Goal: Task Accomplishment & Management: Manage account settings

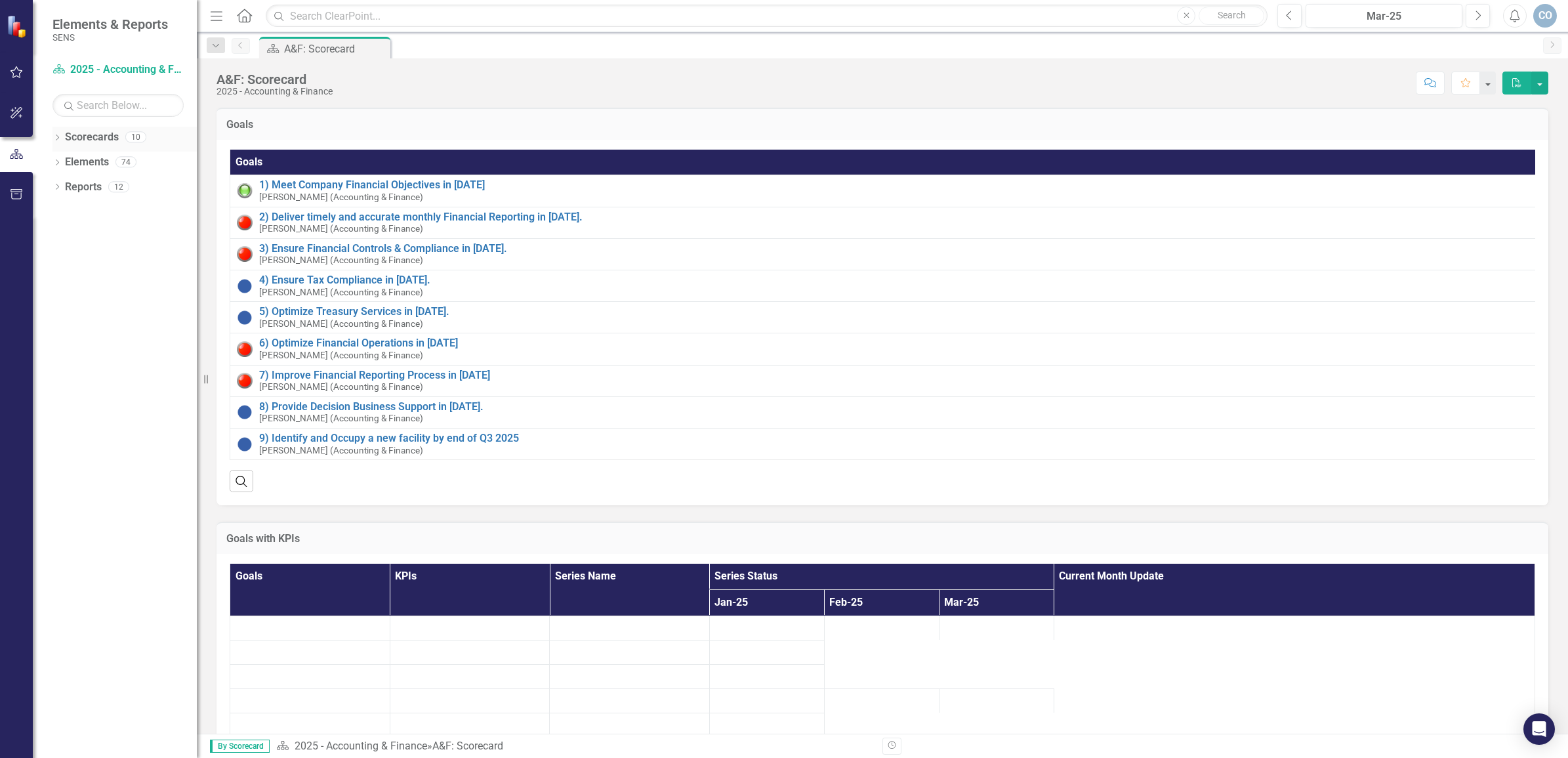
click at [56, 138] on icon "Dropdown" at bounding box center [57, 139] width 9 height 7
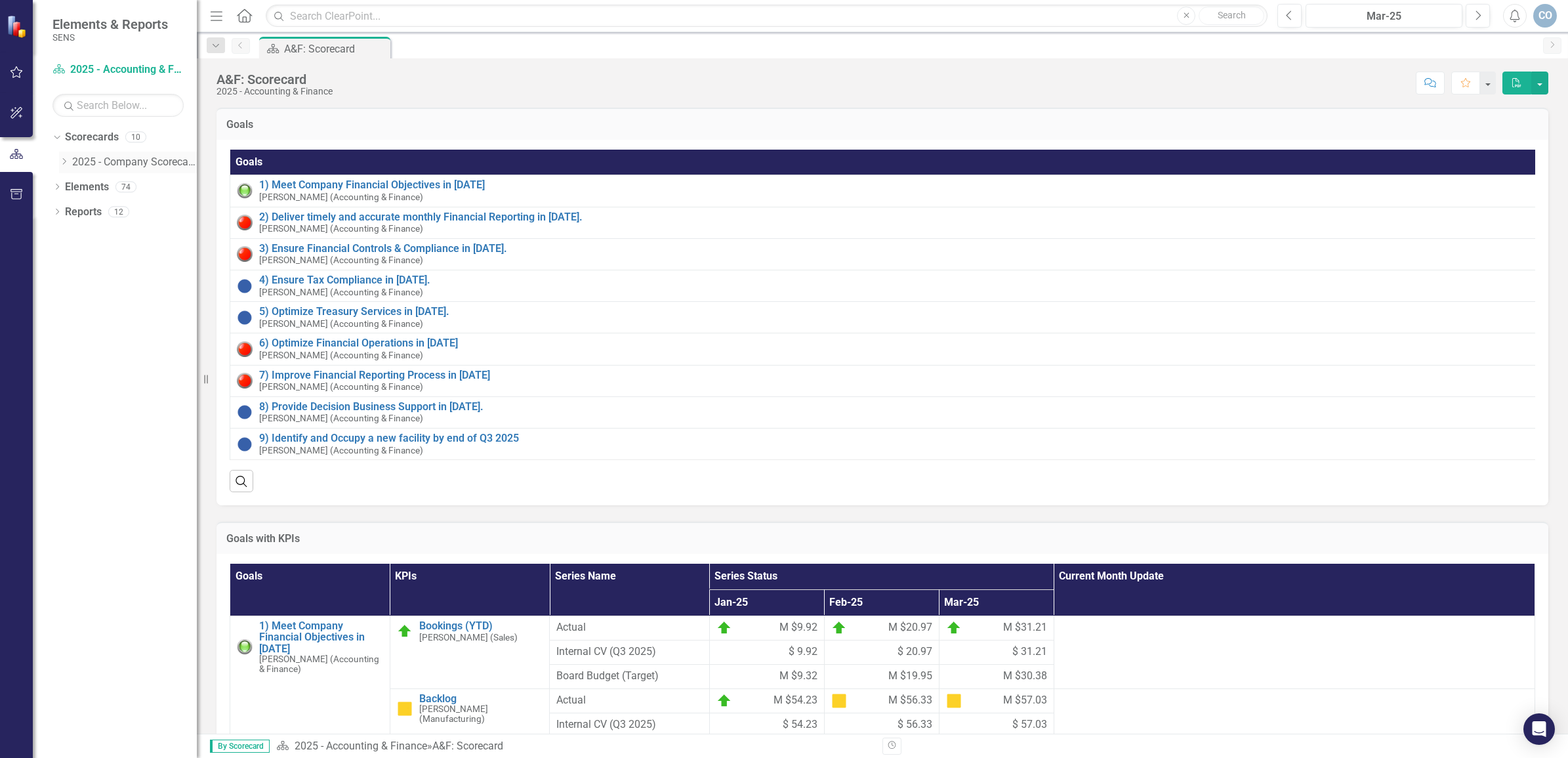
click at [87, 160] on link "2025 - Company Scorecard" at bounding box center [135, 163] width 125 height 15
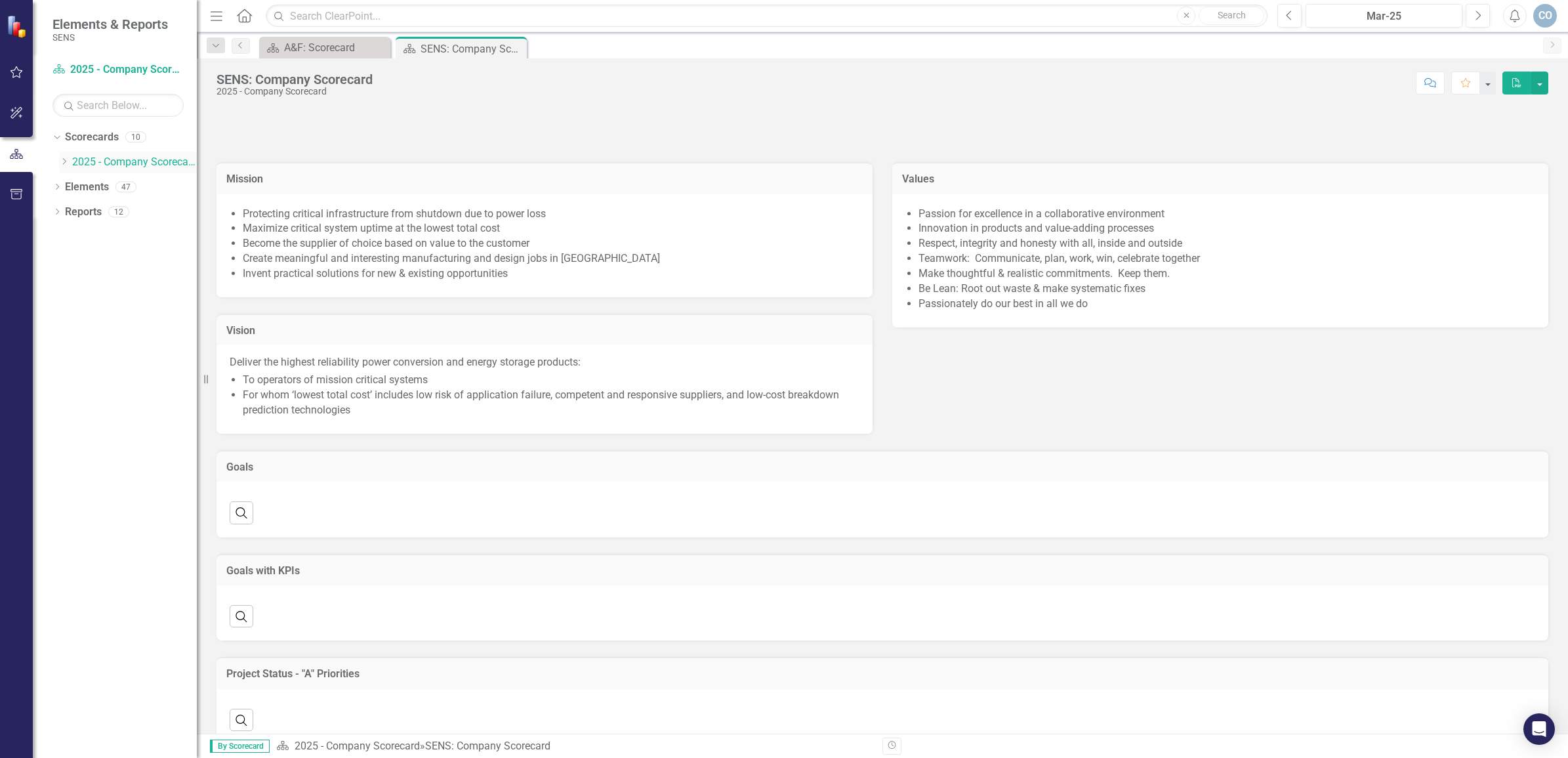
click at [65, 161] on icon "Dropdown" at bounding box center [64, 161] width 10 height 8
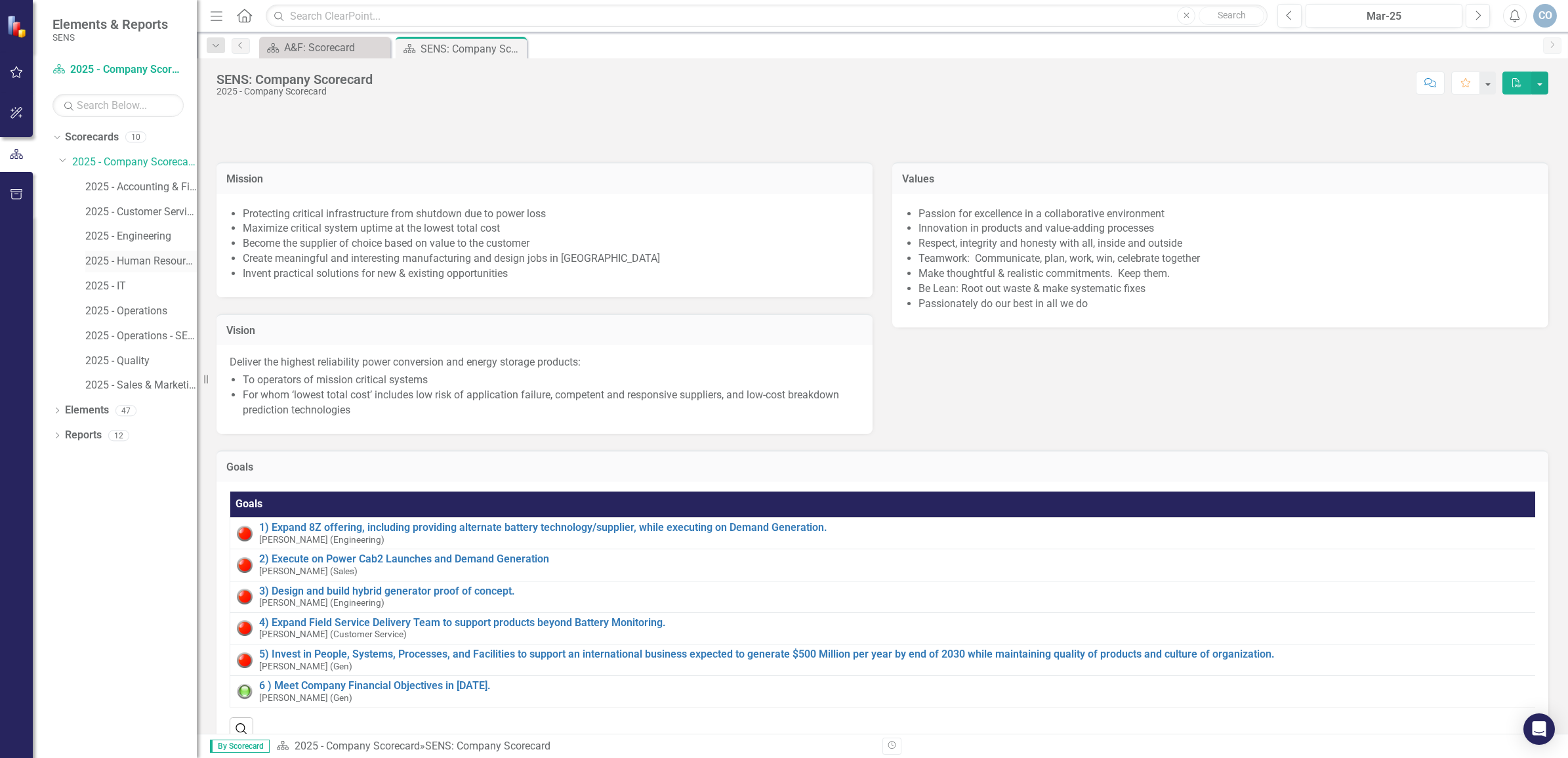
click at [133, 260] on link "2025 - Human Resources" at bounding box center [141, 262] width 112 height 15
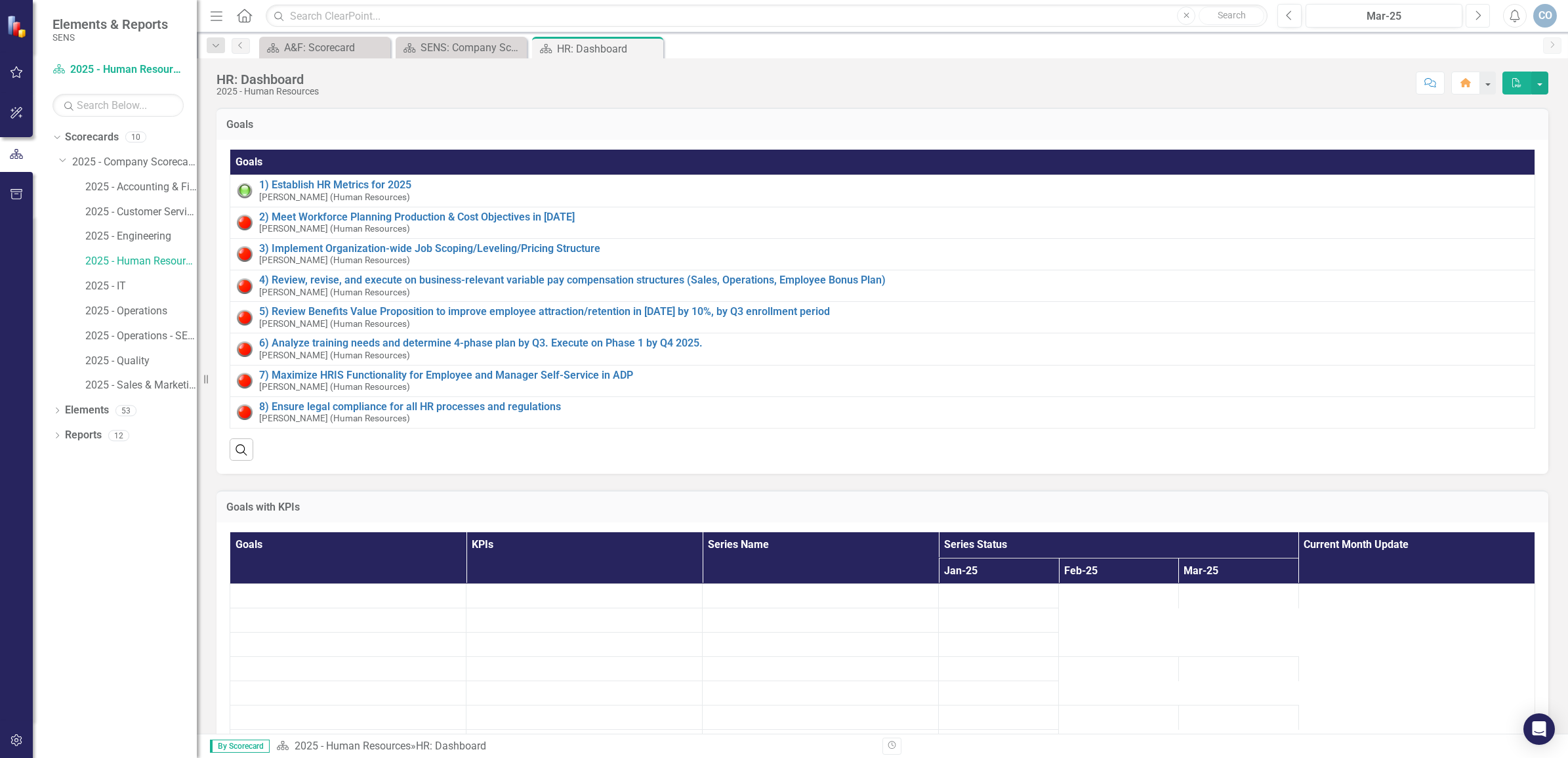
click at [1485, 17] on button "Next" at bounding box center [1478, 16] width 24 height 24
click at [1485, 18] on button "Next" at bounding box center [1478, 16] width 24 height 24
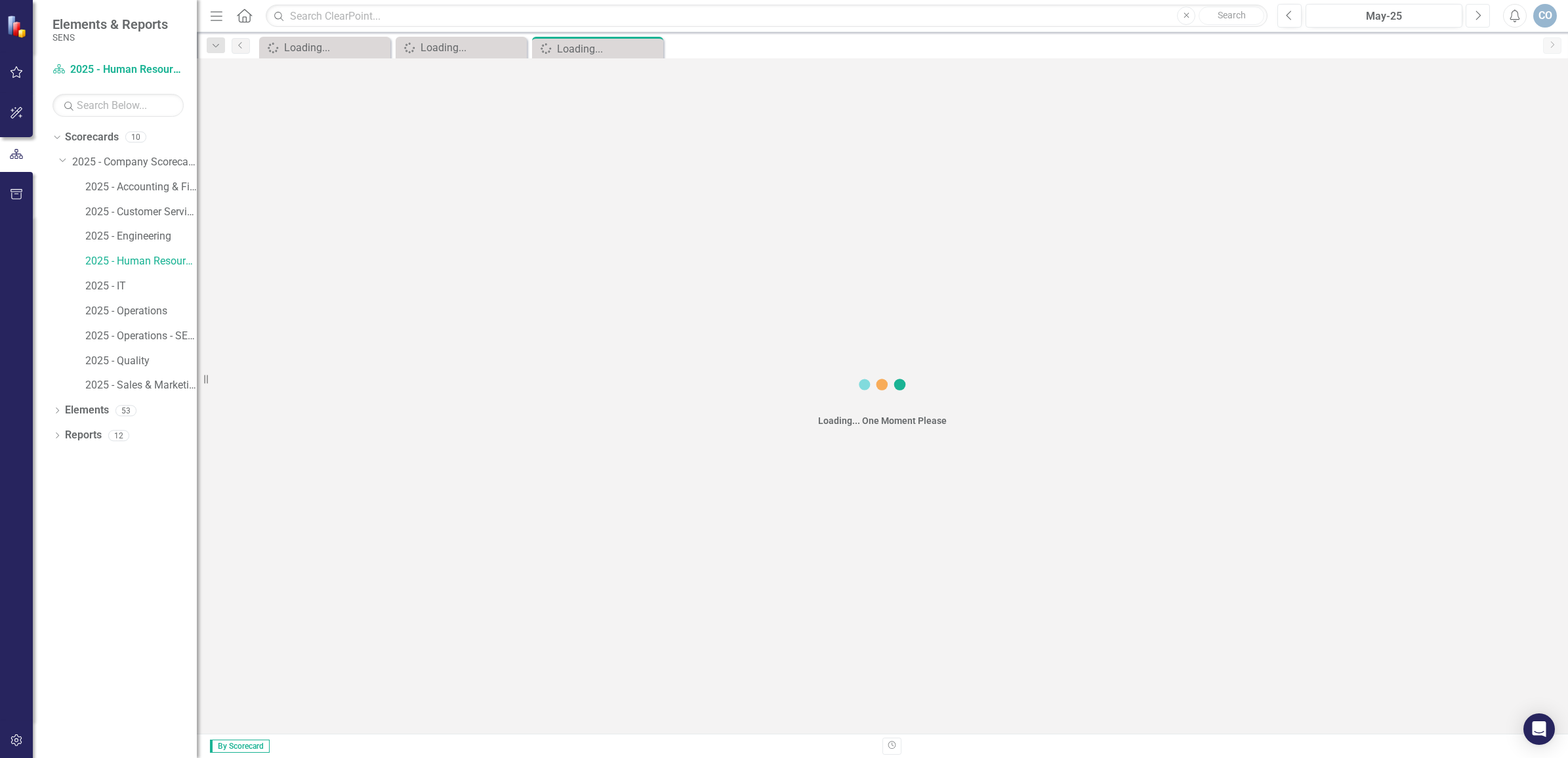
click at [1484, 18] on button "Next" at bounding box center [1478, 16] width 24 height 24
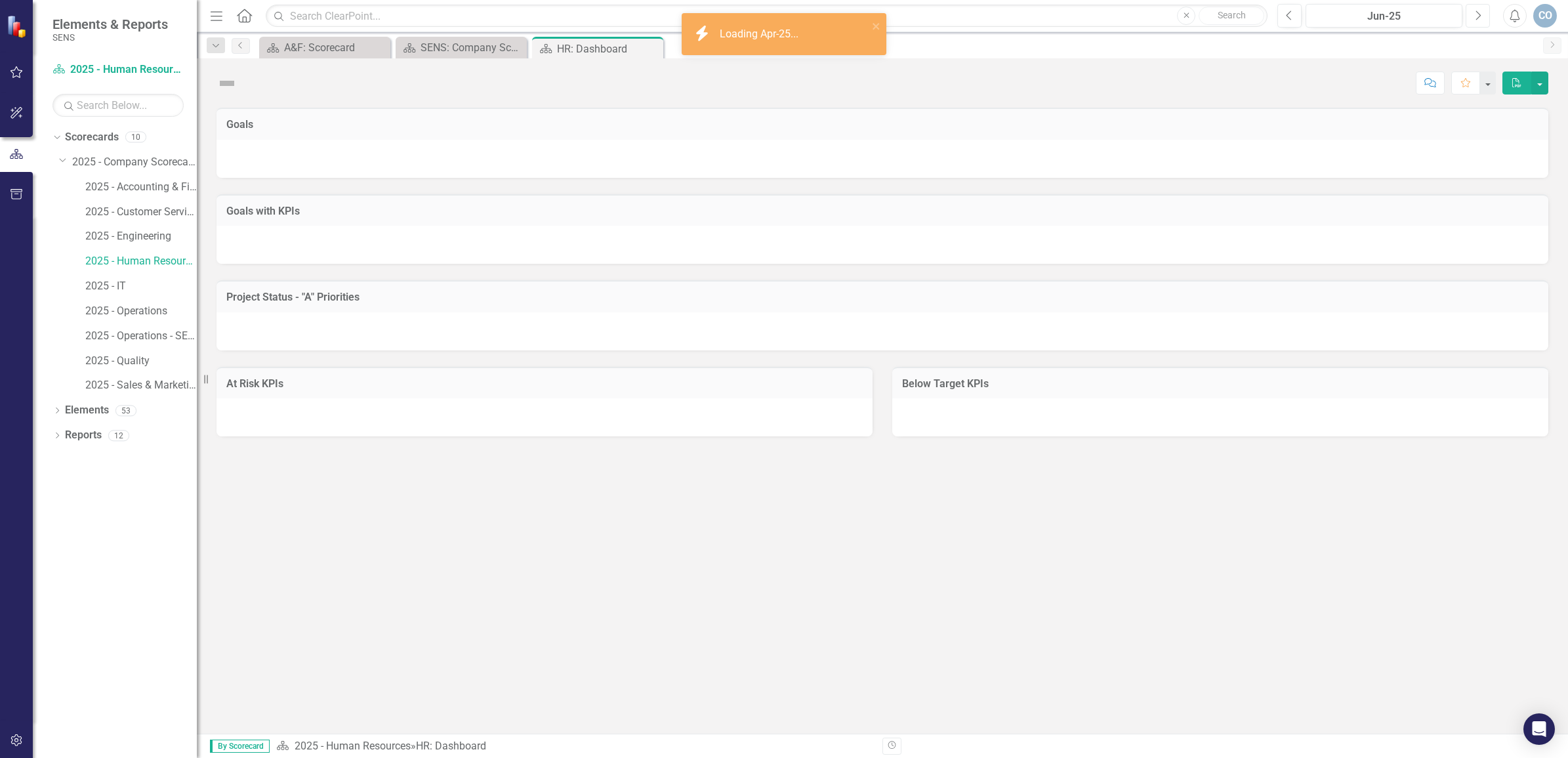
click at [1483, 18] on button "Next" at bounding box center [1478, 16] width 24 height 24
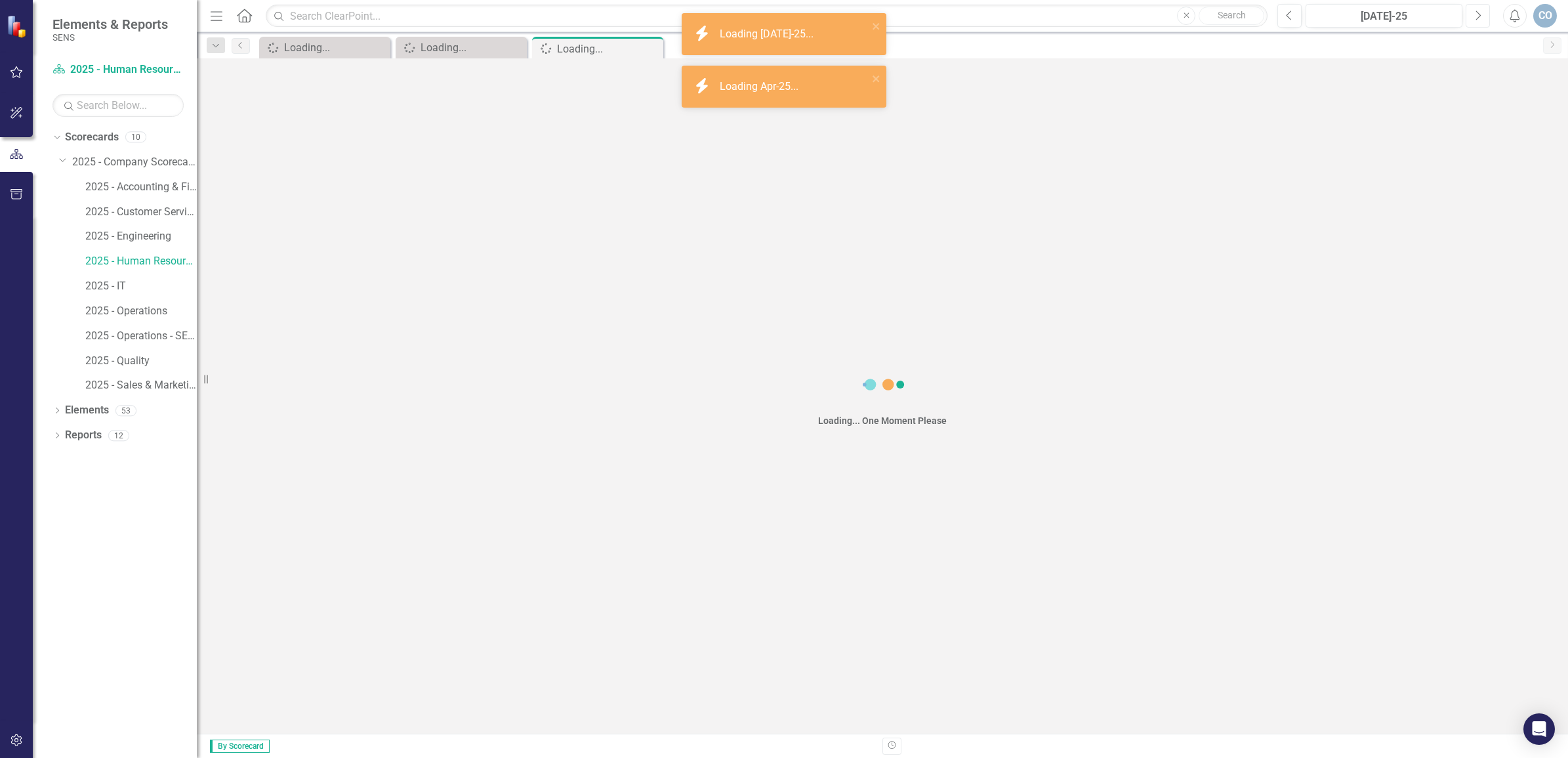
click at [1483, 21] on button "Next" at bounding box center [1478, 16] width 24 height 24
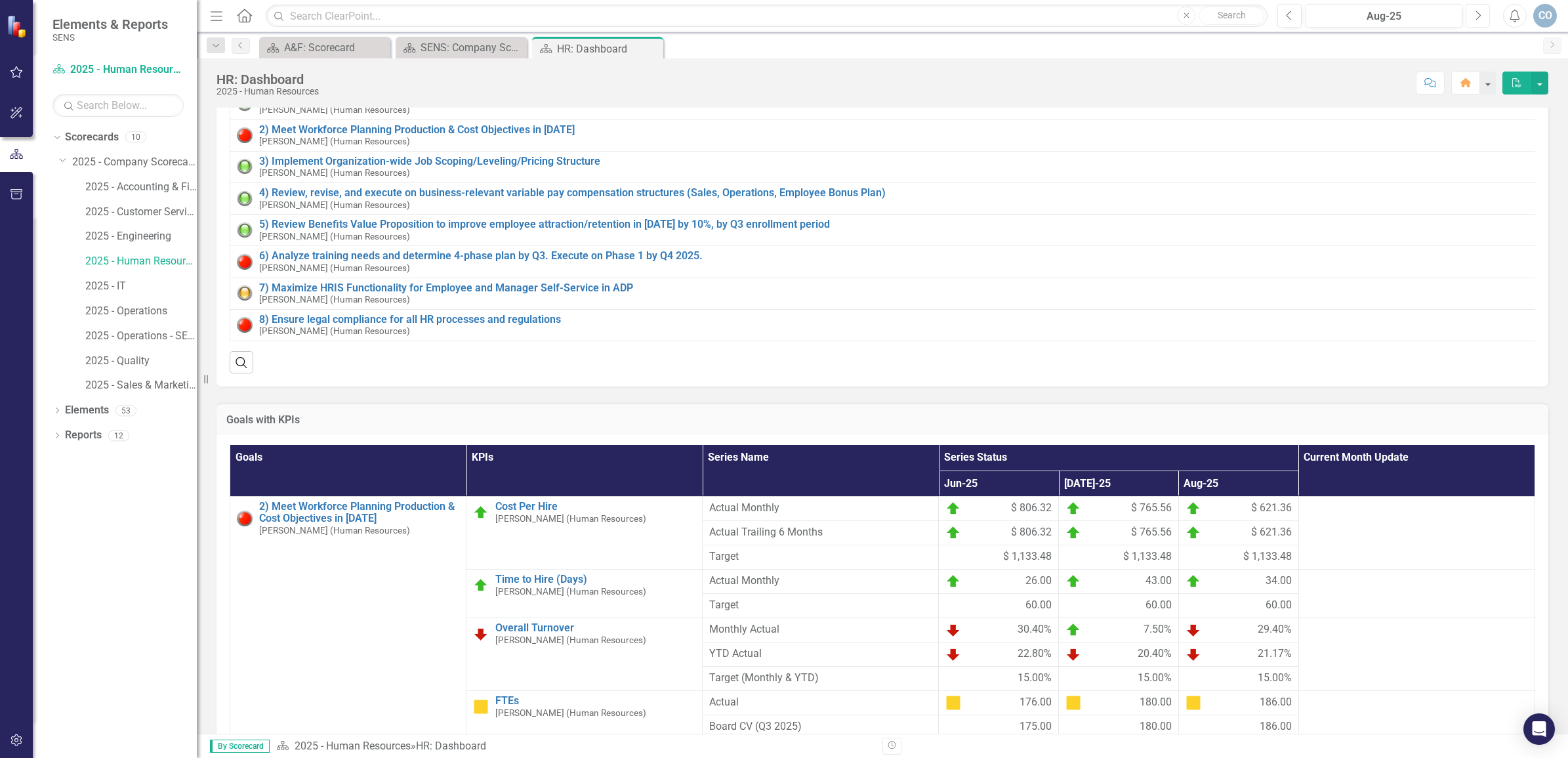
scroll to position [246, 0]
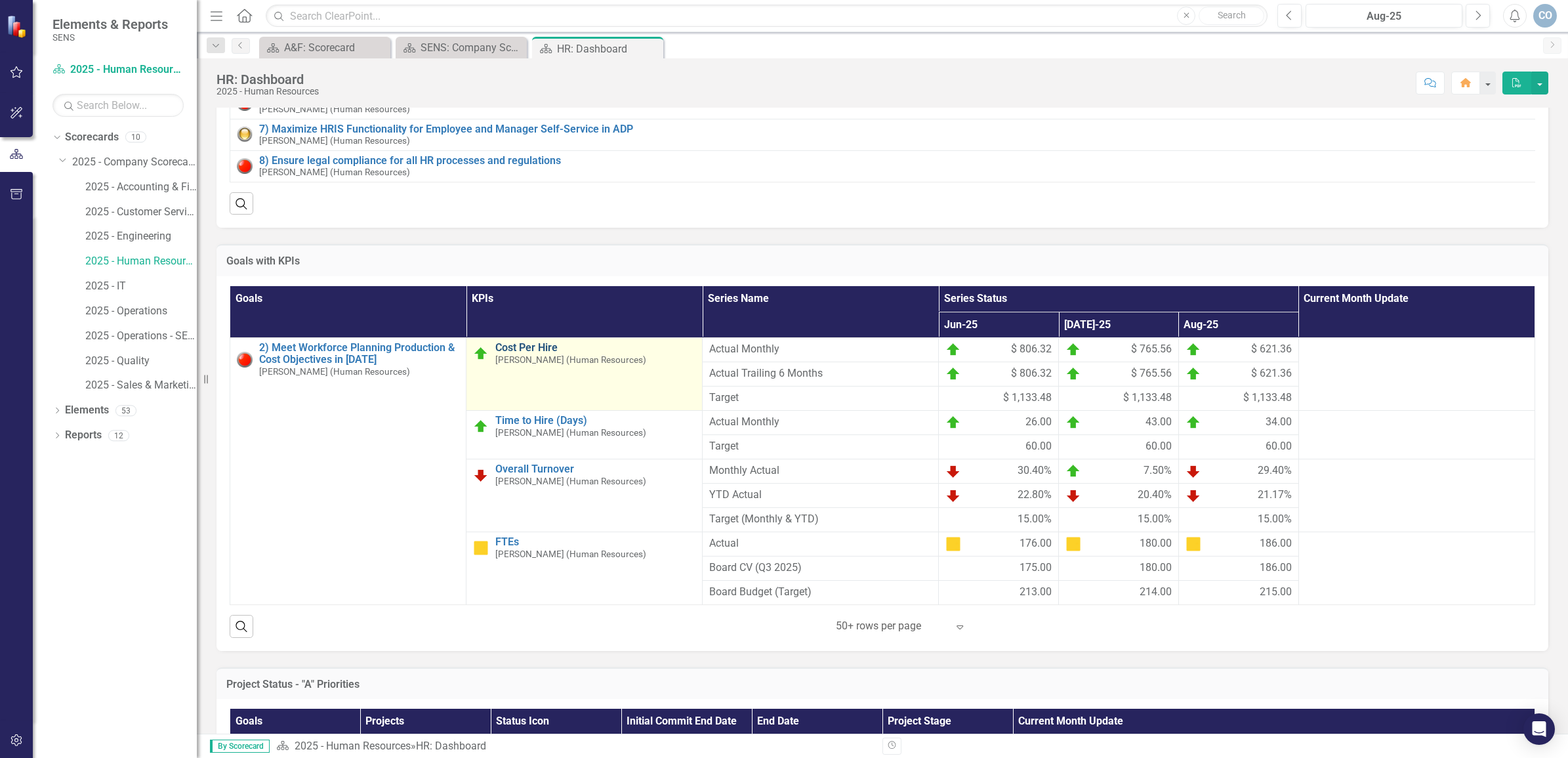
click at [519, 354] on link "Cost Per Hire" at bounding box center [595, 347] width 200 height 12
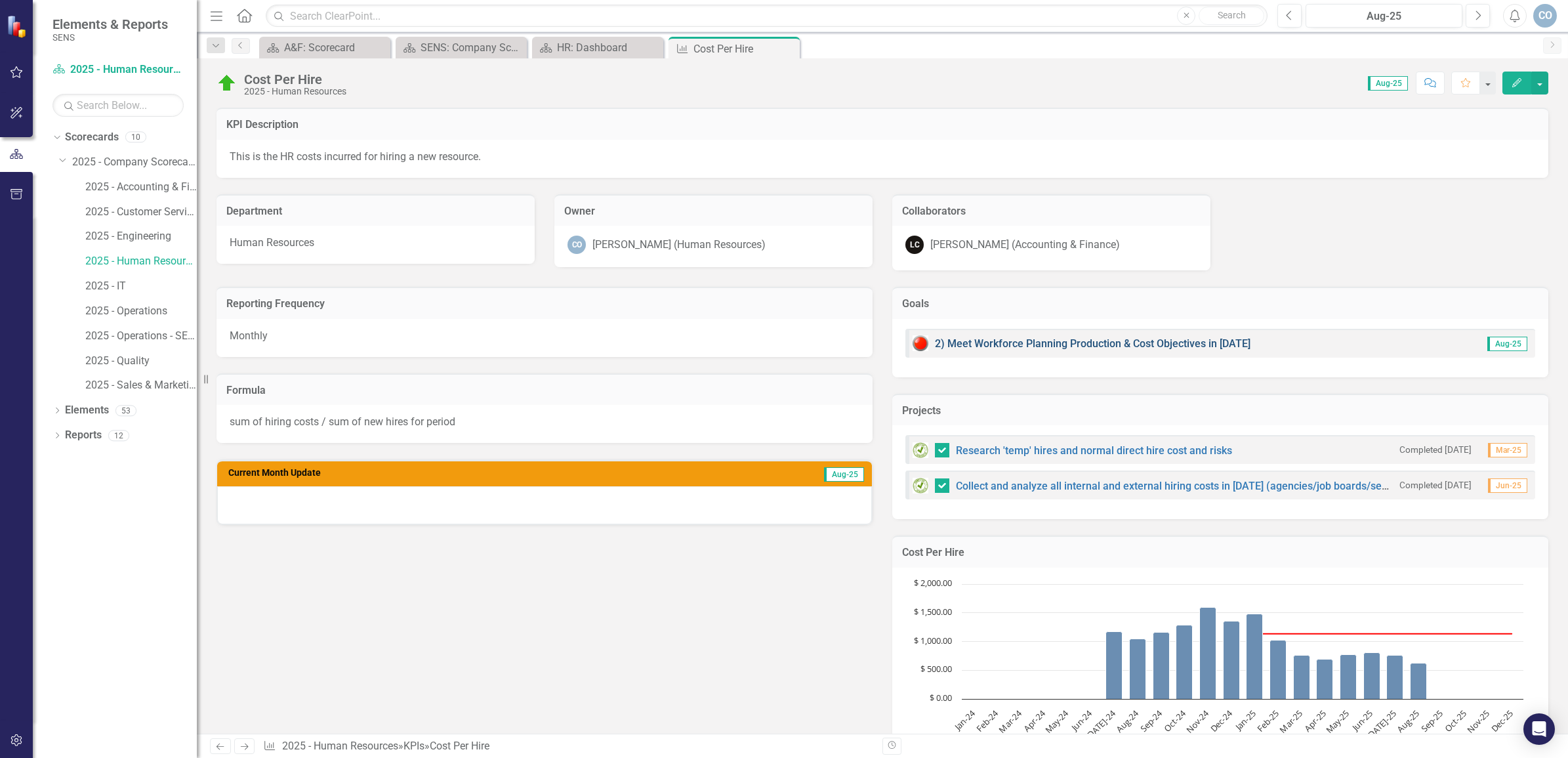
click at [1021, 341] on link "2) Meet Workforce Planning Production & Cost Objectives in [DATE]" at bounding box center [1092, 344] width 315 height 13
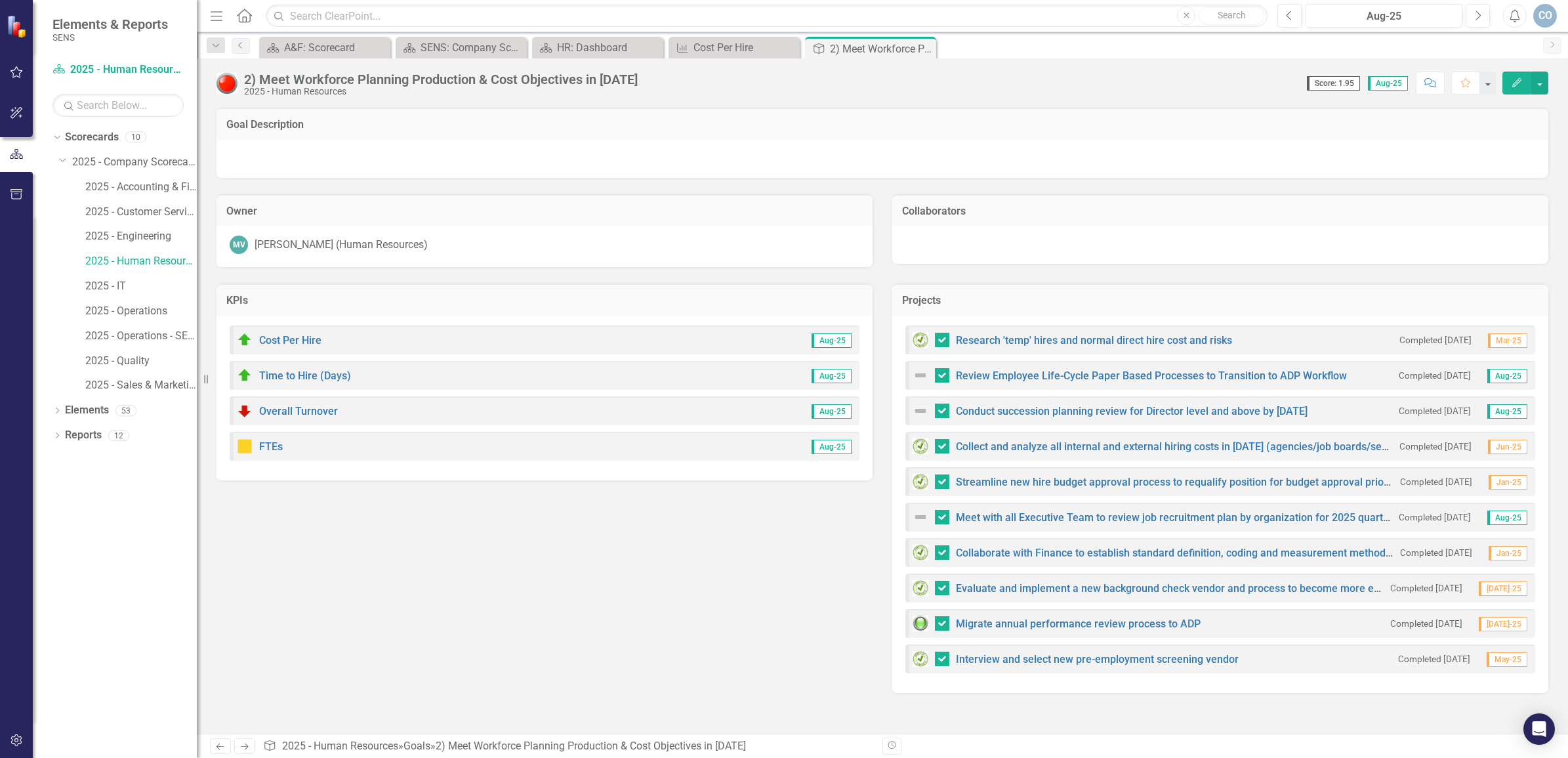
click at [914, 370] on img at bounding box center [920, 375] width 16 height 16
click at [1515, 79] on icon "Edit" at bounding box center [1517, 82] width 12 height 9
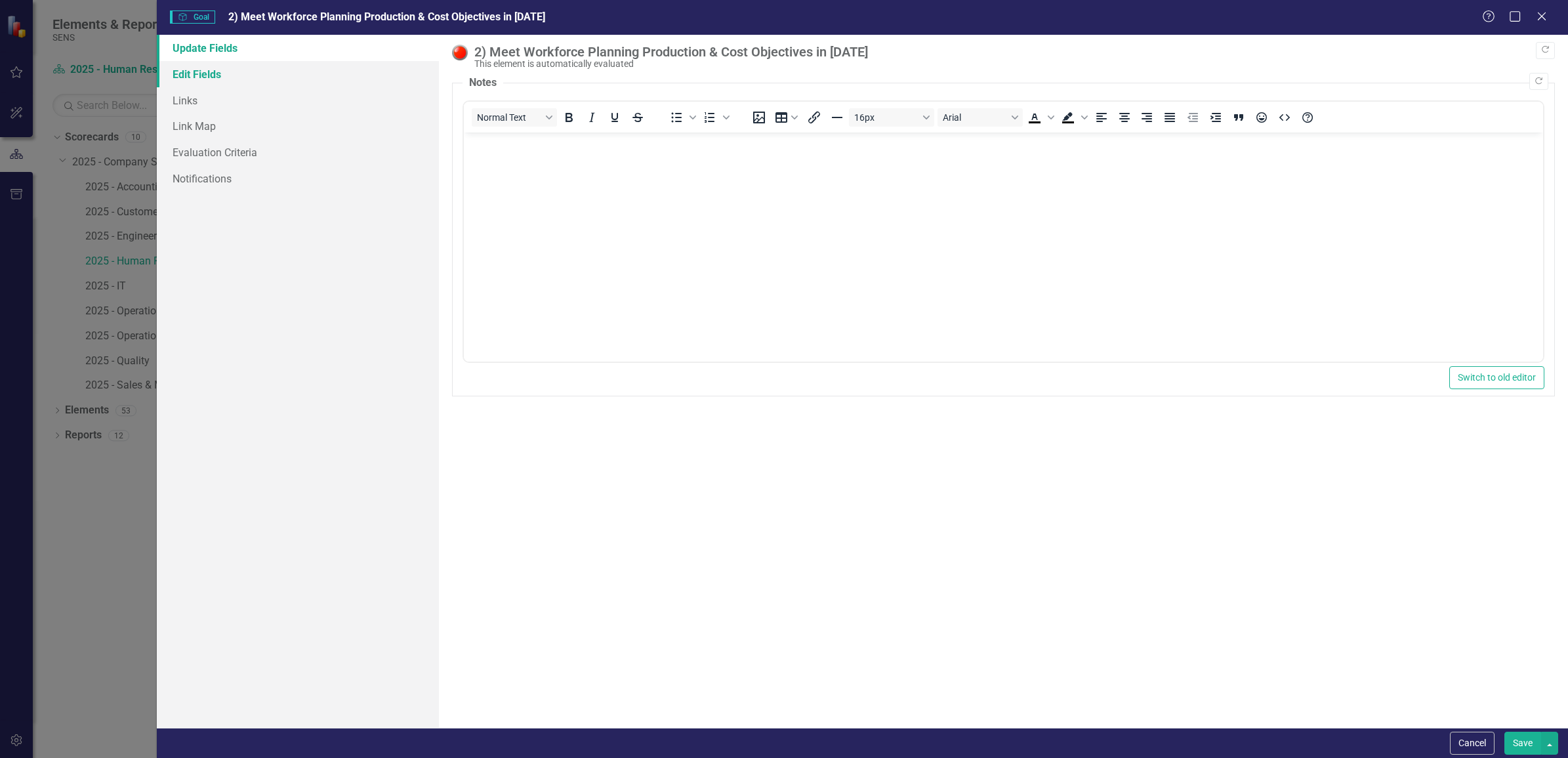
click at [200, 77] on link "Edit Fields" at bounding box center [298, 74] width 282 height 26
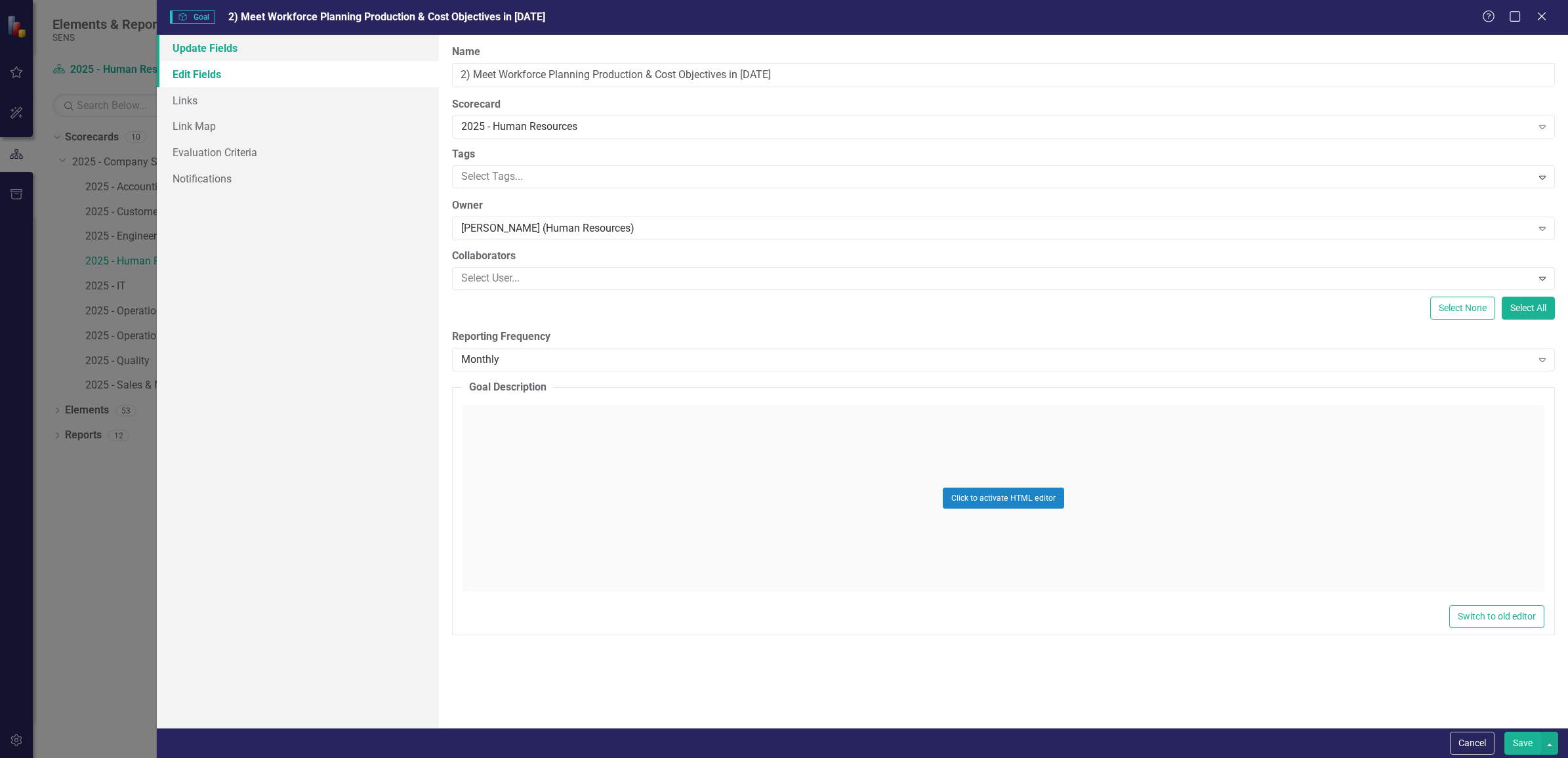
click at [231, 47] on link "Update Fields" at bounding box center [298, 48] width 282 height 26
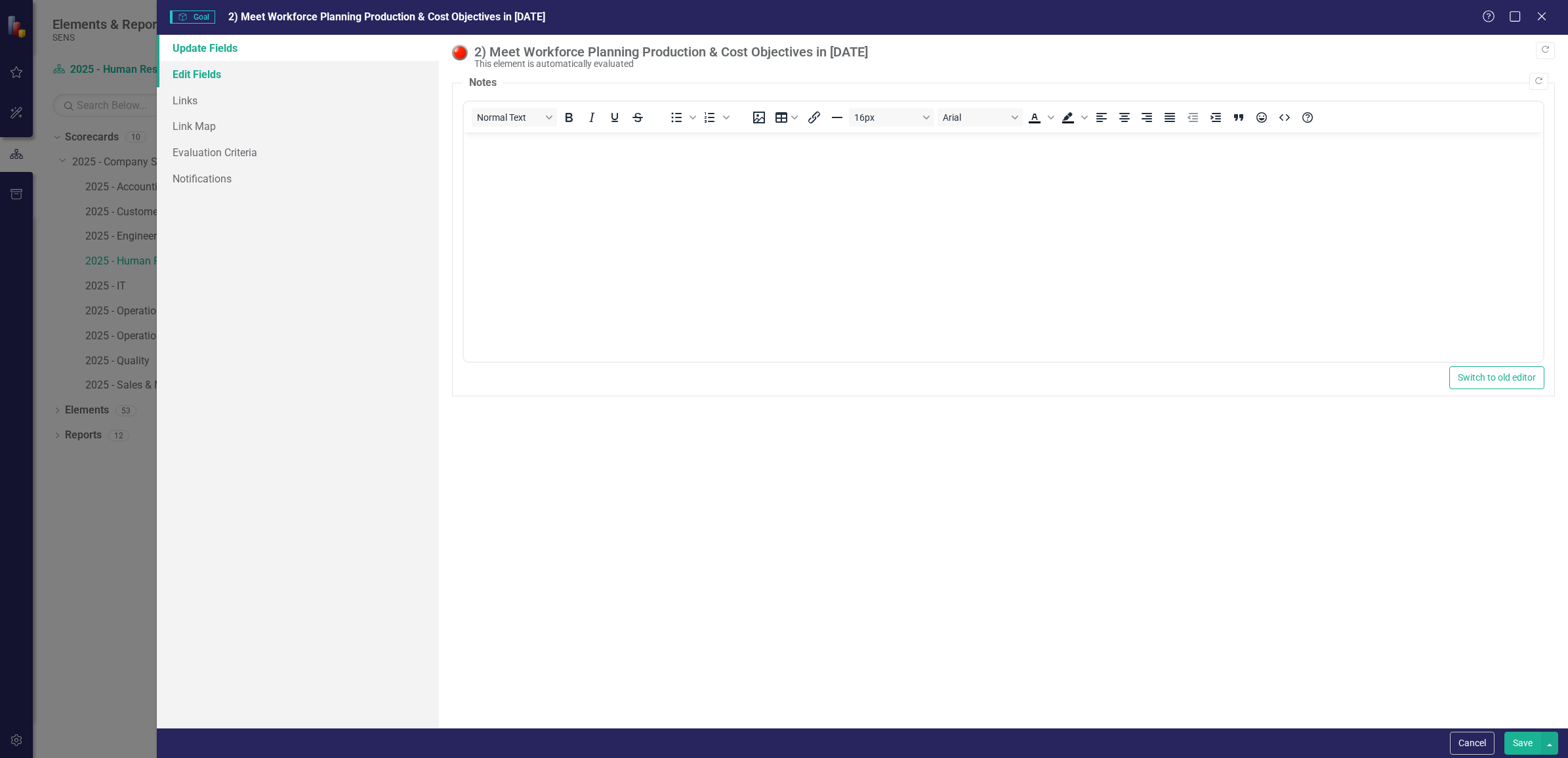
click at [205, 71] on link "Edit Fields" at bounding box center [298, 74] width 282 height 26
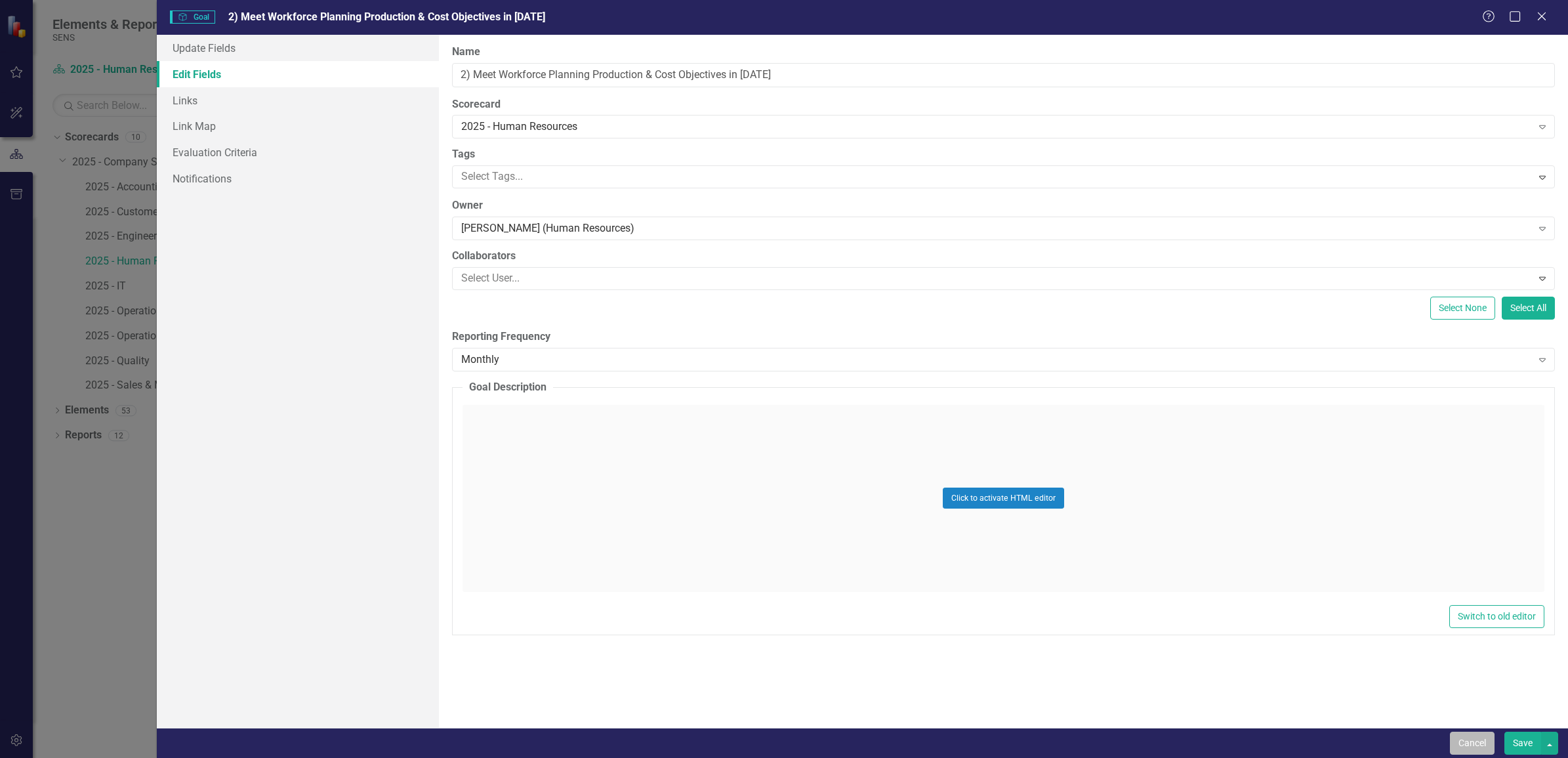
click at [1474, 749] on button "Cancel" at bounding box center [1472, 743] width 44 height 23
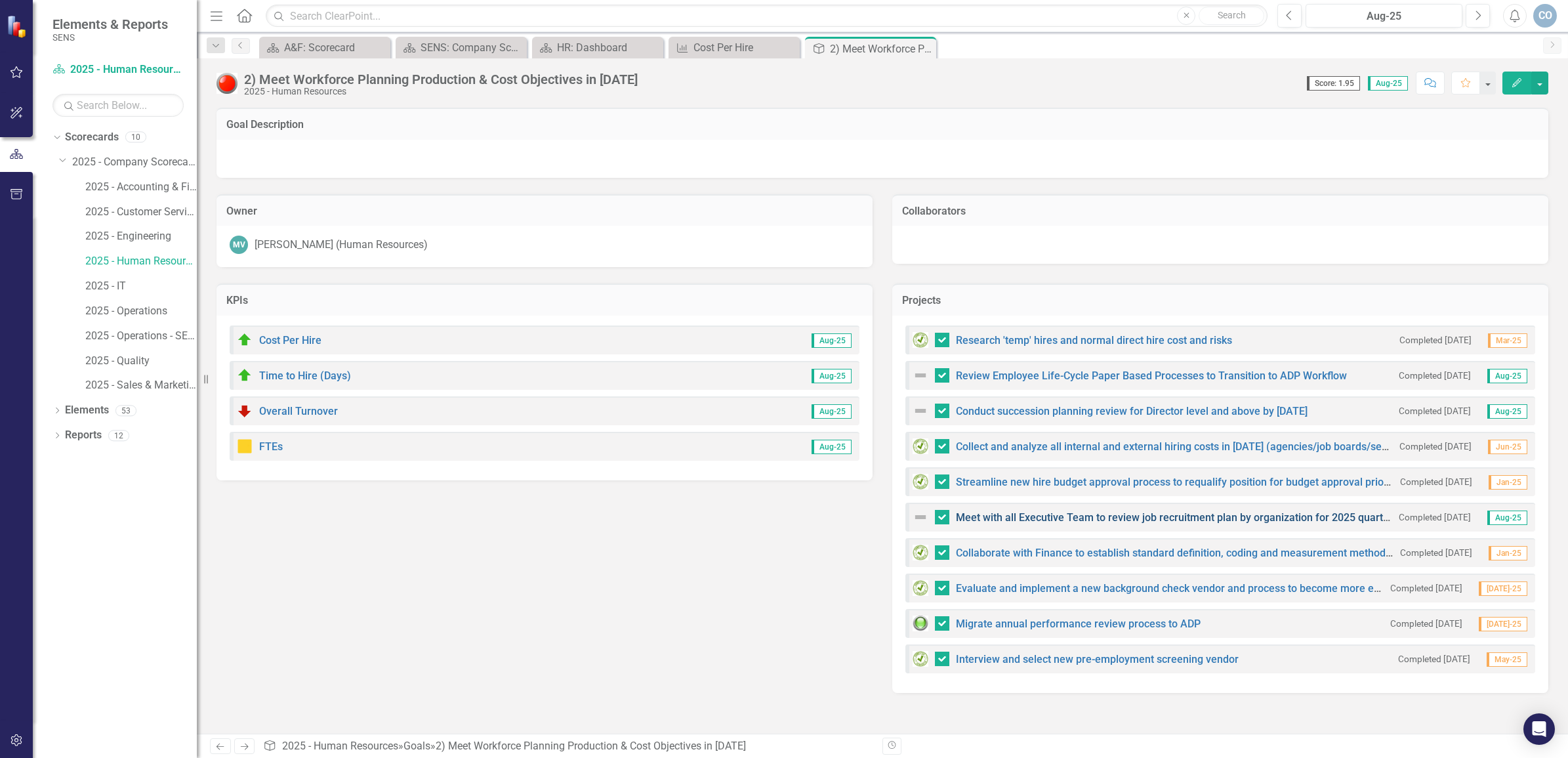
click at [1052, 518] on link "Meet with all Executive Team to review job recruitment plan by organization for…" at bounding box center [1178, 518] width 445 height 13
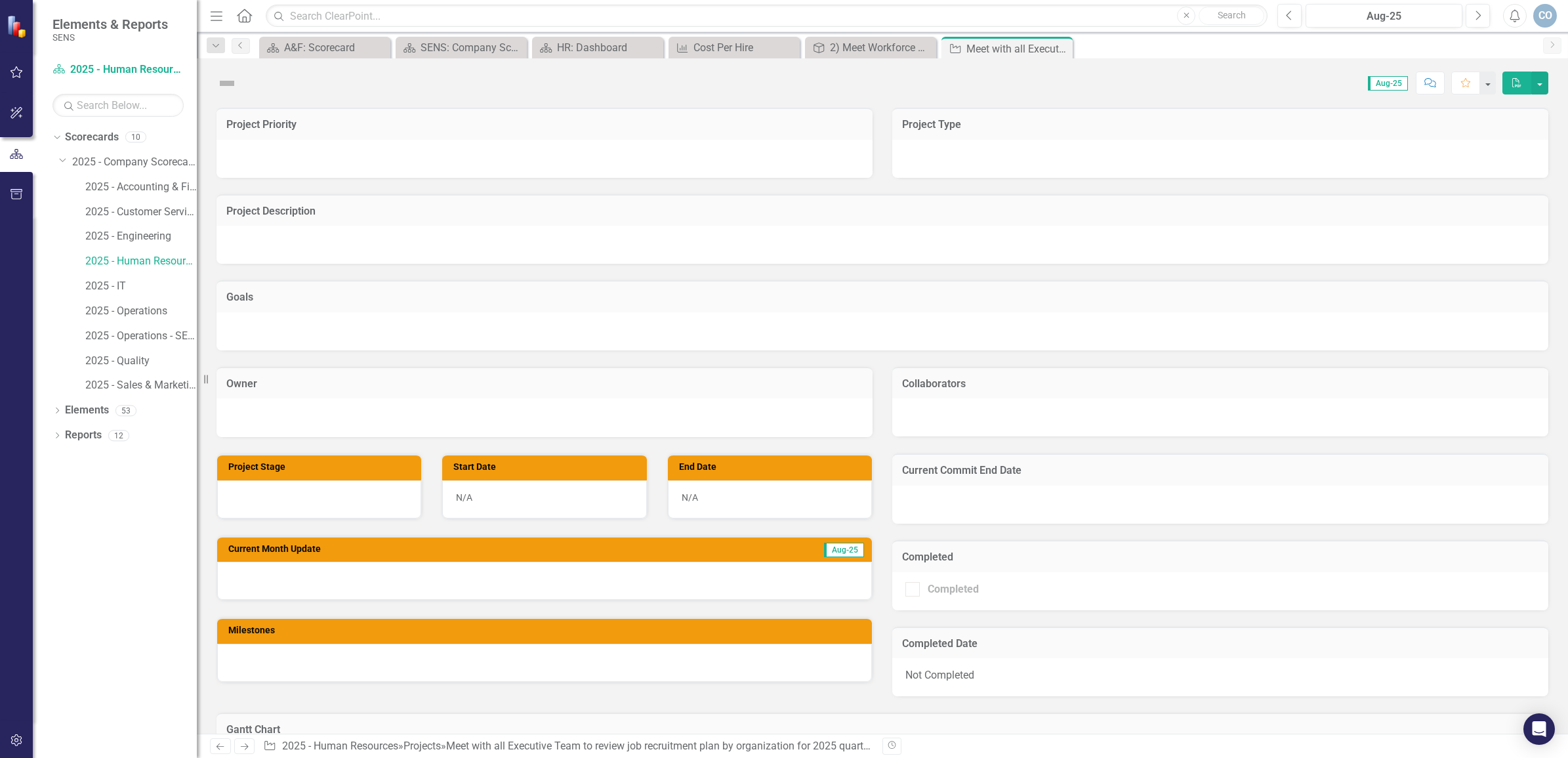
checkbox input "true"
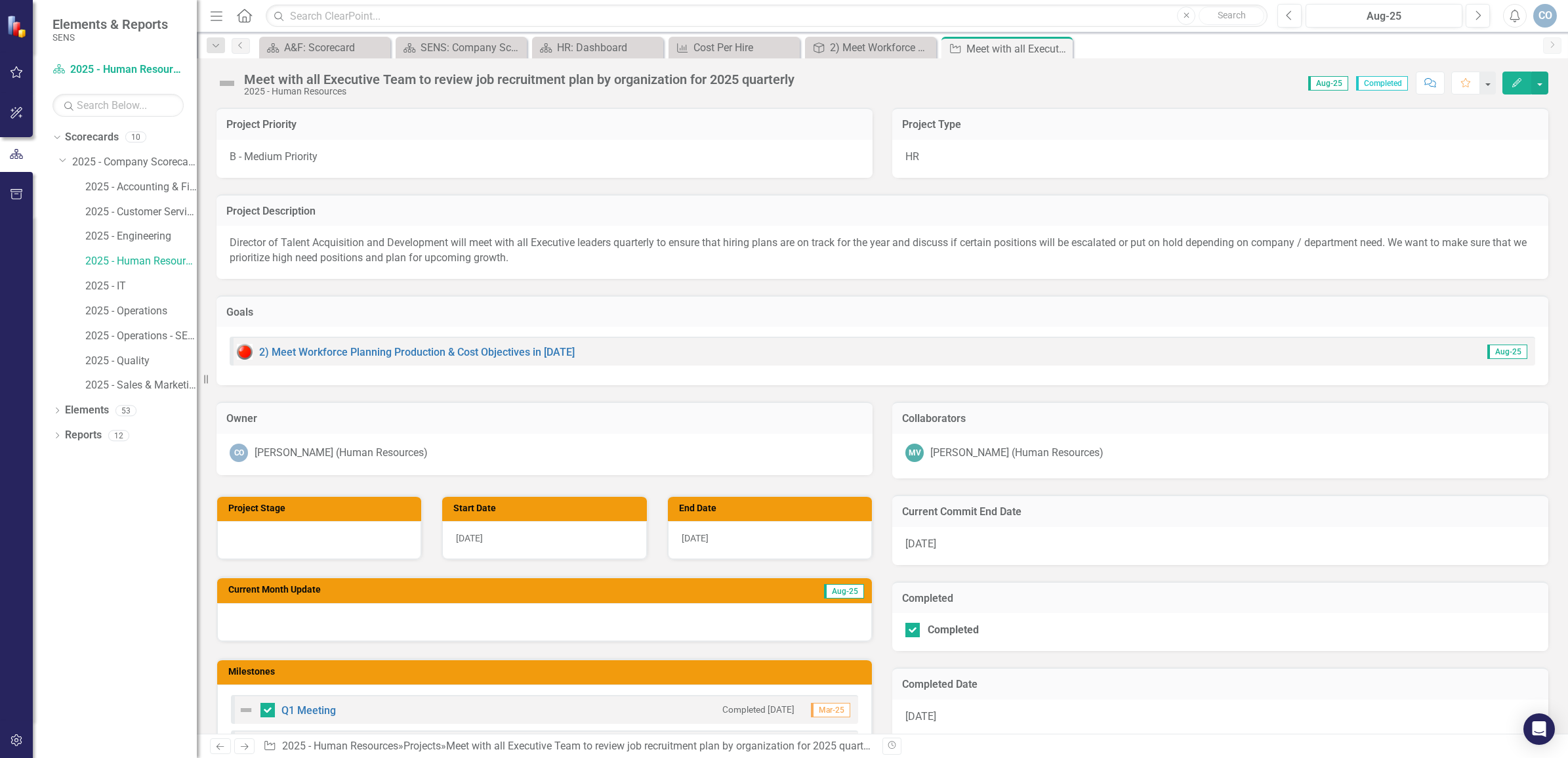
click at [219, 80] on img at bounding box center [227, 83] width 21 height 21
click at [1510, 76] on button "Edit" at bounding box center [1517, 83] width 29 height 23
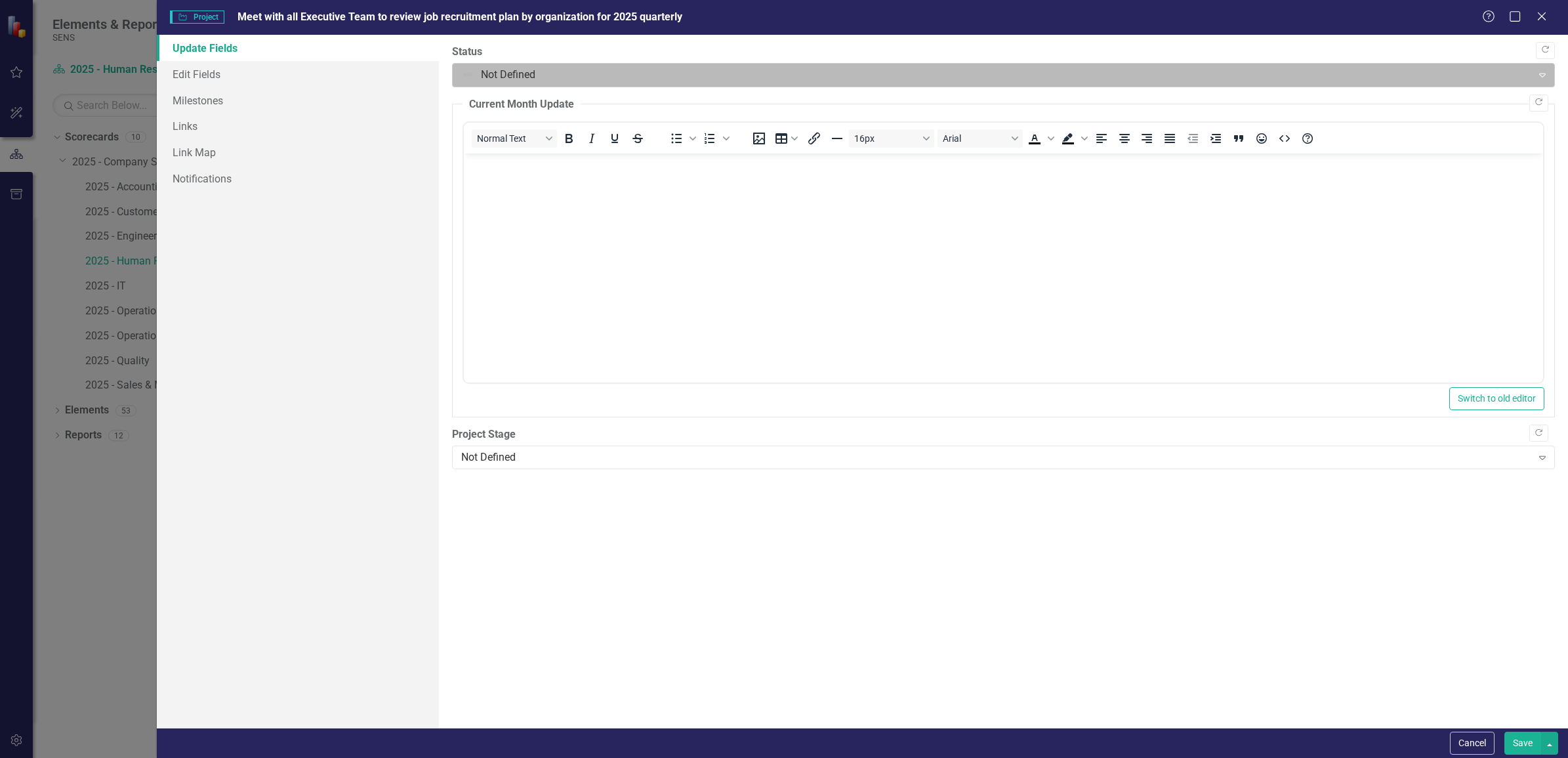
click at [527, 74] on div at bounding box center [992, 75] width 1062 height 18
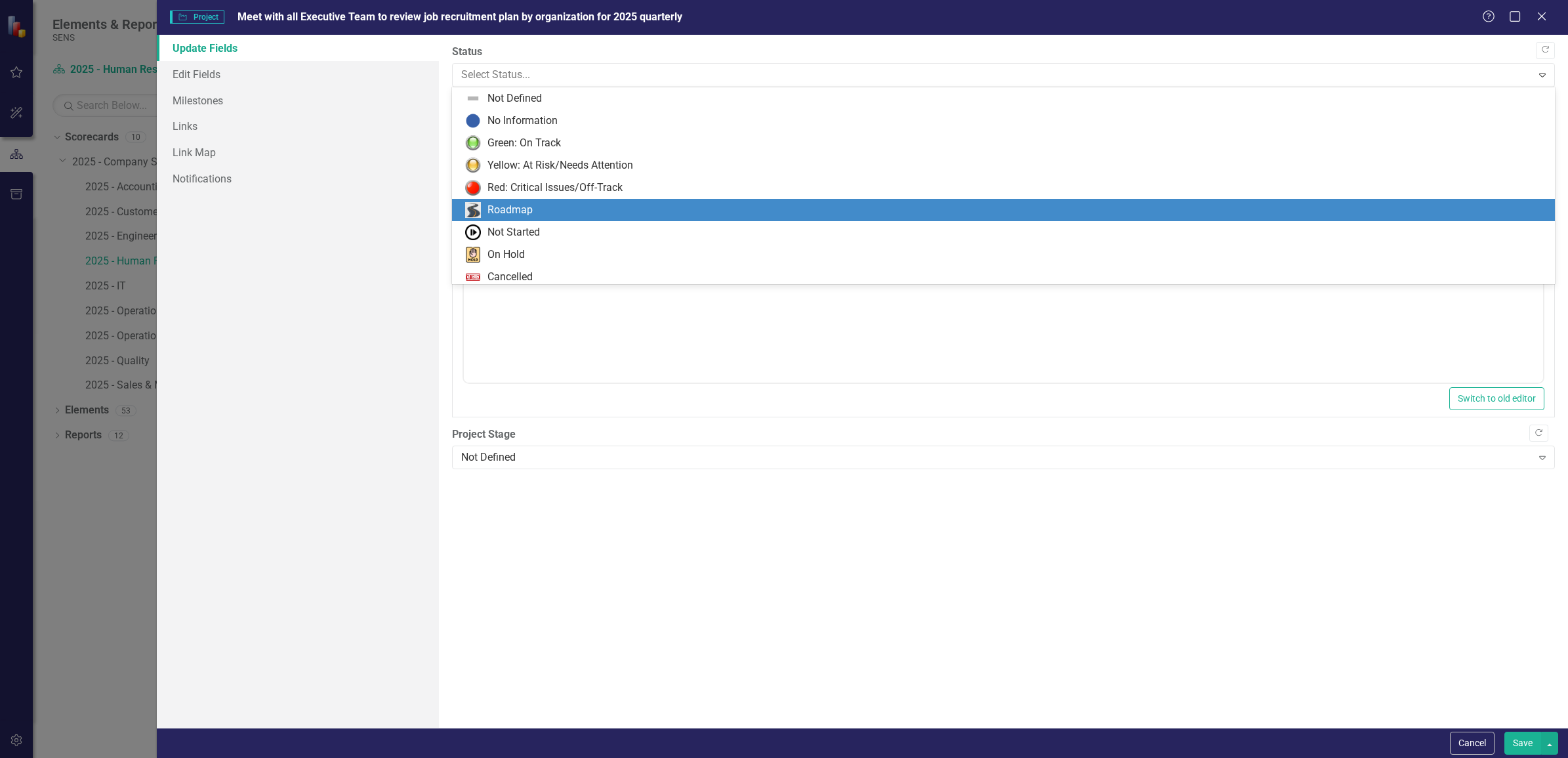
scroll to position [26, 0]
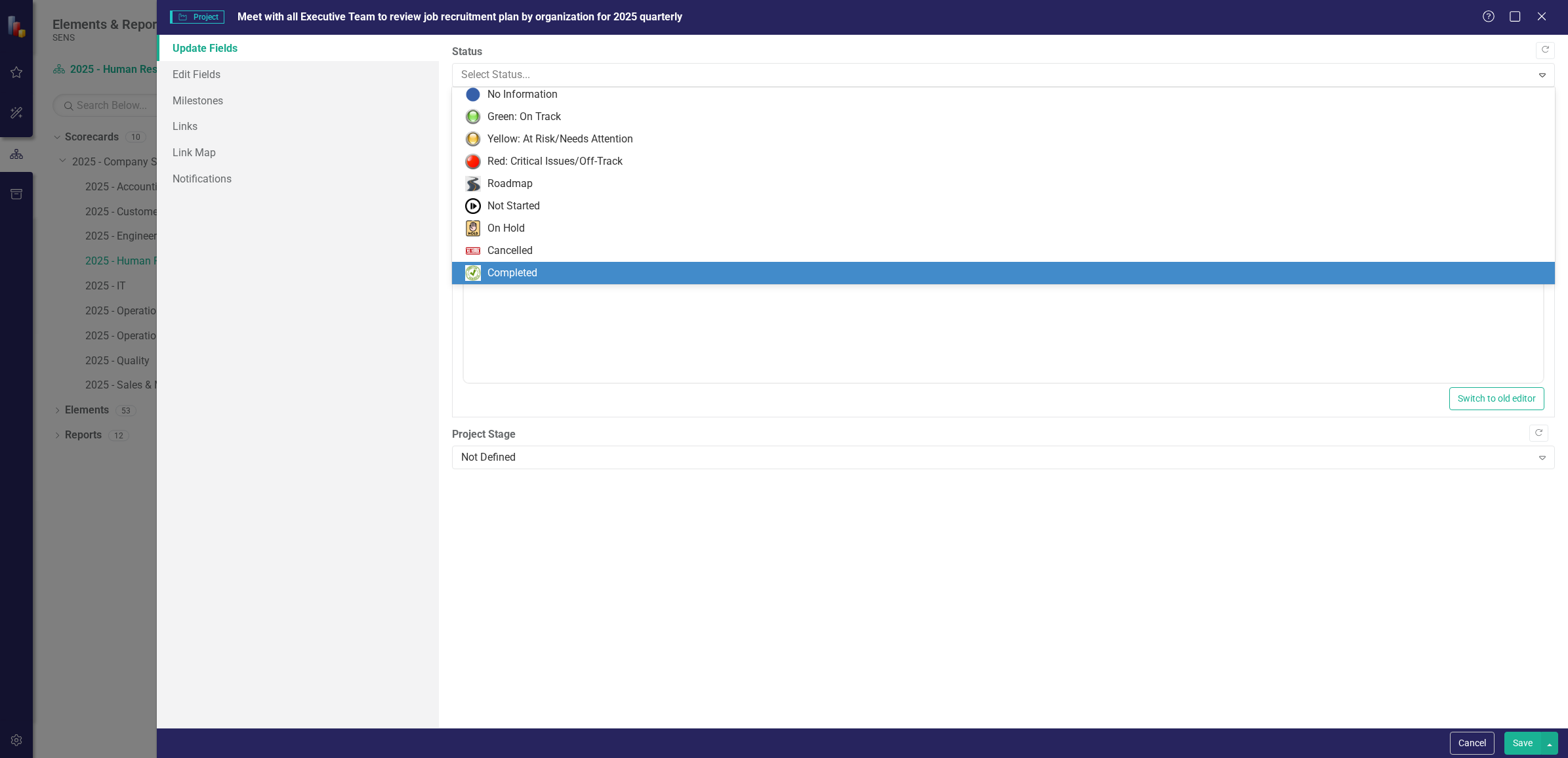
click at [499, 266] on div "Completed" at bounding box center [512, 274] width 50 height 15
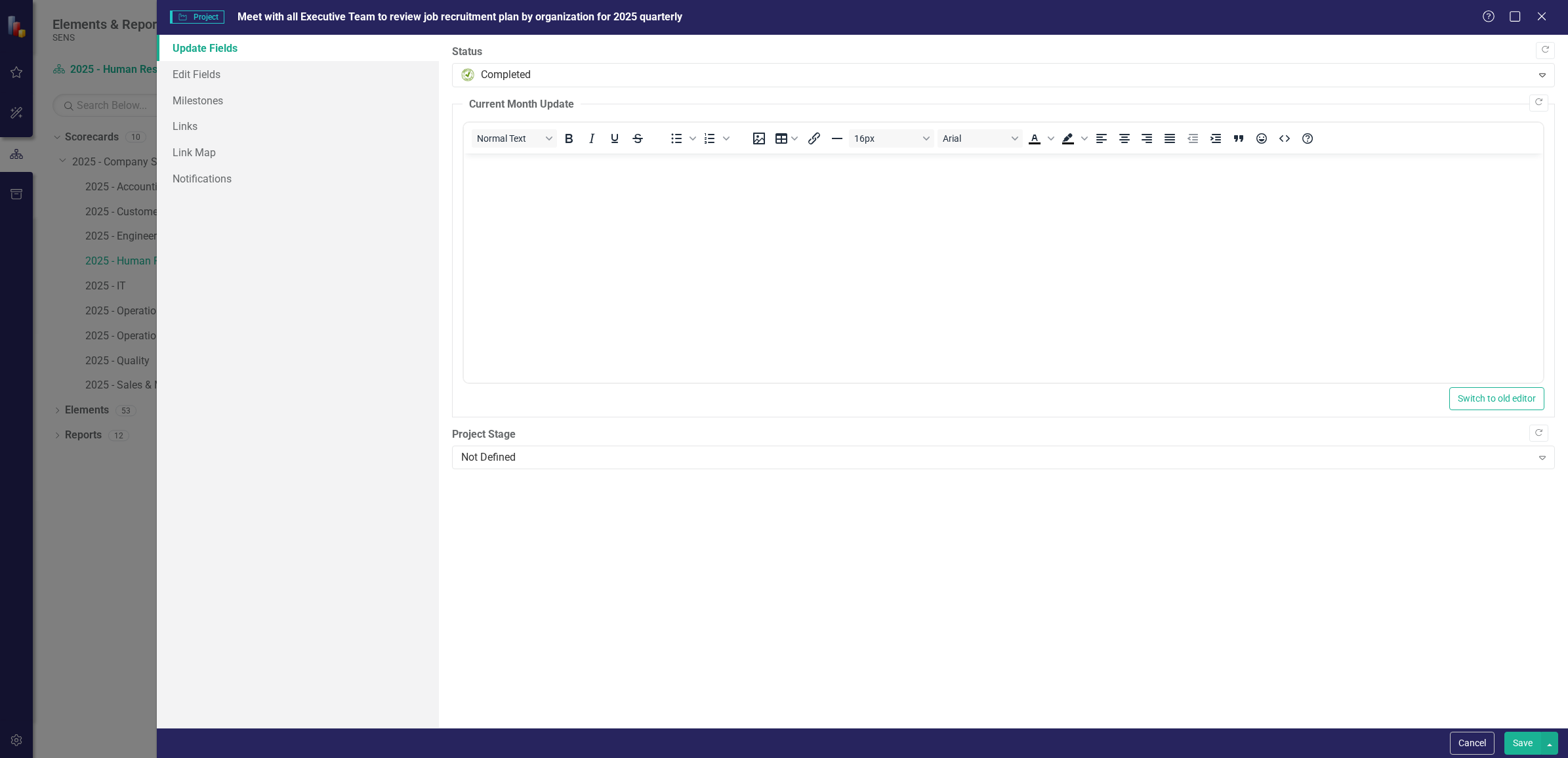
click at [1516, 737] on button "Save" at bounding box center [1522, 743] width 37 height 23
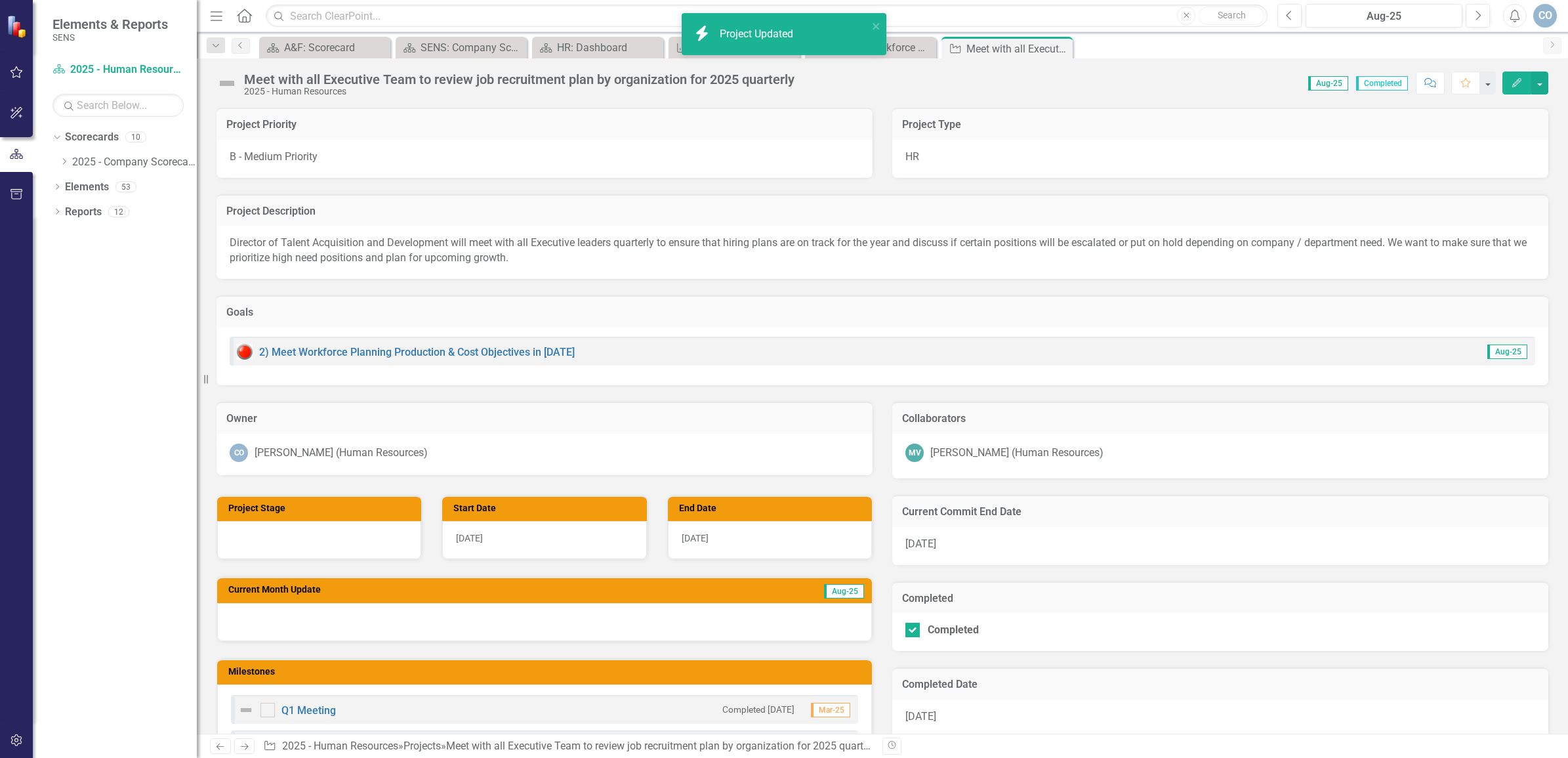
checkbox input "true"
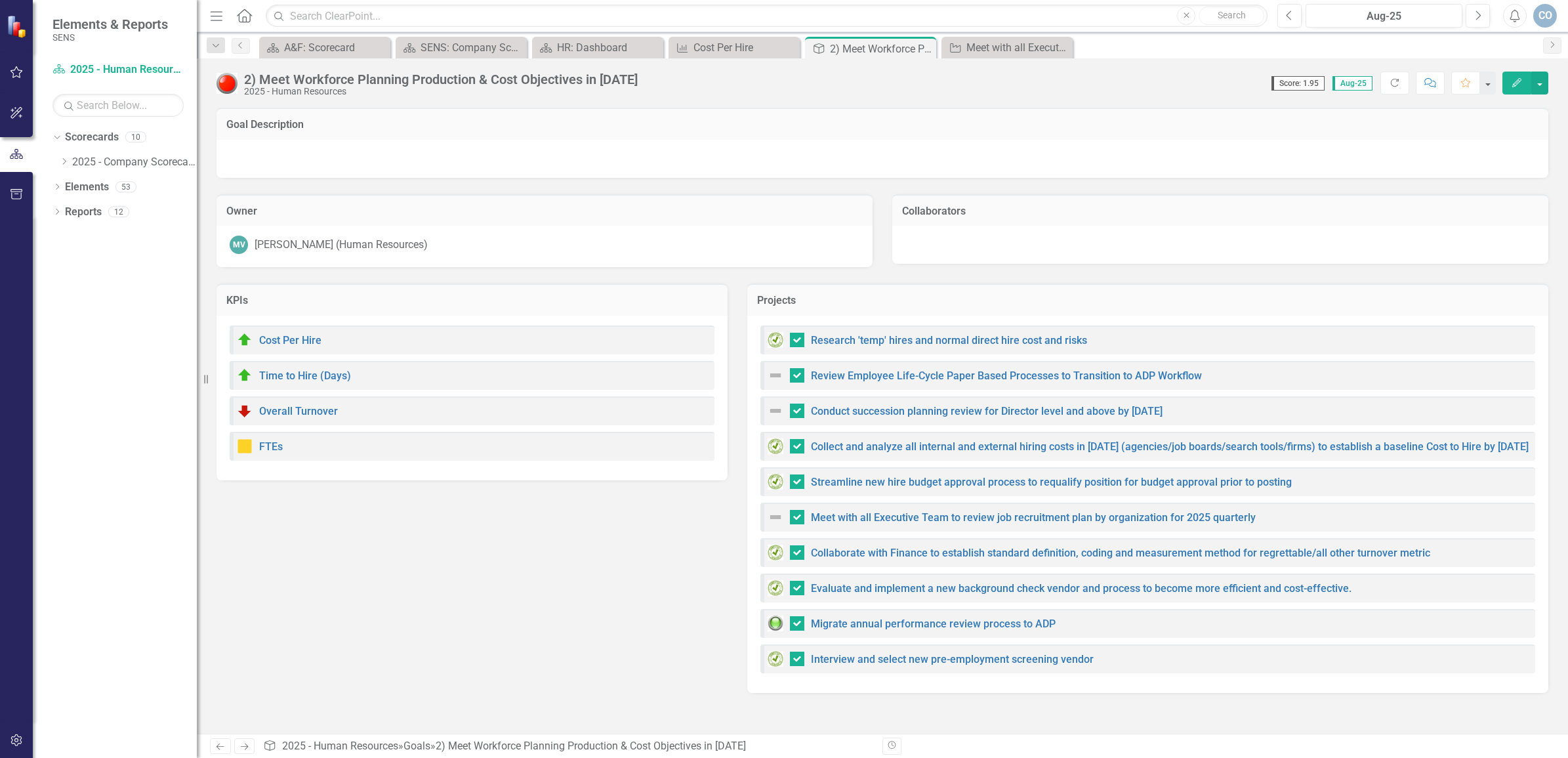
checkbox input "false"
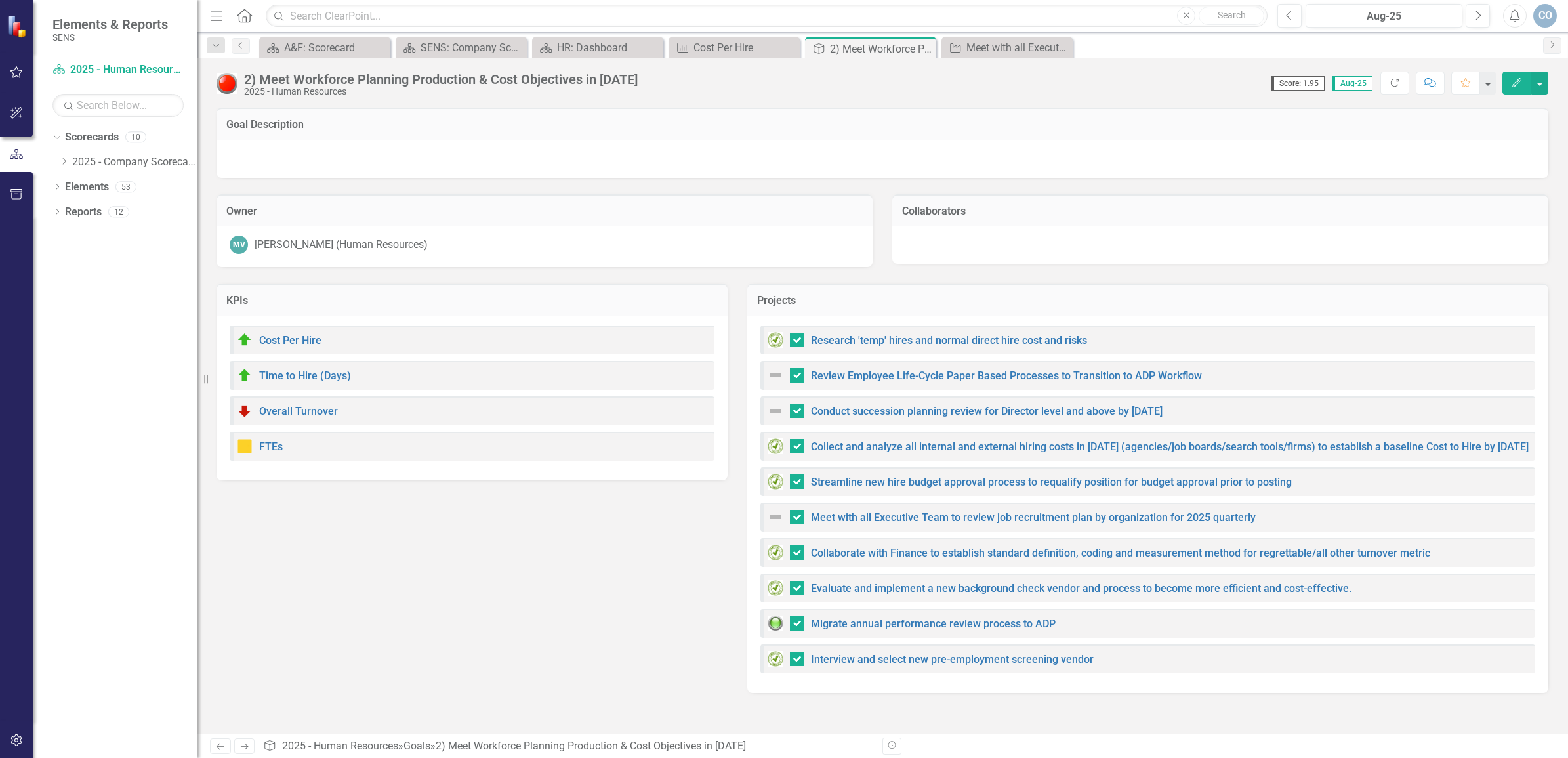
checkbox input "false"
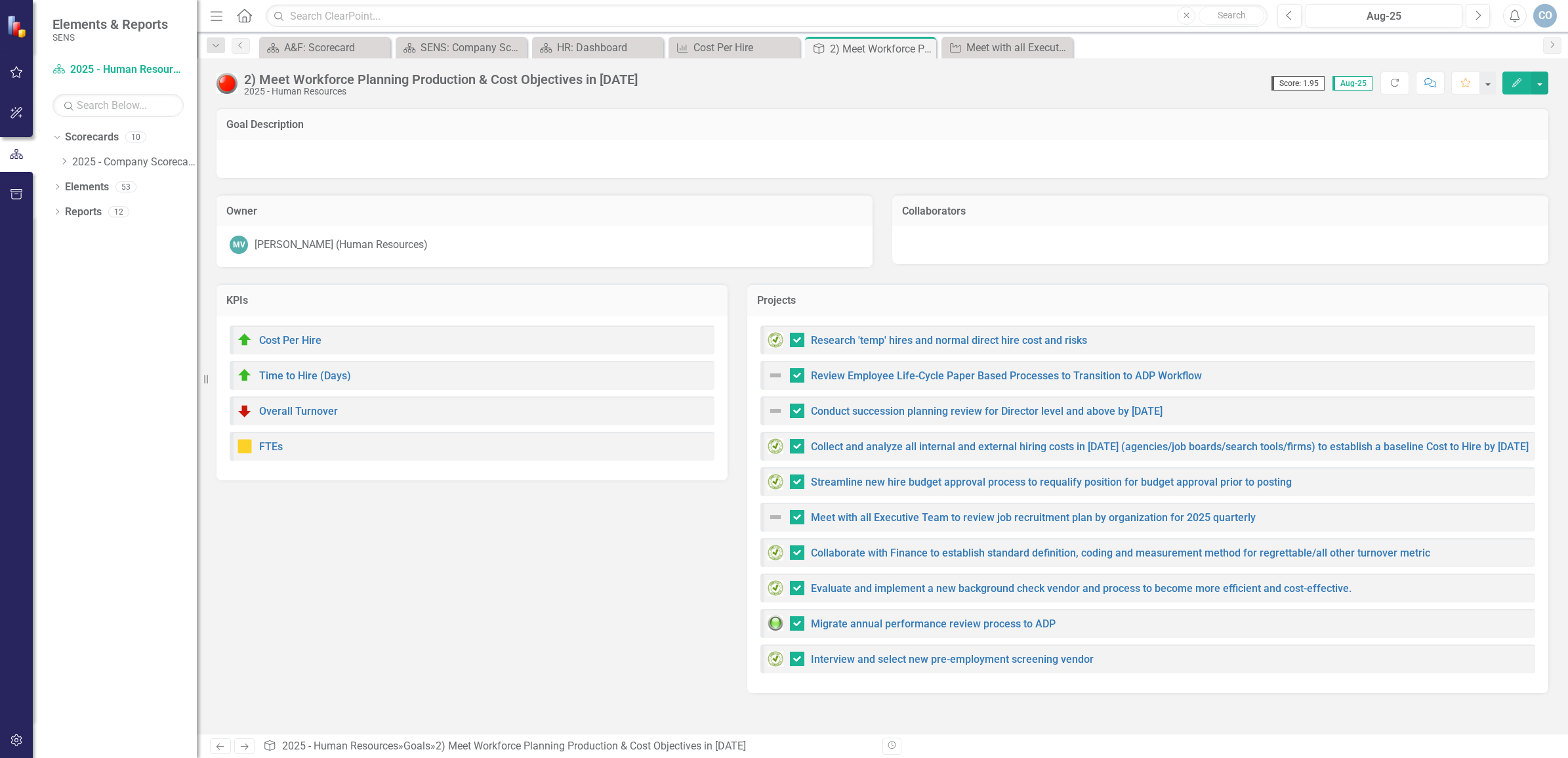
checkbox input "true"
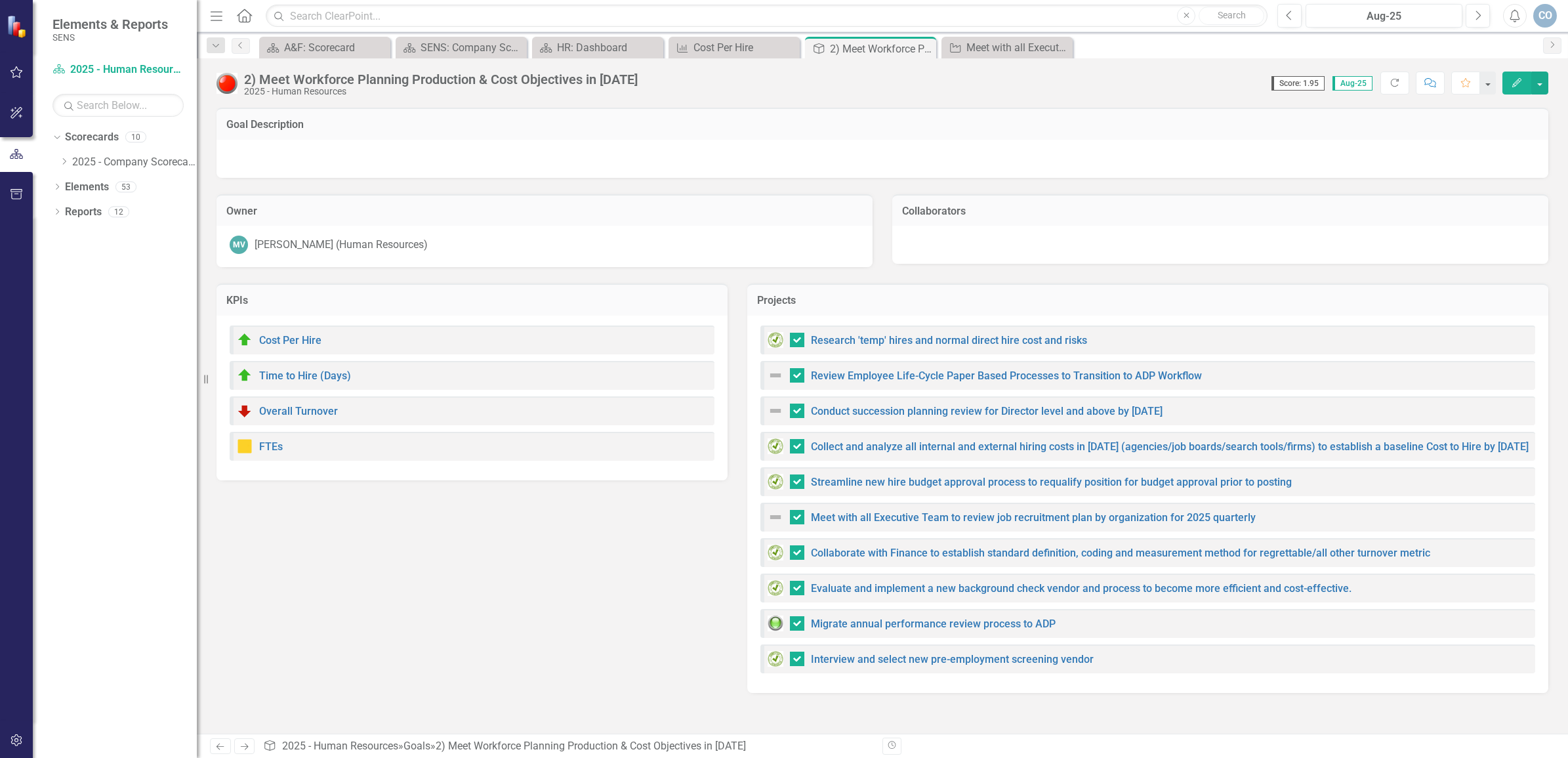
checkbox input "true"
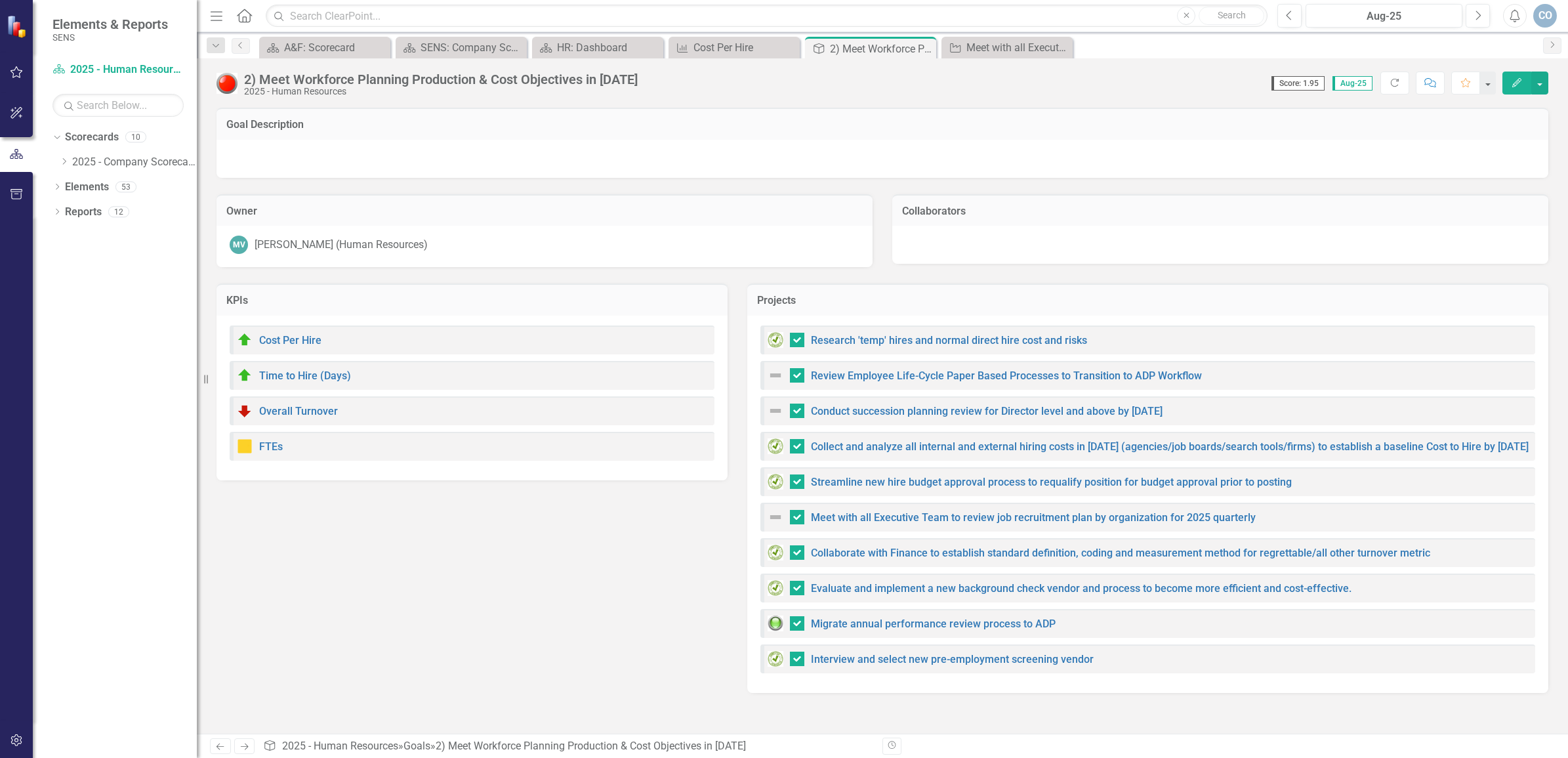
checkbox input "false"
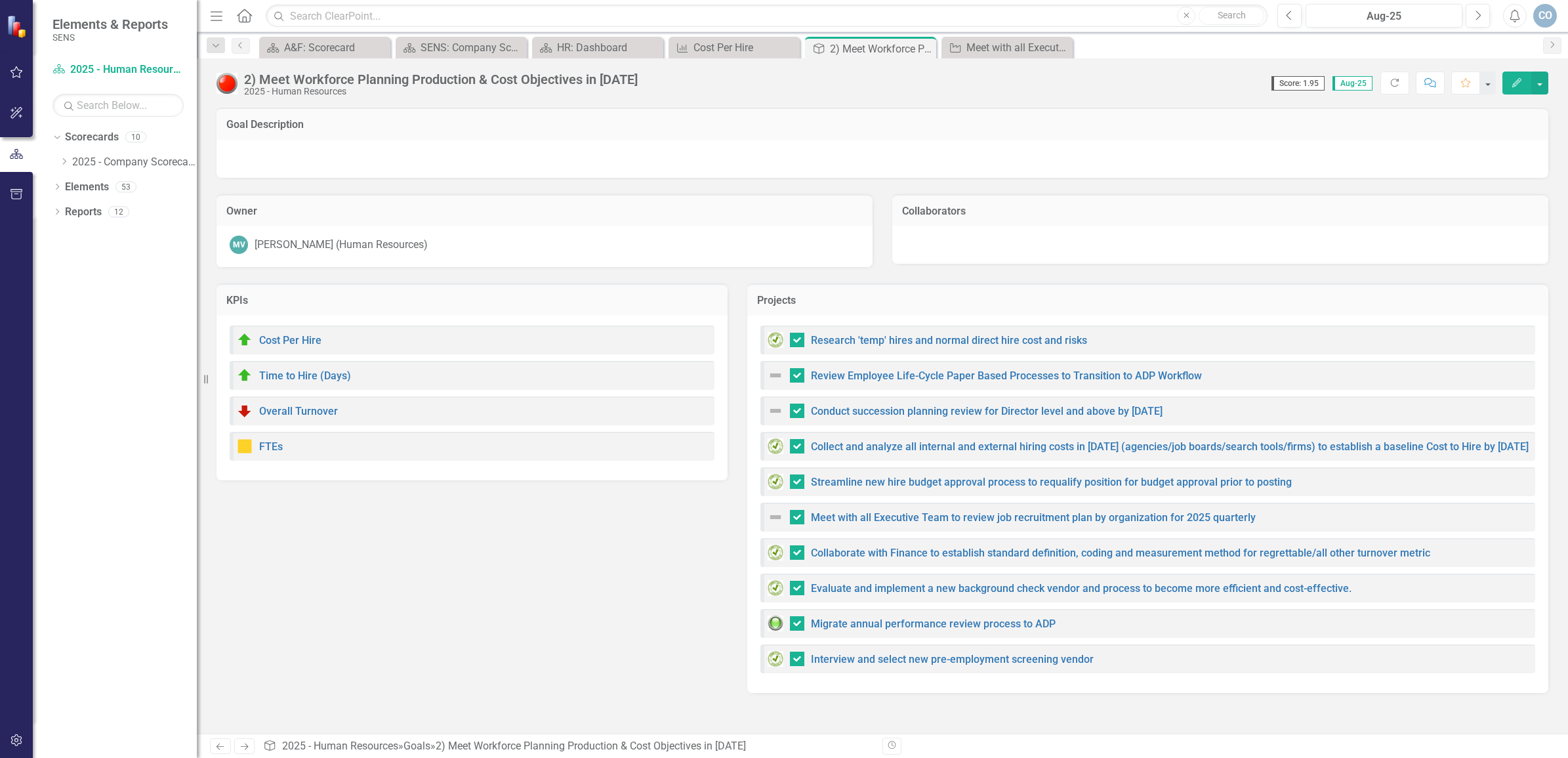
checkbox input "false"
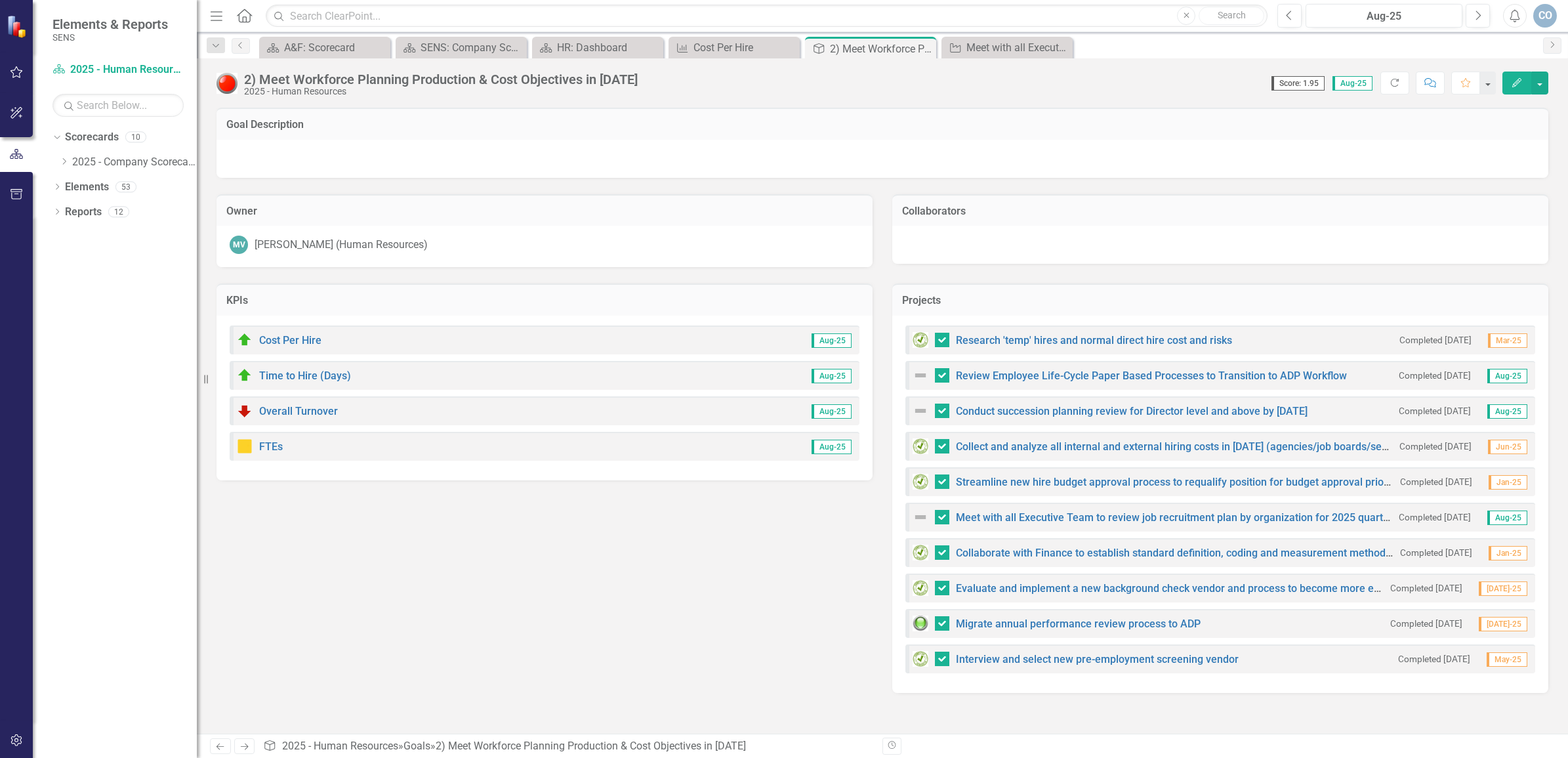
checkbox input "true"
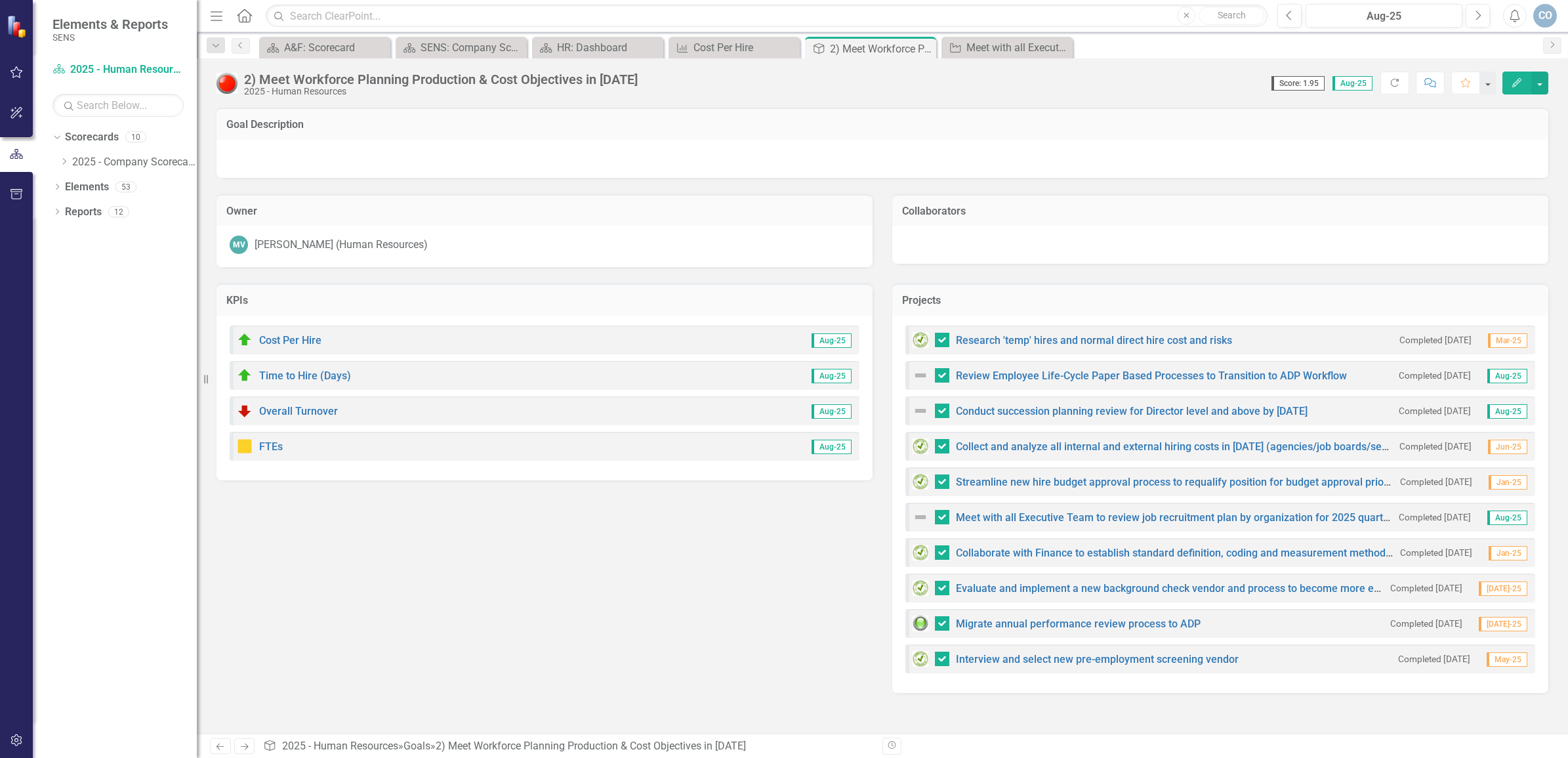
checkbox input "true"
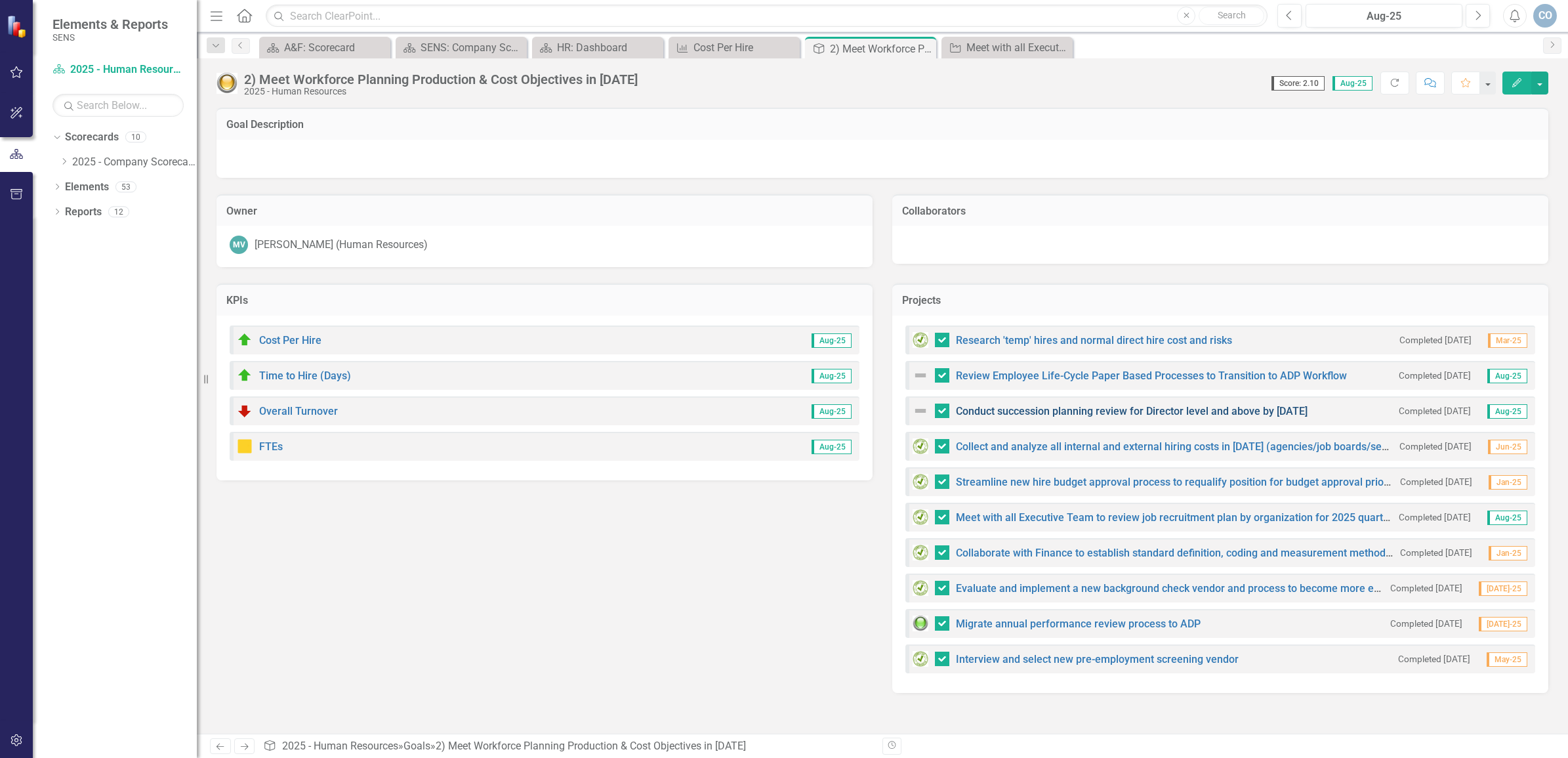
click at [1058, 411] on link "Conduct succession planning review for Director level and above by [DATE]" at bounding box center [1132, 411] width 351 height 13
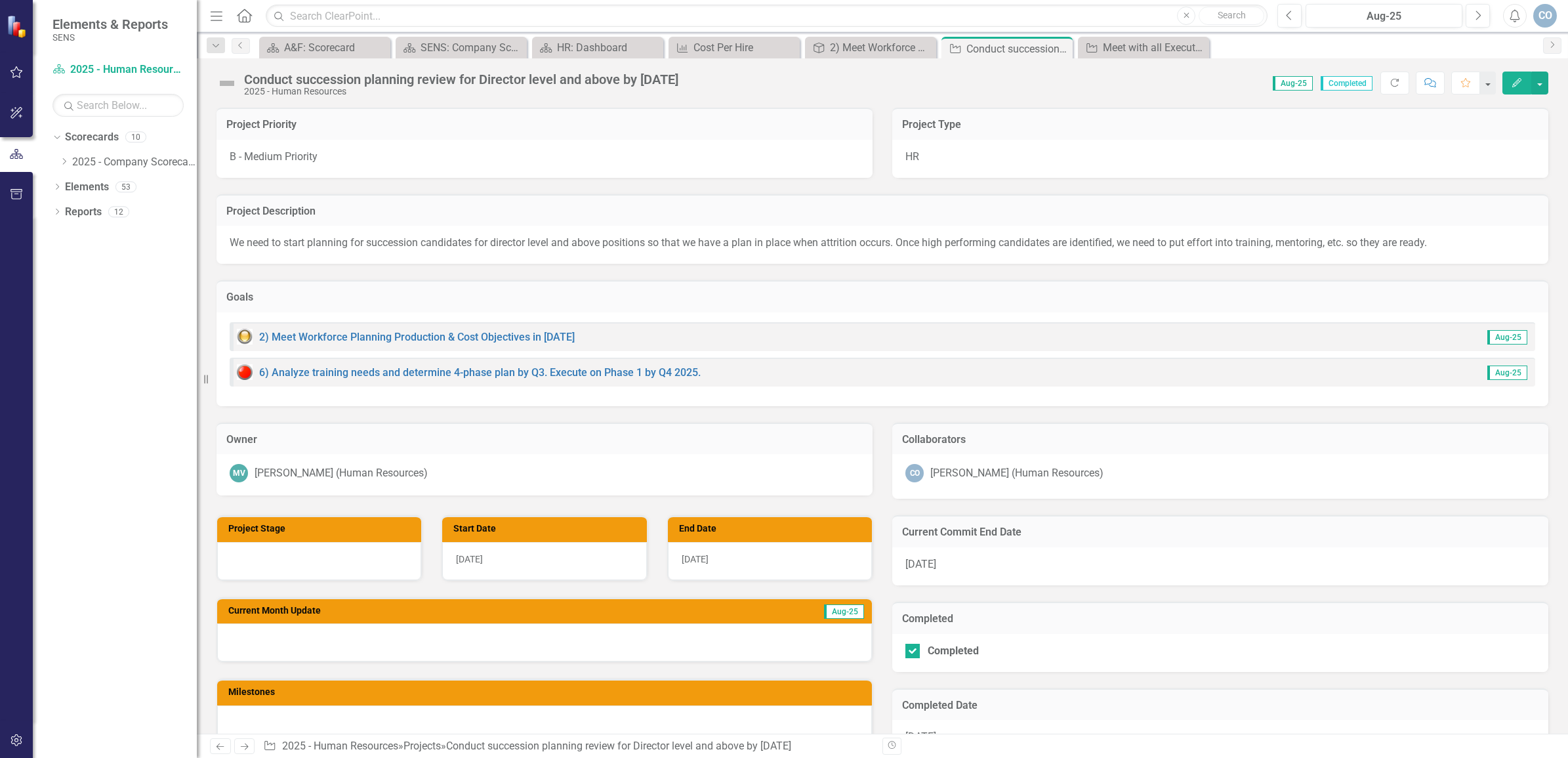
click at [232, 81] on img at bounding box center [227, 83] width 21 height 21
click at [1526, 83] on button "Edit" at bounding box center [1517, 83] width 29 height 23
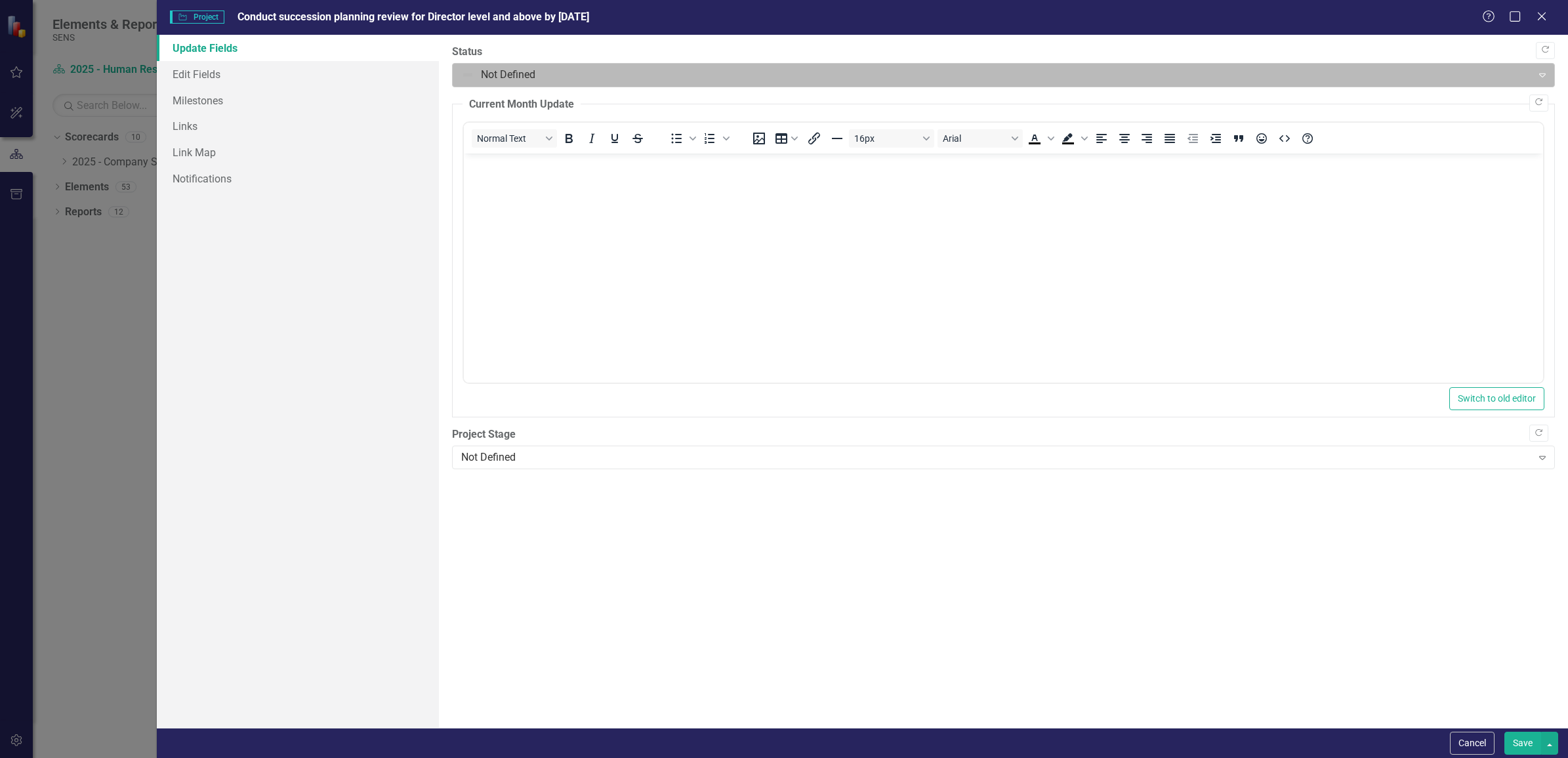
click at [478, 71] on div at bounding box center [992, 75] width 1062 height 18
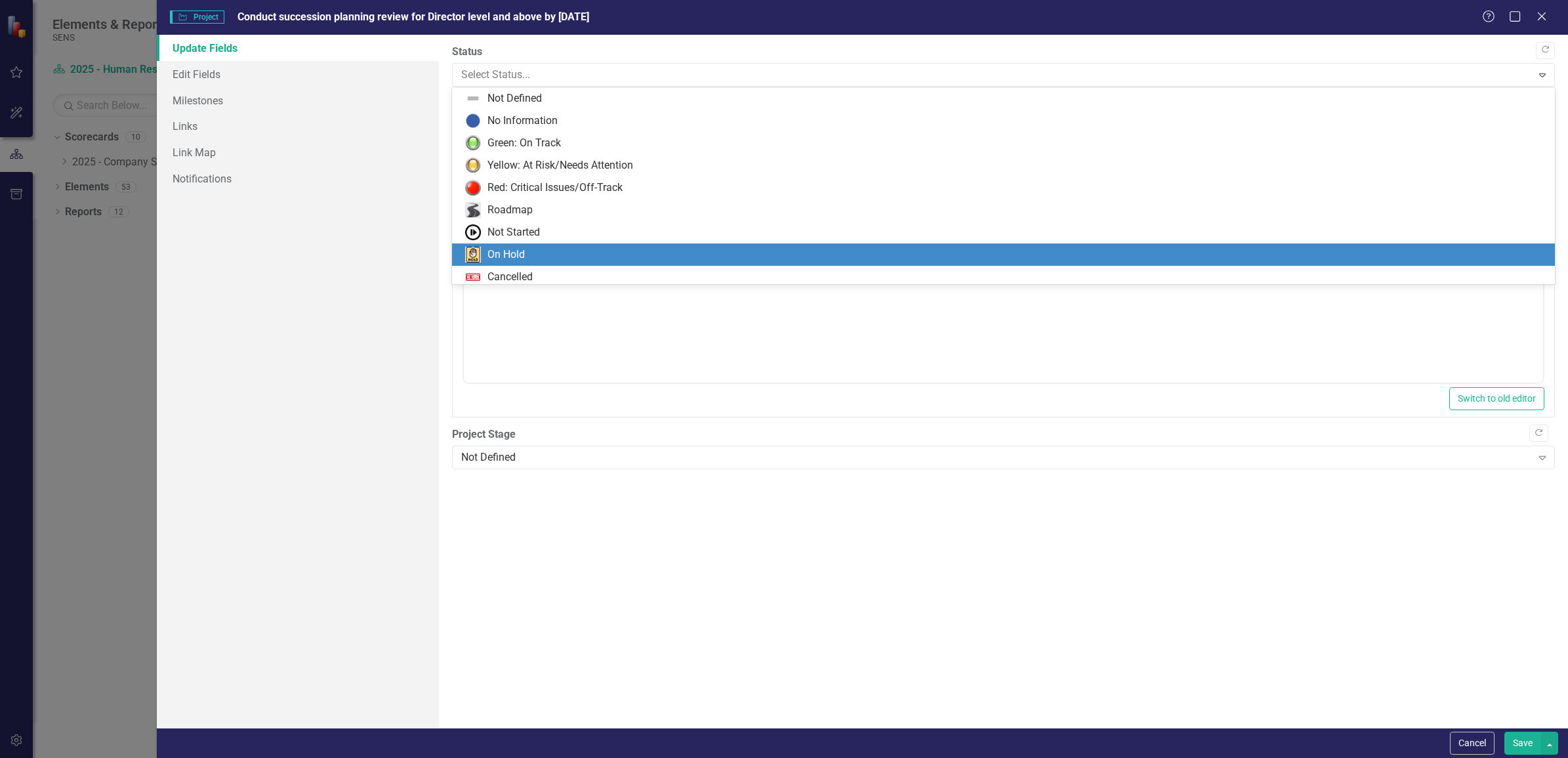
click at [514, 245] on div "On Hold" at bounding box center [1003, 255] width 1103 height 22
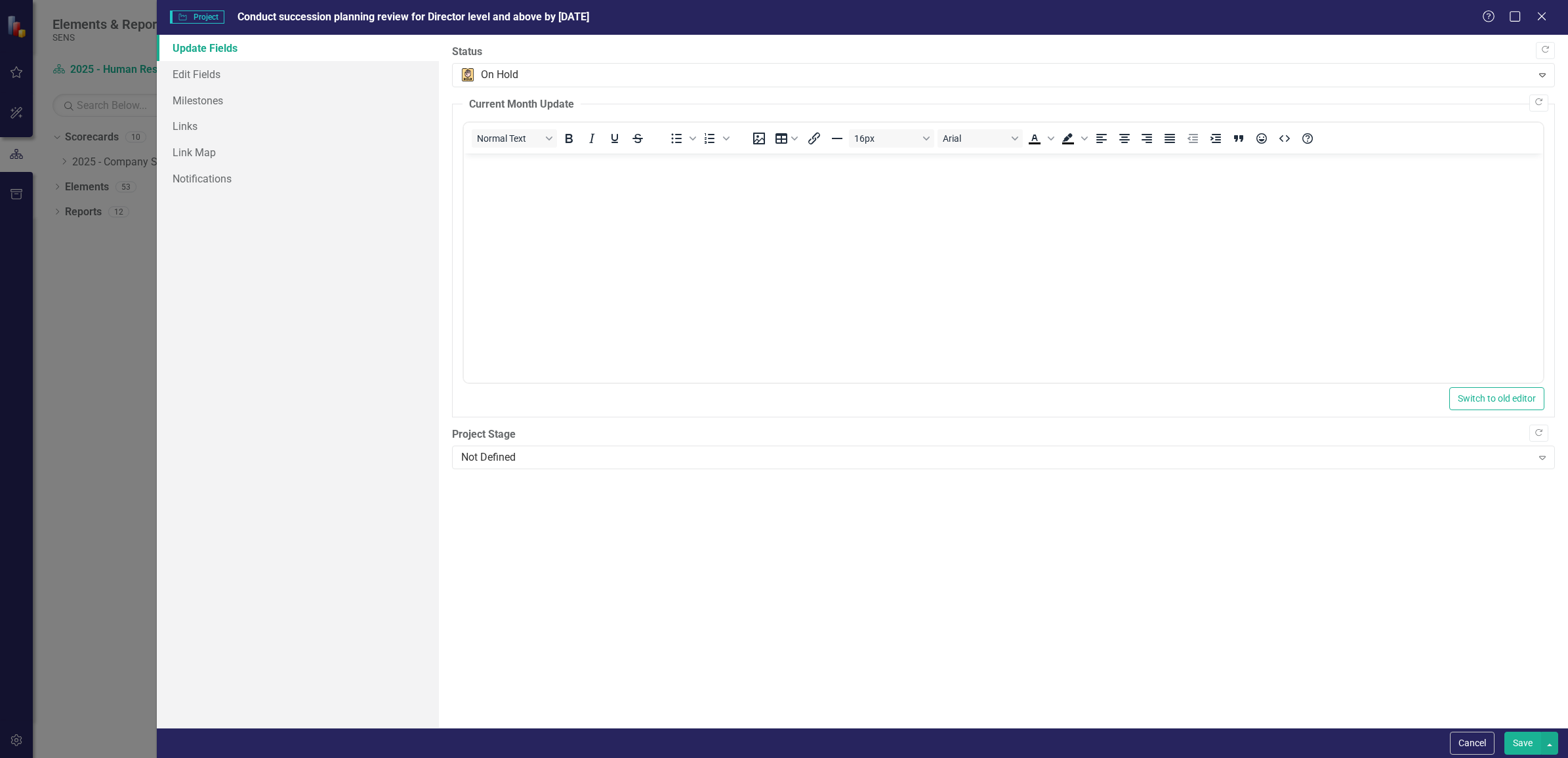
click at [1529, 747] on button "Save" at bounding box center [1522, 743] width 37 height 23
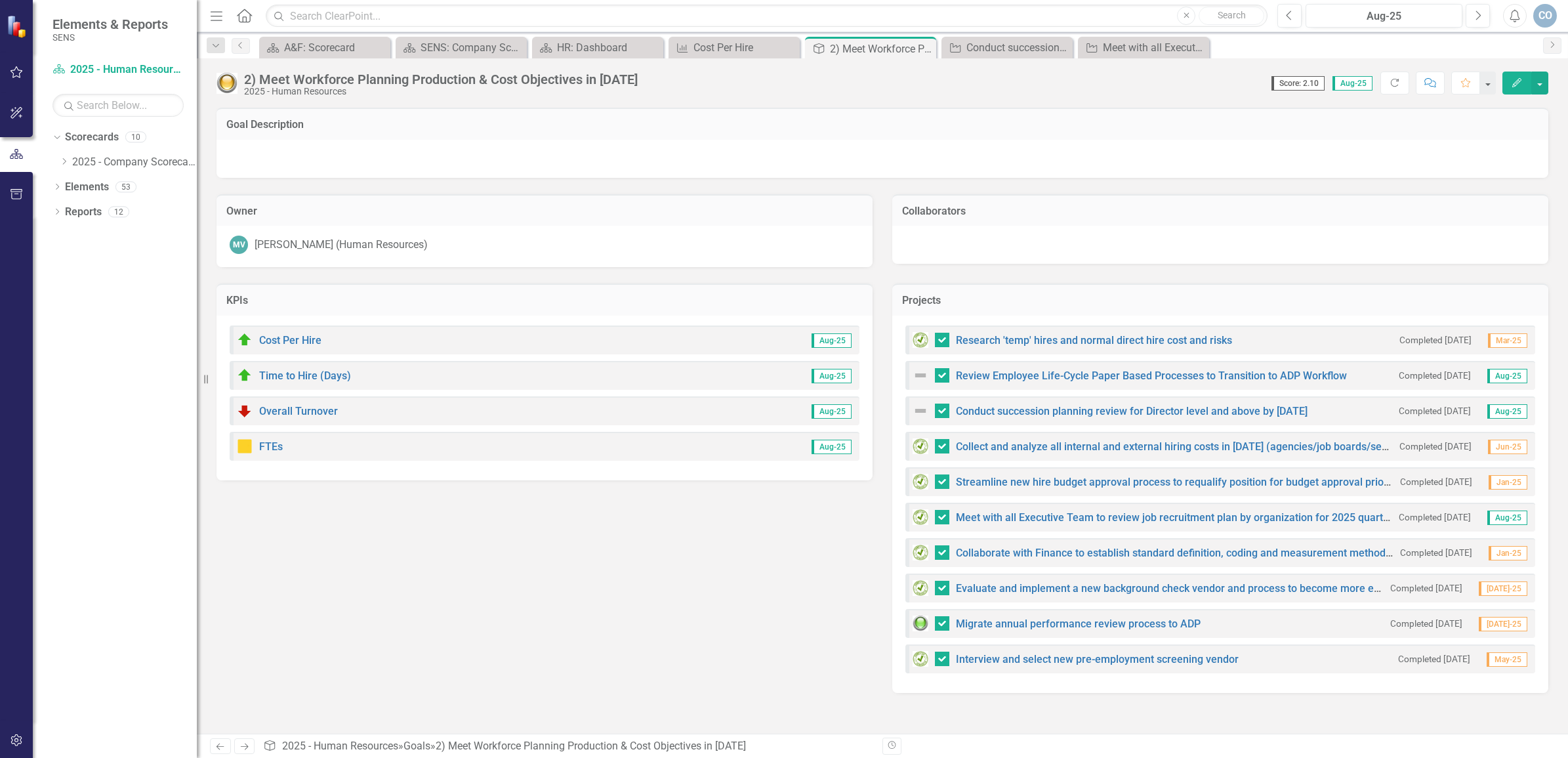
checkbox input "false"
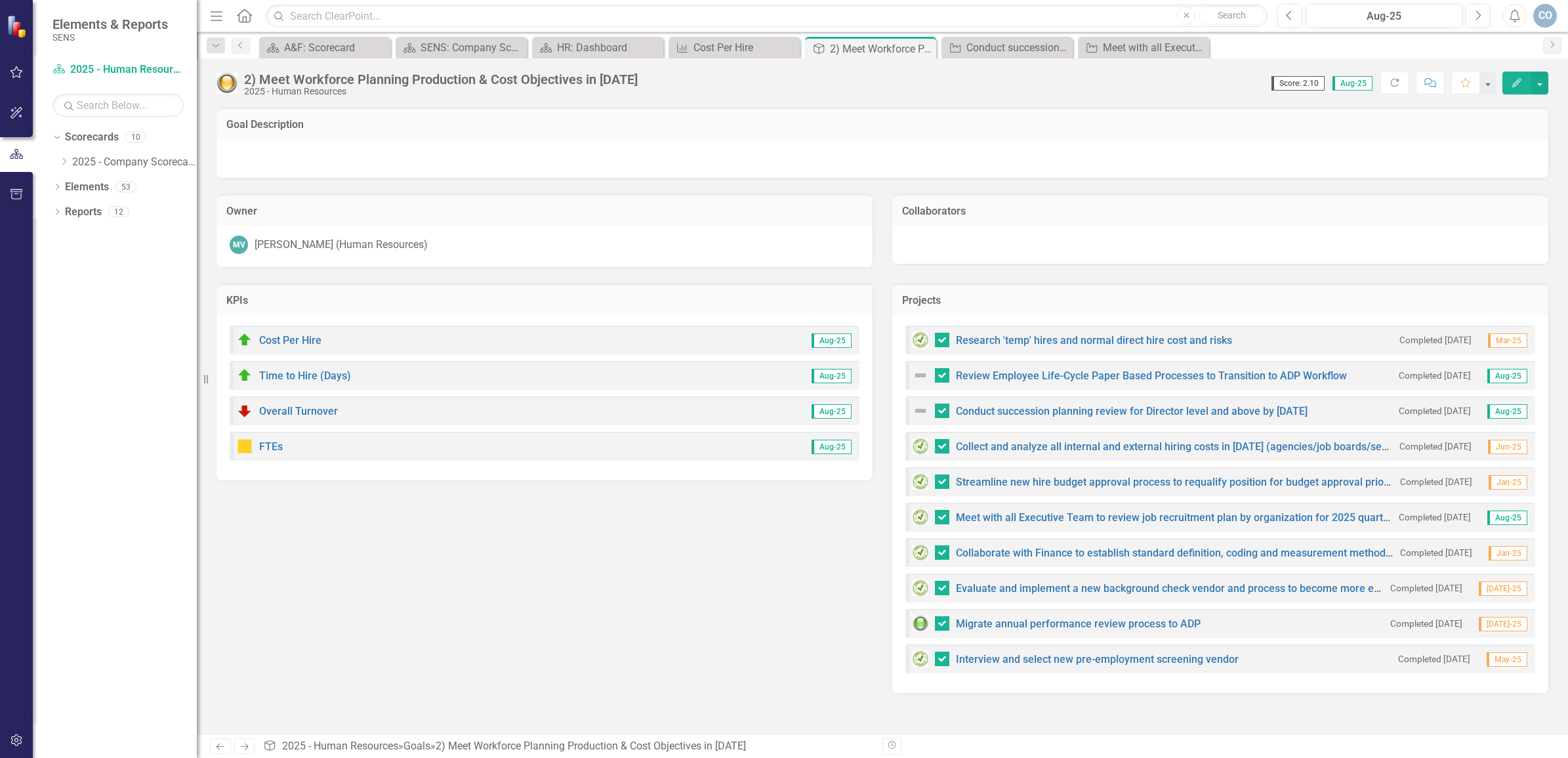
checkbox input "false"
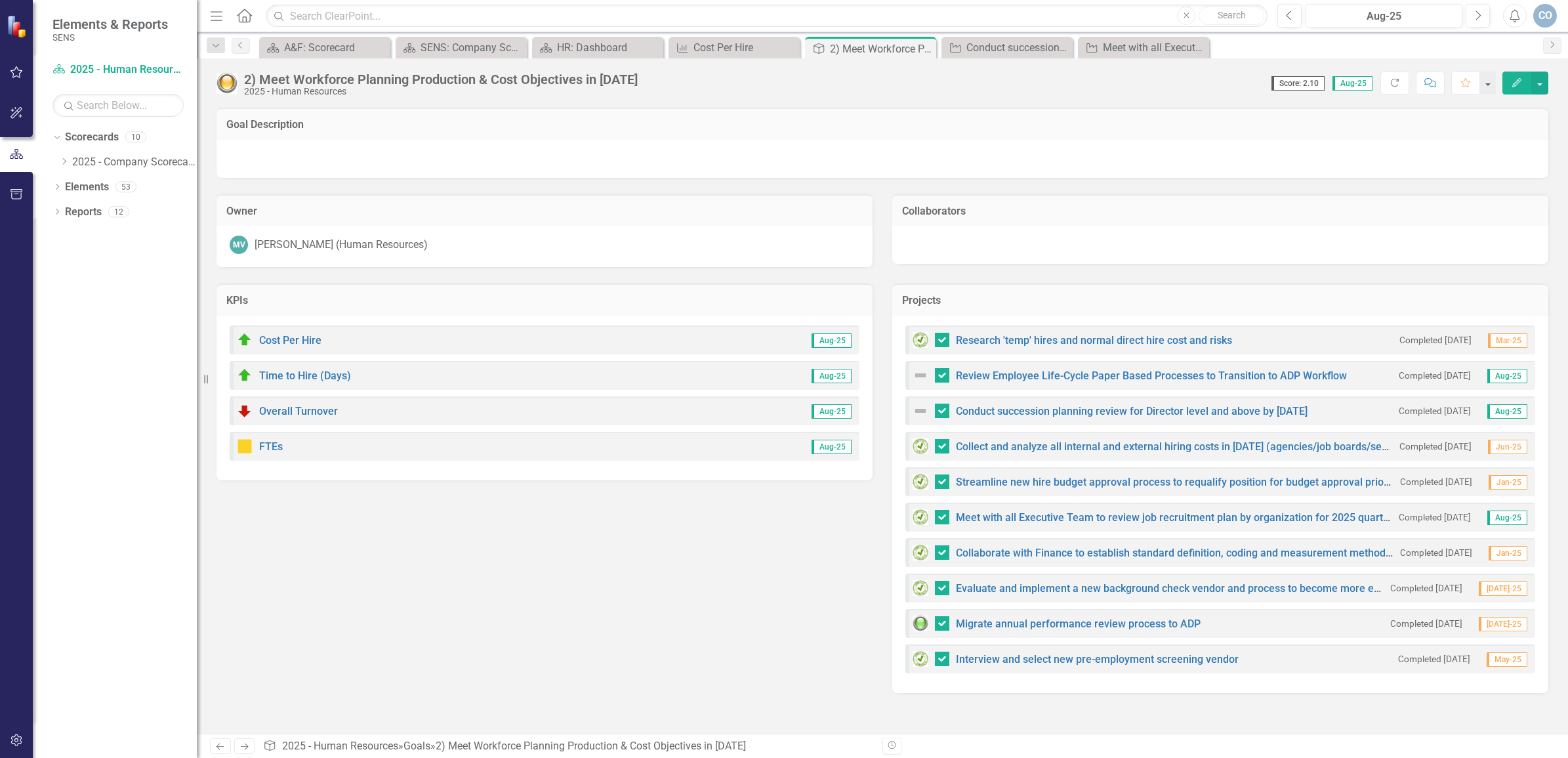
checkbox input "true"
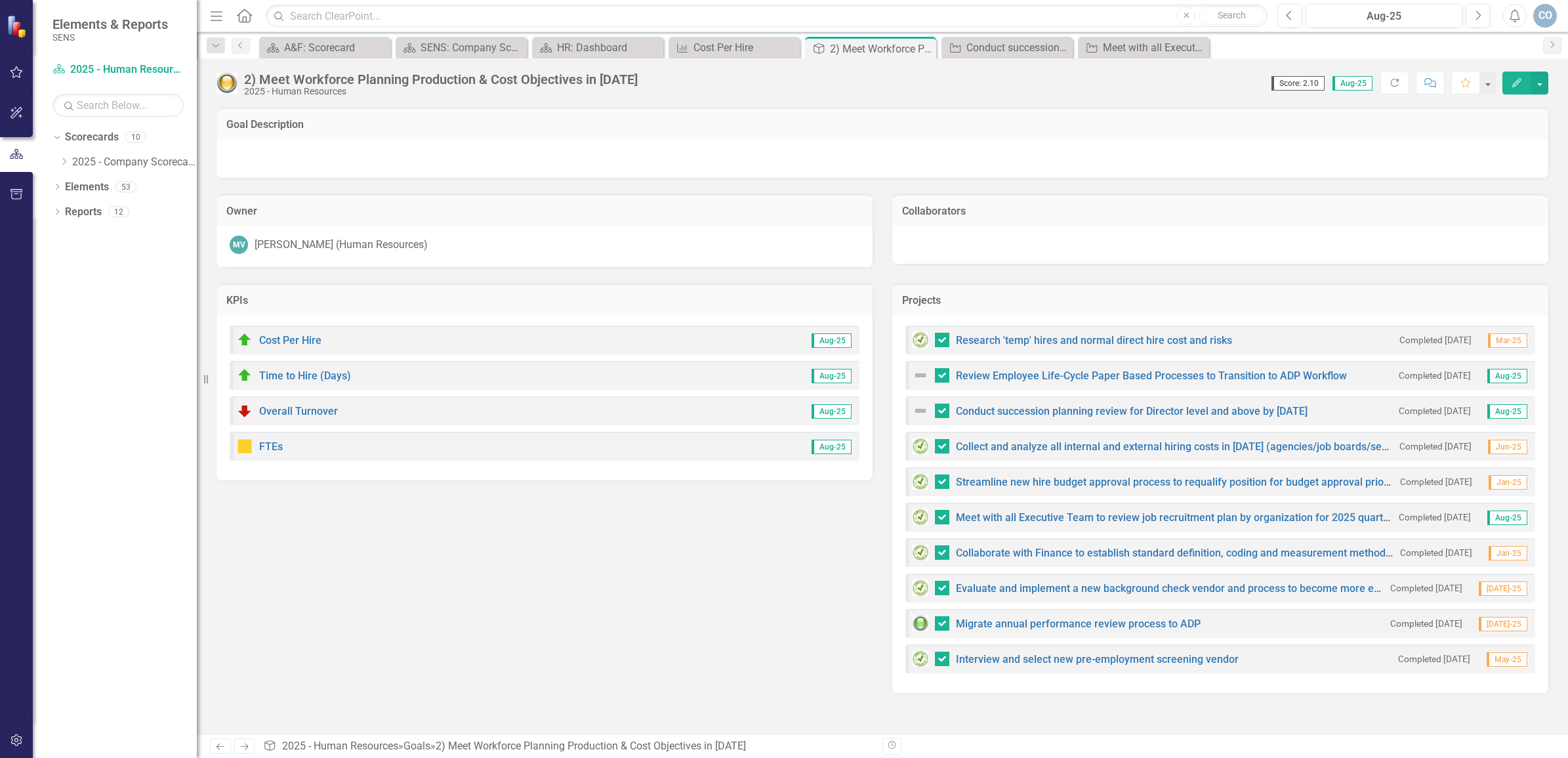
checkbox input "true"
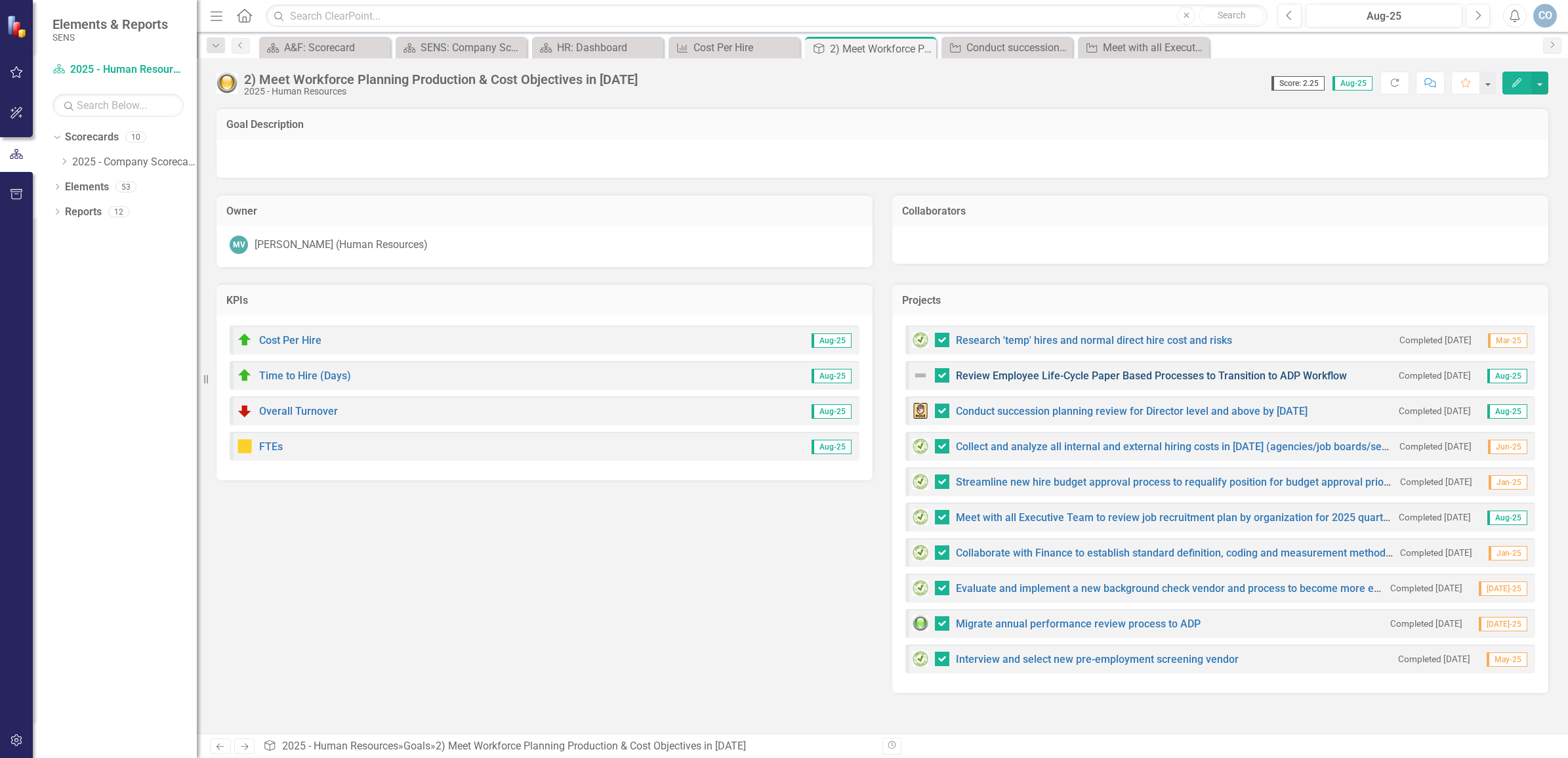
click at [1079, 372] on link "Review Employee Life-Cycle Paper Based Processes to Transition to ADP Workflow" at bounding box center [1151, 376] width 391 height 13
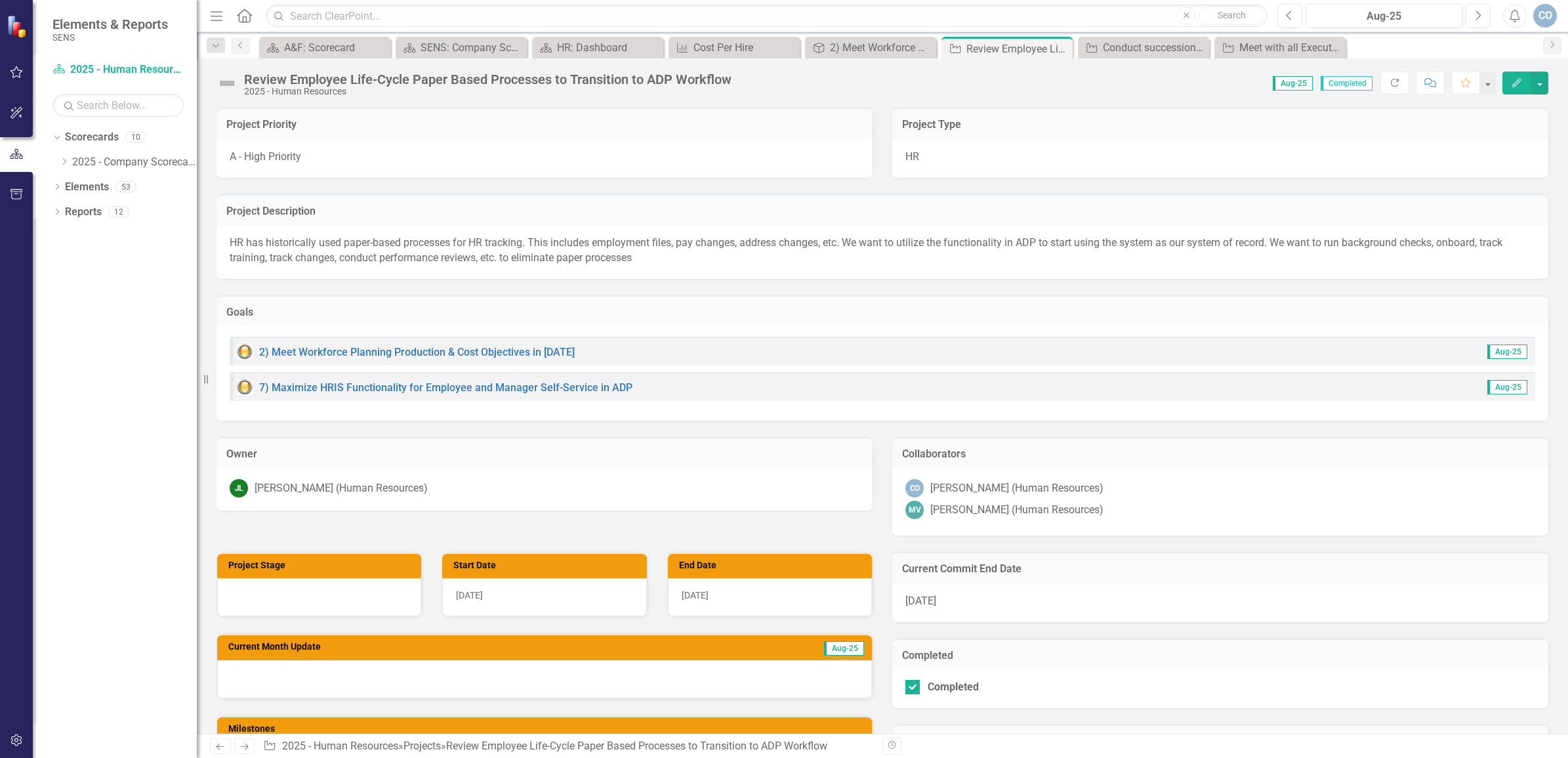
click at [1519, 79] on icon "Edit" at bounding box center [1517, 82] width 12 height 9
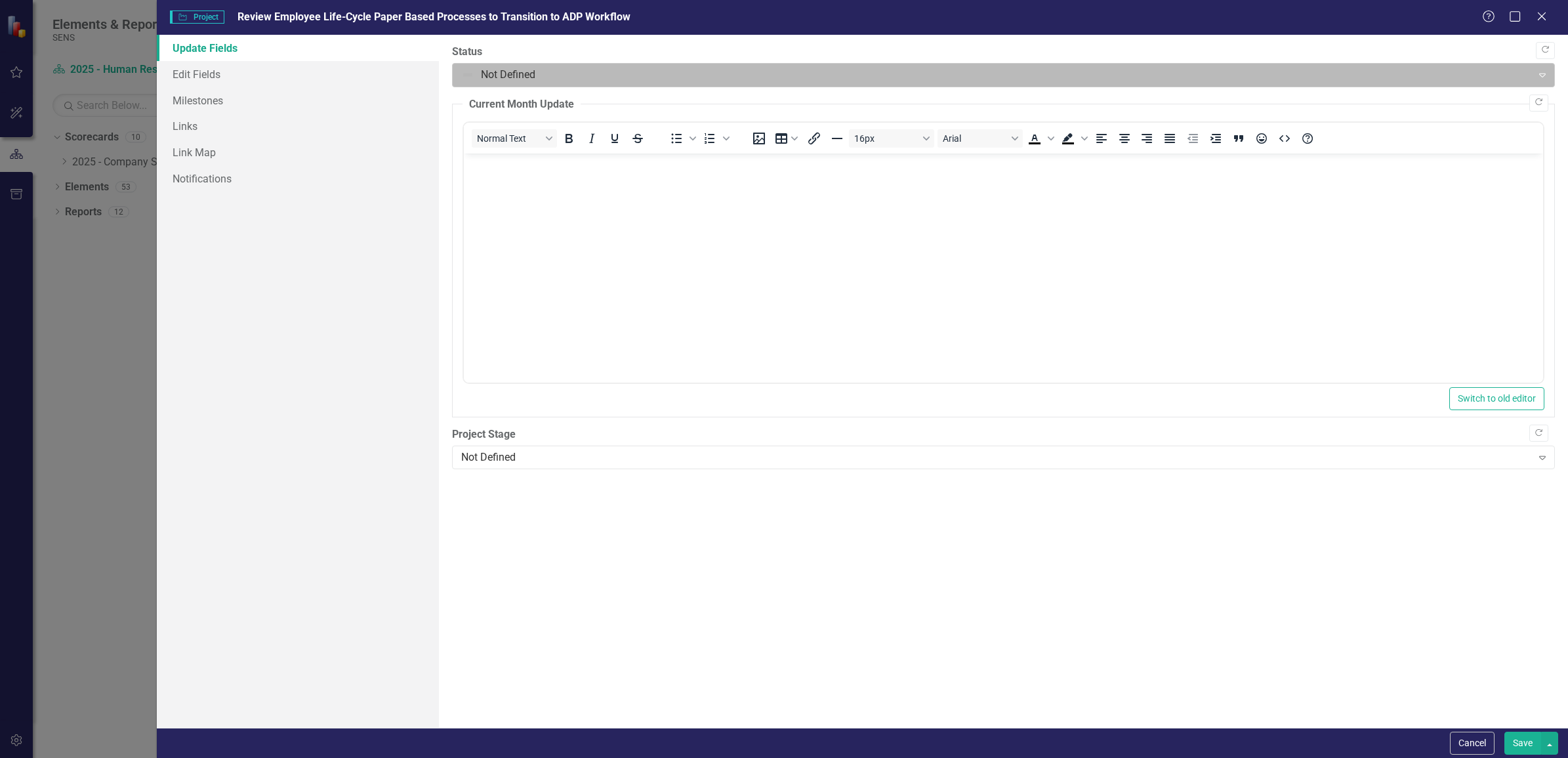
click at [509, 76] on div at bounding box center [992, 75] width 1062 height 18
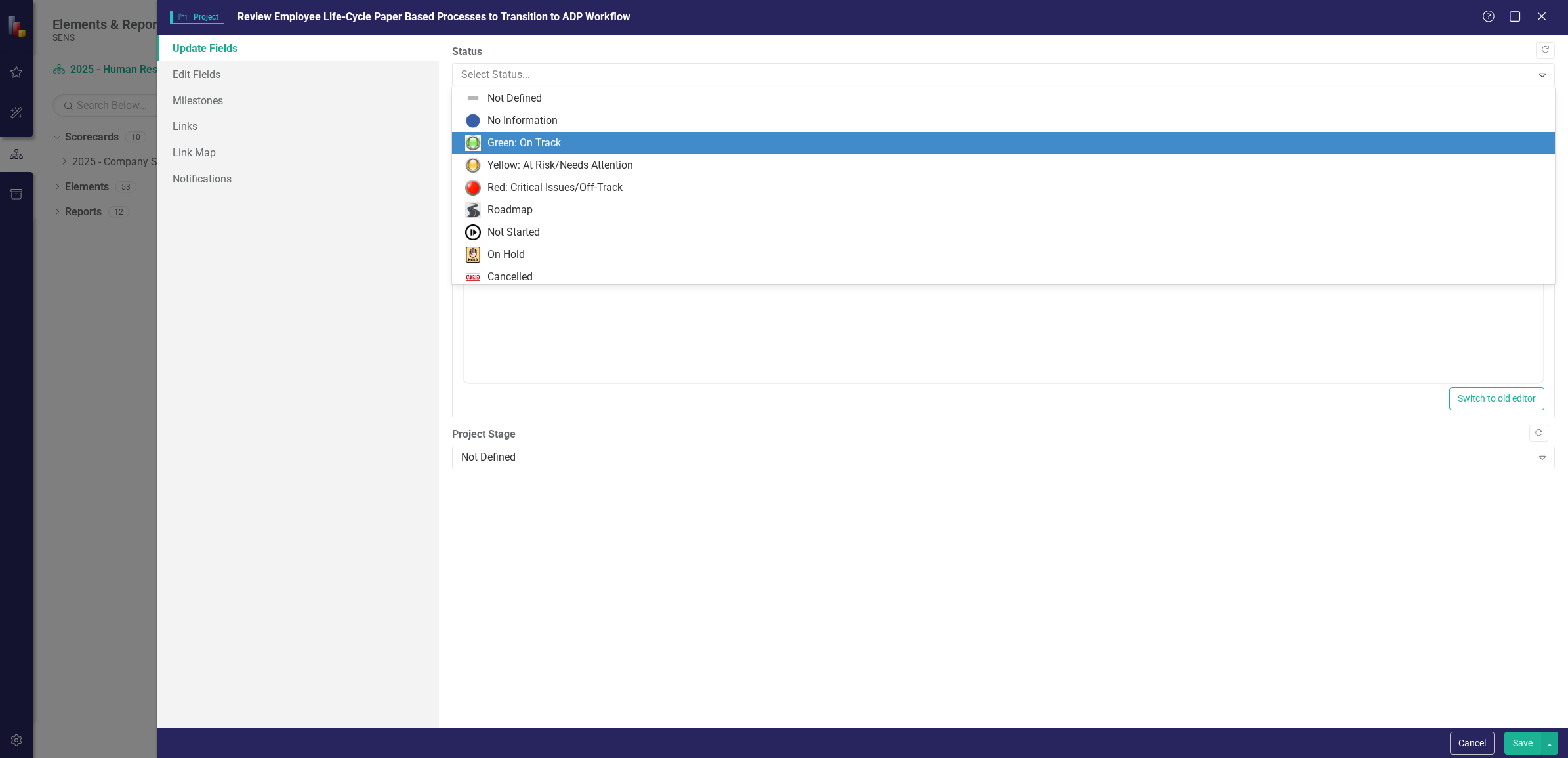
click at [506, 139] on div "Green: On Track" at bounding box center [524, 144] width 74 height 15
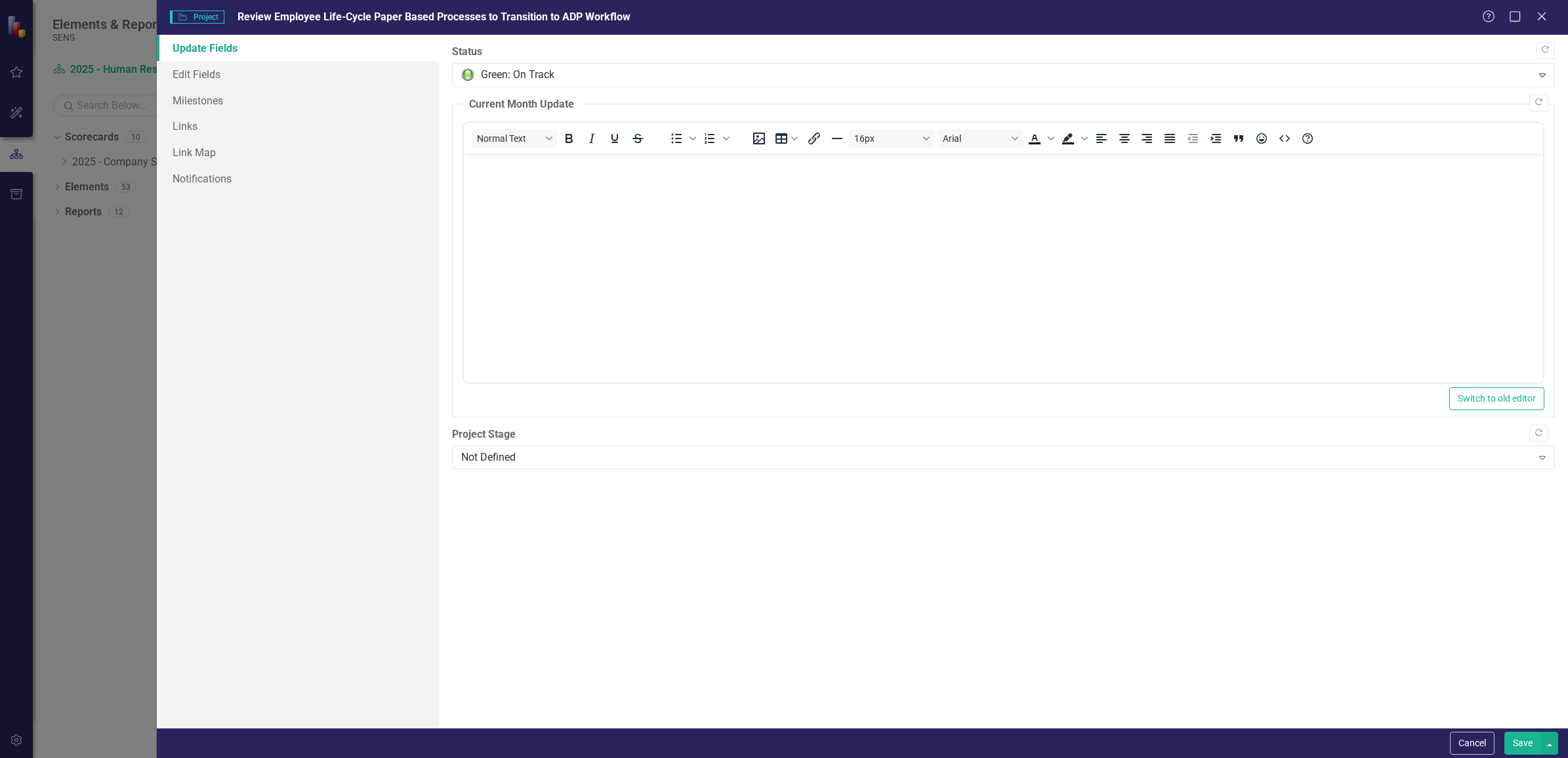
click at [1526, 741] on button "Save" at bounding box center [1522, 743] width 37 height 23
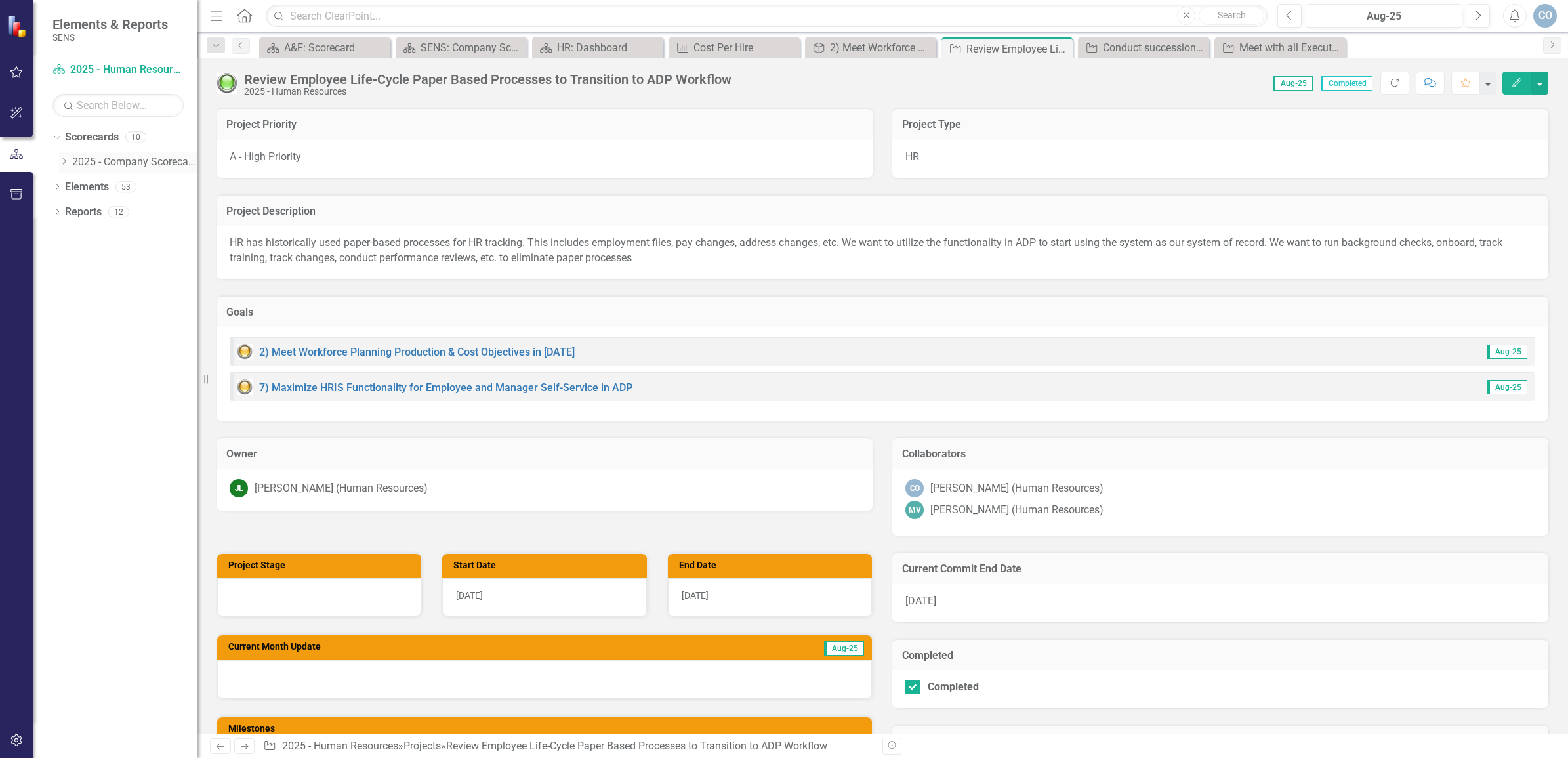
click at [87, 162] on link "2025 - Company Scorecard" at bounding box center [135, 163] width 125 height 15
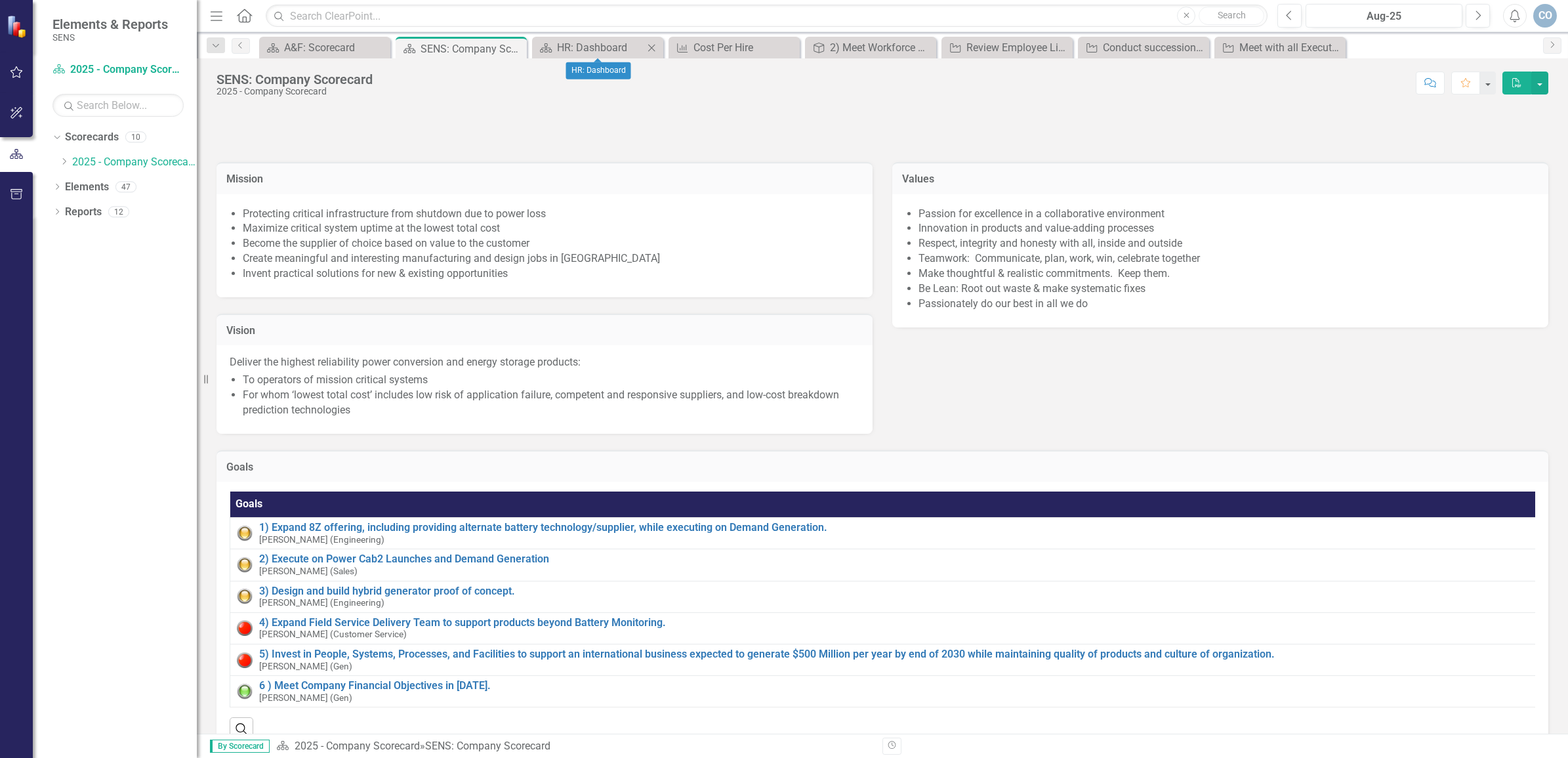
click at [618, 38] on div "Scorecard HR: Dashboard Close" at bounding box center [597, 47] width 131 height 22
drag, startPoint x: 618, startPoint y: 38, endPoint x: 599, endPoint y: 47, distance: 21.0
click at [599, 47] on div "HR: Dashboard" at bounding box center [600, 48] width 87 height 17
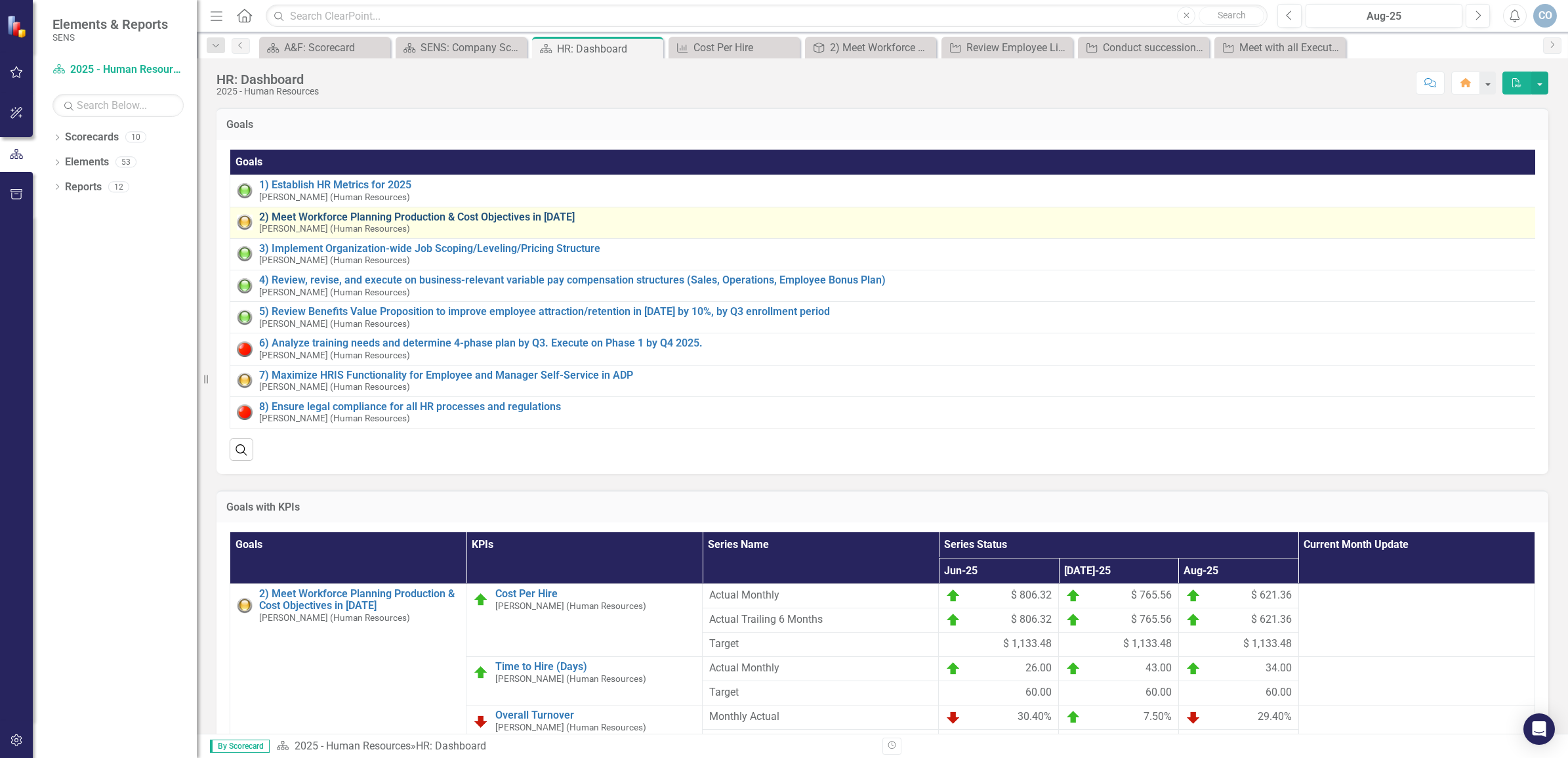
click at [528, 211] on link "2) Meet Workforce Planning Production & Cost Objectives in [DATE]" at bounding box center [896, 217] width 1275 height 12
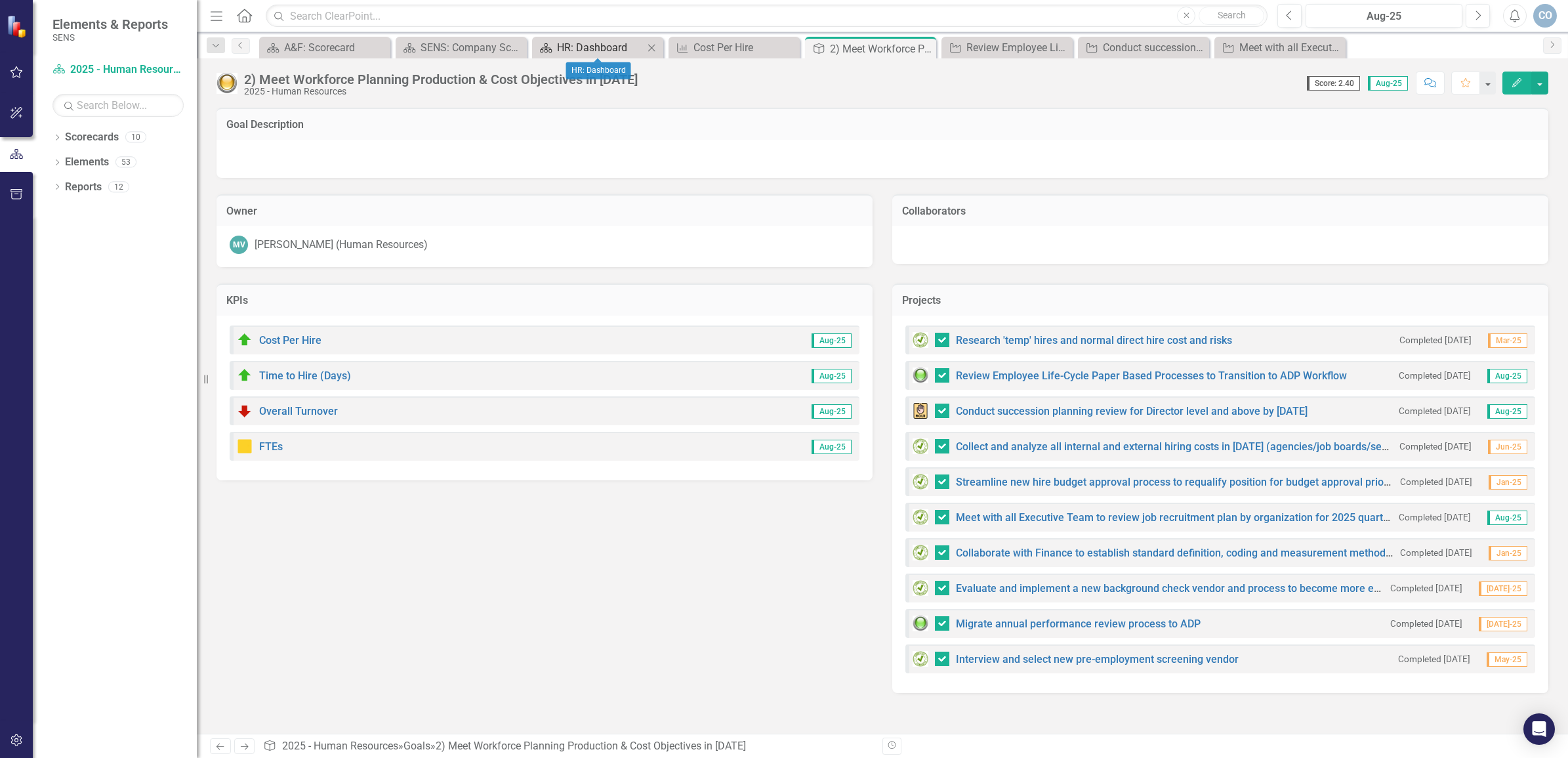
click at [563, 50] on div "HR: Dashboard" at bounding box center [600, 48] width 87 height 17
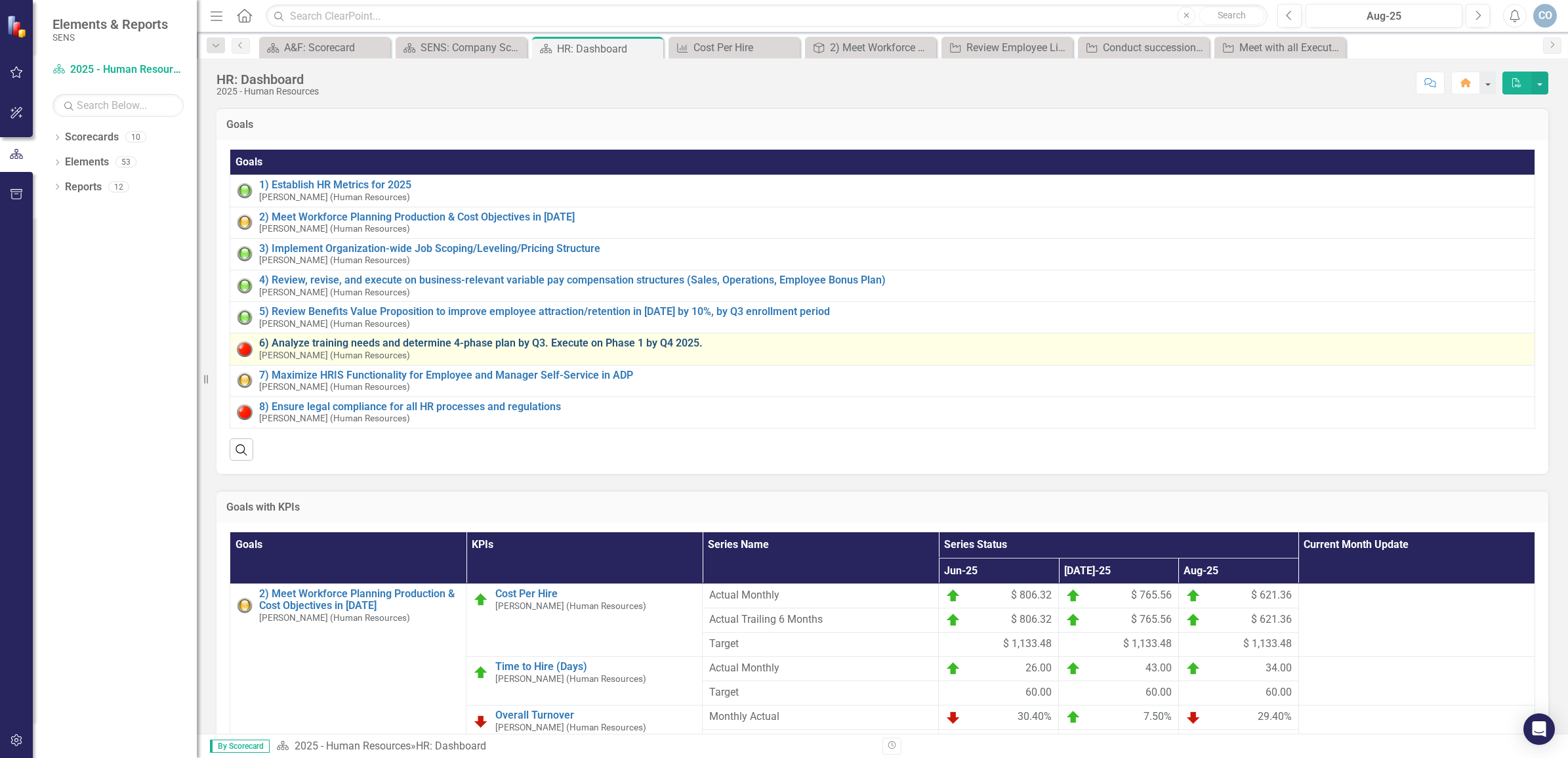
click at [440, 341] on link "6) Analyze training needs and determine 4-phase plan by Q3. Execute on Phase 1 …" at bounding box center [893, 343] width 1269 height 12
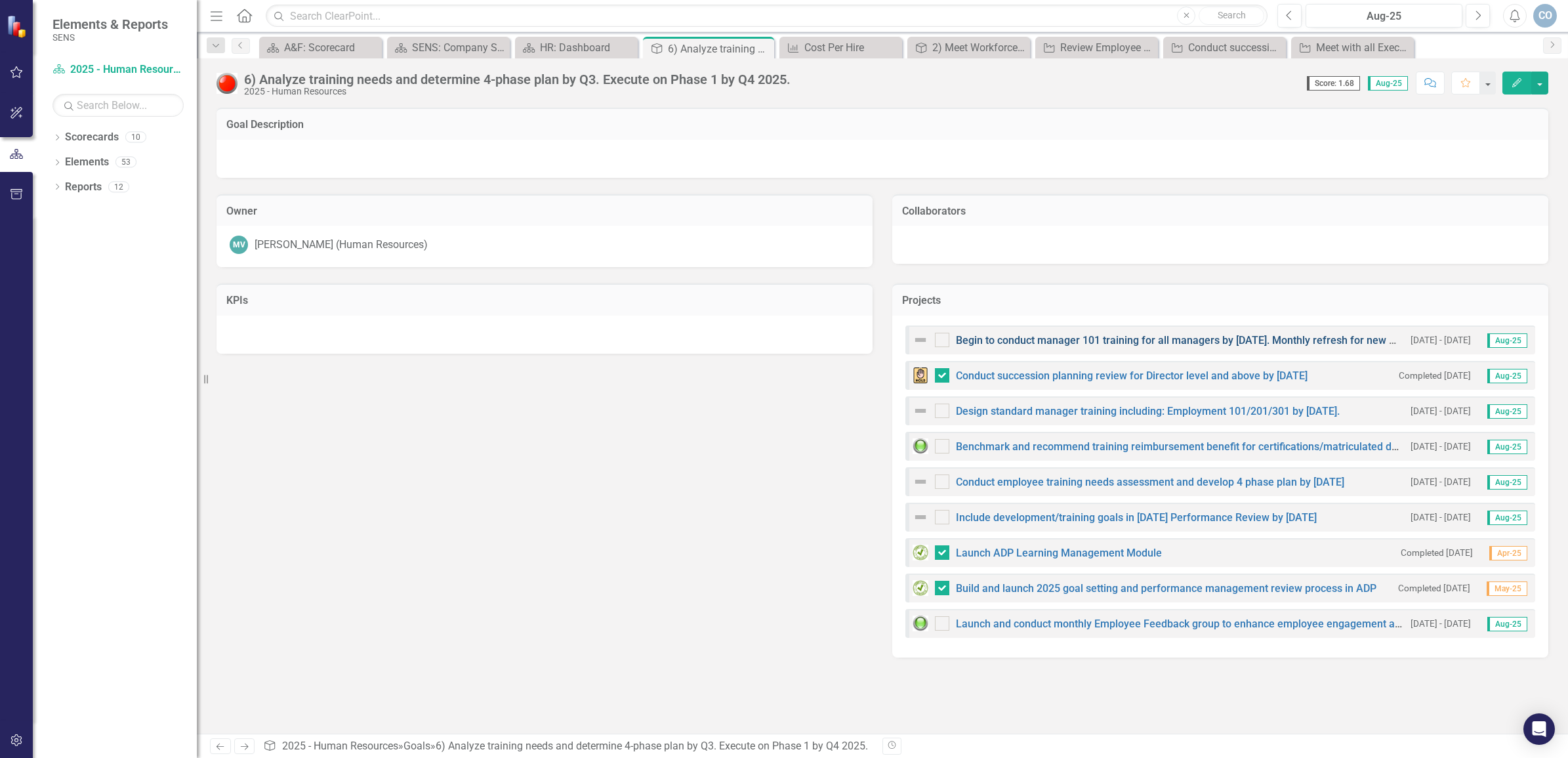
click at [1012, 336] on link "Begin to conduct manager 101 training for all managers by [DATE]. Monthly refre…" at bounding box center [1220, 340] width 528 height 13
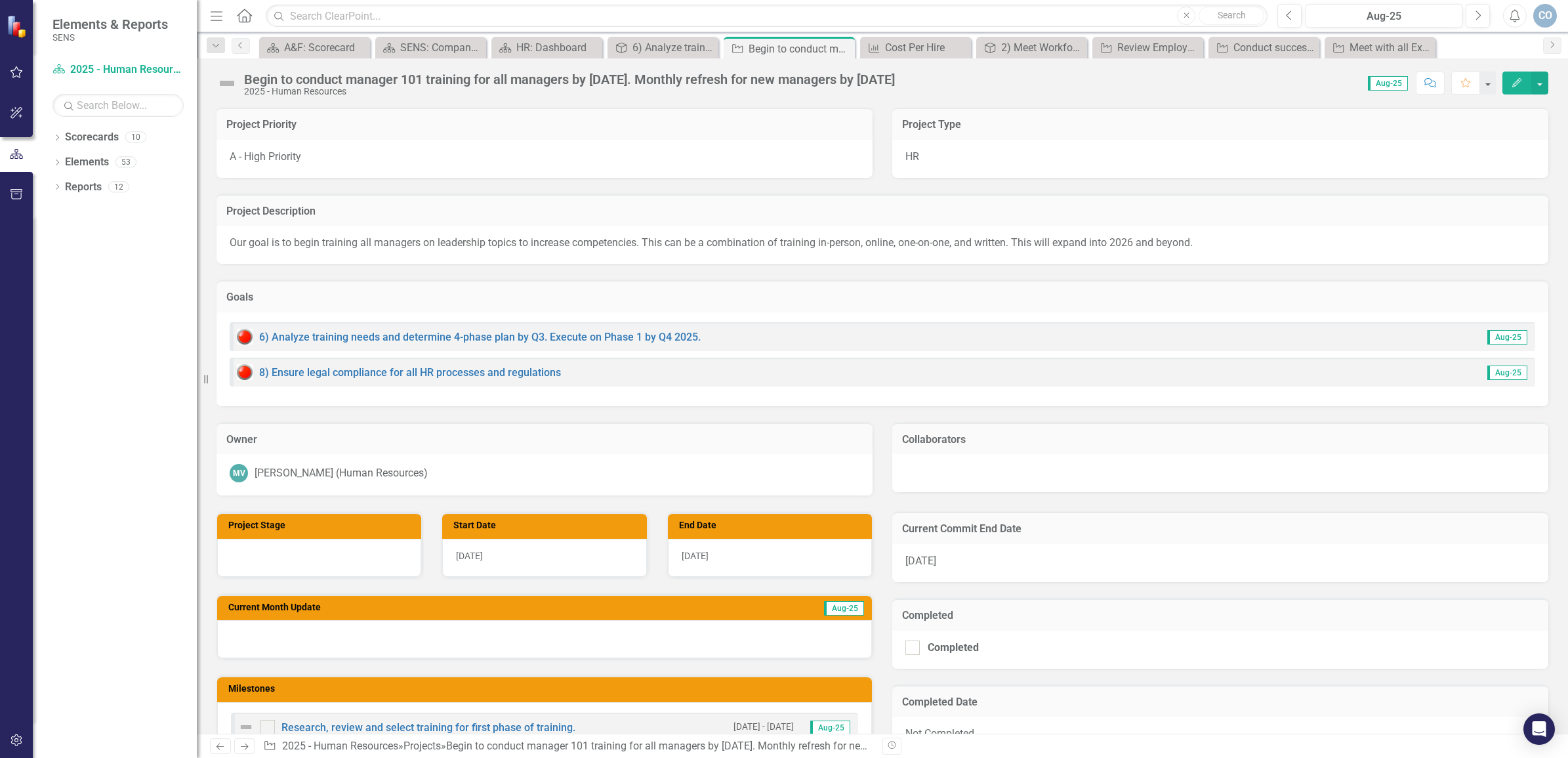
click at [1511, 86] on icon "Edit" at bounding box center [1517, 82] width 12 height 9
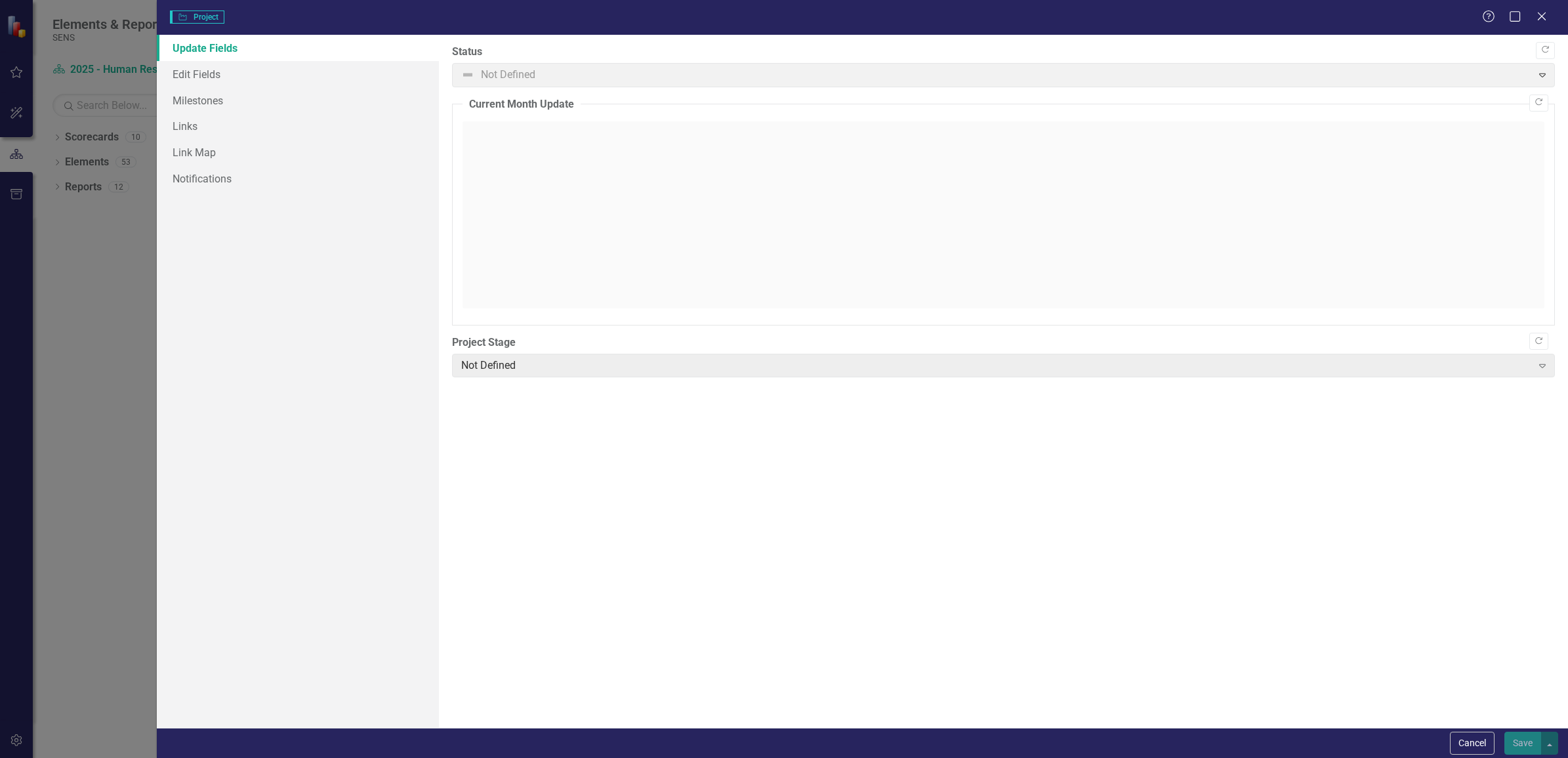
click at [553, 74] on span "Not Defined Expand" at bounding box center [1003, 75] width 1103 height 24
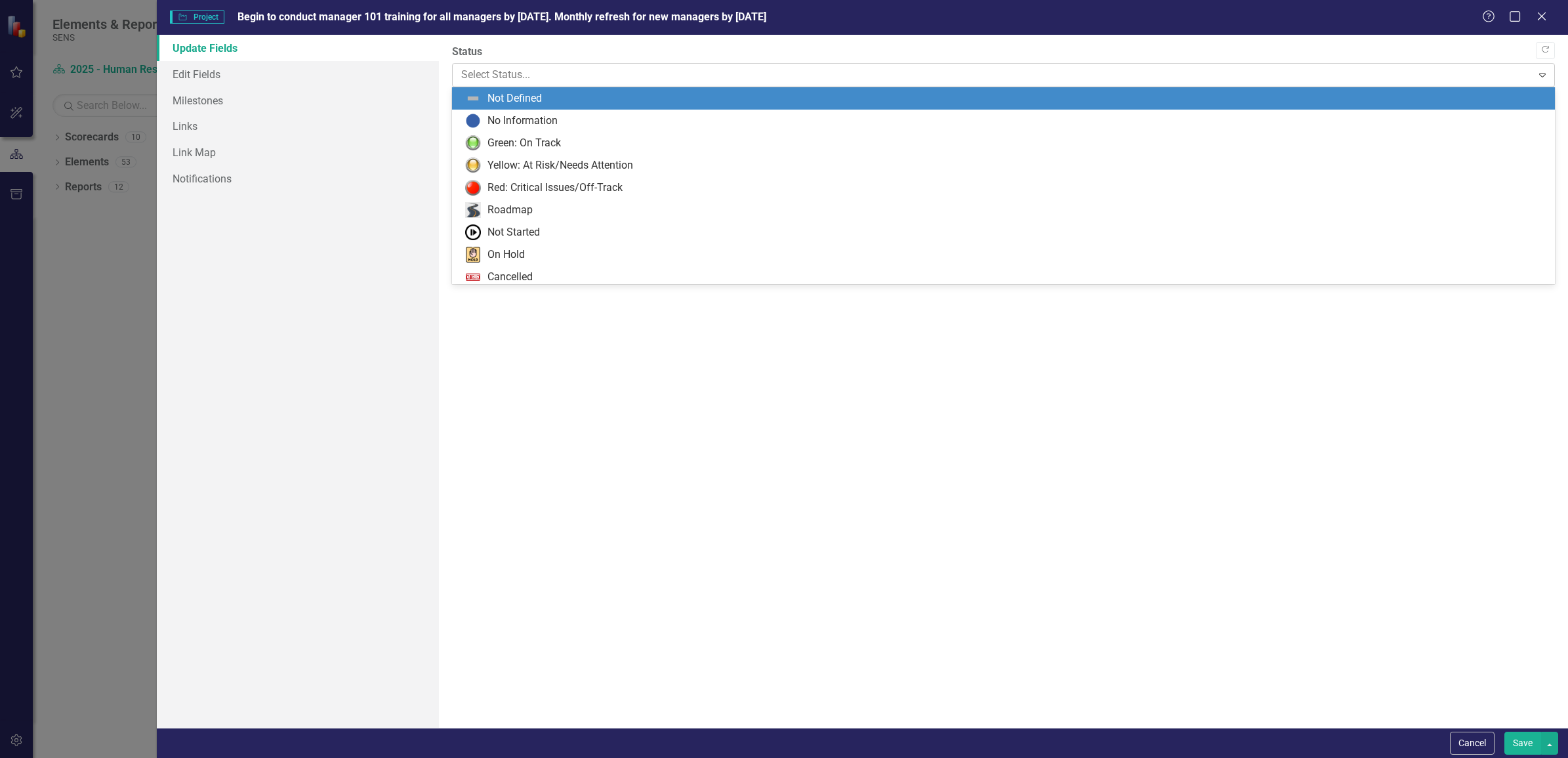
click at [553, 72] on div at bounding box center [992, 75] width 1062 height 18
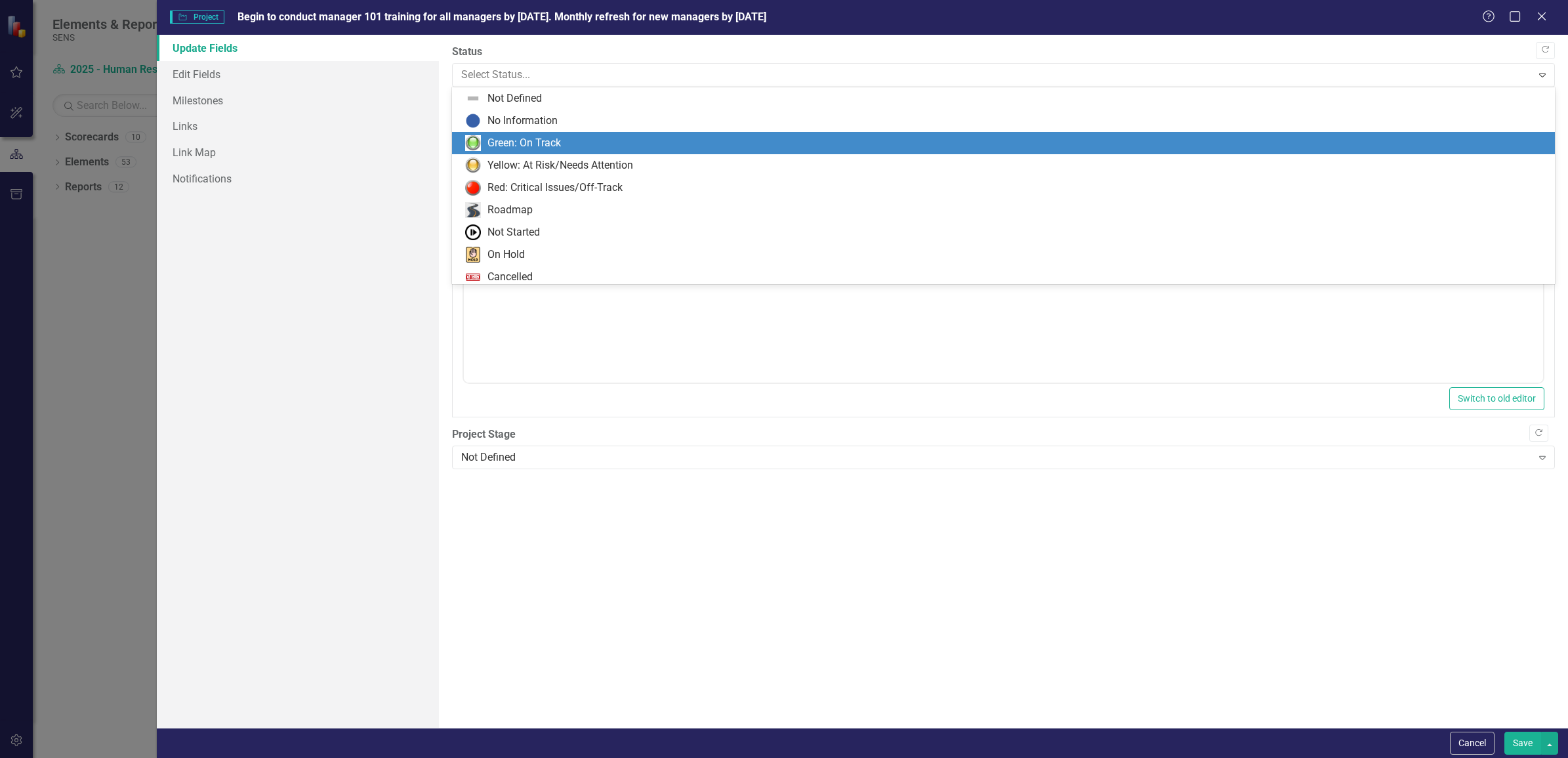
click at [528, 132] on div "Green: On Track" at bounding box center [1003, 143] width 1103 height 22
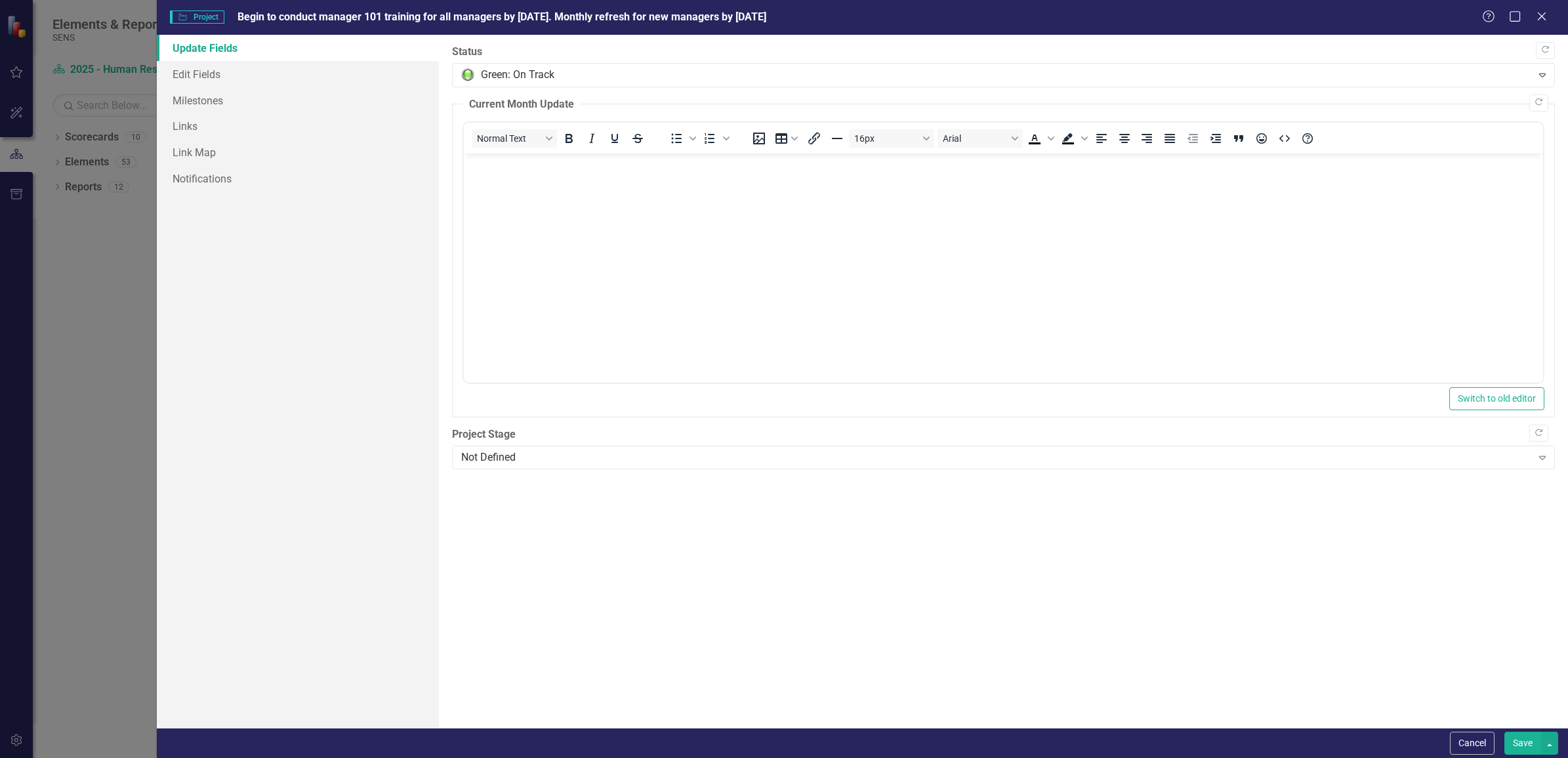
click at [1526, 739] on button "Save" at bounding box center [1522, 743] width 37 height 23
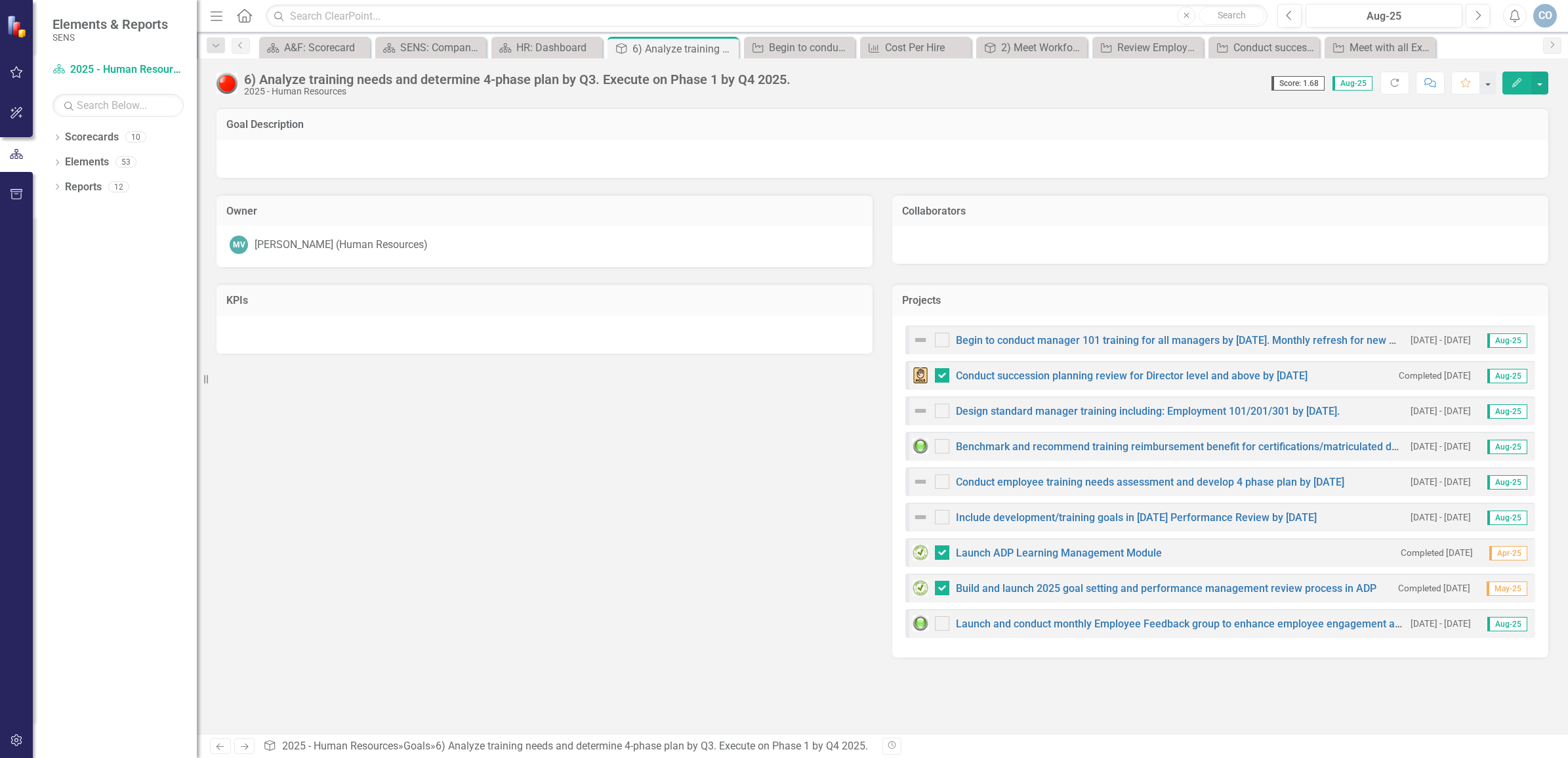
checkbox input "false"
checkbox input "true"
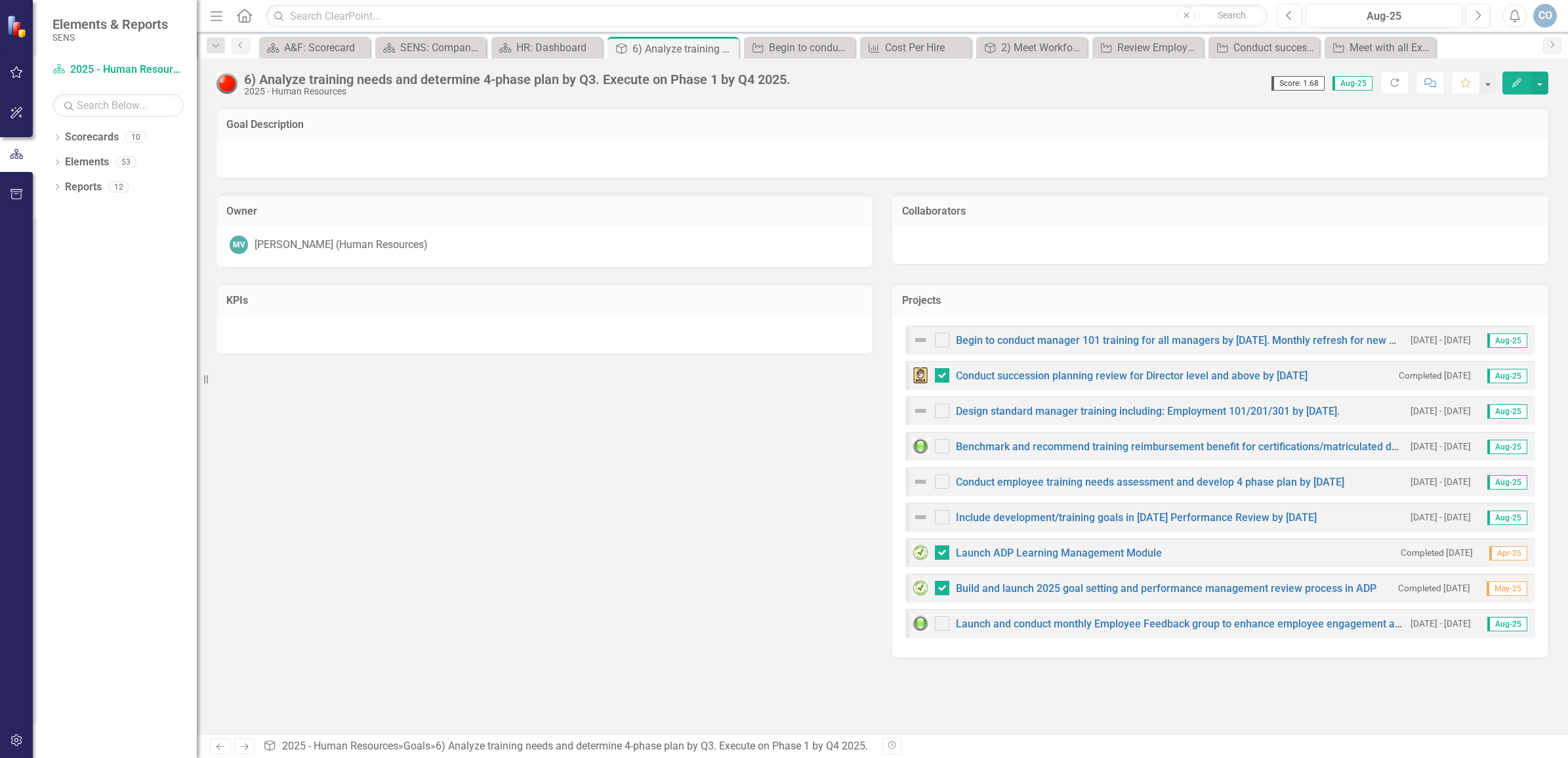
checkbox input "true"
click at [1018, 411] on link "Design standard manager training including: Employment 101/201/301 by [DATE]." at bounding box center [1148, 411] width 384 height 13
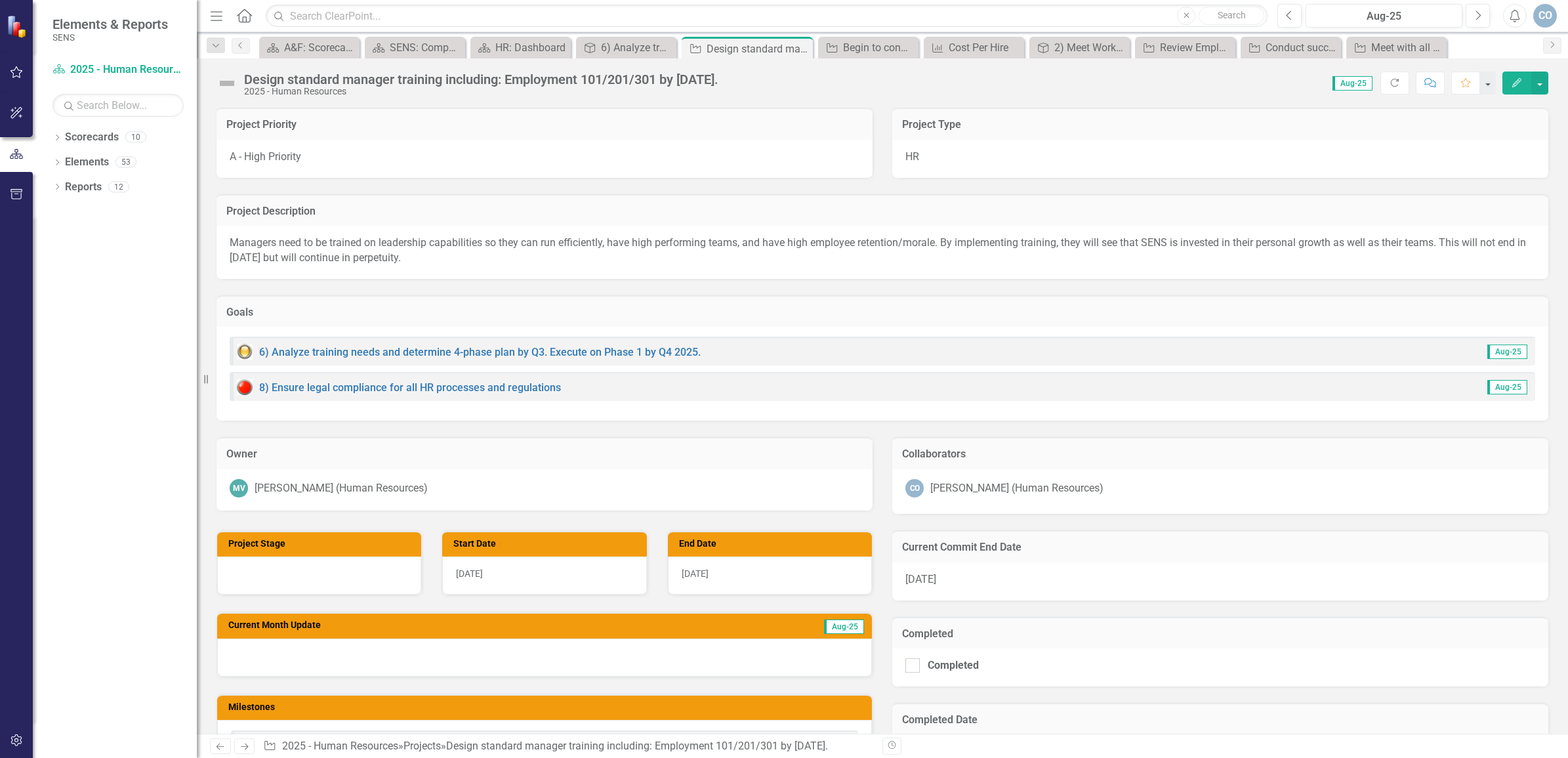
click at [1512, 79] on button "Edit" at bounding box center [1517, 83] width 29 height 23
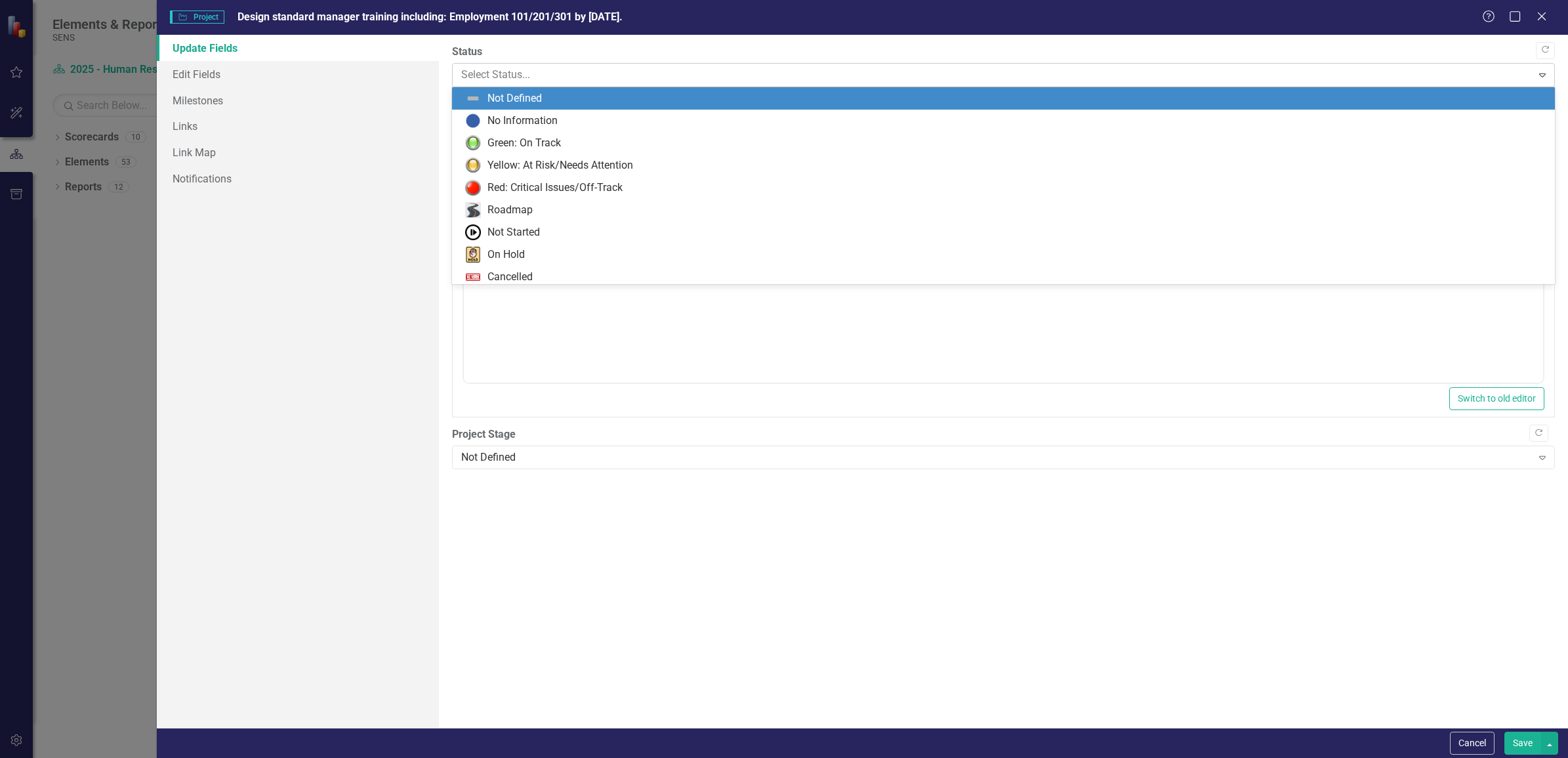
click at [538, 83] on div at bounding box center [992, 75] width 1062 height 18
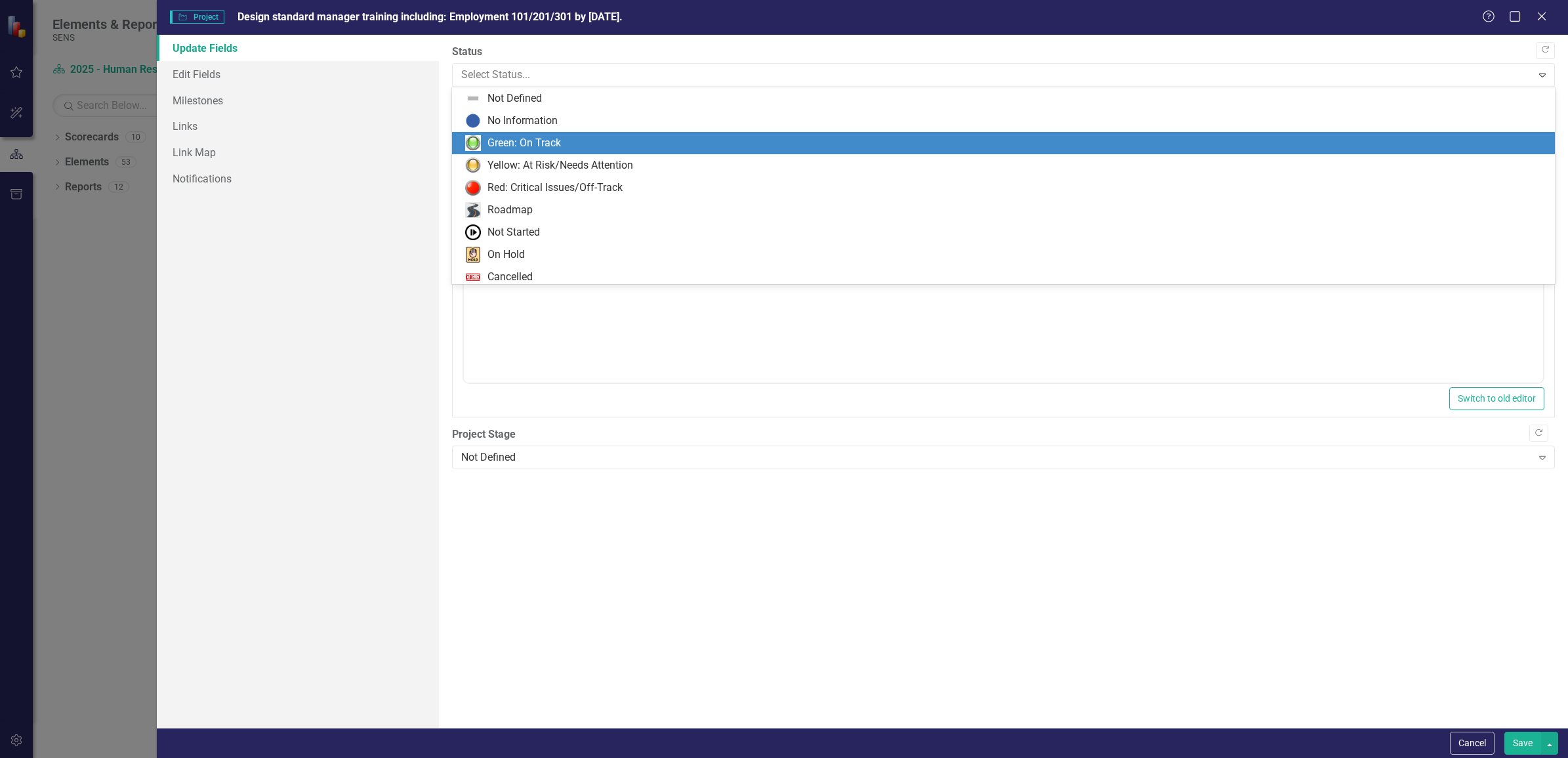
click at [529, 142] on div "Green: On Track" at bounding box center [524, 144] width 74 height 15
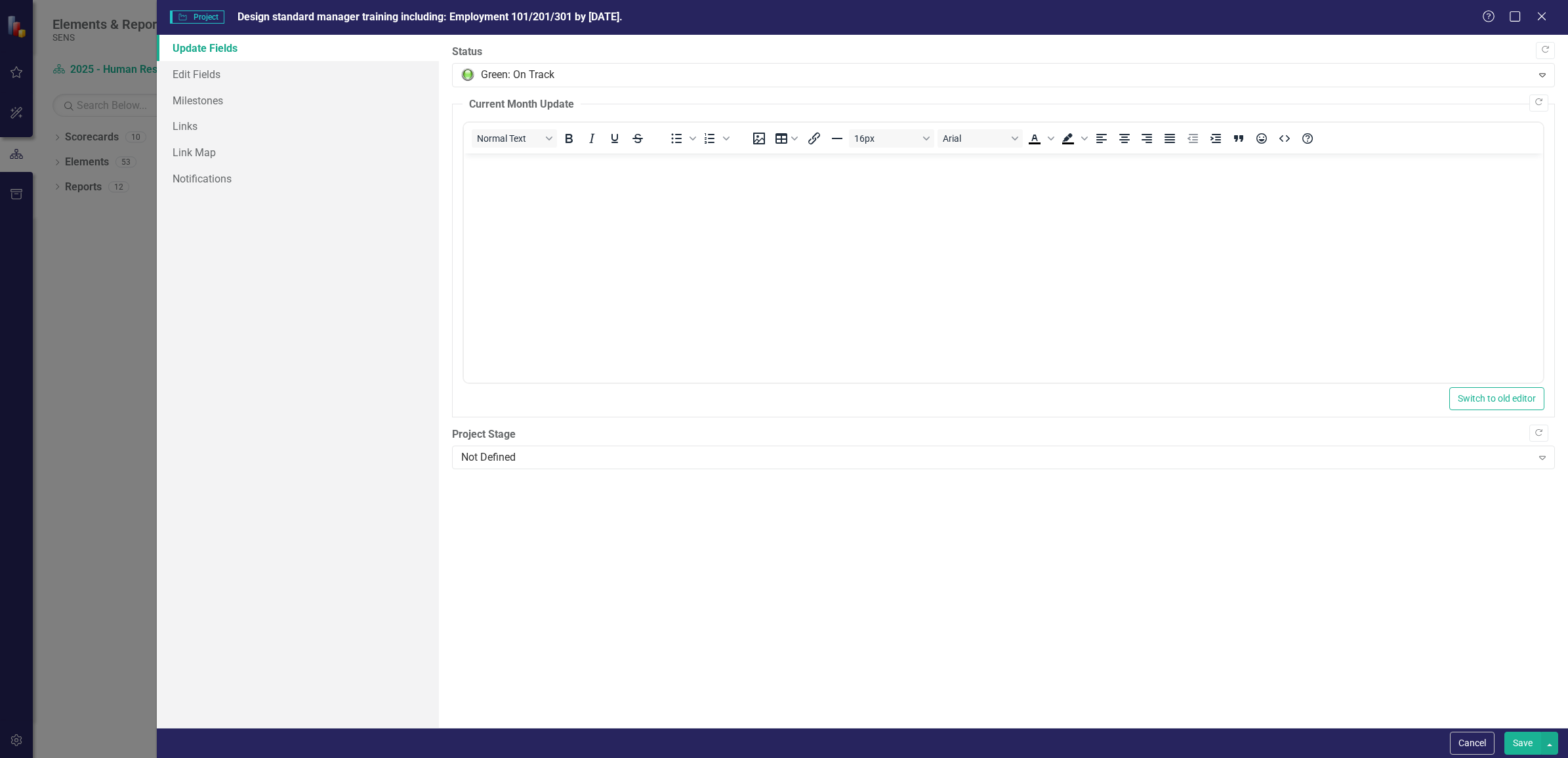
click at [1521, 743] on button "Save" at bounding box center [1522, 743] width 37 height 23
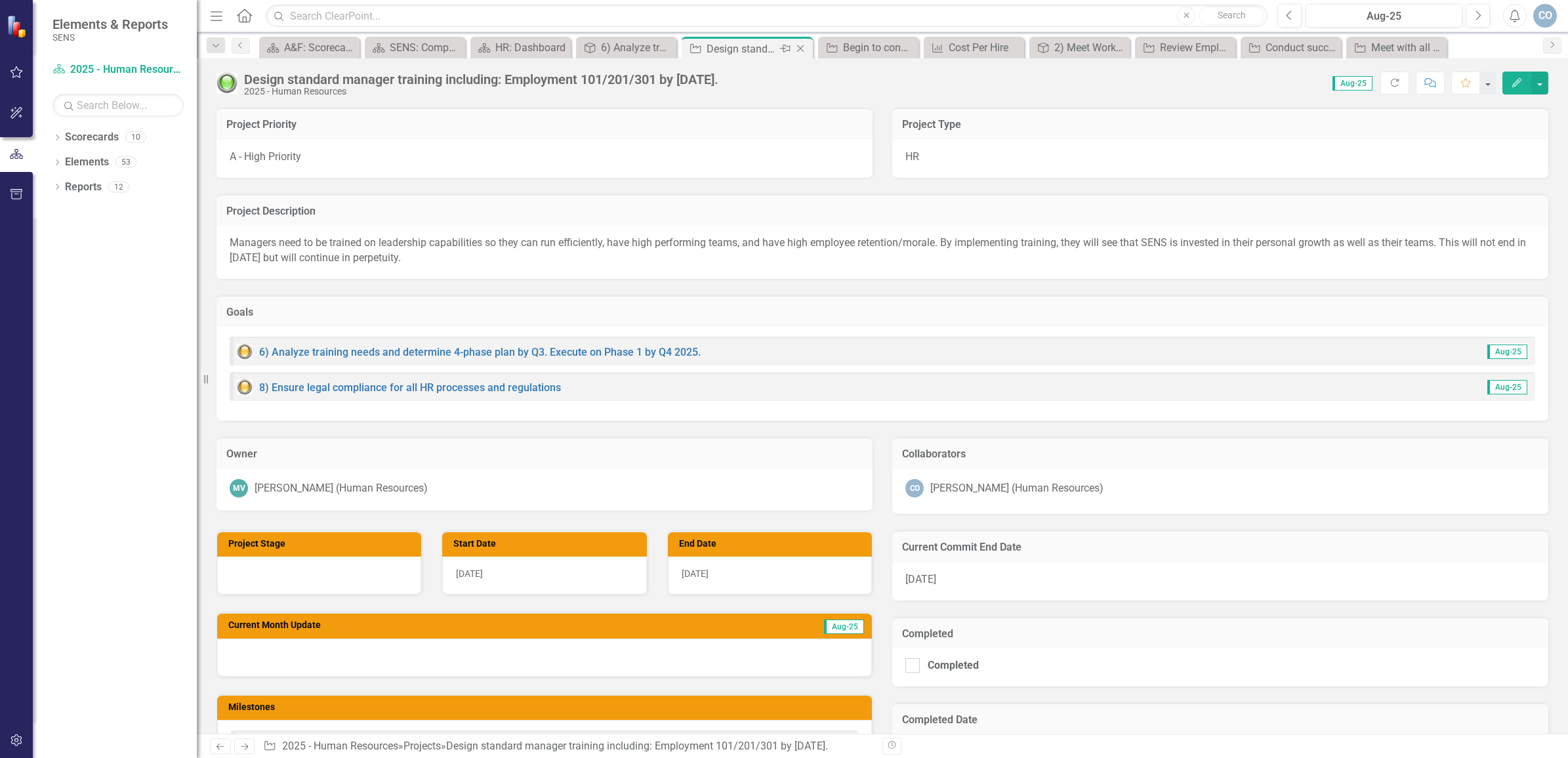
click at [799, 47] on icon "Close" at bounding box center [800, 48] width 13 height 10
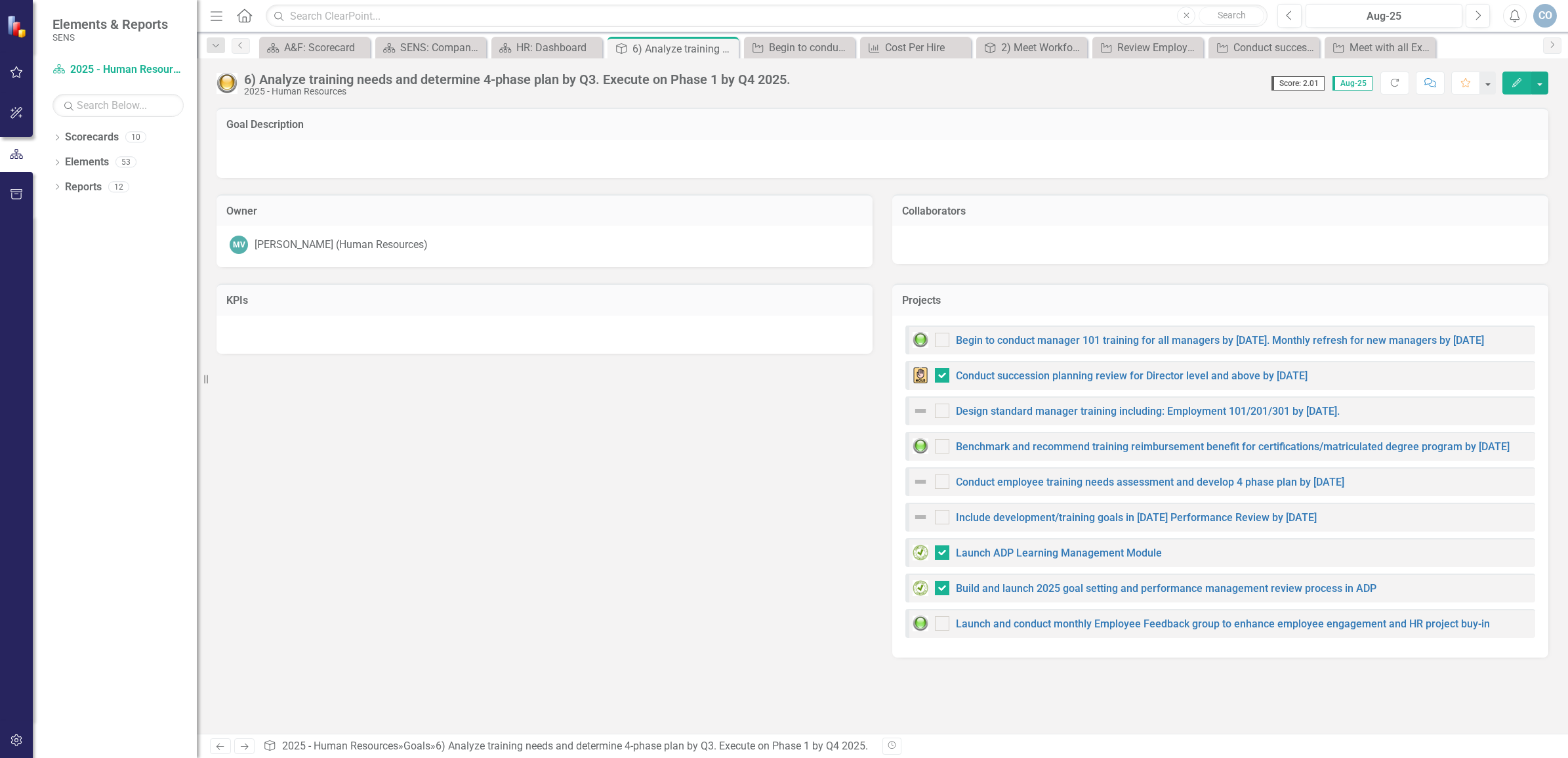
checkbox input "false"
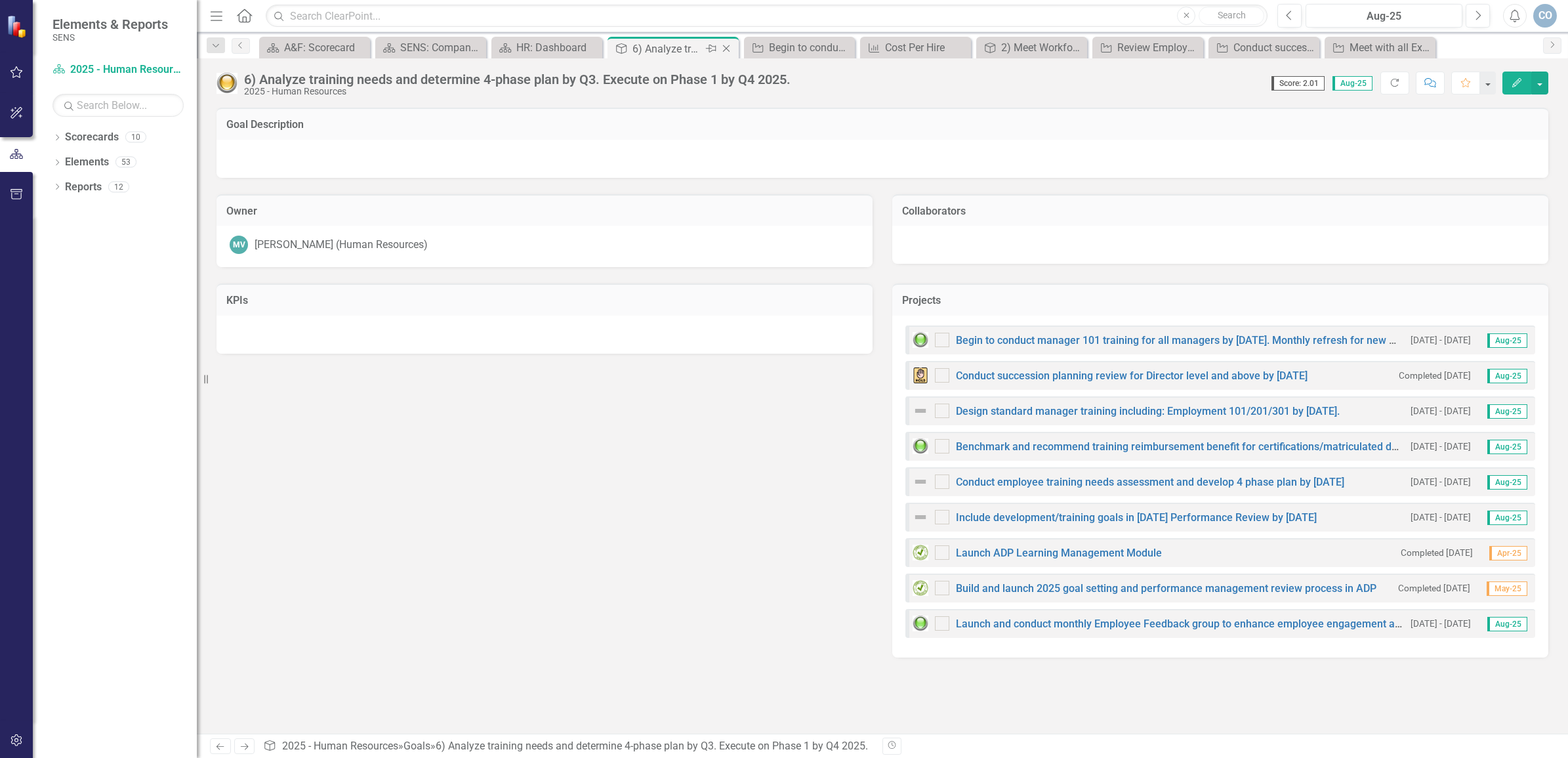
checkbox input "true"
click at [523, 48] on div "HR: Dashboard" at bounding box center [549, 48] width 66 height 17
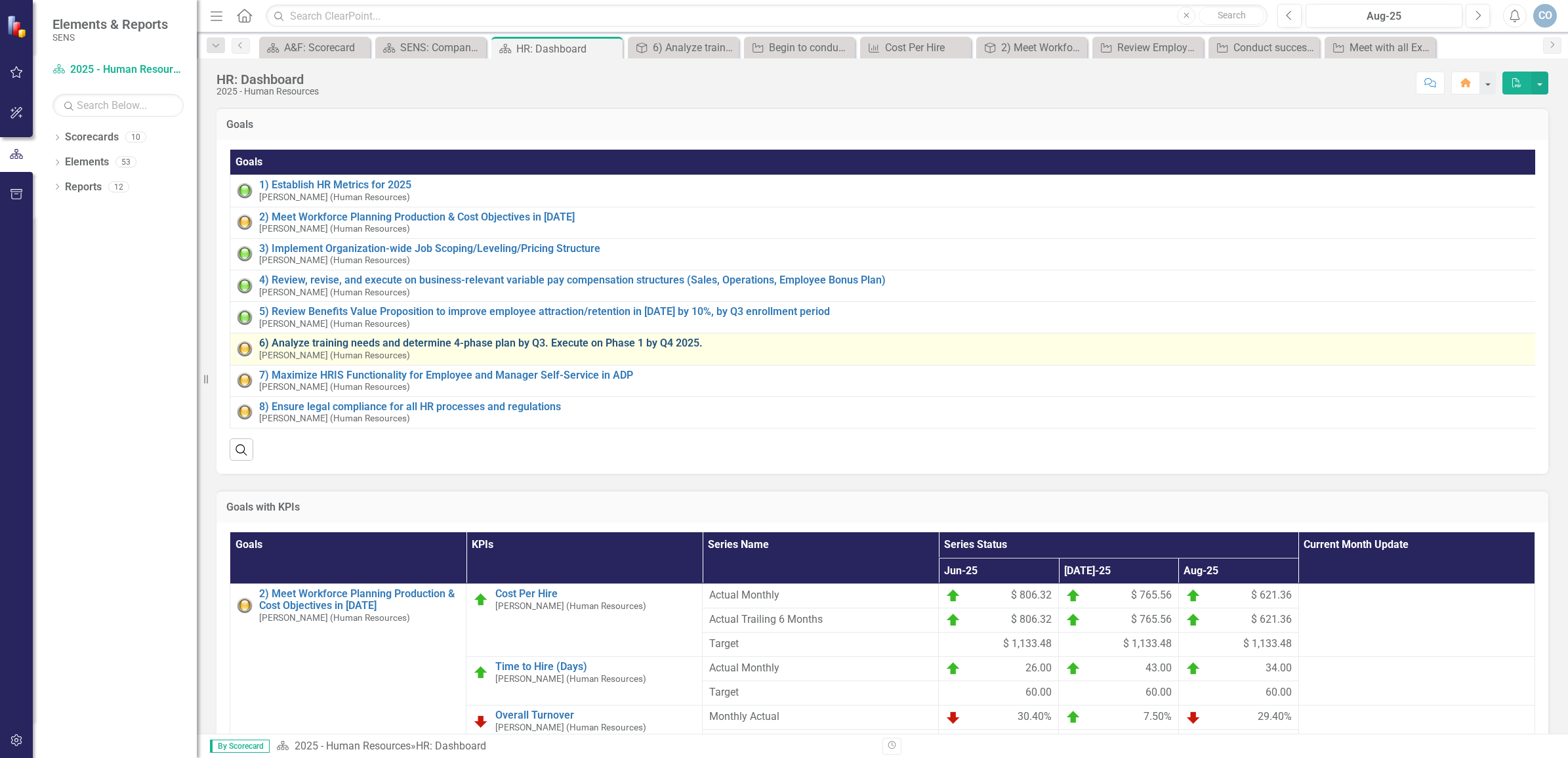
click at [525, 345] on link "6) Analyze training needs and determine 4-phase plan by Q3. Execute on Phase 1 …" at bounding box center [894, 343] width 1271 height 12
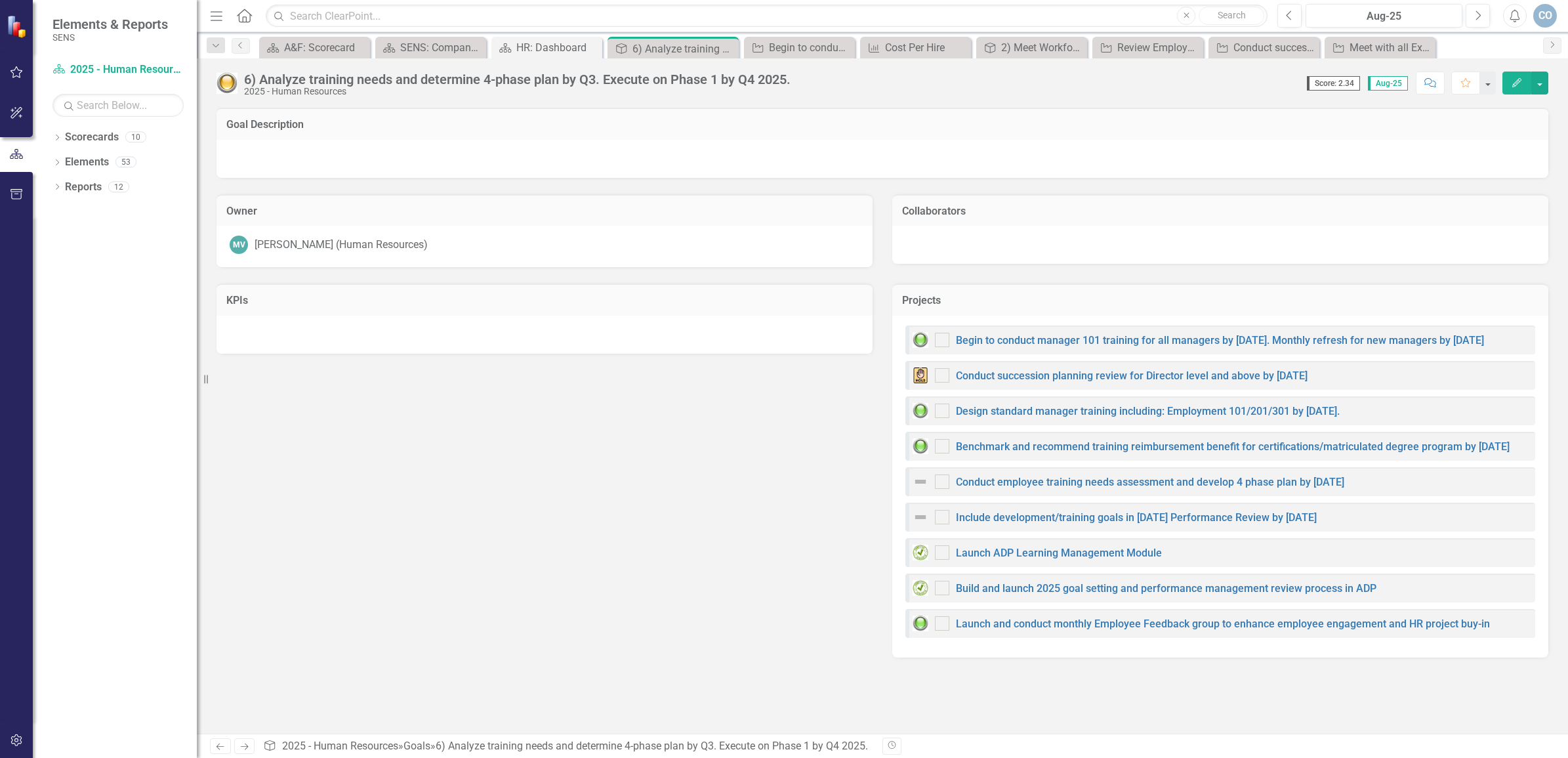
checkbox input "true"
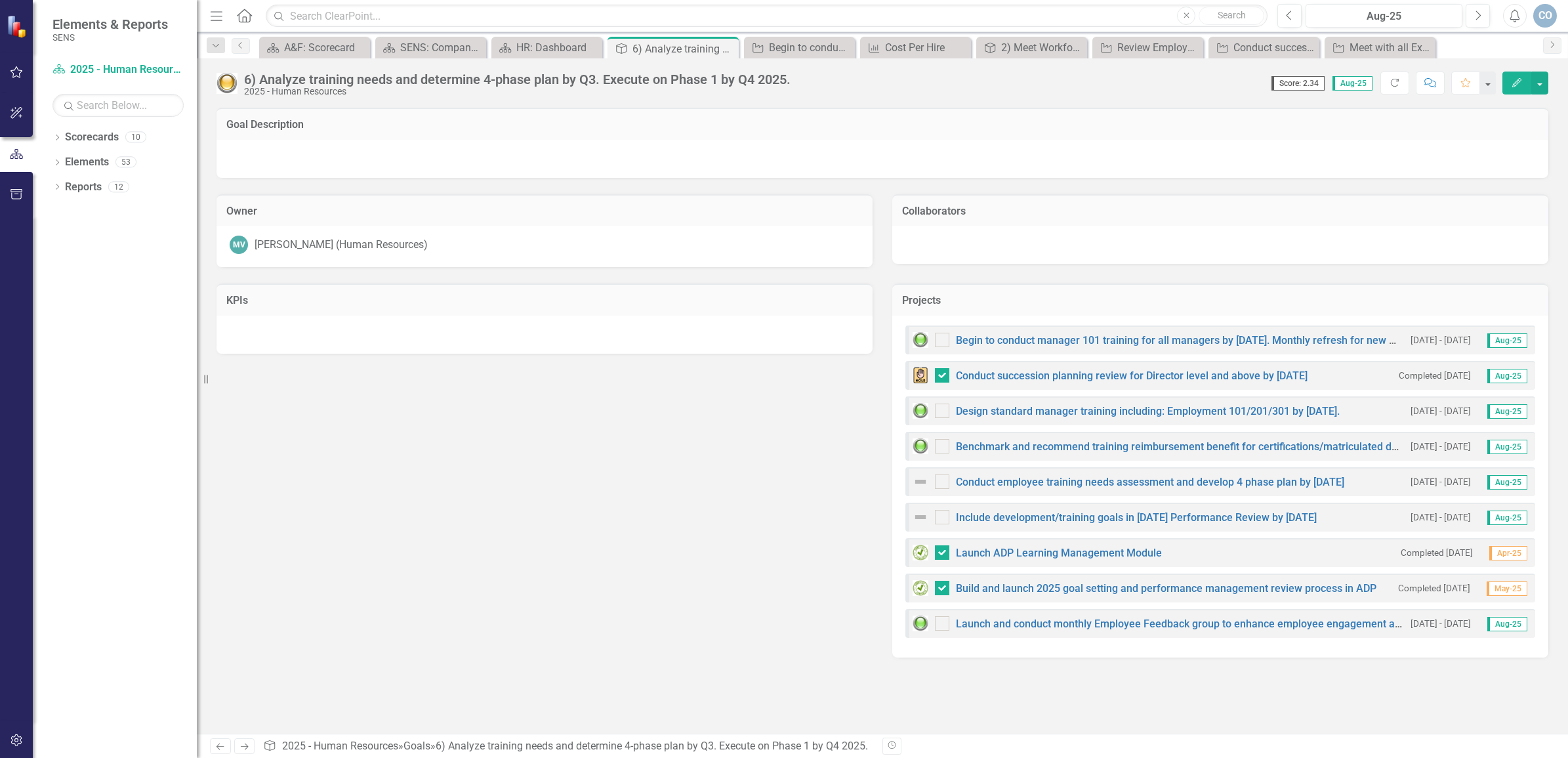
click at [1520, 89] on button "Edit" at bounding box center [1517, 83] width 29 height 23
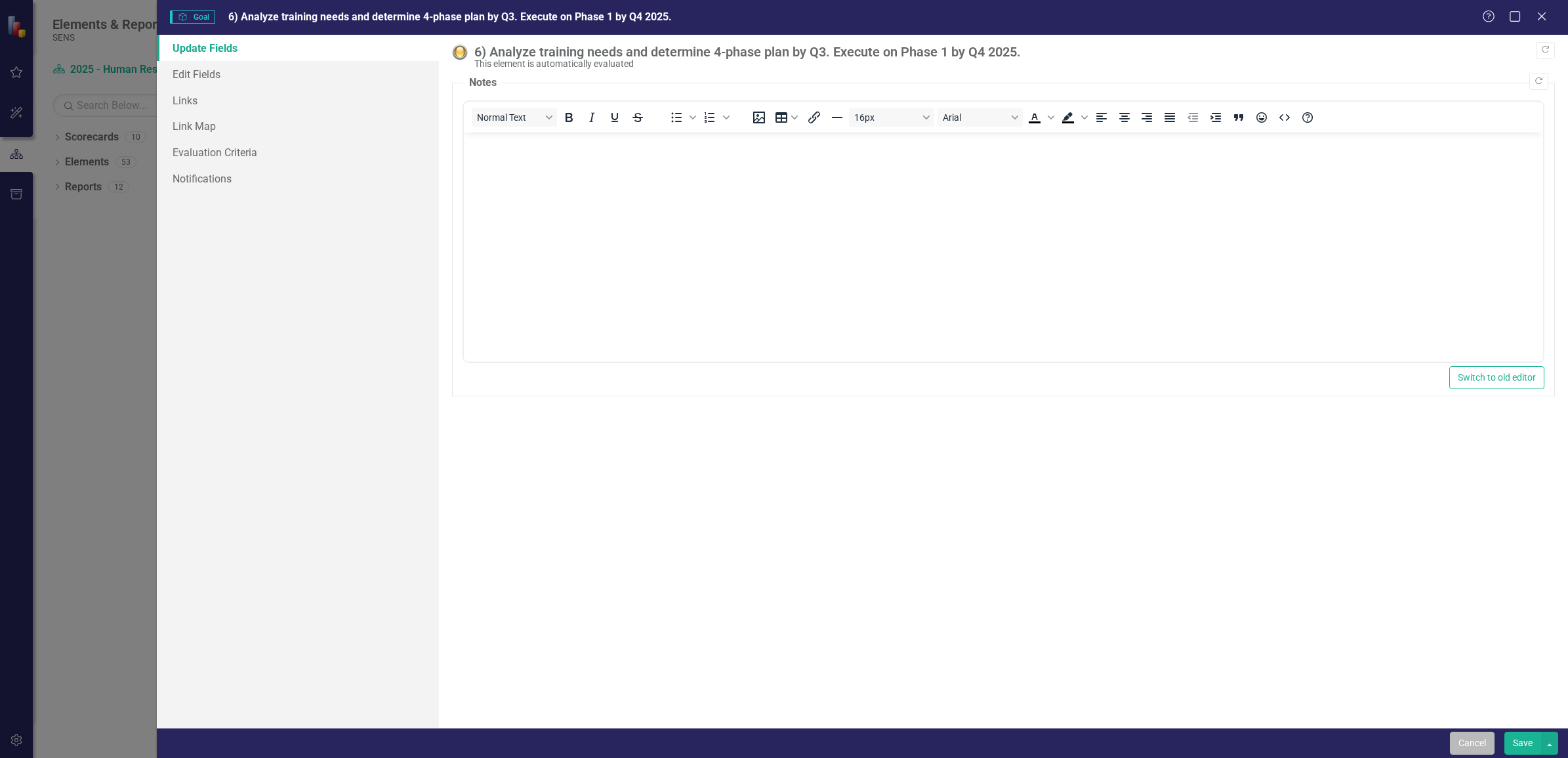
click at [1471, 741] on button "Cancel" at bounding box center [1472, 743] width 44 height 23
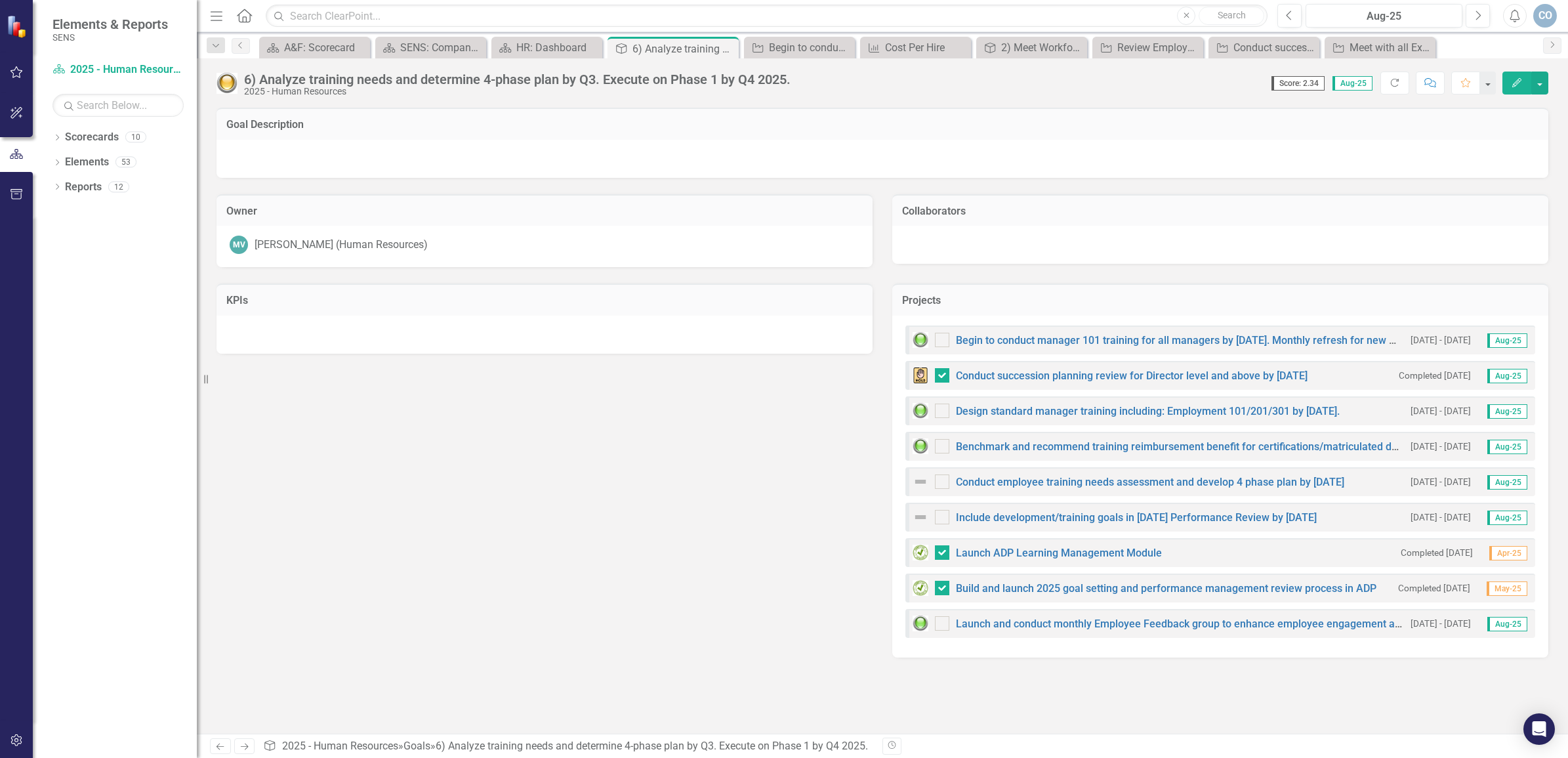
click at [1512, 77] on button "Edit" at bounding box center [1517, 83] width 29 height 23
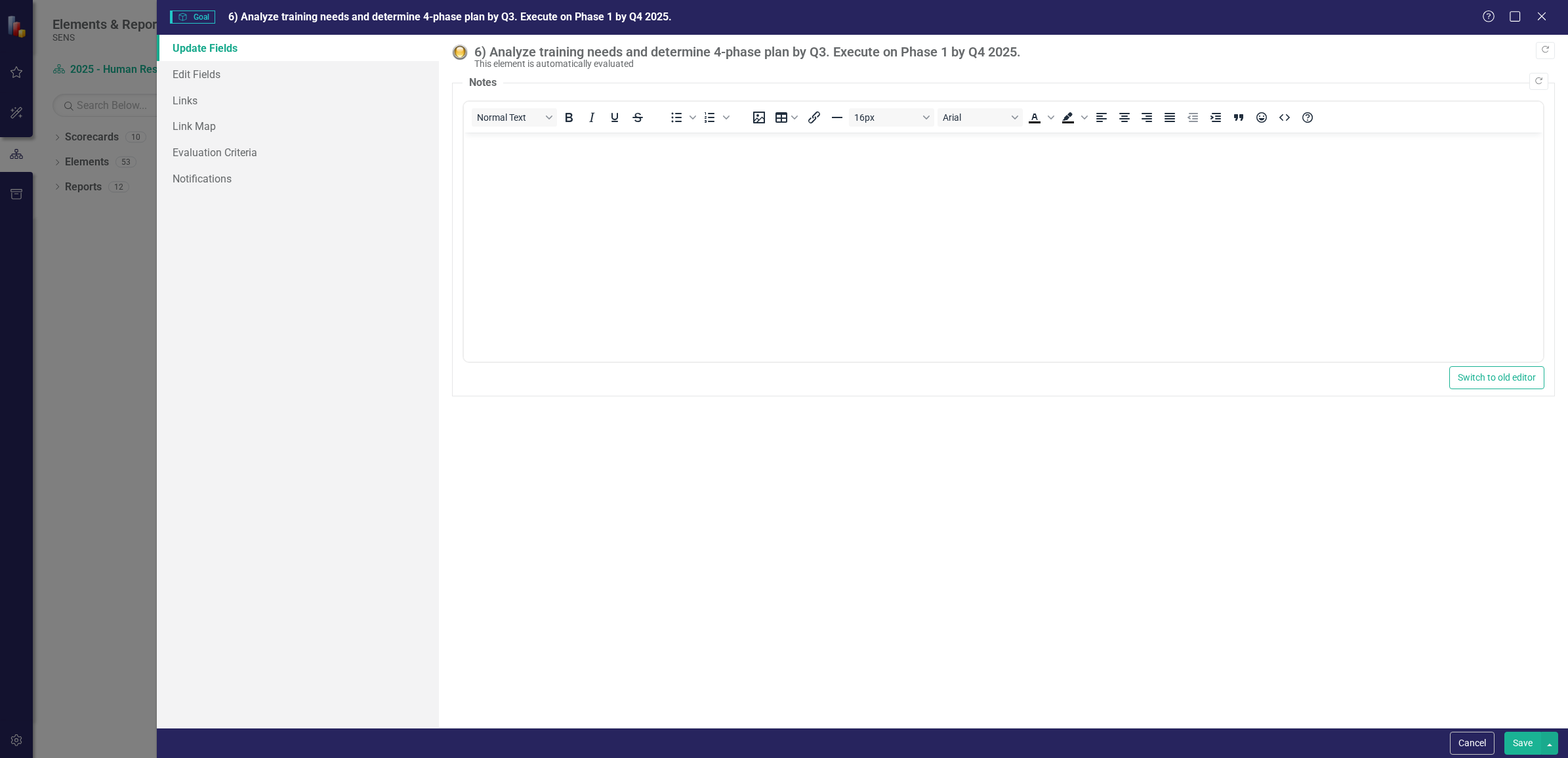
click at [523, 53] on div "6) Analyze training needs and determine 4-phase plan by Q3. Execute on Phase 1 …" at bounding box center [1011, 51] width 1074 height 15
click at [201, 67] on link "Edit Fields" at bounding box center [298, 74] width 282 height 26
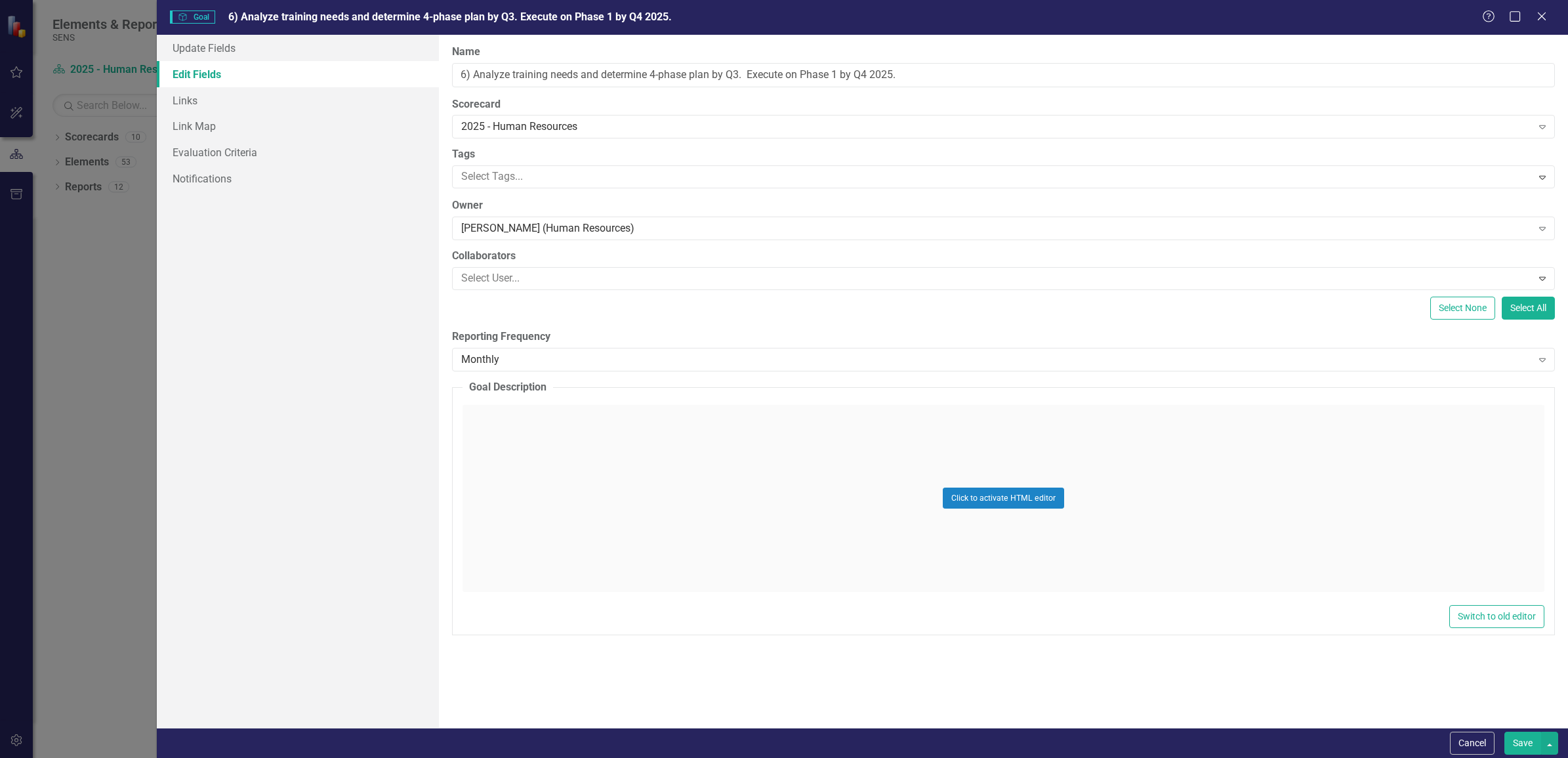
click at [1460, 740] on button "Cancel" at bounding box center [1472, 743] width 44 height 23
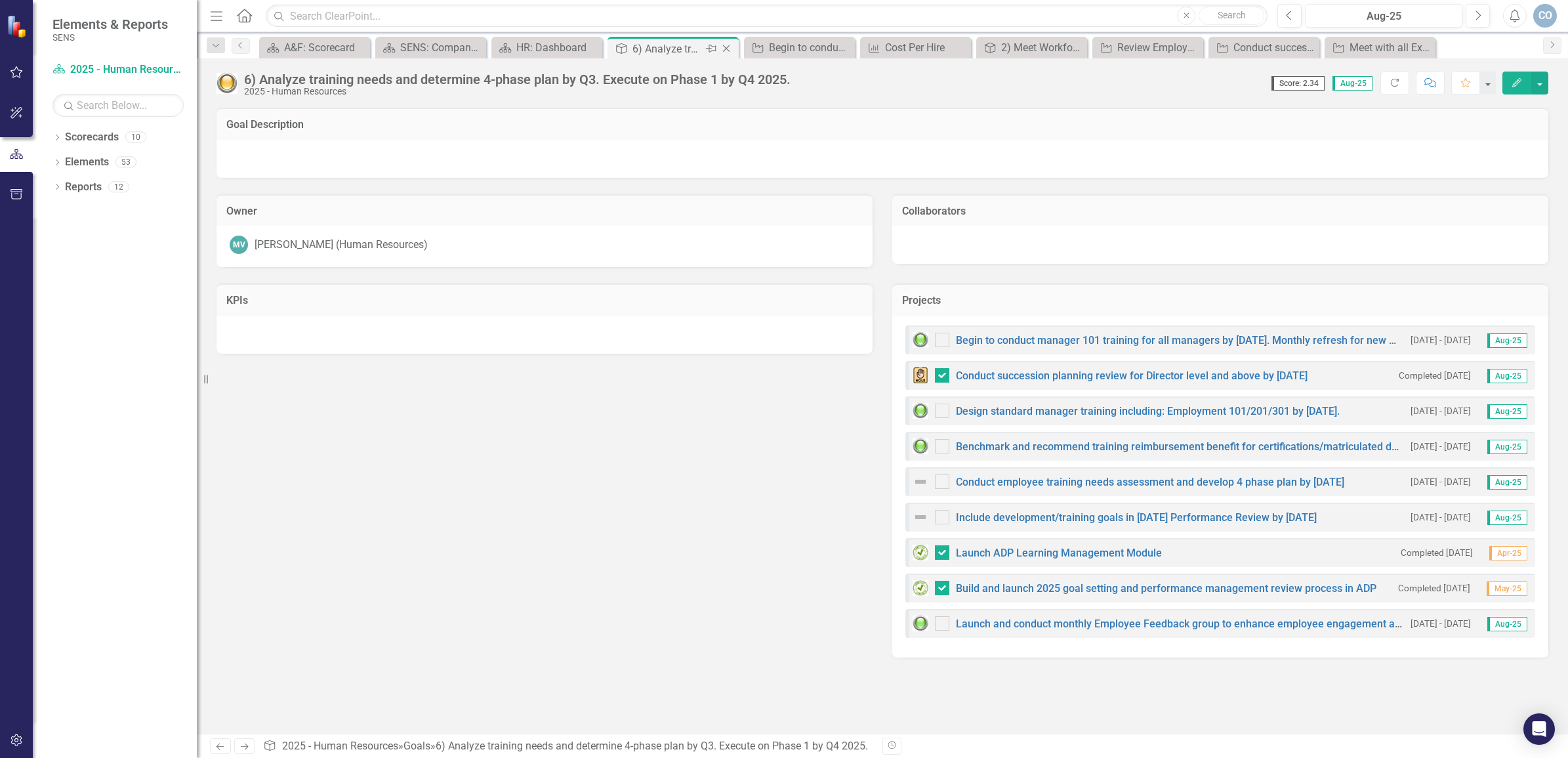
click at [727, 53] on icon "Close" at bounding box center [726, 48] width 13 height 10
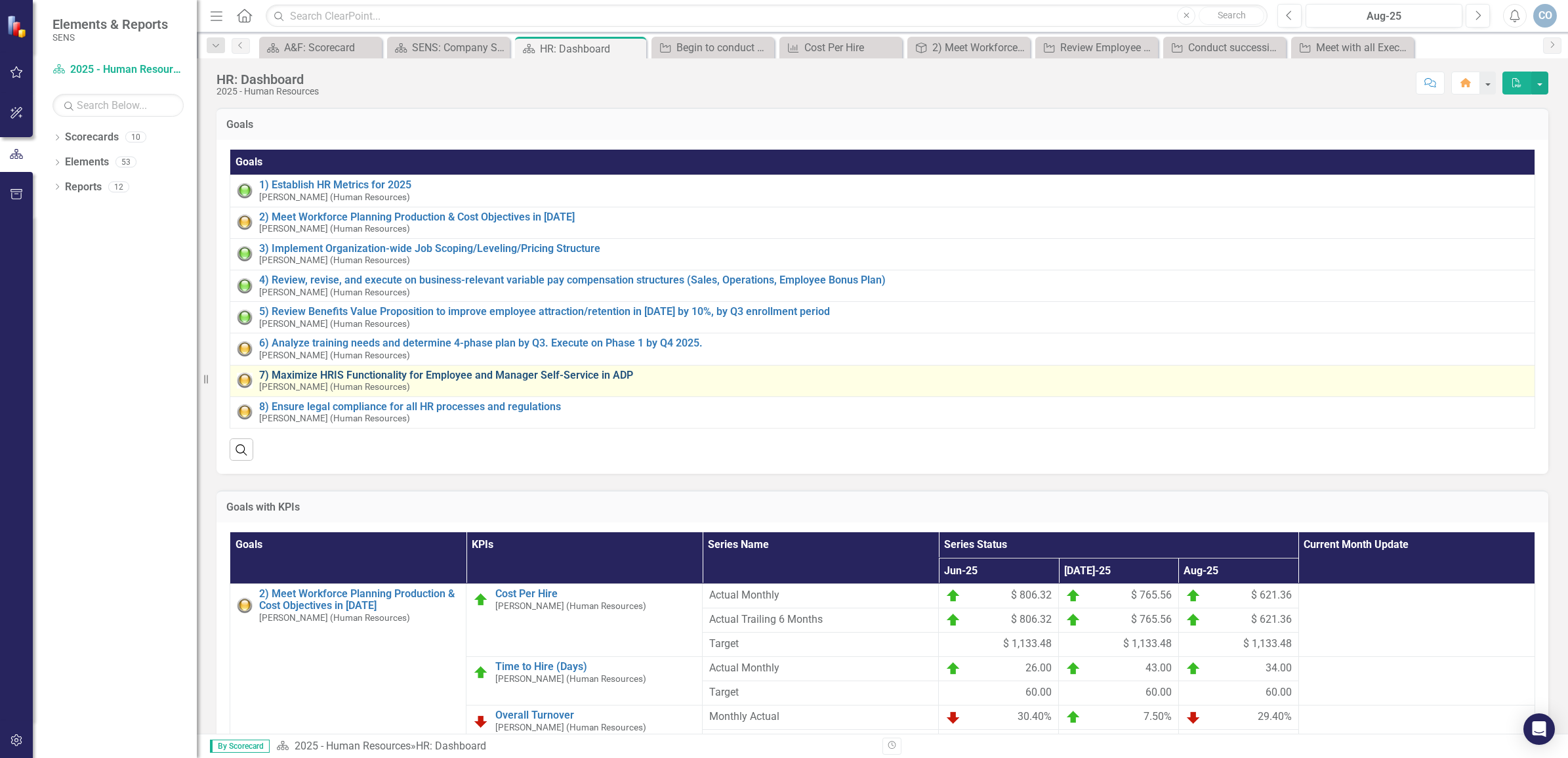
click at [499, 373] on link "7) Maximize HRIS Functionality for Employee and Manager Self-Service in ADP" at bounding box center [893, 375] width 1269 height 12
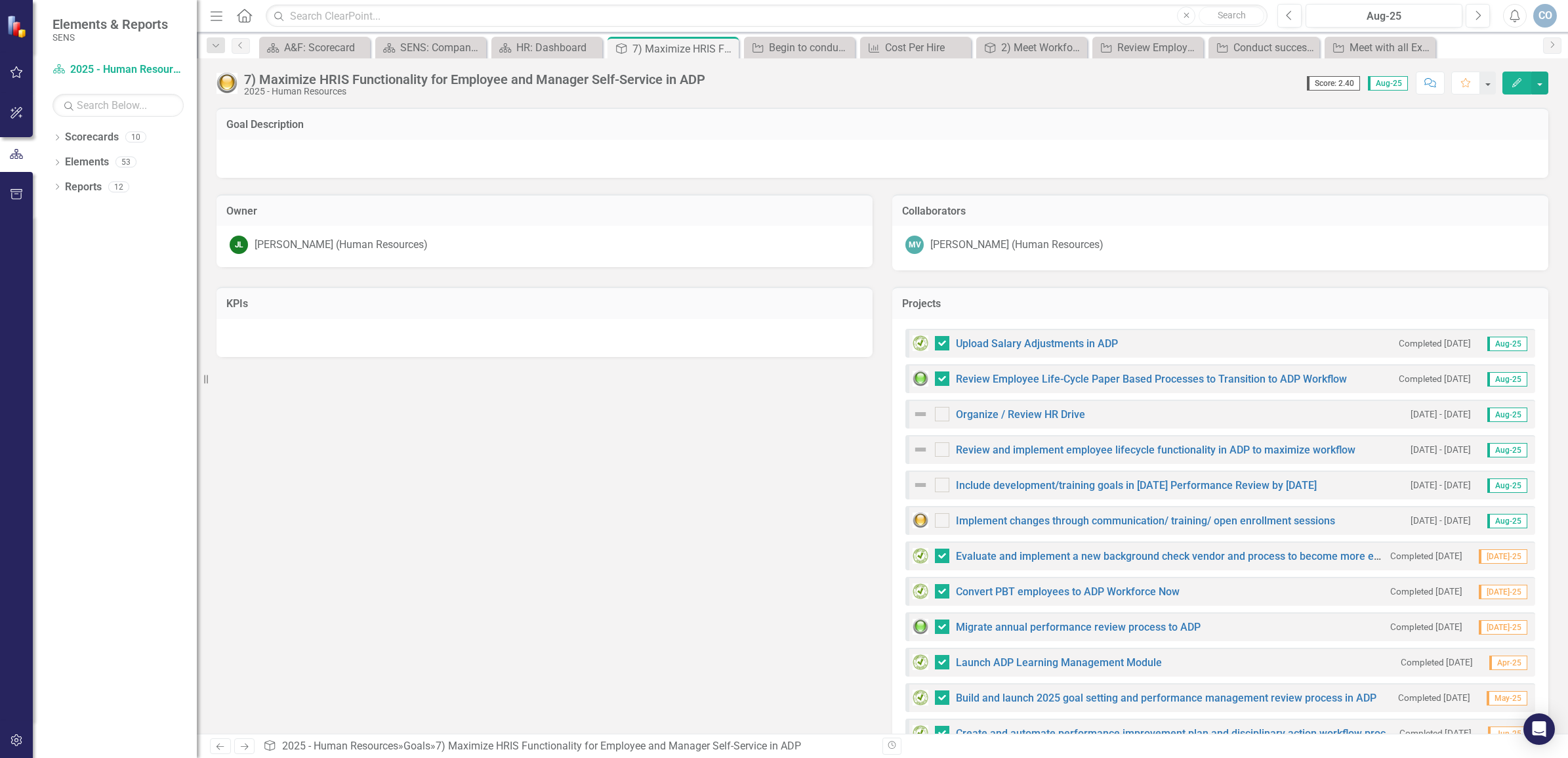
click at [1526, 83] on button "Edit" at bounding box center [1517, 83] width 29 height 23
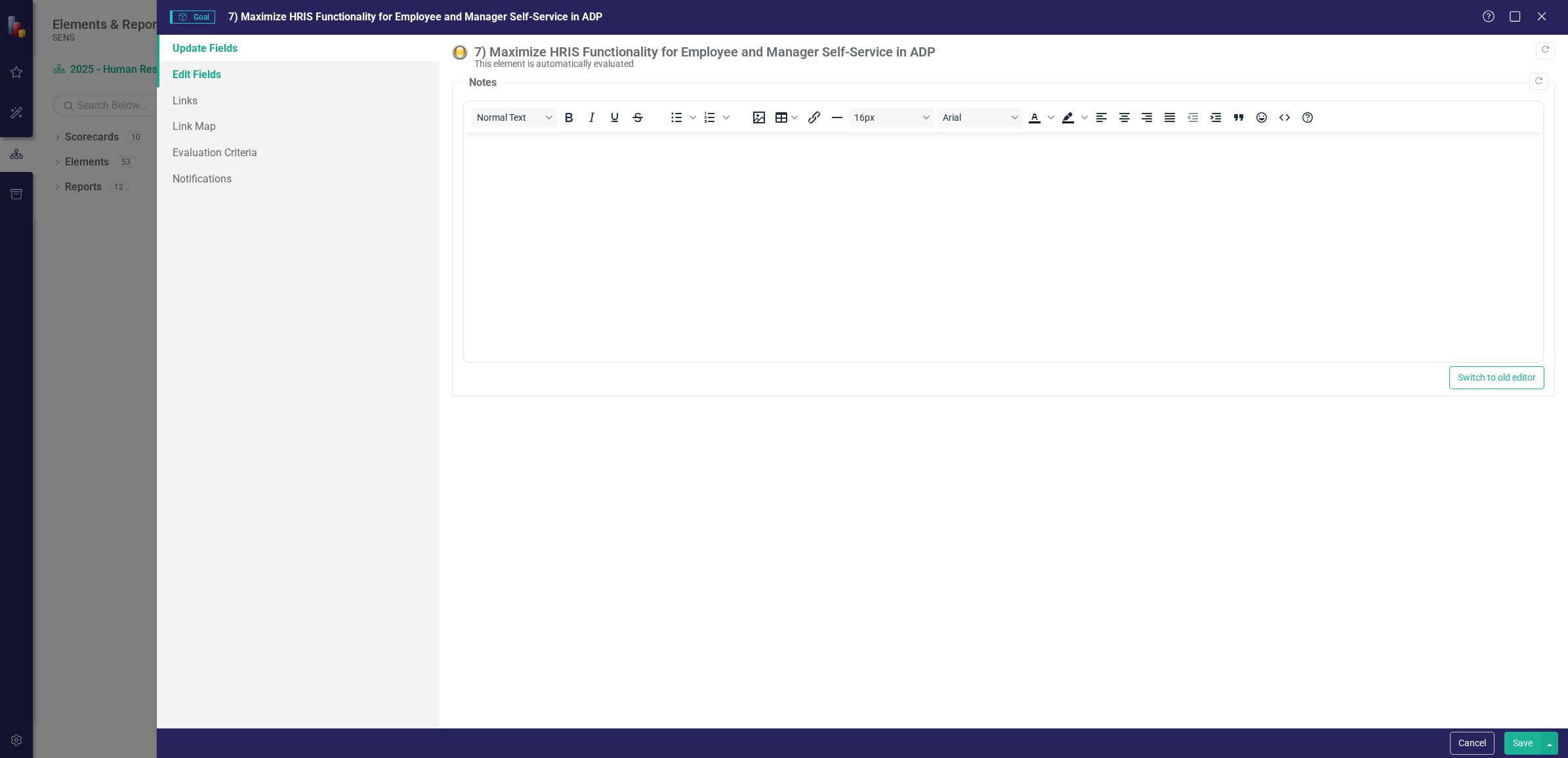
click at [187, 74] on link "Edit Fields" at bounding box center [298, 74] width 282 height 26
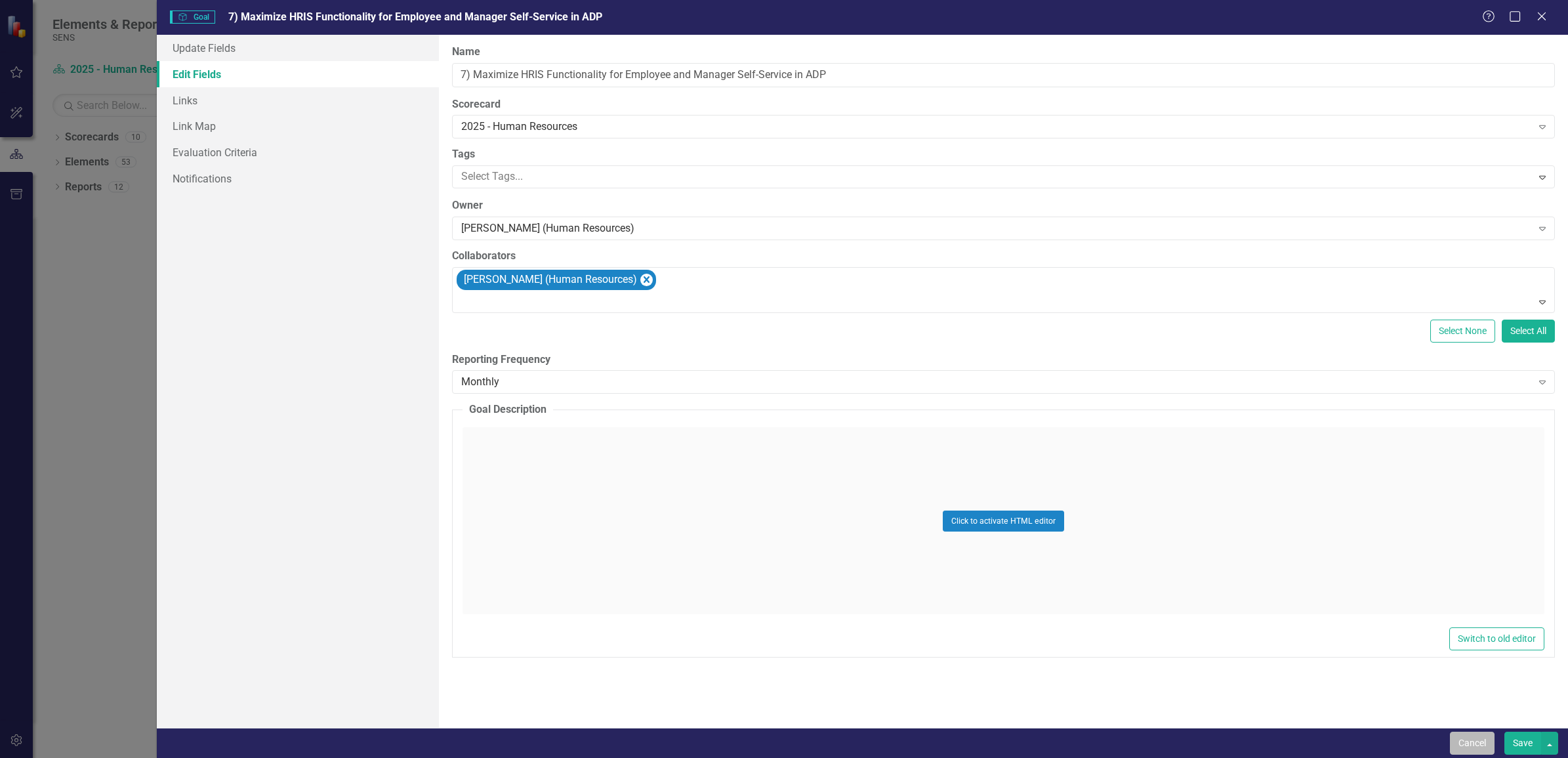
click at [1473, 743] on button "Cancel" at bounding box center [1472, 743] width 44 height 23
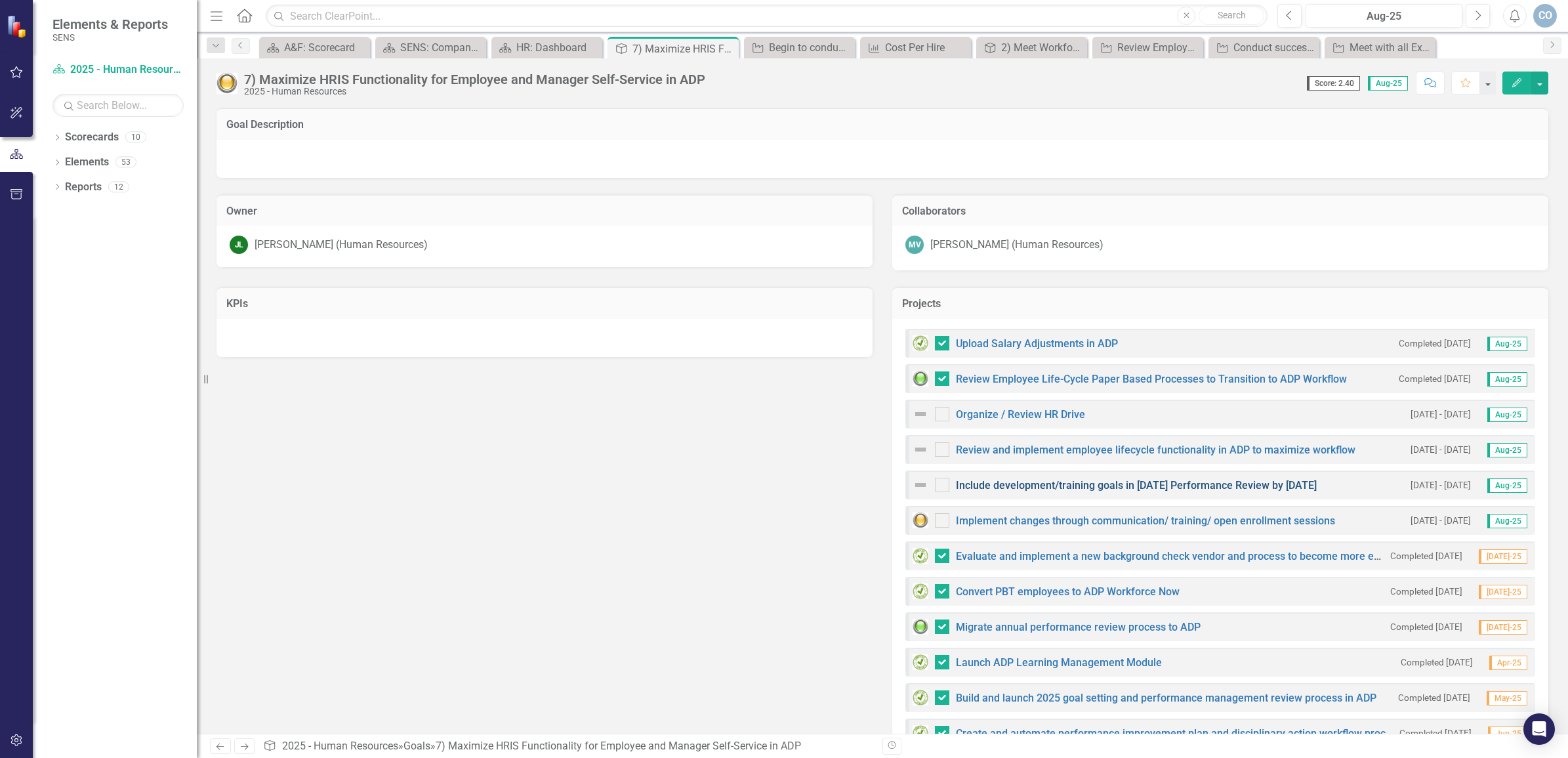
click at [1104, 481] on link "Include development/training goals in [DATE] Performance Review by [DATE]" at bounding box center [1137, 486] width 361 height 13
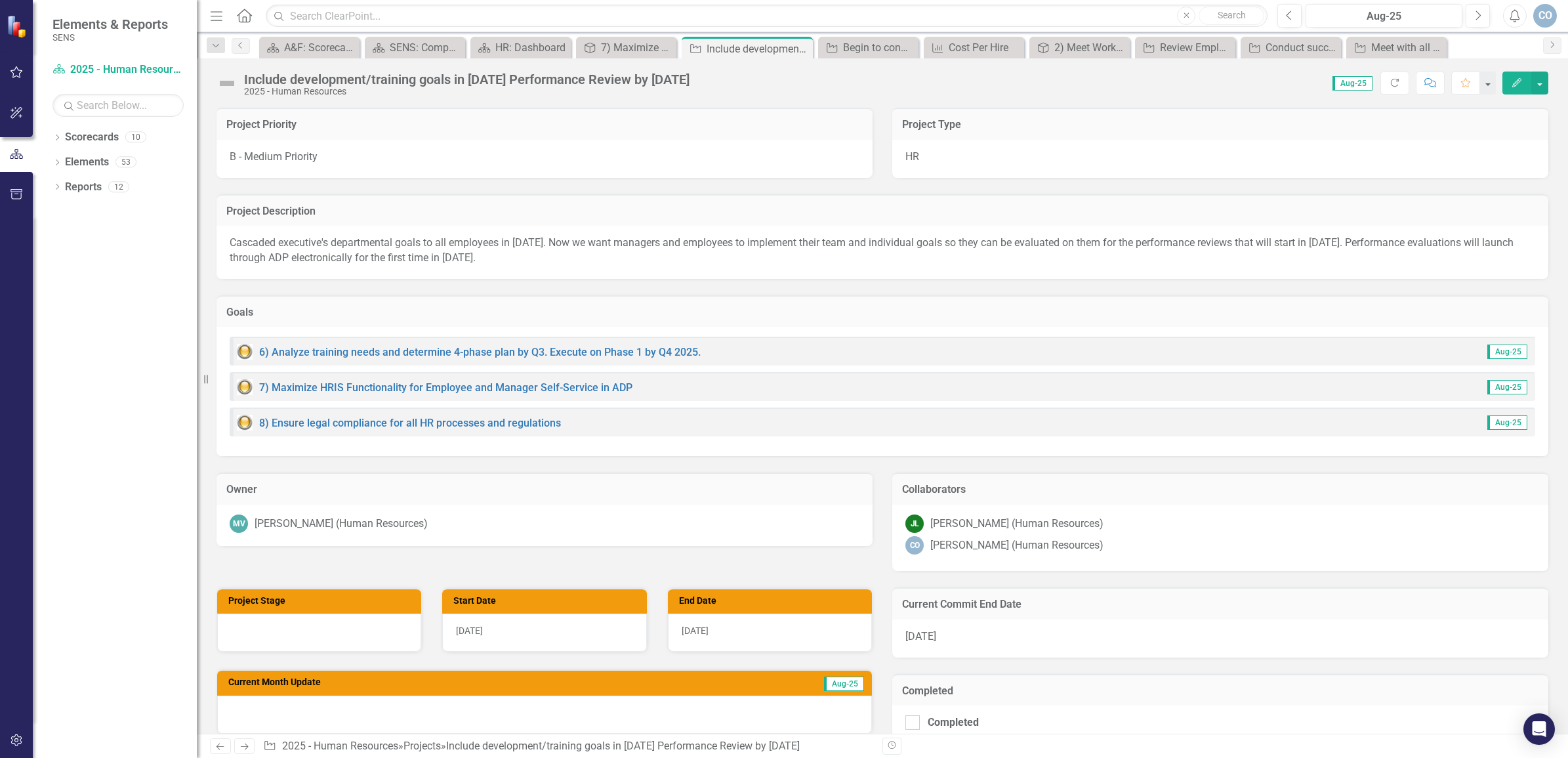
click at [1514, 77] on button "Edit" at bounding box center [1517, 83] width 29 height 23
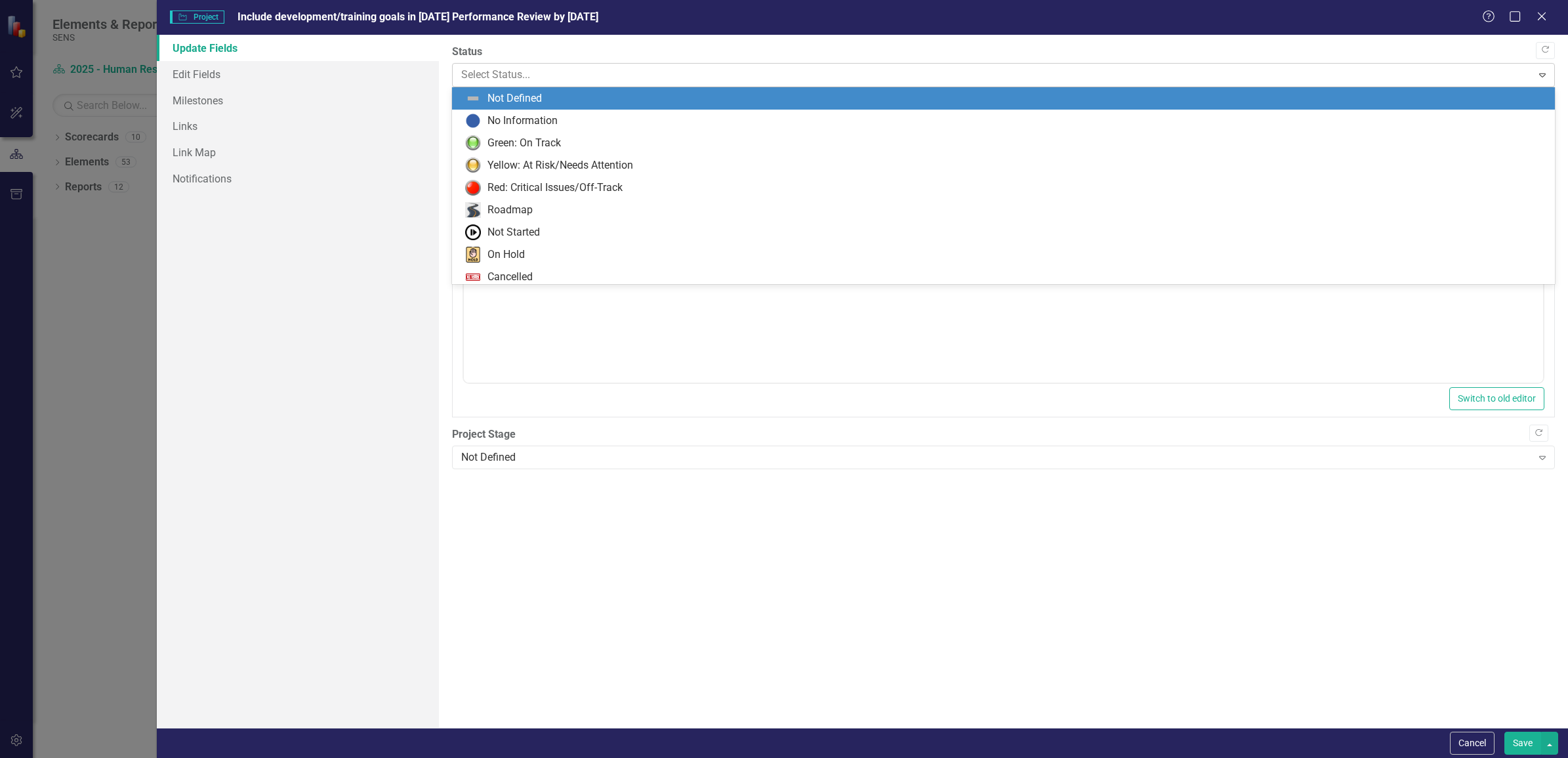
click at [510, 77] on div at bounding box center [992, 75] width 1062 height 18
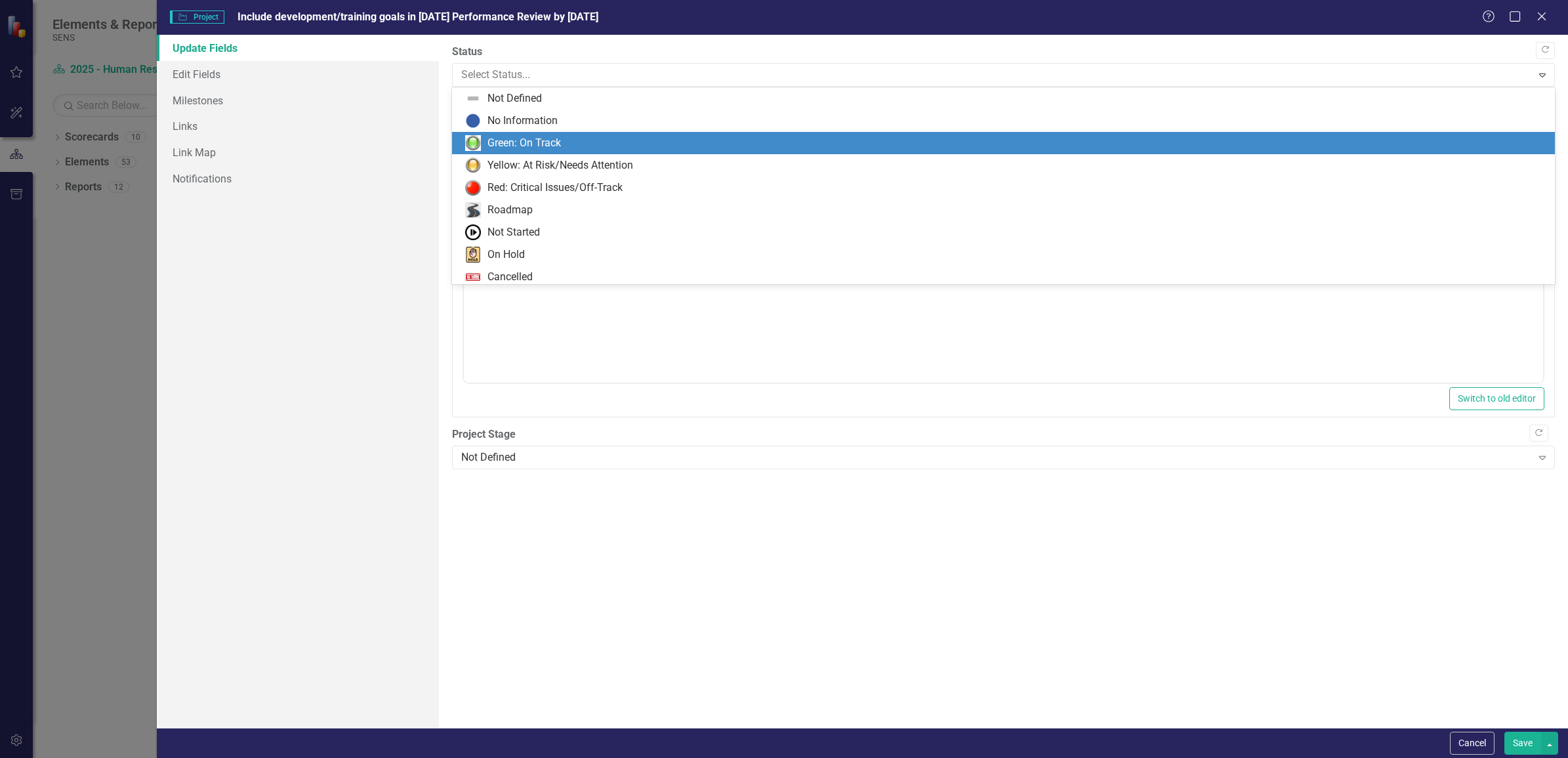
click at [504, 136] on div "Green: On Track" at bounding box center [524, 144] width 74 height 15
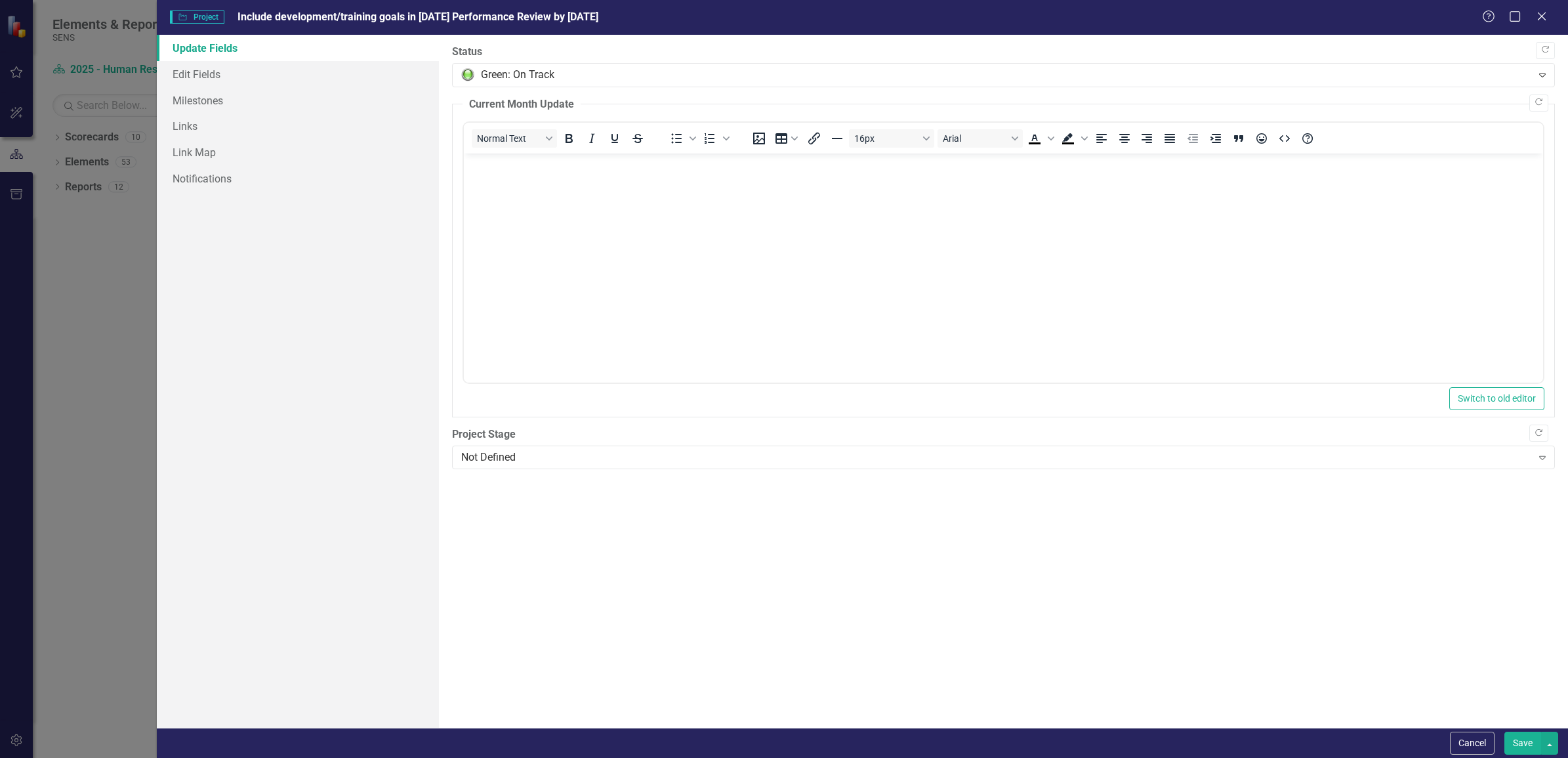
click at [1524, 746] on button "Save" at bounding box center [1522, 743] width 37 height 23
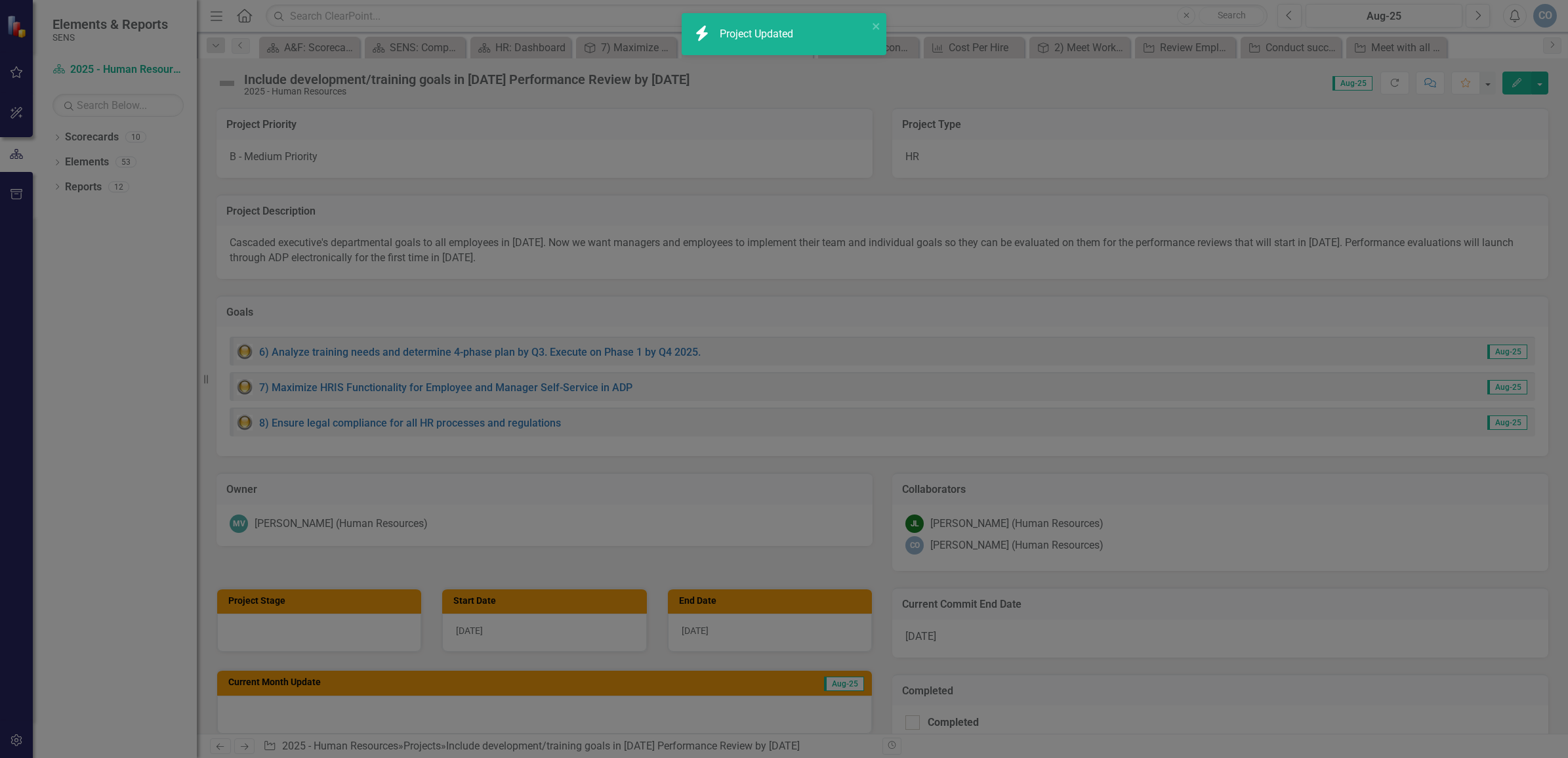
checkbox input "true"
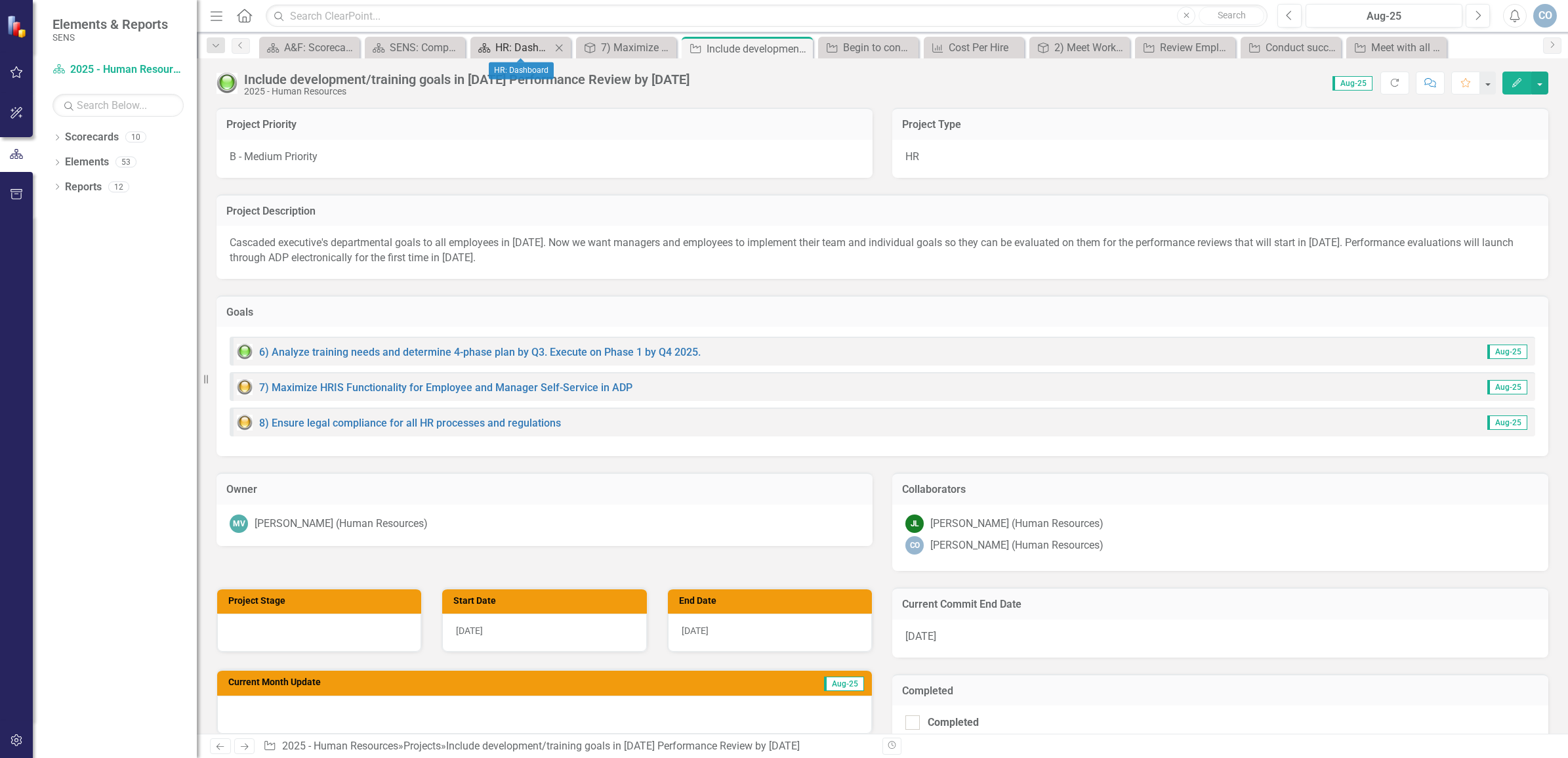
click at [510, 42] on div "HR: Dashboard" at bounding box center [523, 48] width 56 height 17
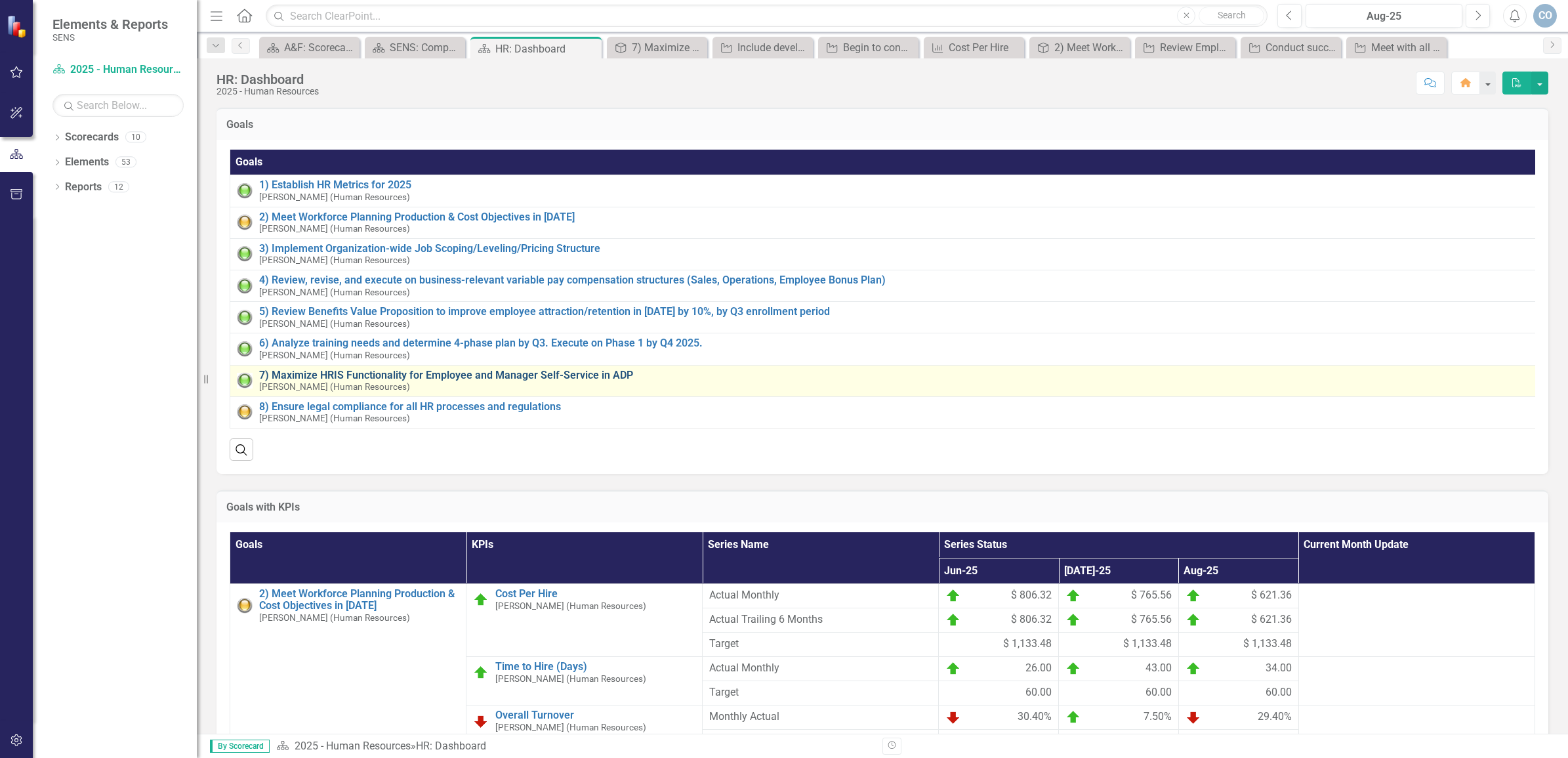
scroll to position [82, 0]
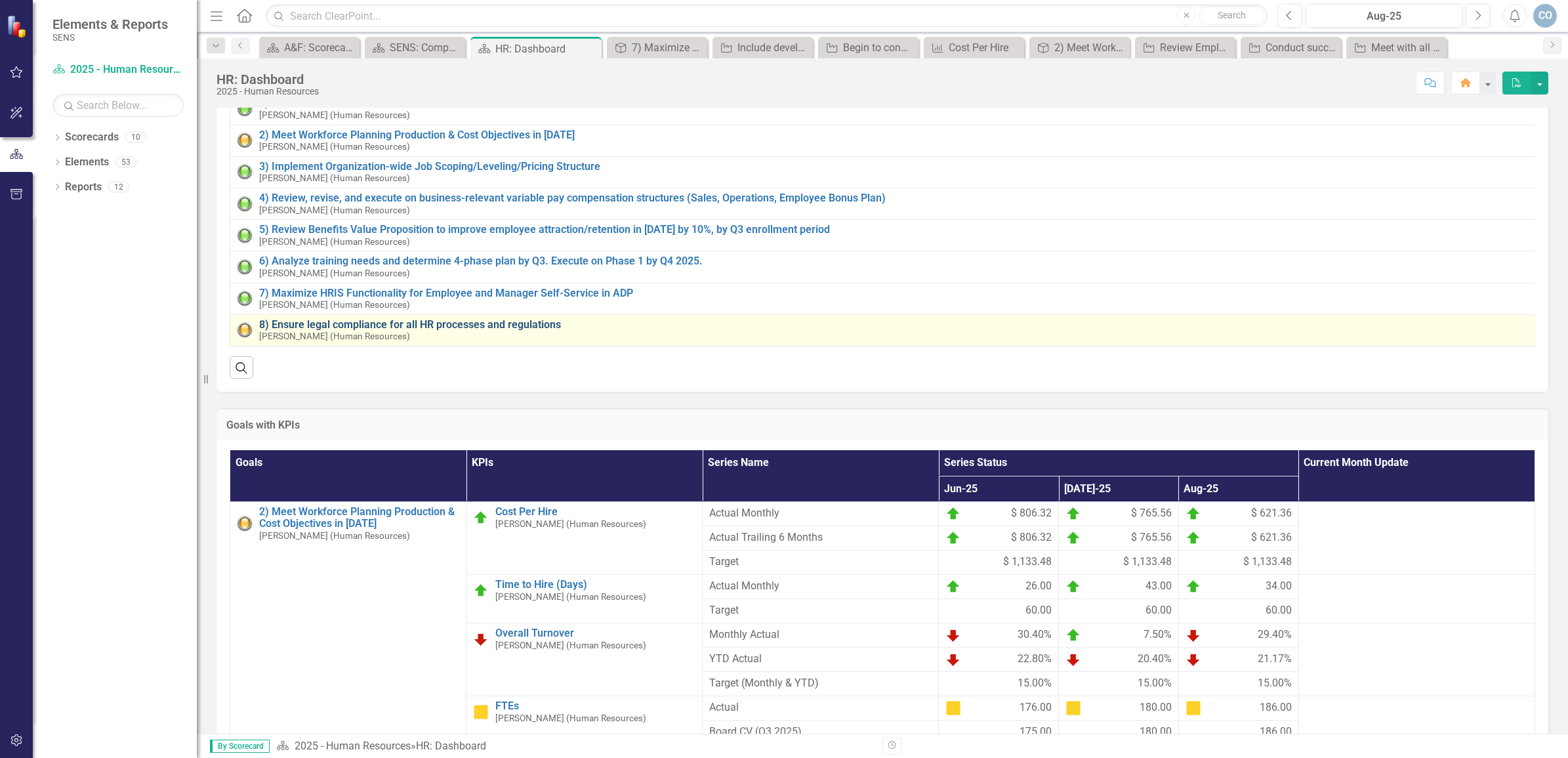
click at [394, 324] on link "8) Ensure legal compliance for all HR processes and regulations" at bounding box center [894, 324] width 1271 height 12
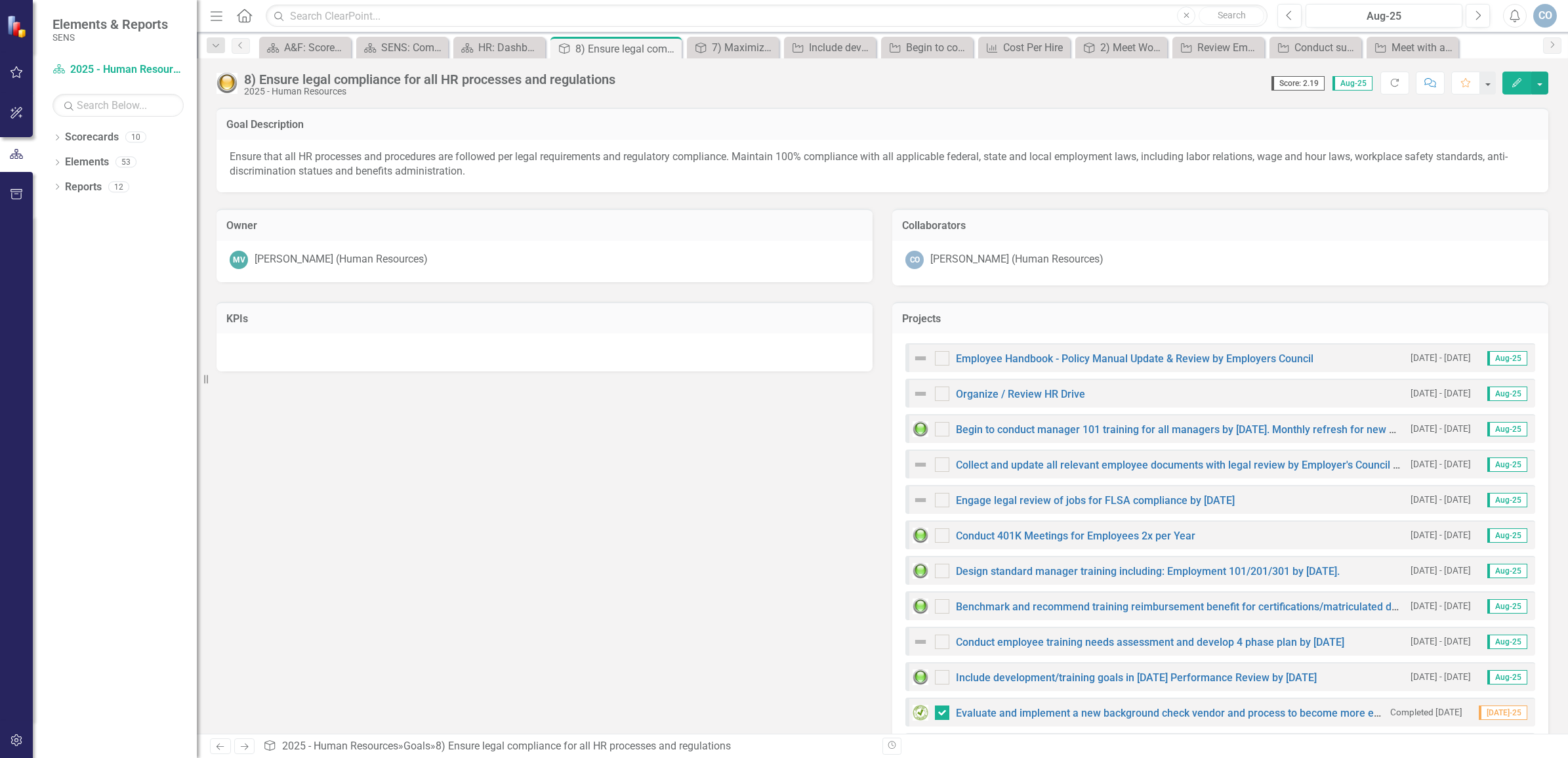
click at [1506, 76] on button "Edit" at bounding box center [1517, 83] width 29 height 23
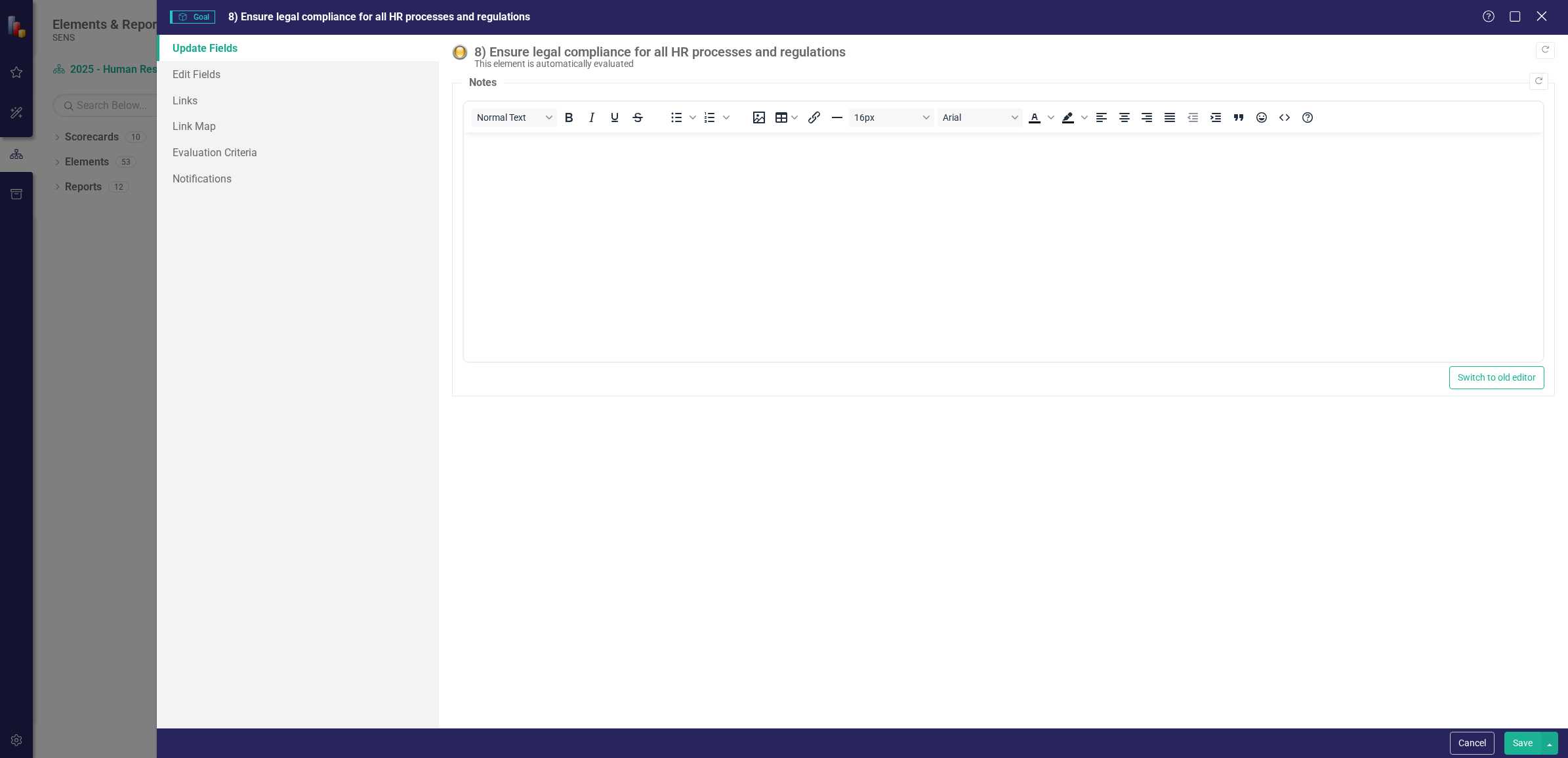
click at [1537, 11] on icon "Close" at bounding box center [1542, 16] width 17 height 13
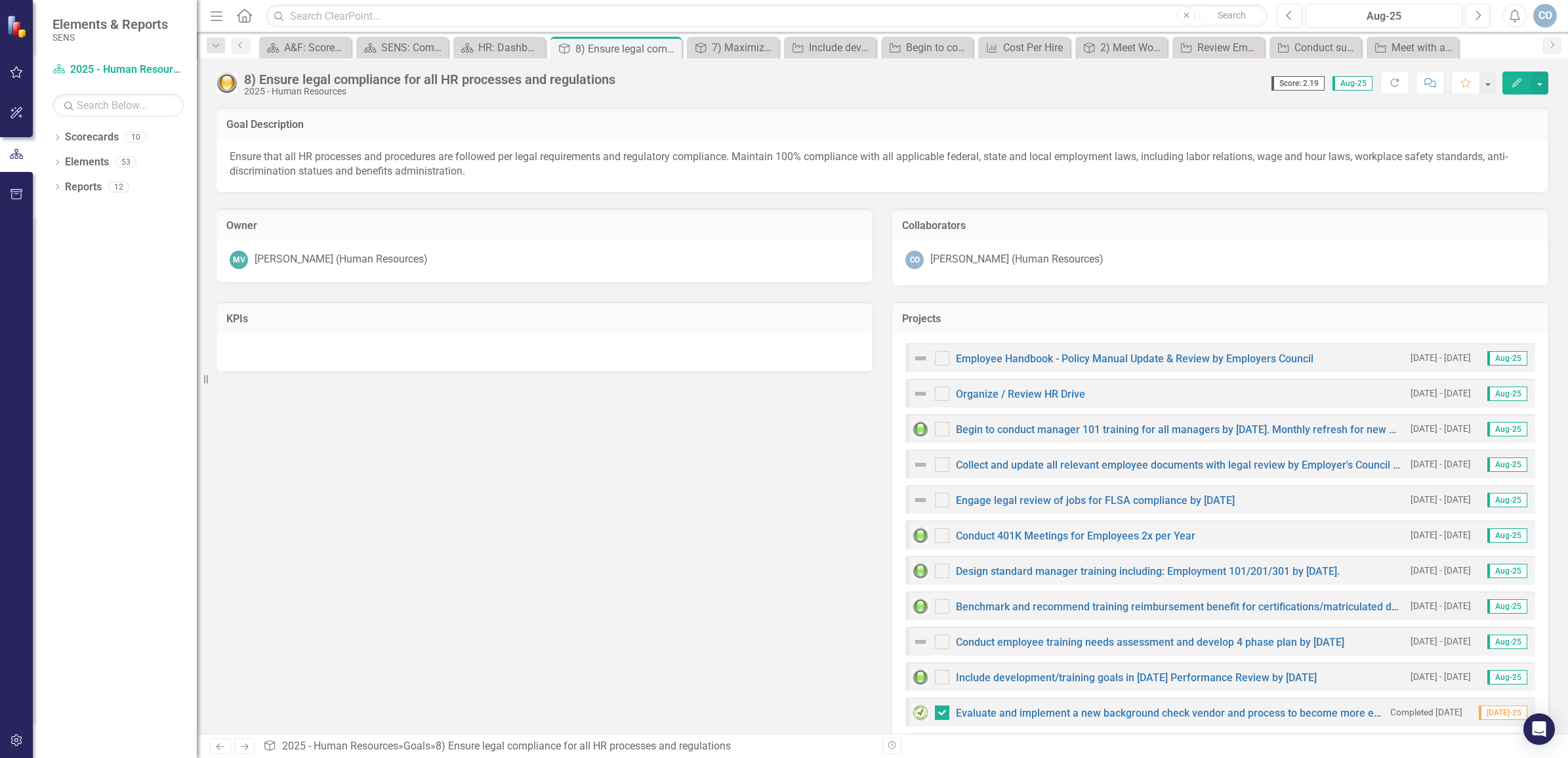
click at [444, 79] on div "8) Ensure legal compliance for all HR processes and regulations" at bounding box center [429, 79] width 372 height 15
click at [916, 497] on img at bounding box center [920, 500] width 16 height 16
click at [1191, 495] on link "Engage legal review of jobs for FLSA compliance by [DATE]" at bounding box center [1096, 500] width 279 height 13
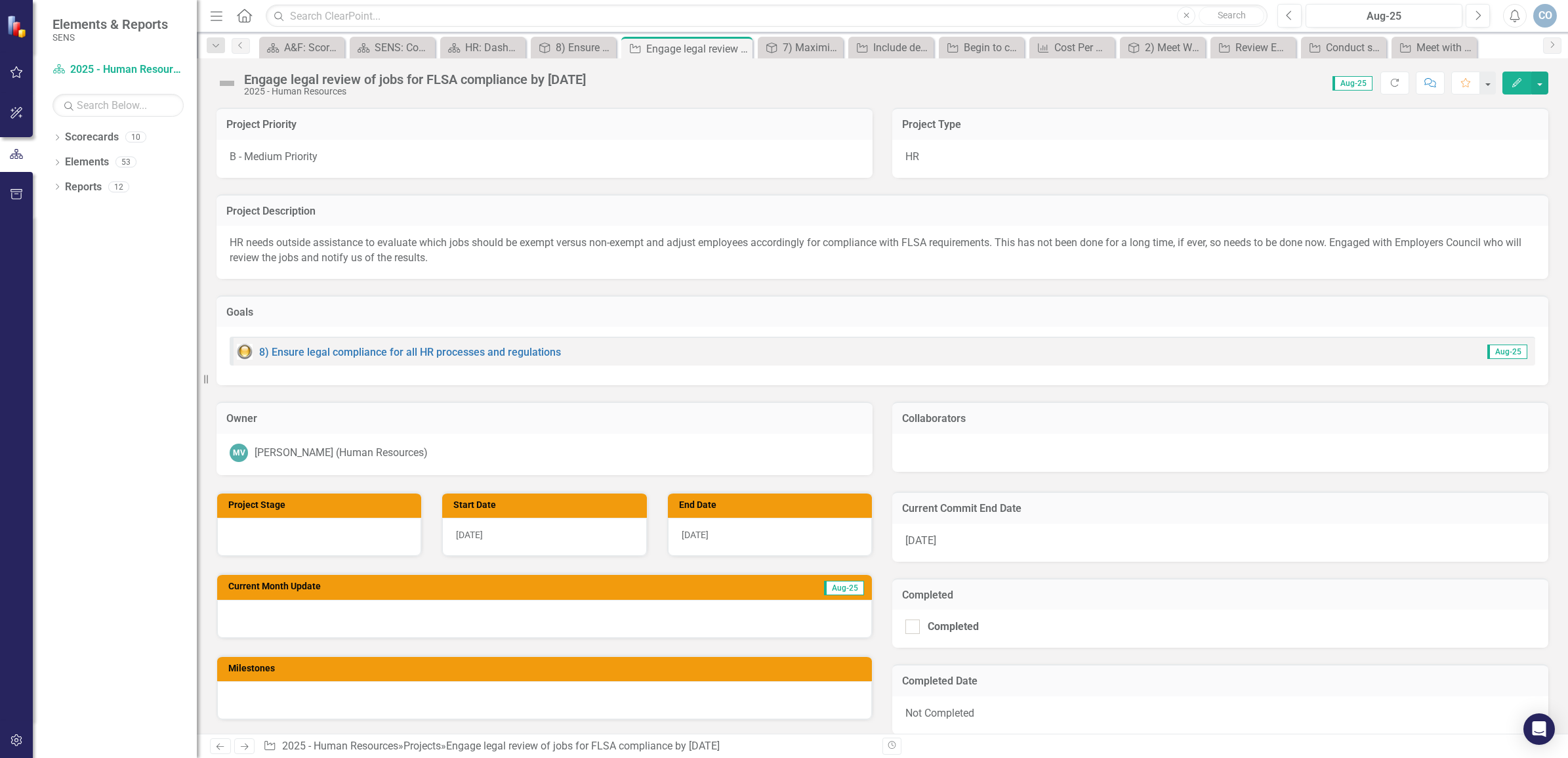
click at [1523, 81] on button "Edit" at bounding box center [1517, 83] width 29 height 23
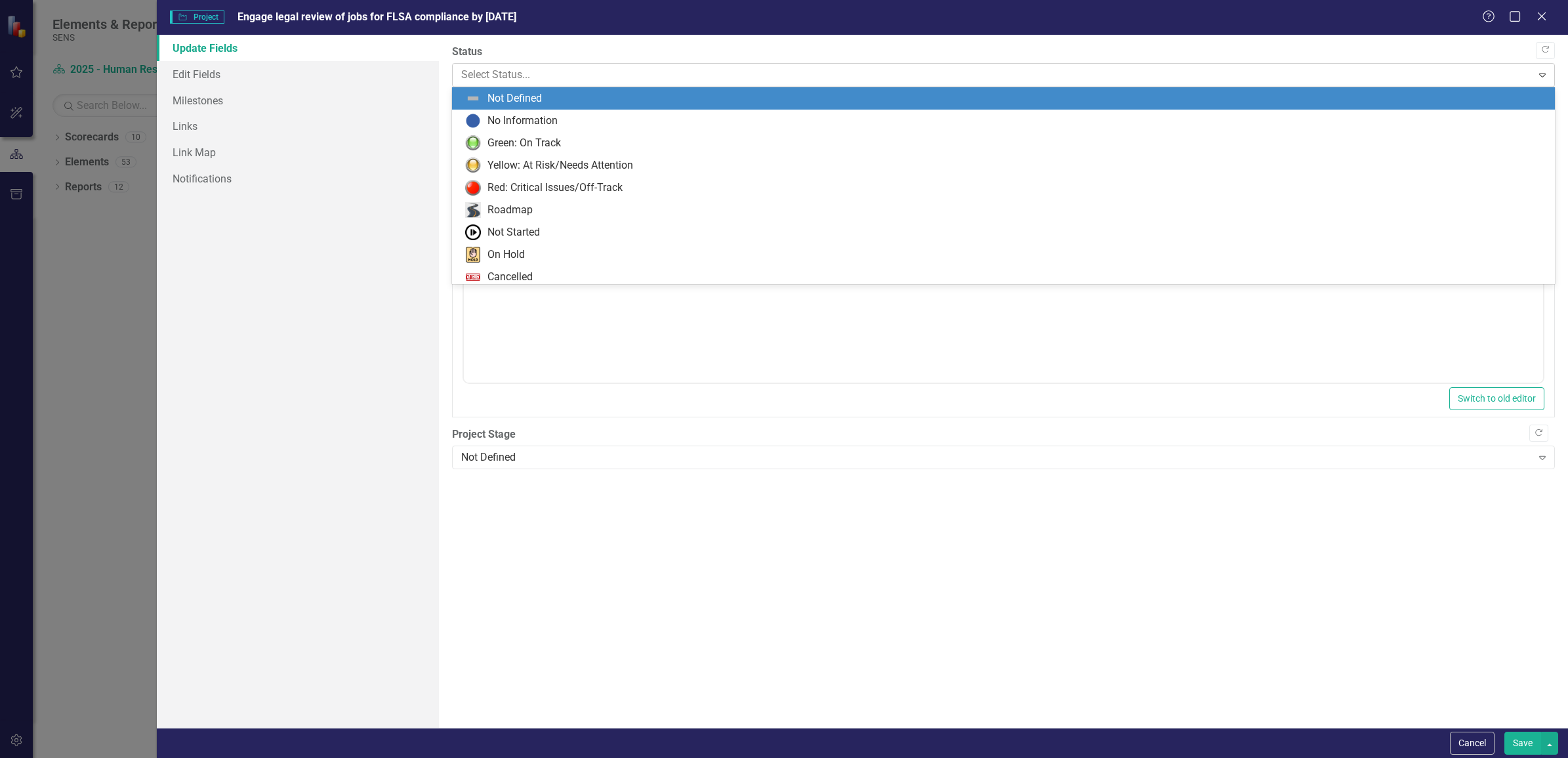
click at [617, 73] on div at bounding box center [992, 75] width 1062 height 18
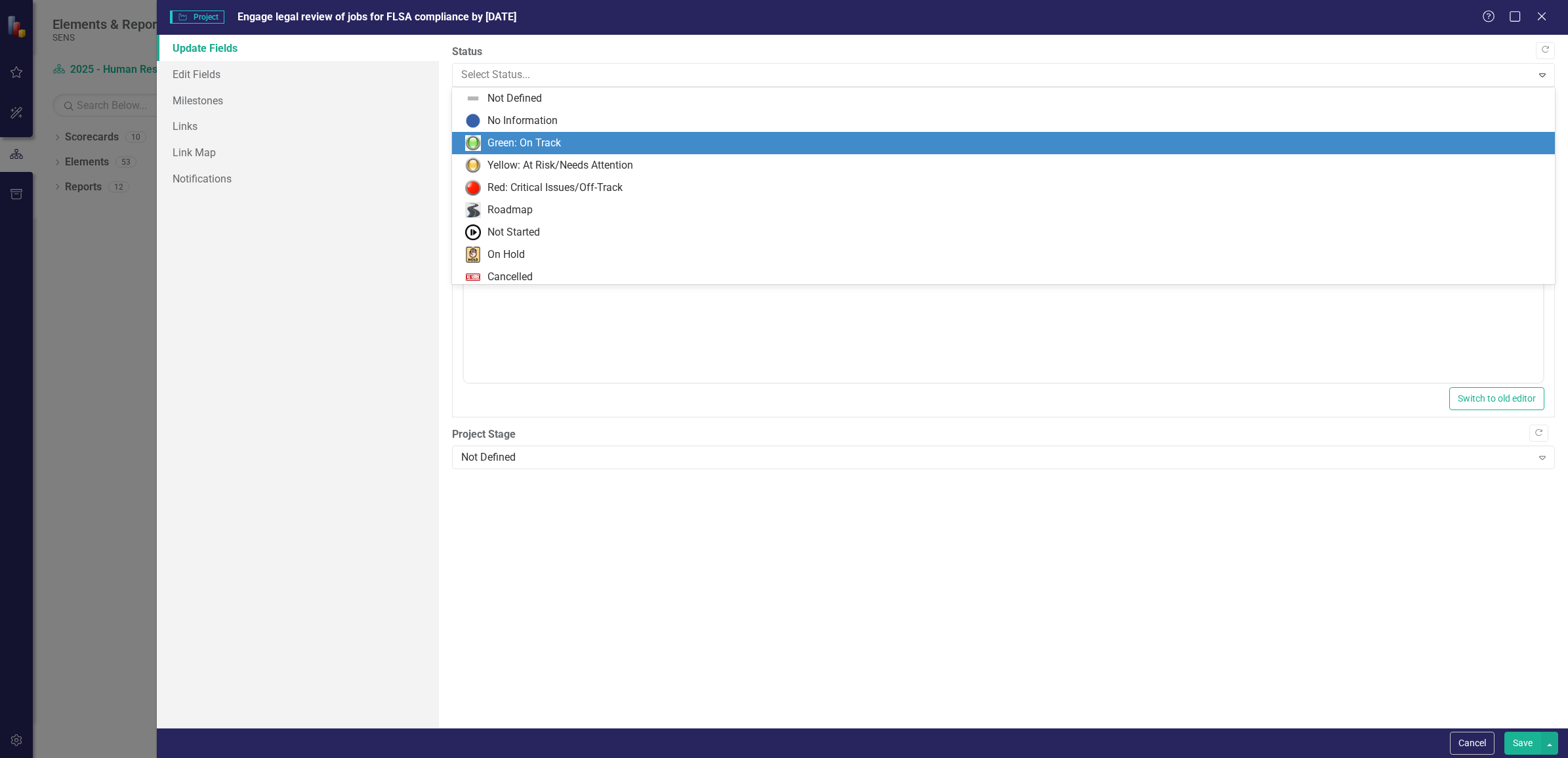
click at [549, 147] on div "Green: On Track" at bounding box center [524, 144] width 74 height 15
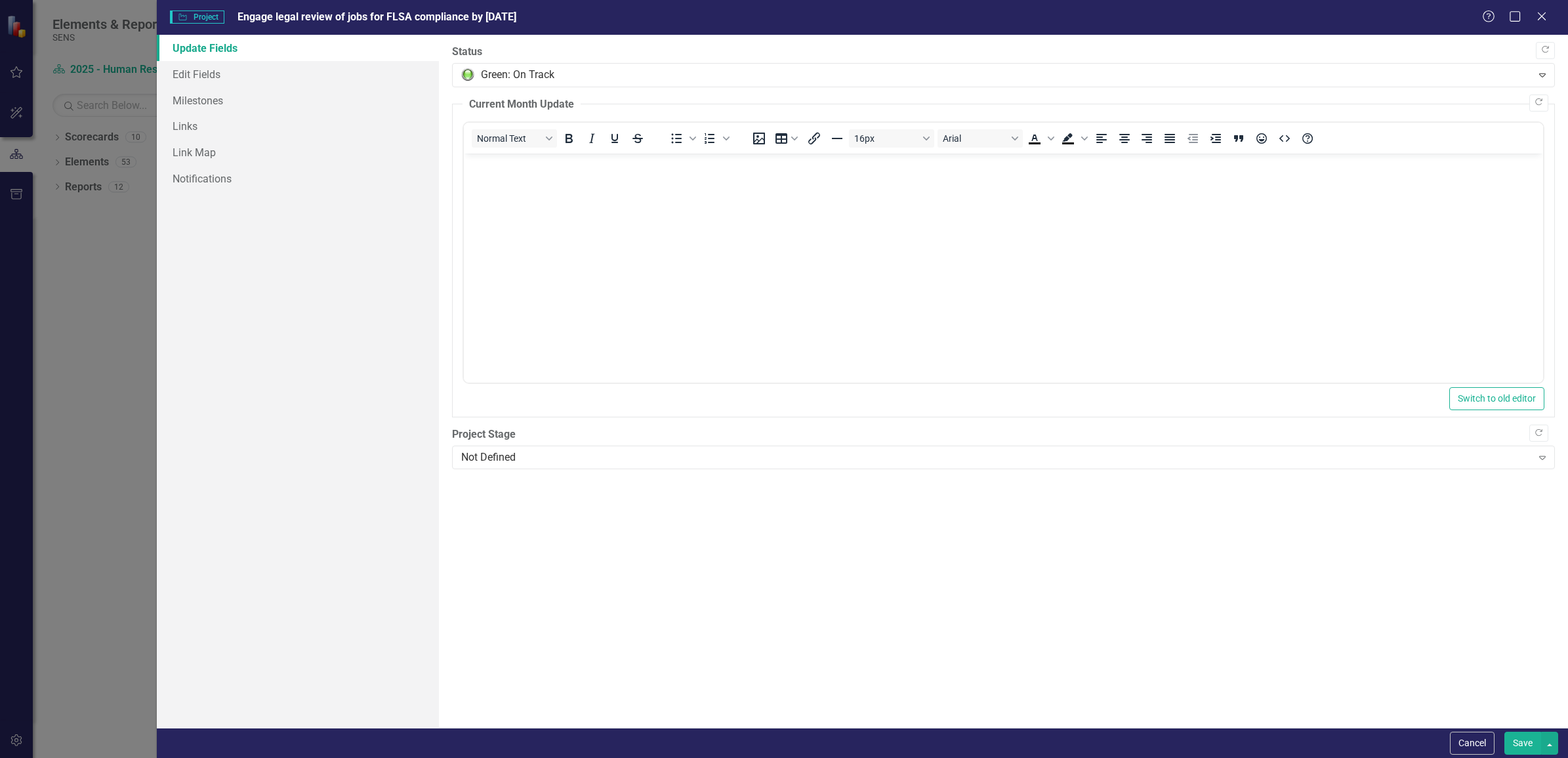
click at [1521, 736] on button "Save" at bounding box center [1522, 743] width 37 height 23
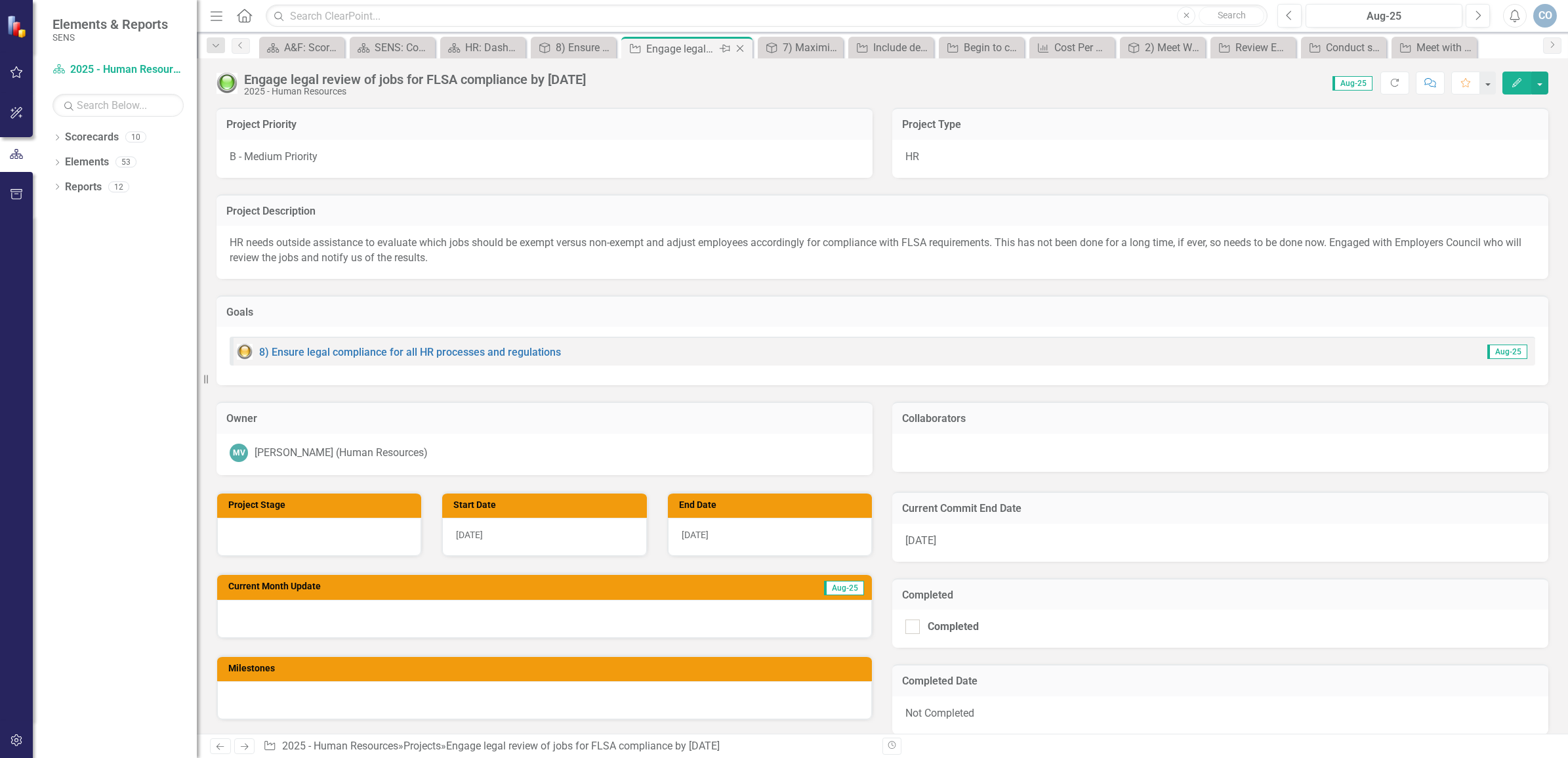
click at [743, 48] on icon "Close" at bounding box center [740, 48] width 13 height 10
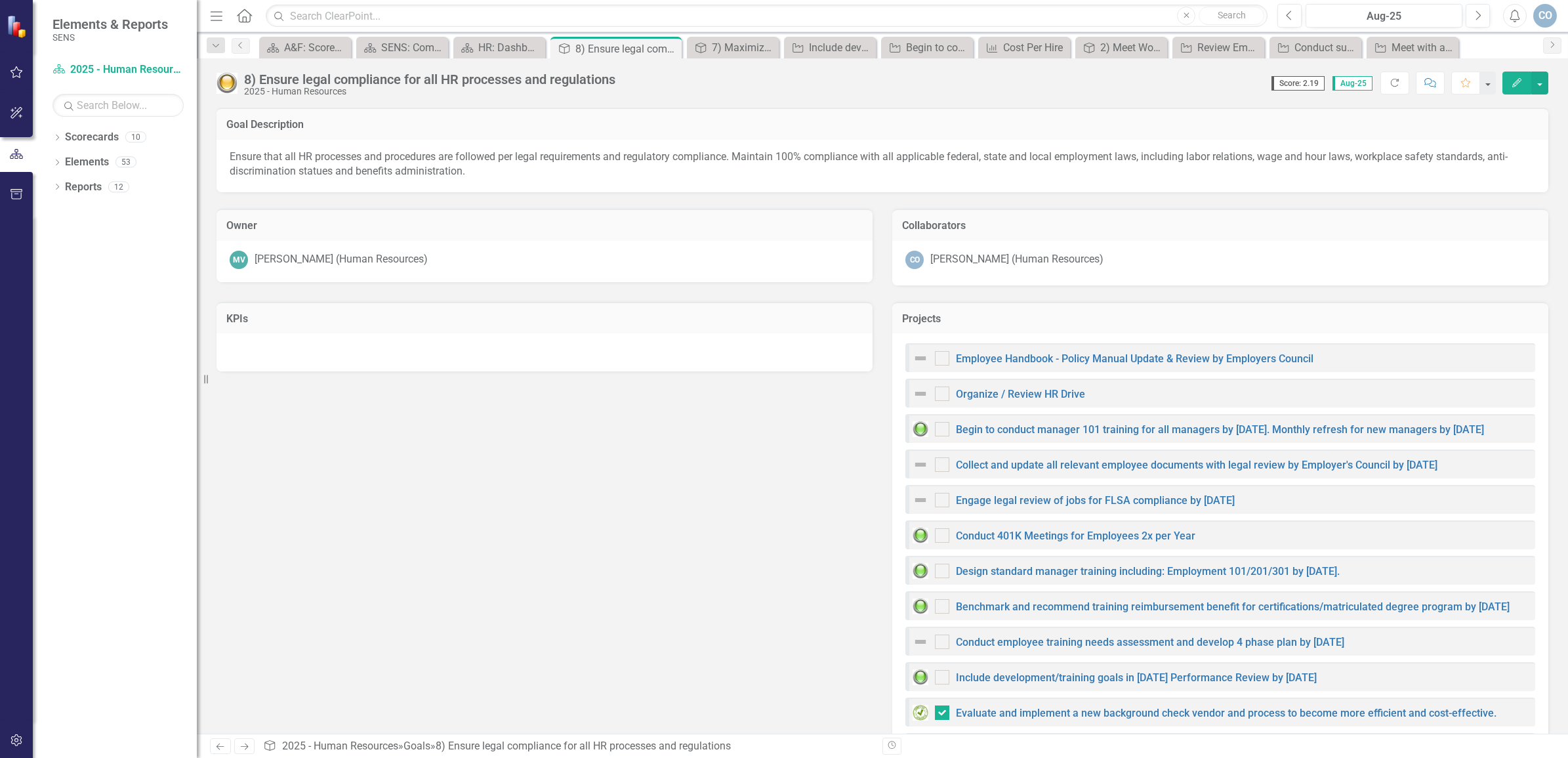
checkbox input "false"
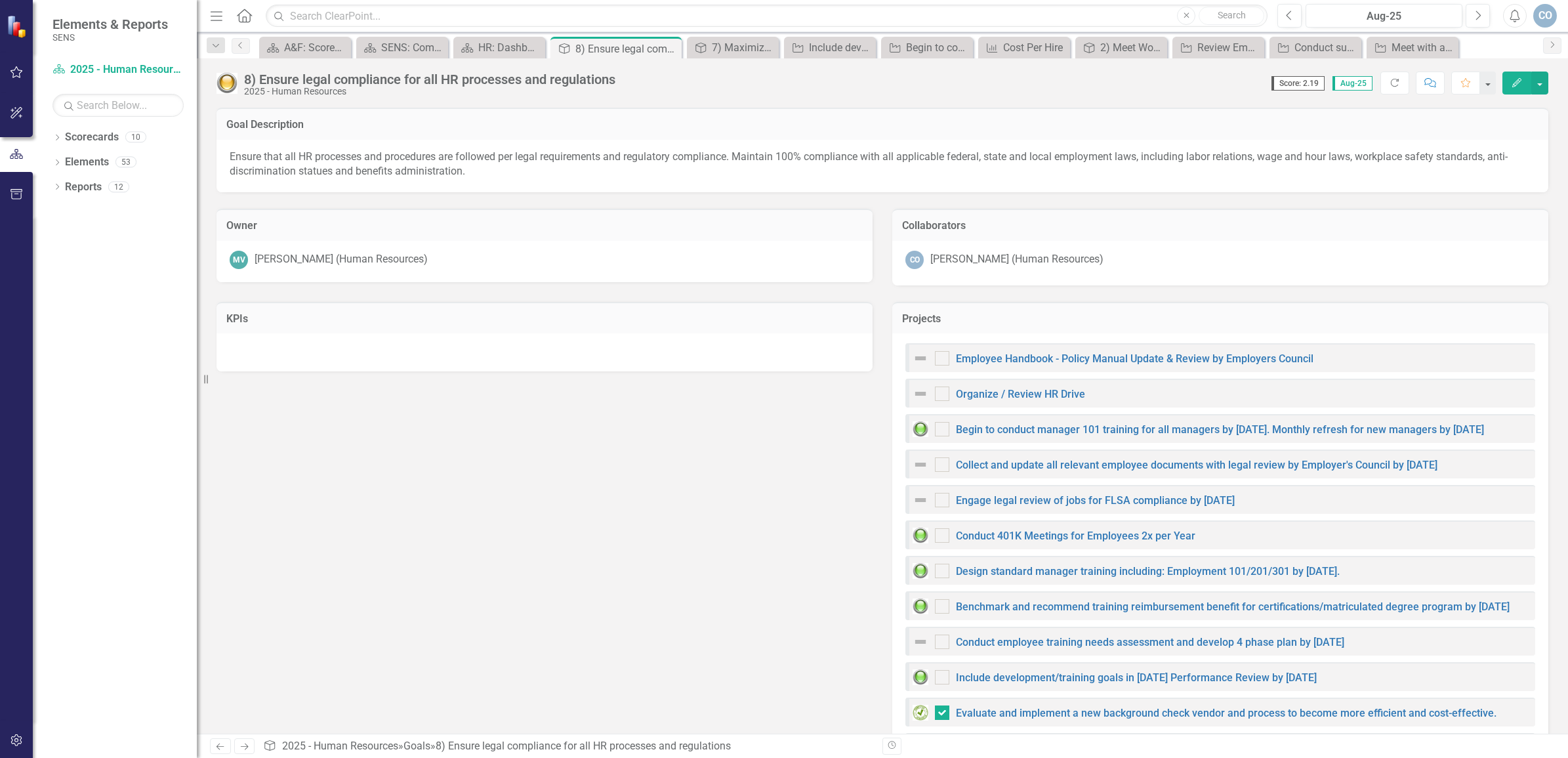
checkbox input "false"
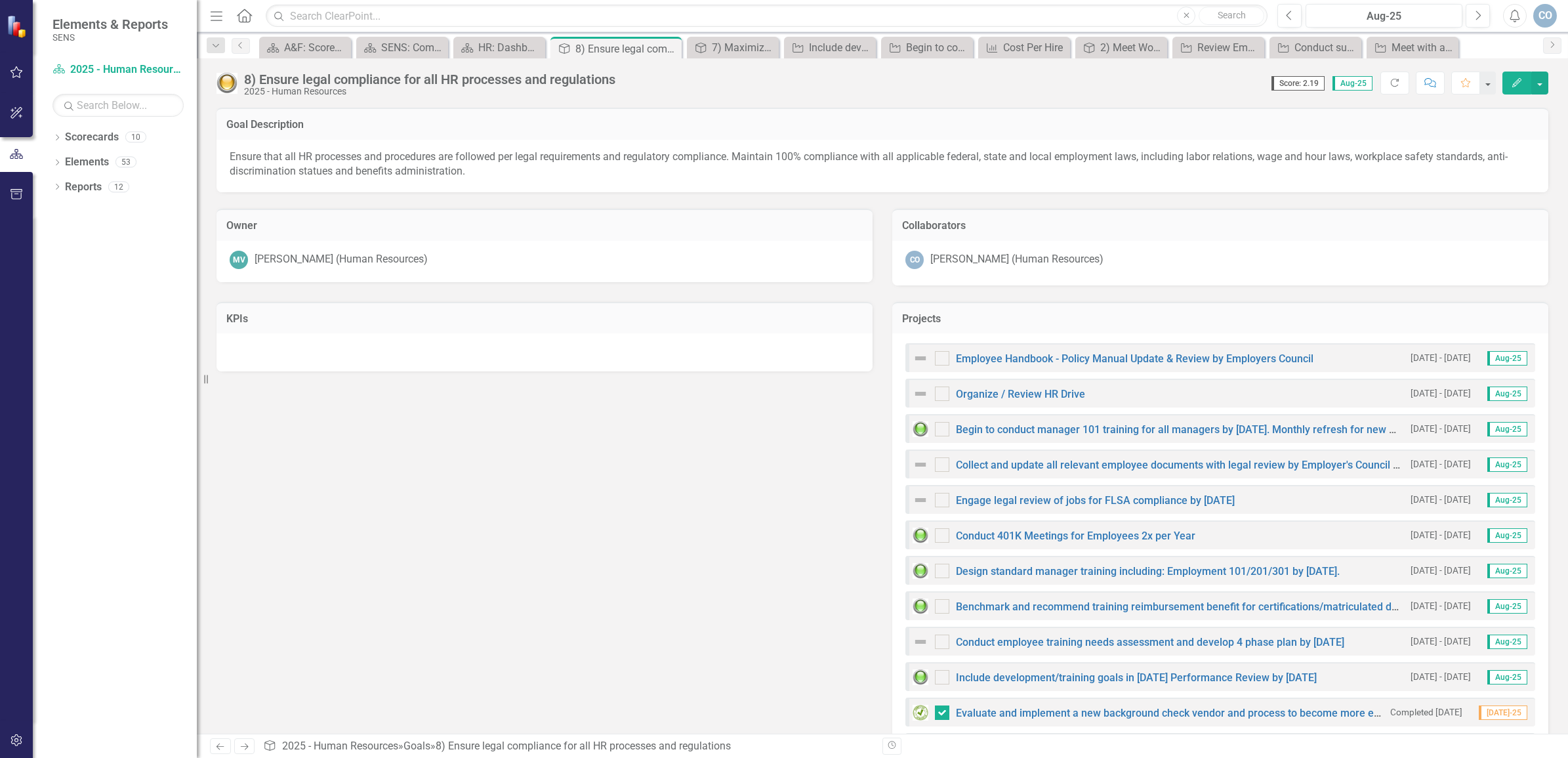
checkbox input "true"
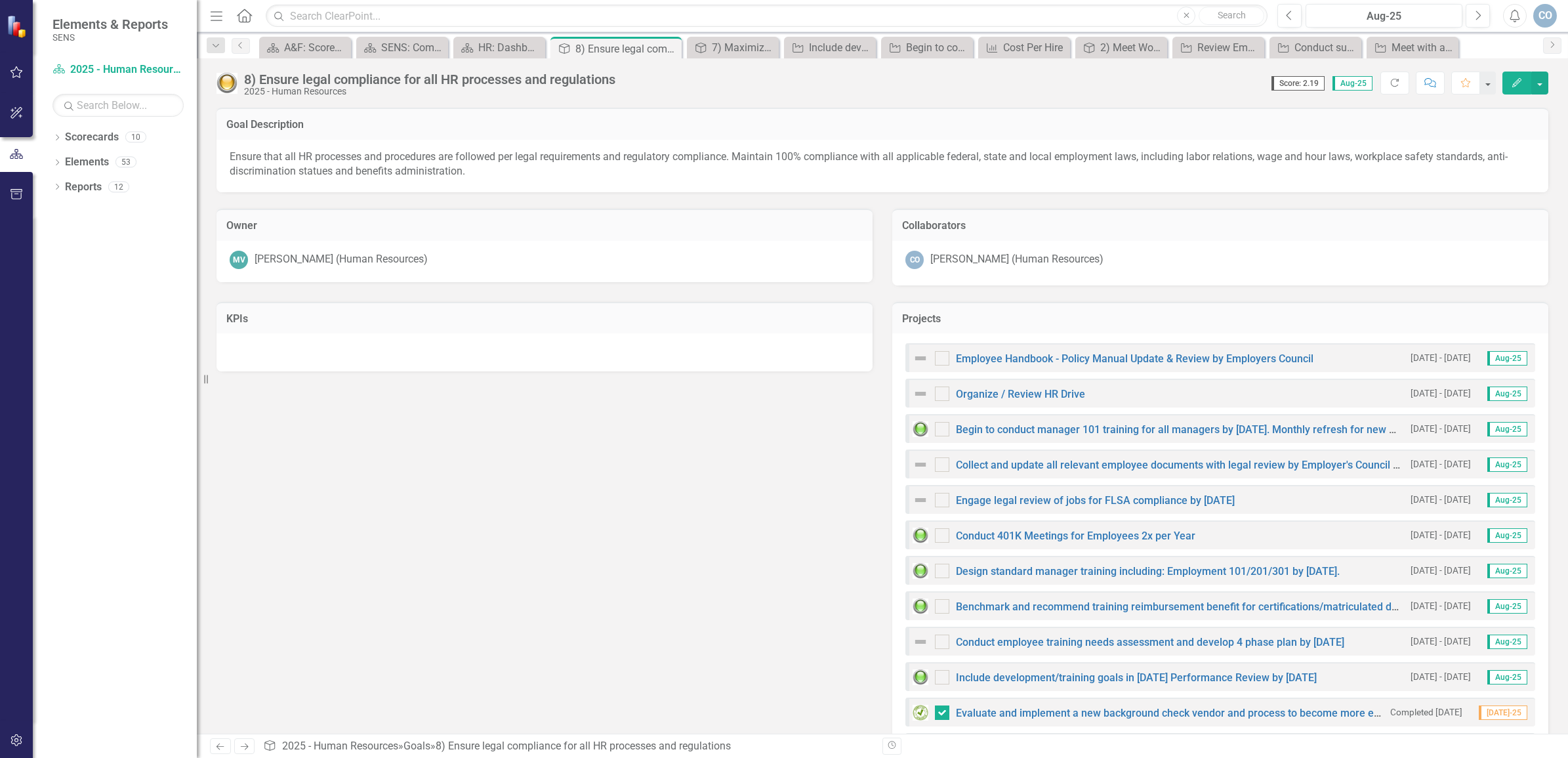
checkbox input "true"
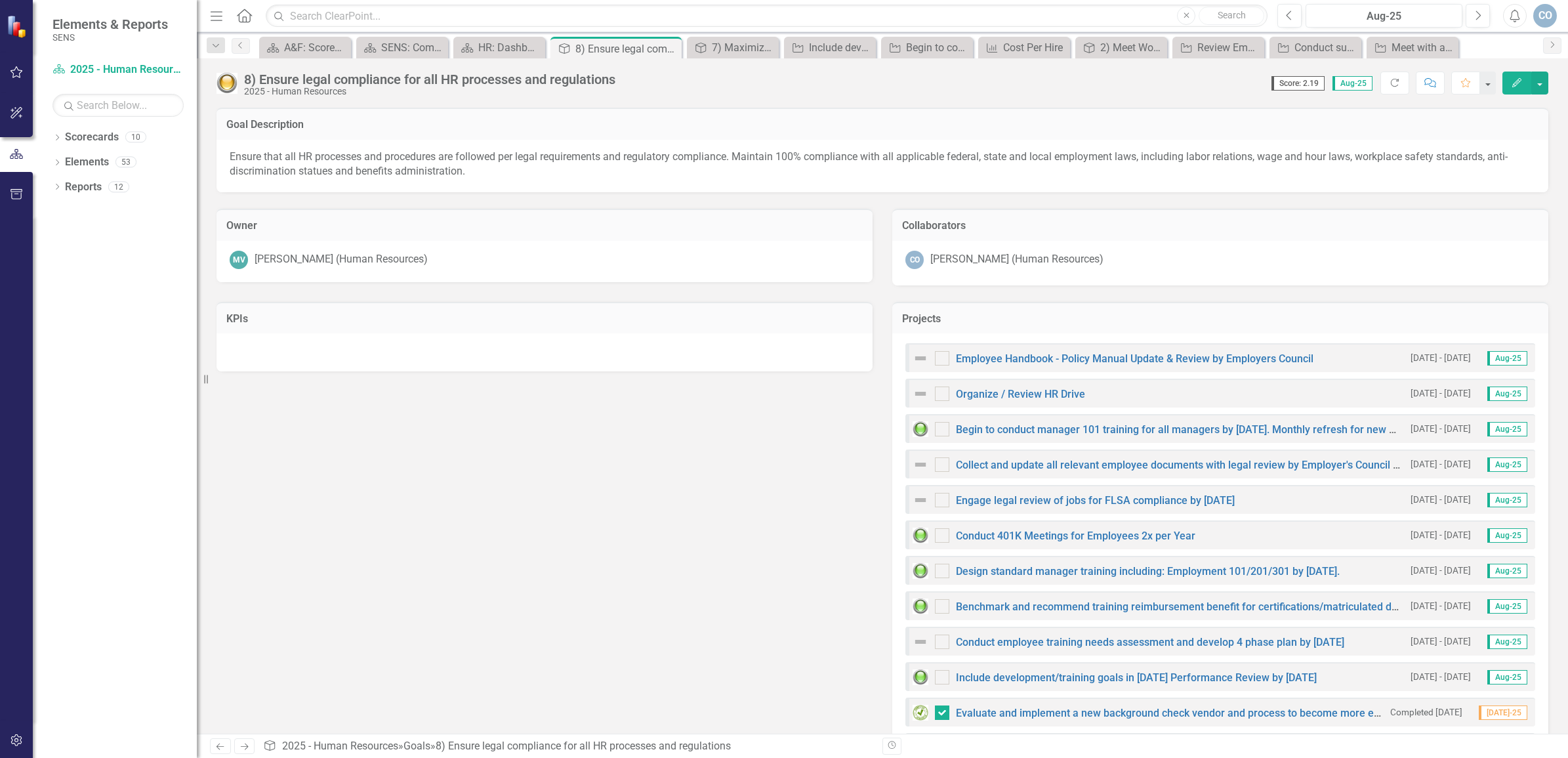
checkbox input "false"
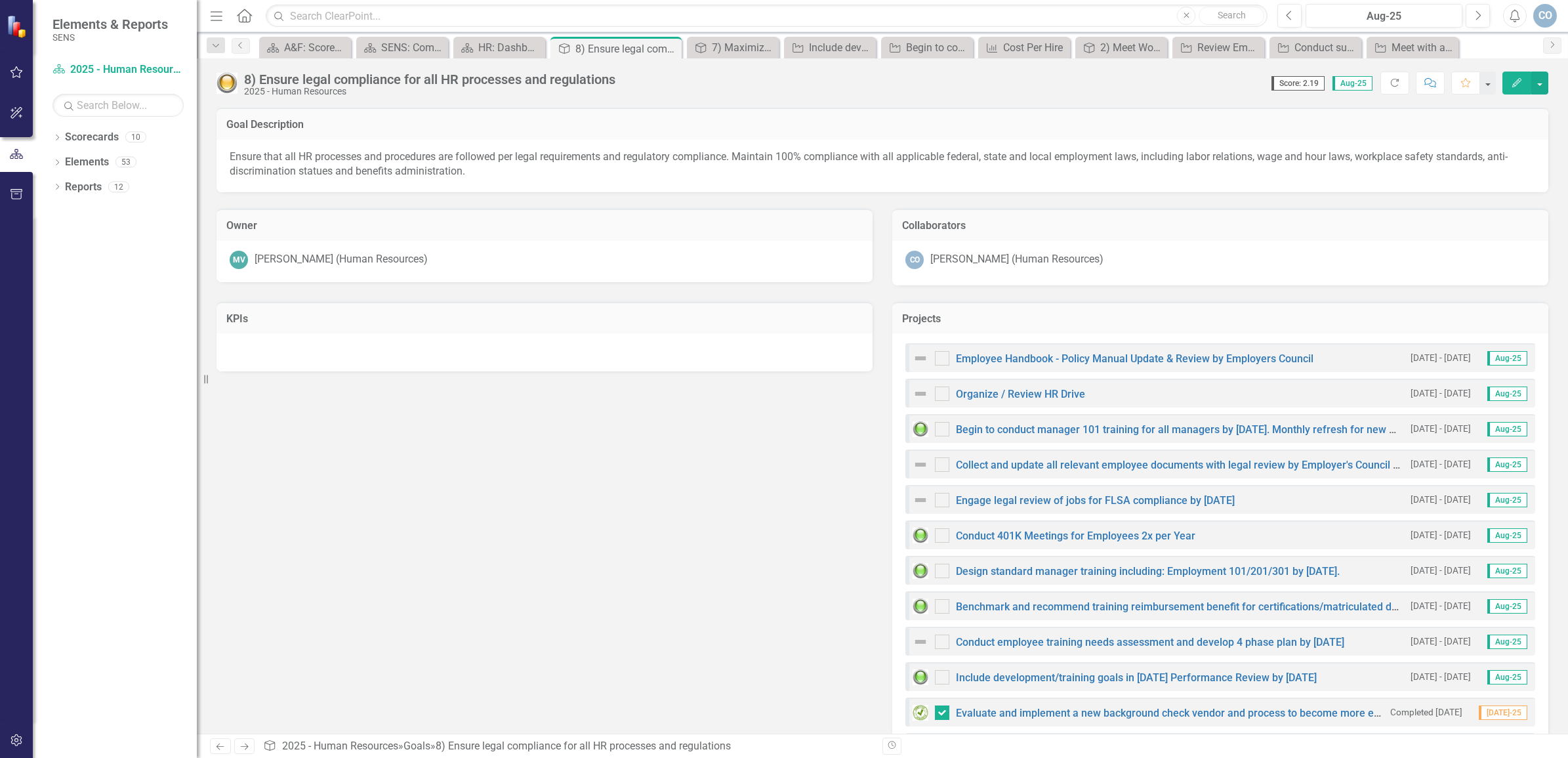
checkbox input "false"
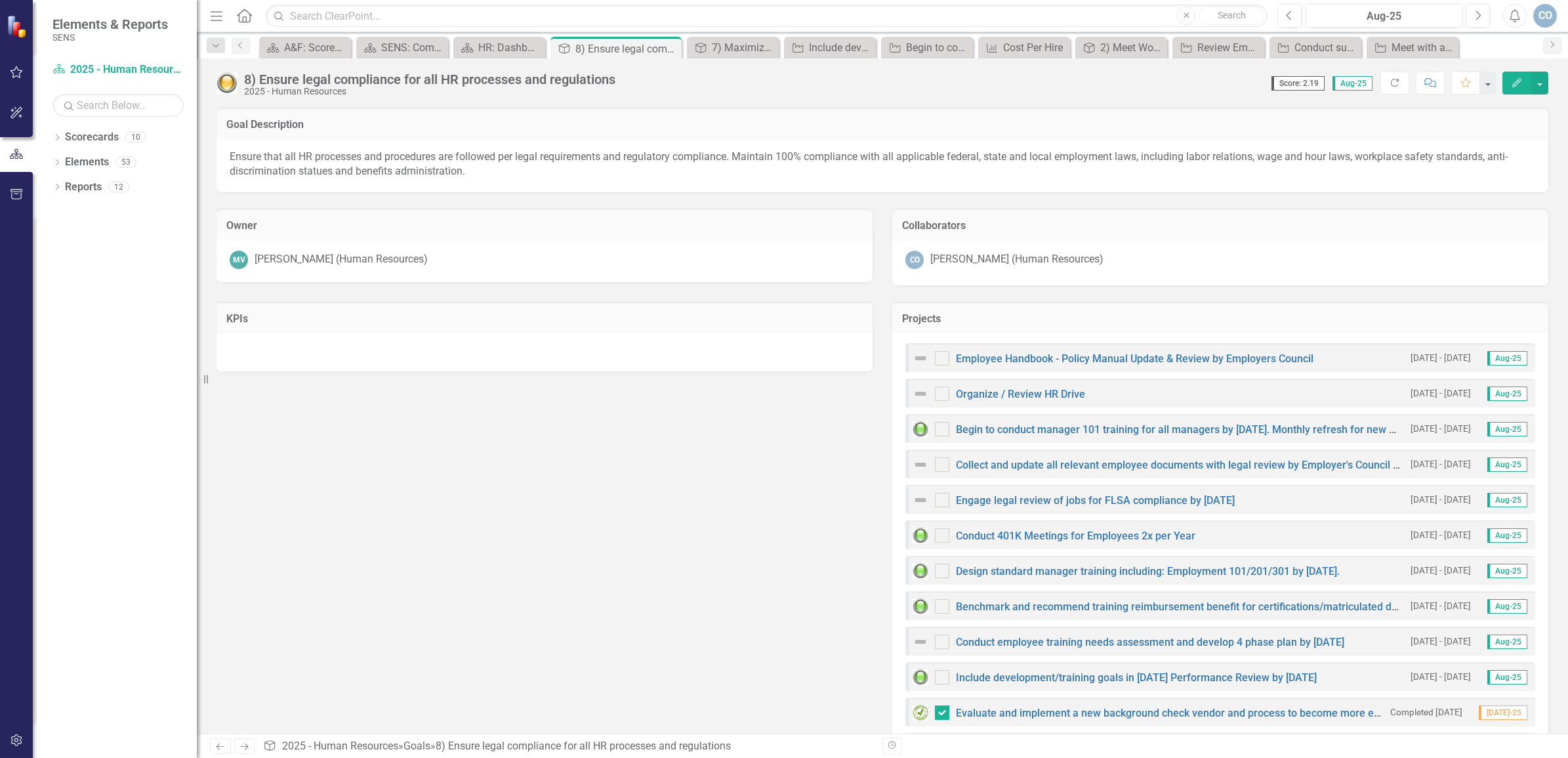
checkbox input "true"
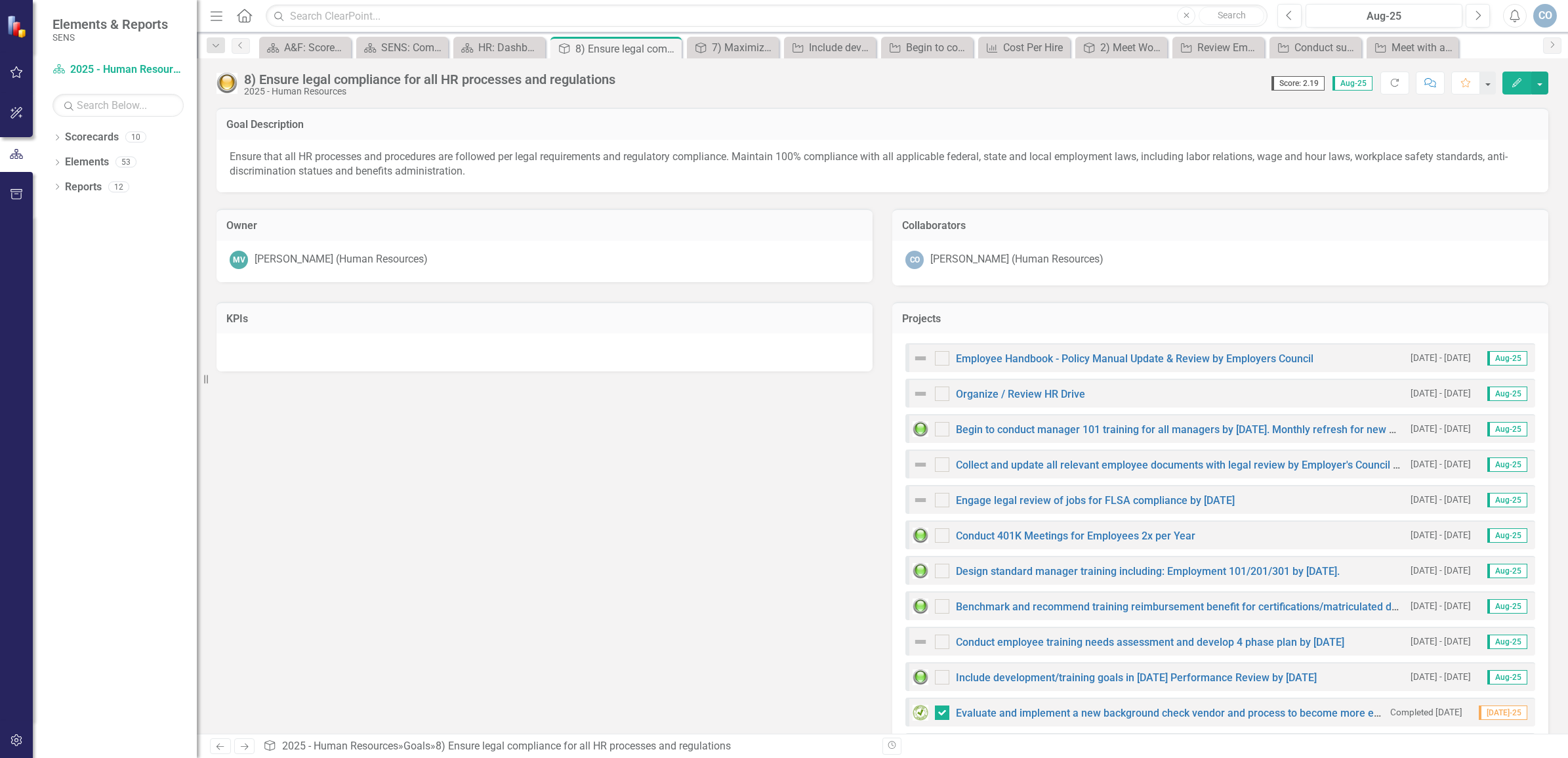
checkbox input "true"
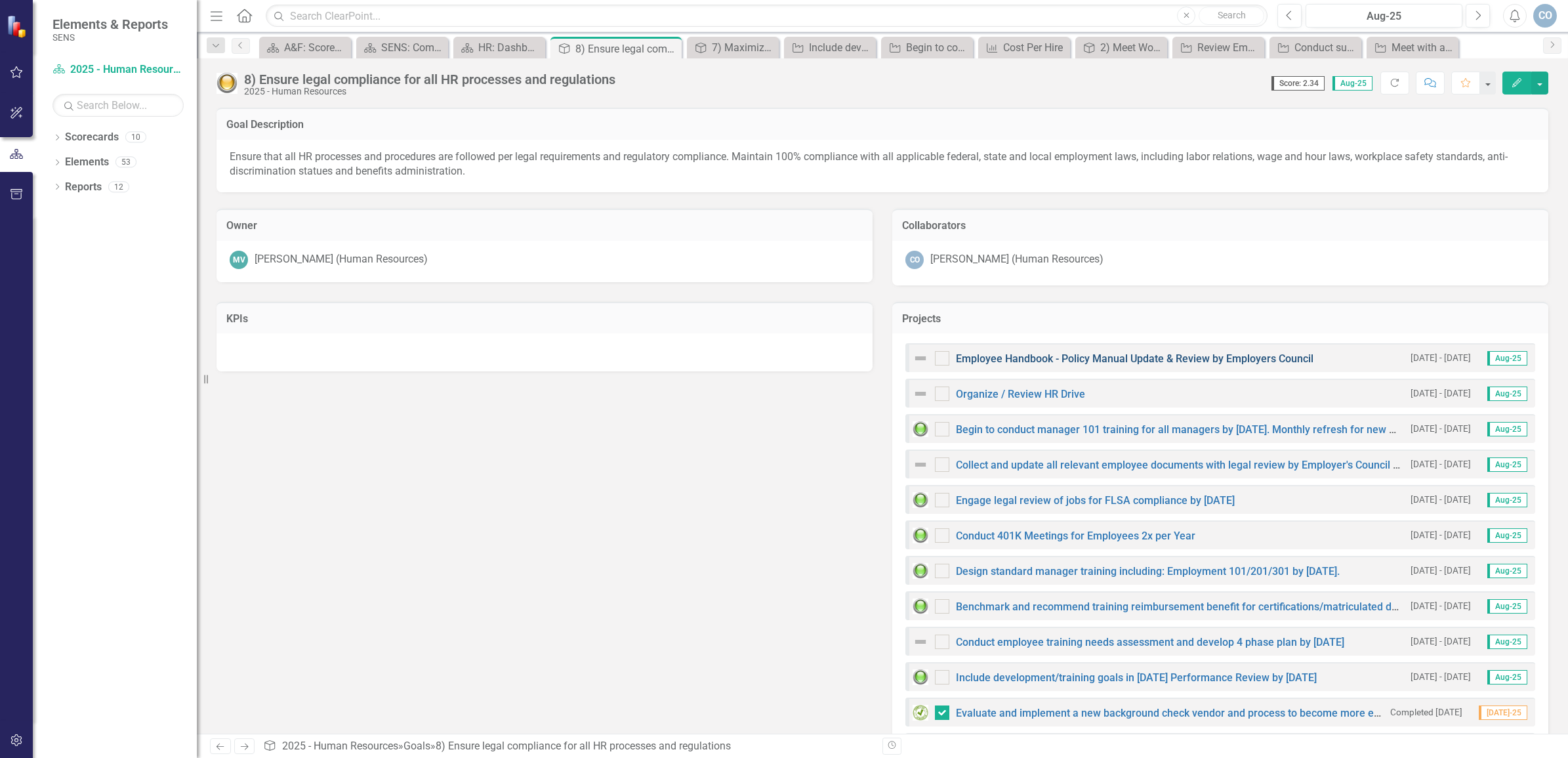
click at [1077, 356] on link "Employee Handbook - Policy Manual Update & Review by Employers Council" at bounding box center [1135, 359] width 358 height 13
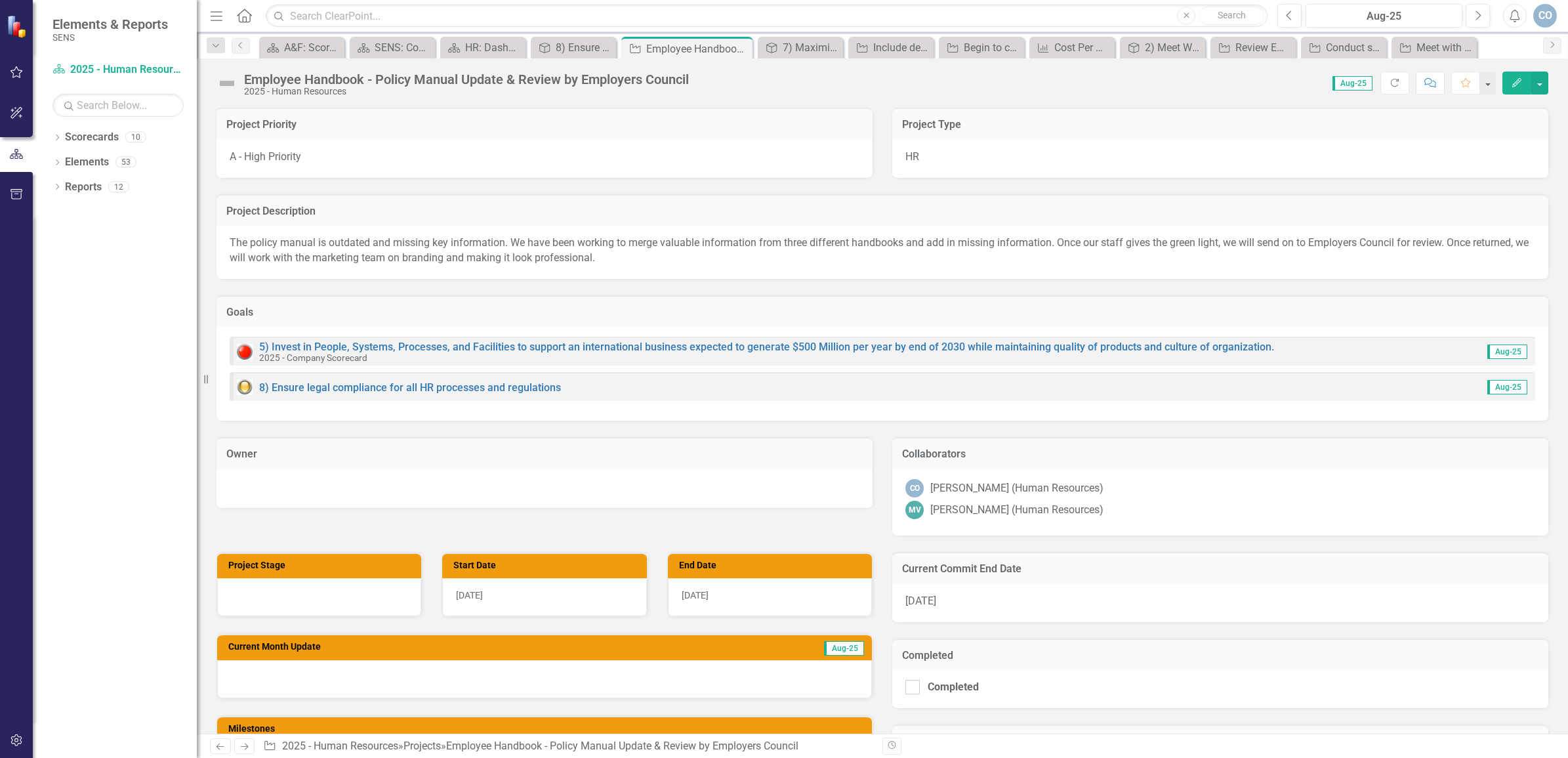
click at [336, 79] on div "Employee Handbook - Policy Manual Update & Review by Employers Council" at bounding box center [466, 79] width 445 height 15
click at [1517, 82] on icon "button" at bounding box center [1517, 82] width 9 height 9
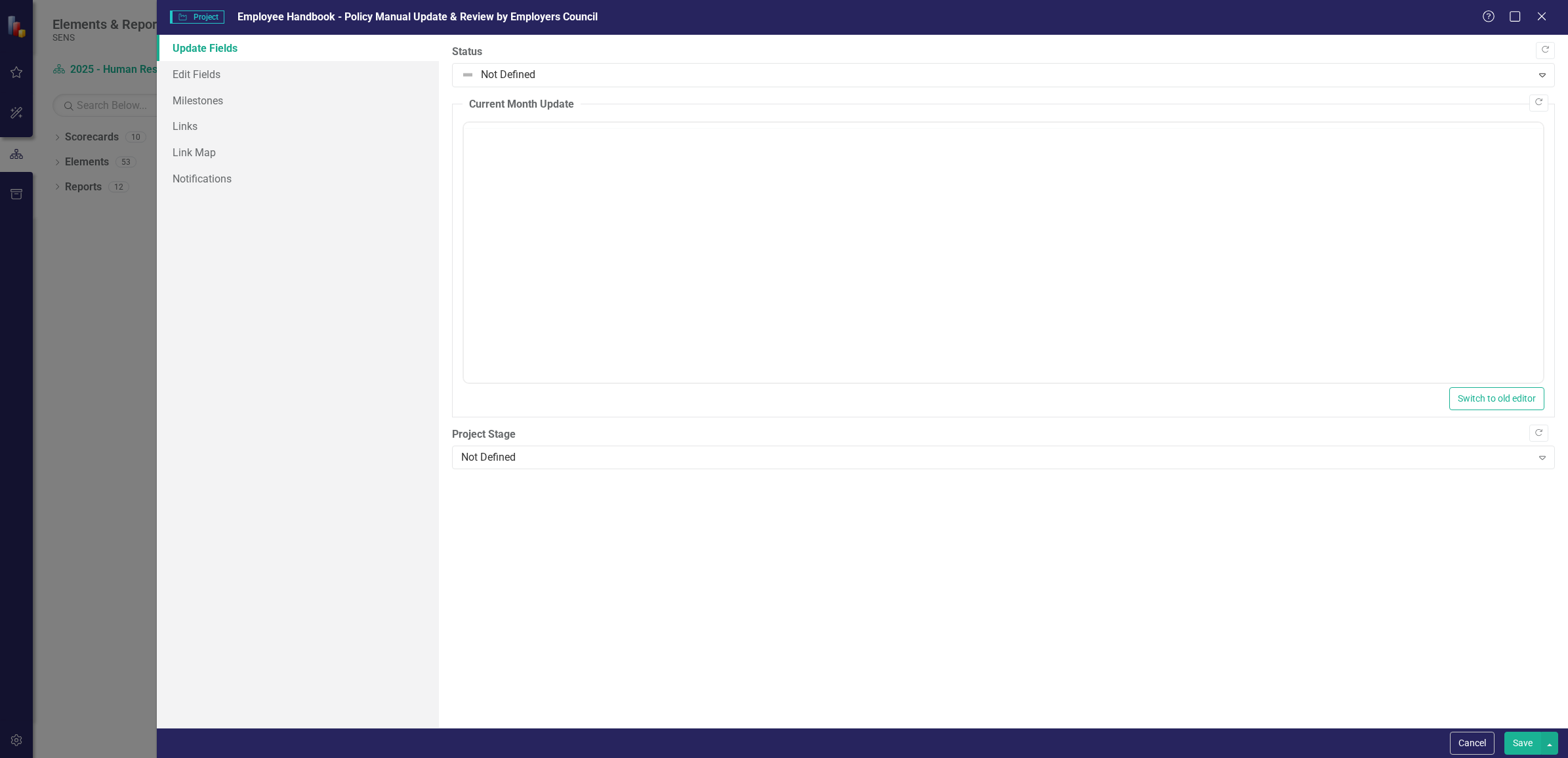
click at [605, 72] on div at bounding box center [992, 75] width 1062 height 18
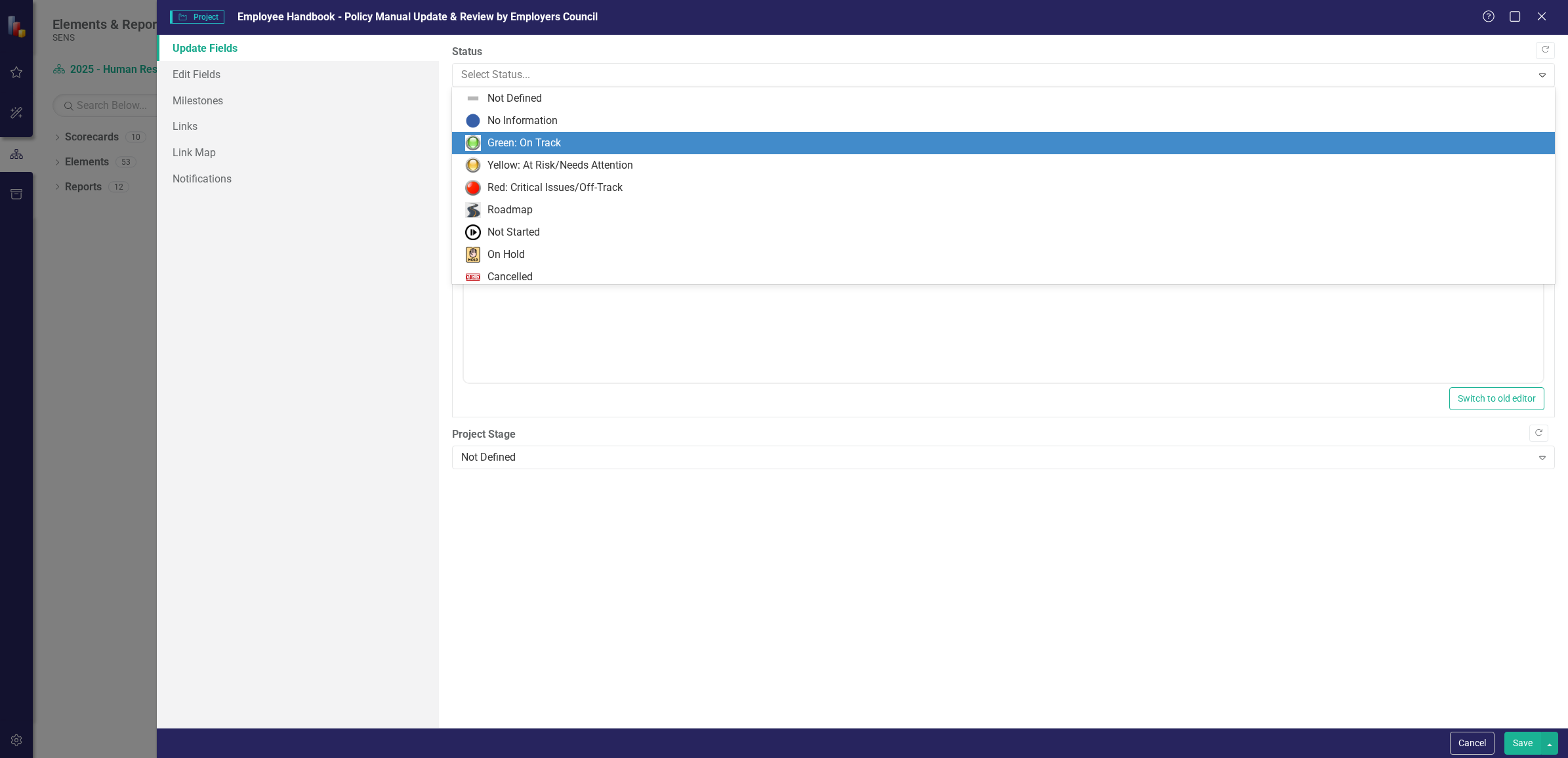
click at [549, 142] on div "Green: On Track" at bounding box center [524, 144] width 74 height 15
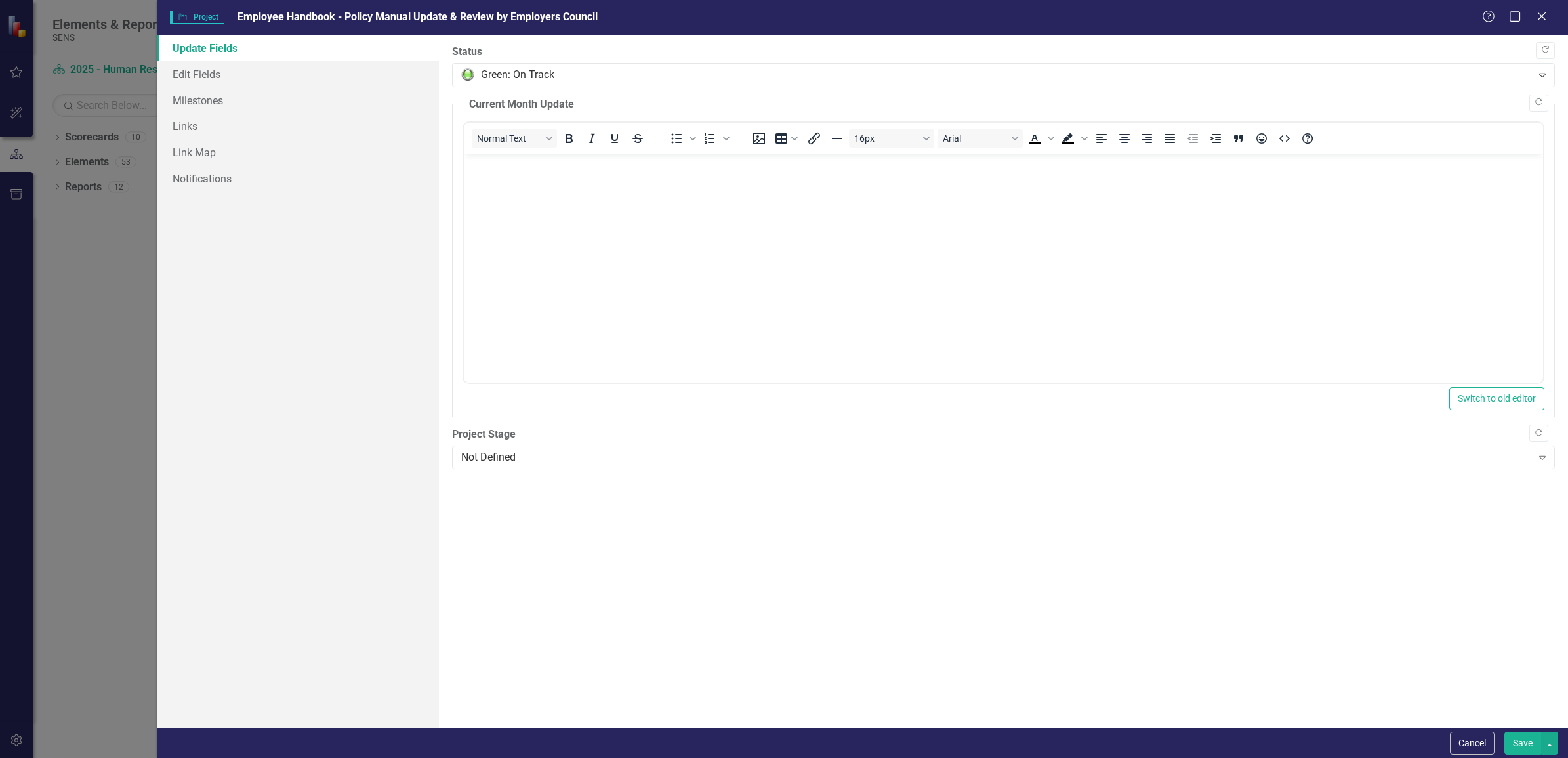
click at [1530, 743] on button "Save" at bounding box center [1522, 743] width 37 height 23
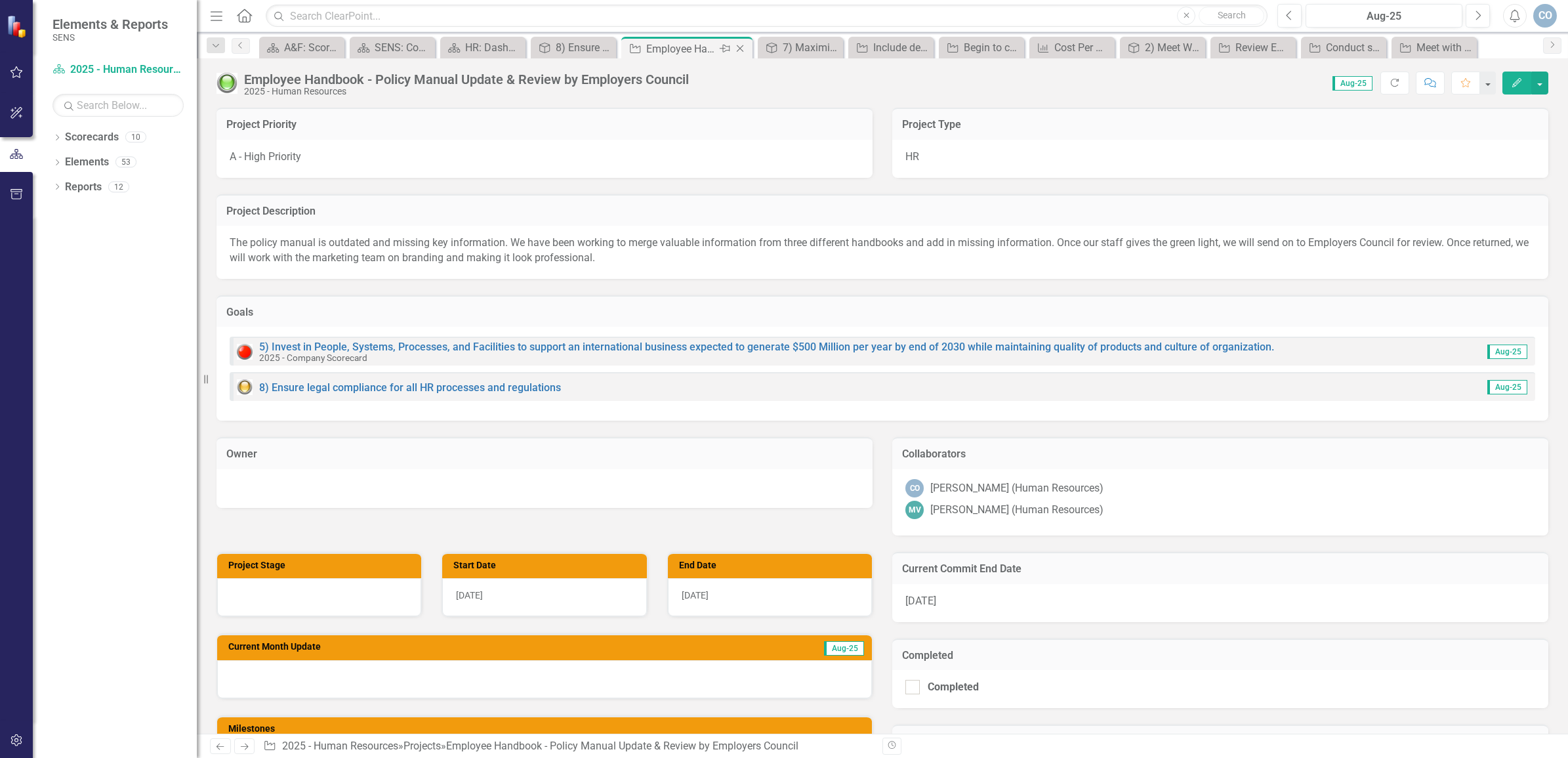
click at [742, 44] on icon "Close" at bounding box center [740, 48] width 13 height 10
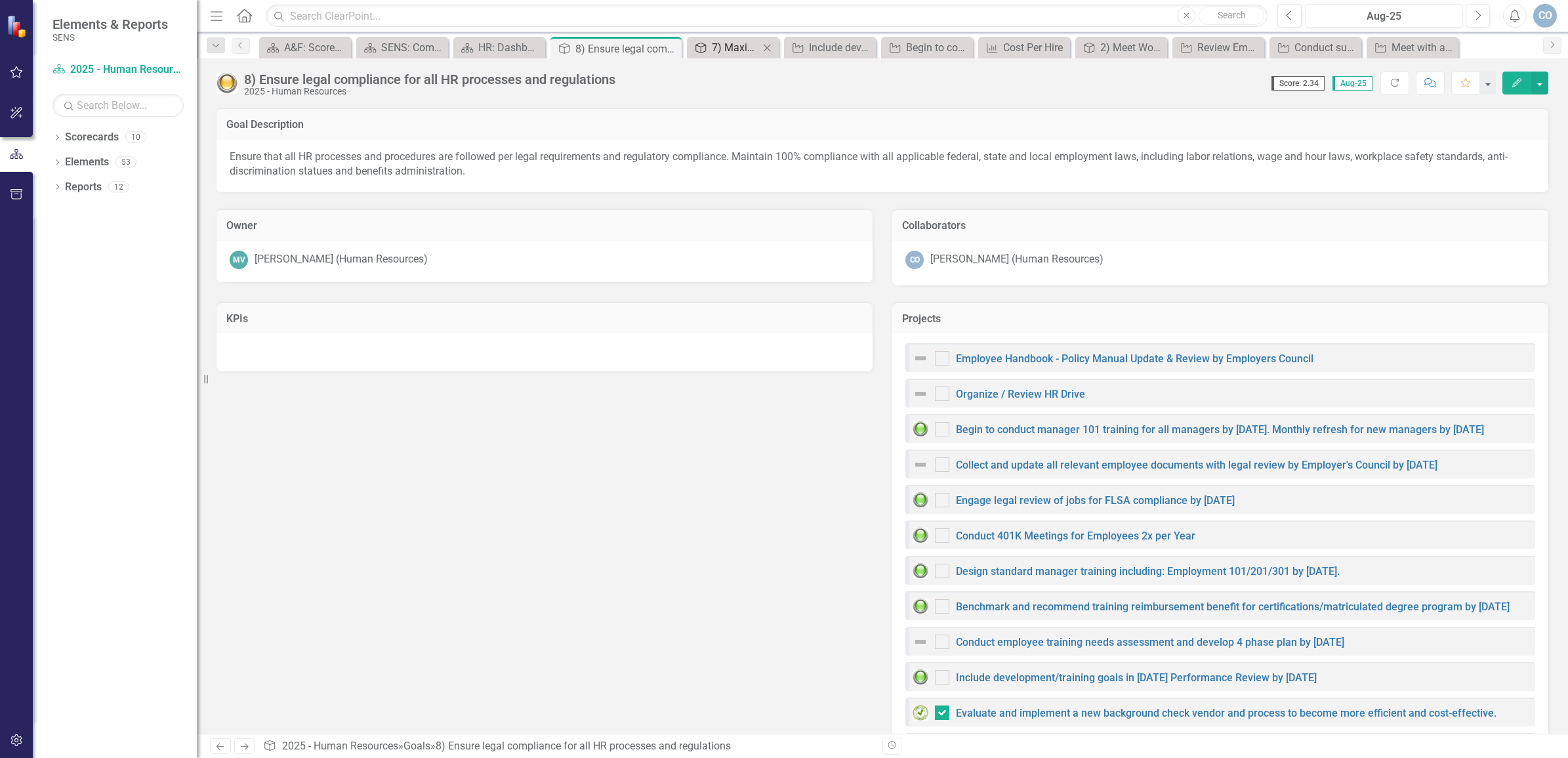
checkbox input "false"
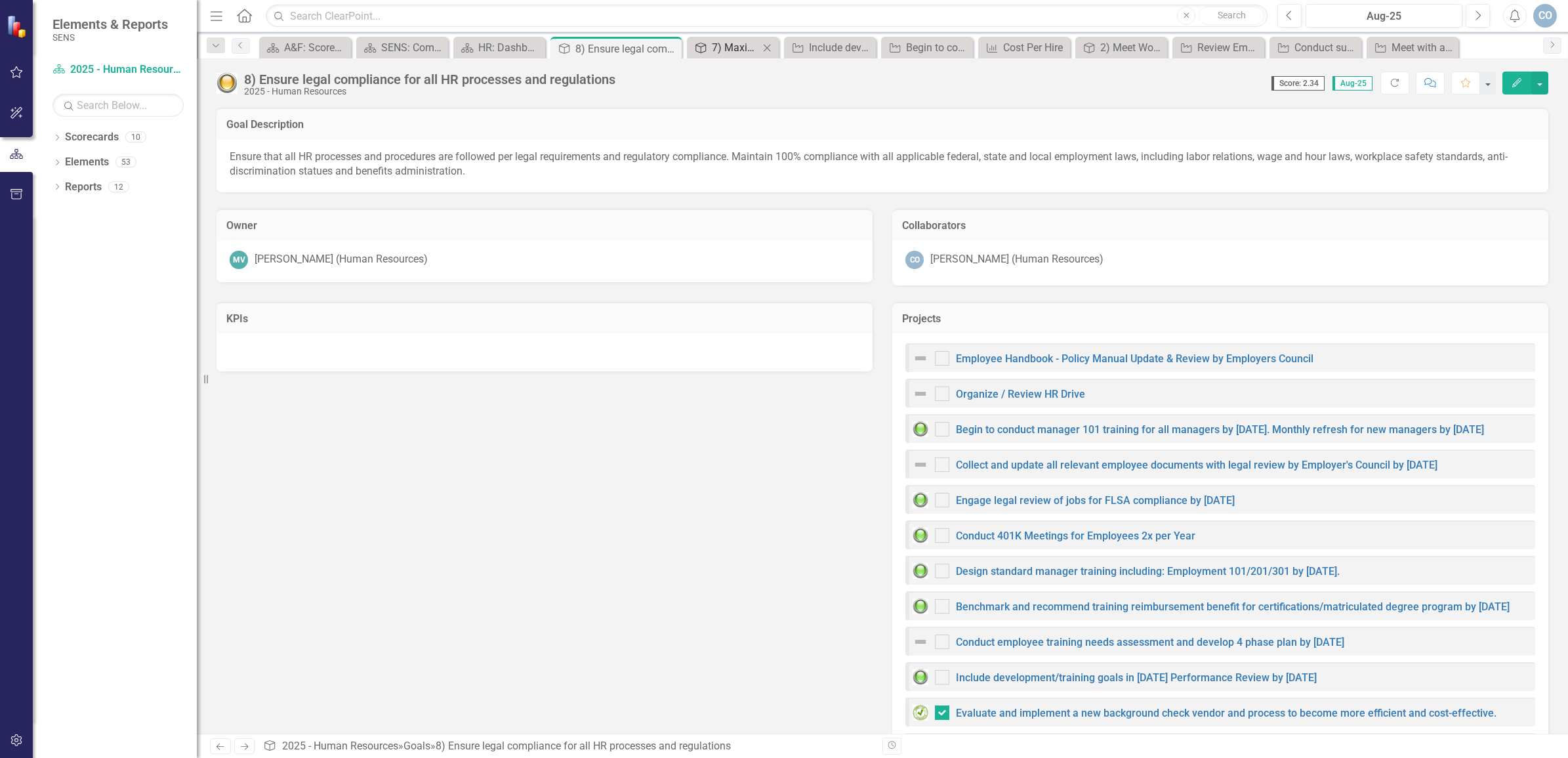
checkbox input "false"
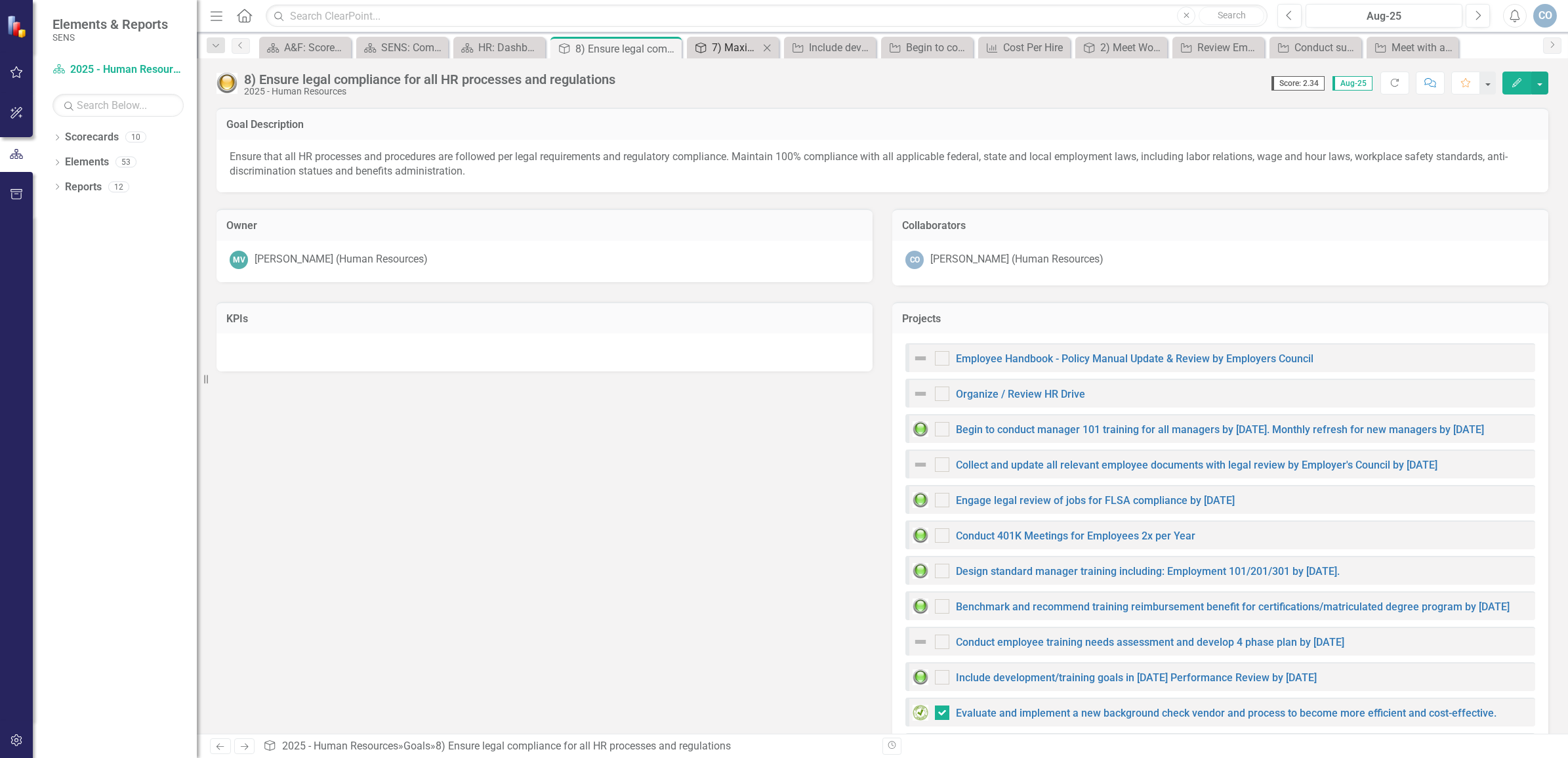
checkbox input "true"
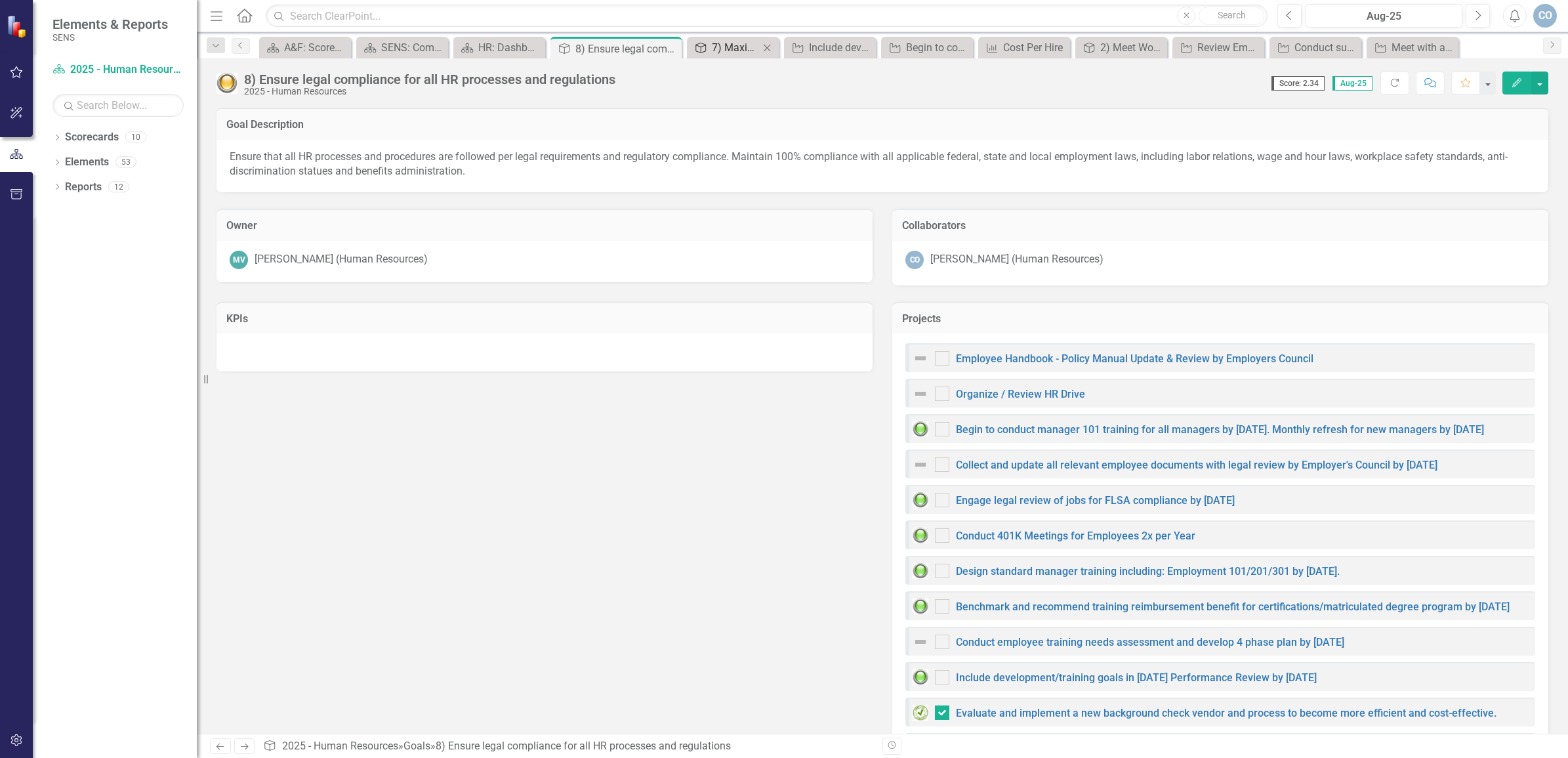
checkbox input "true"
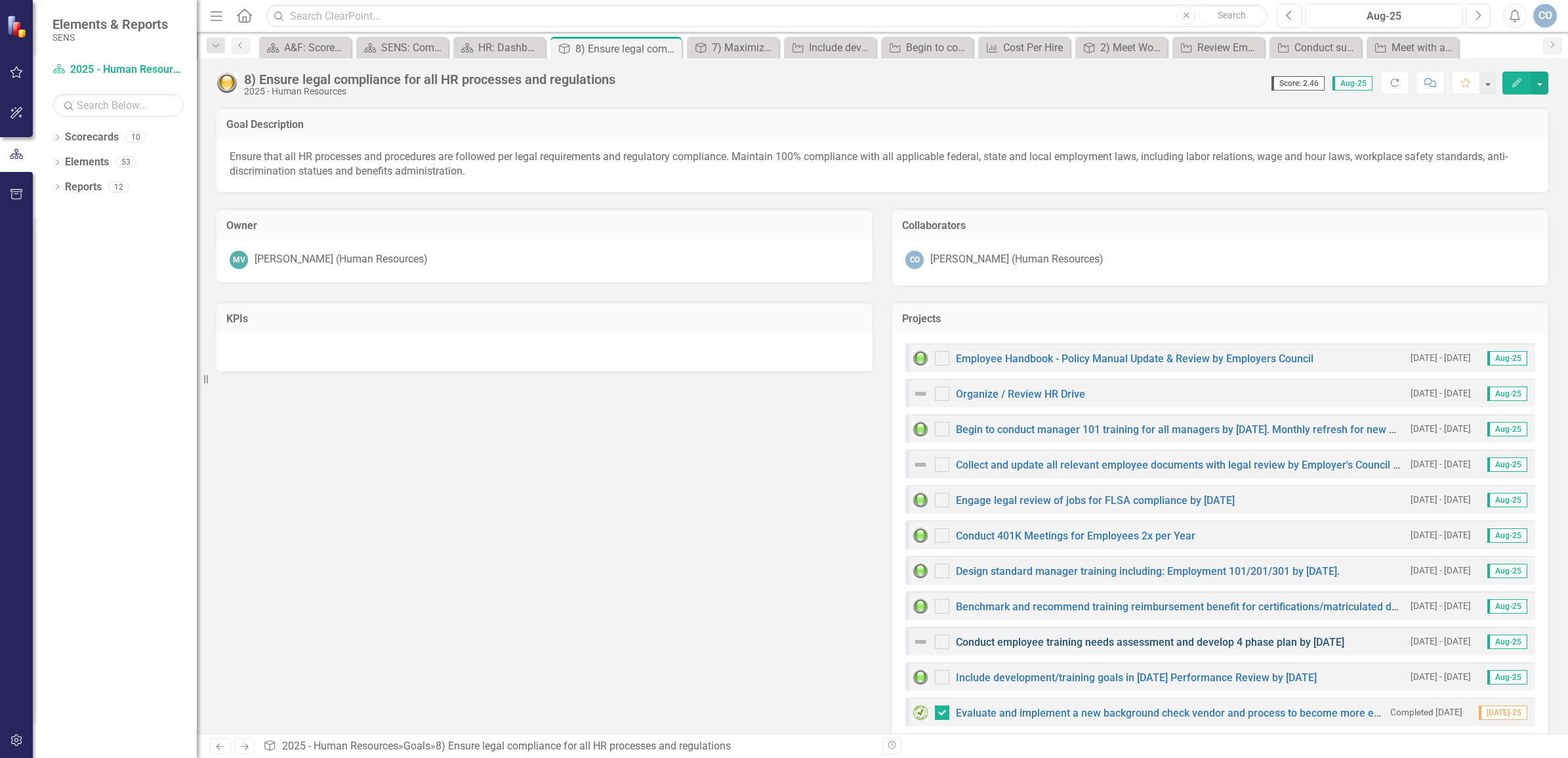
click at [1130, 640] on link "Conduct employee training needs assessment and develop 4 phase plan by [DATE]" at bounding box center [1150, 643] width 388 height 13
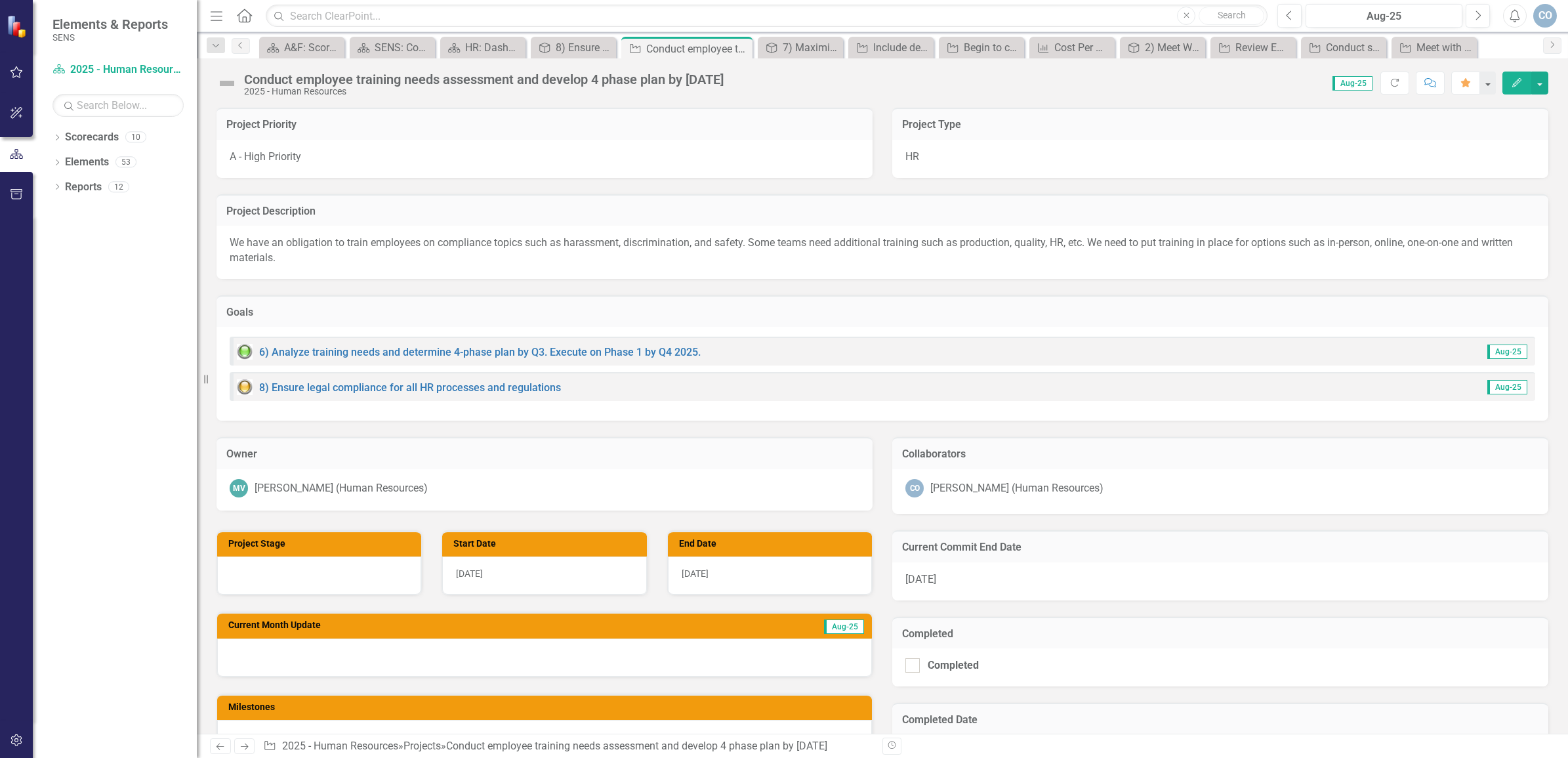
click at [1511, 84] on icon "Edit" at bounding box center [1517, 82] width 12 height 9
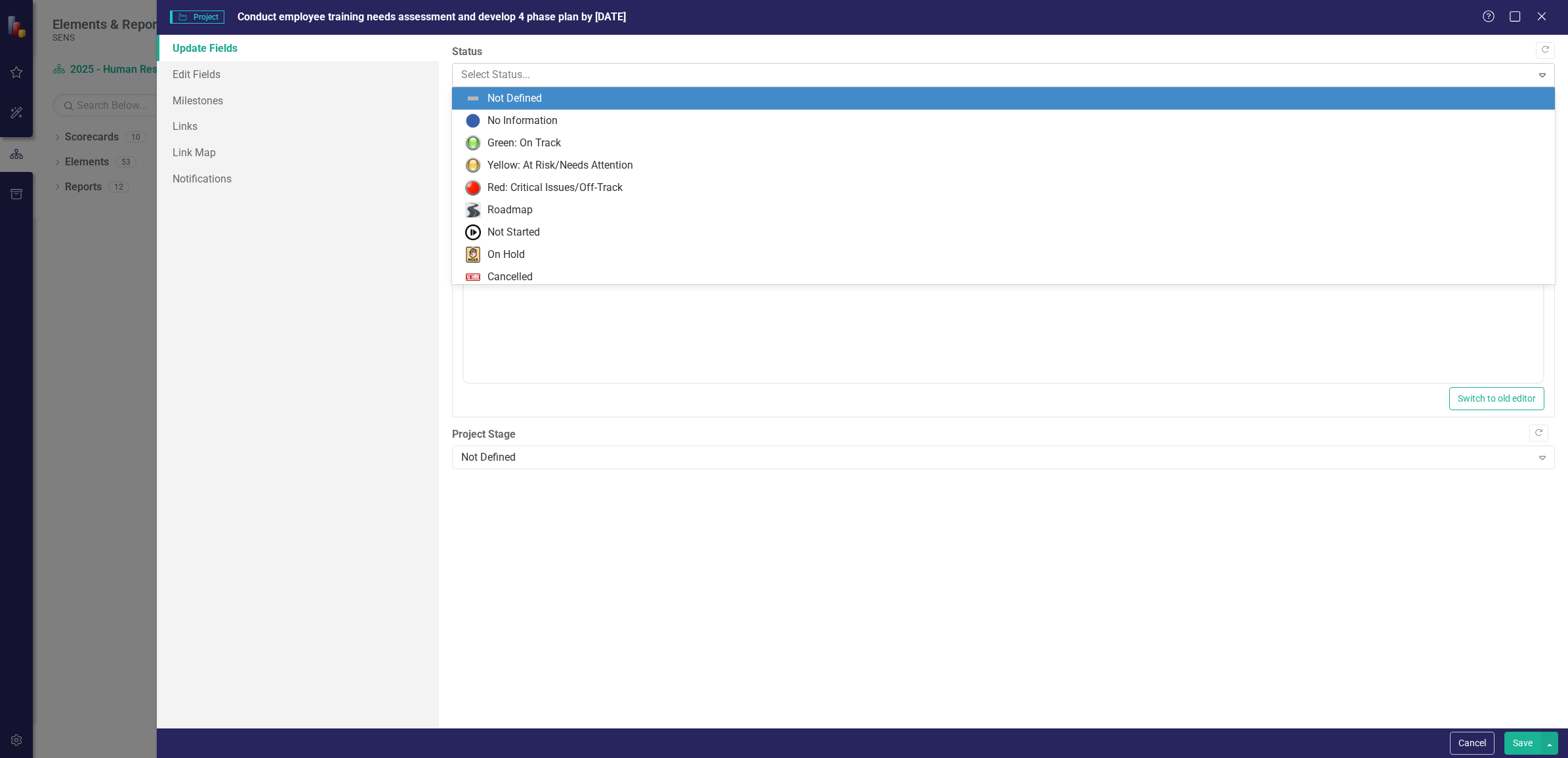
click at [525, 83] on div at bounding box center [992, 75] width 1062 height 18
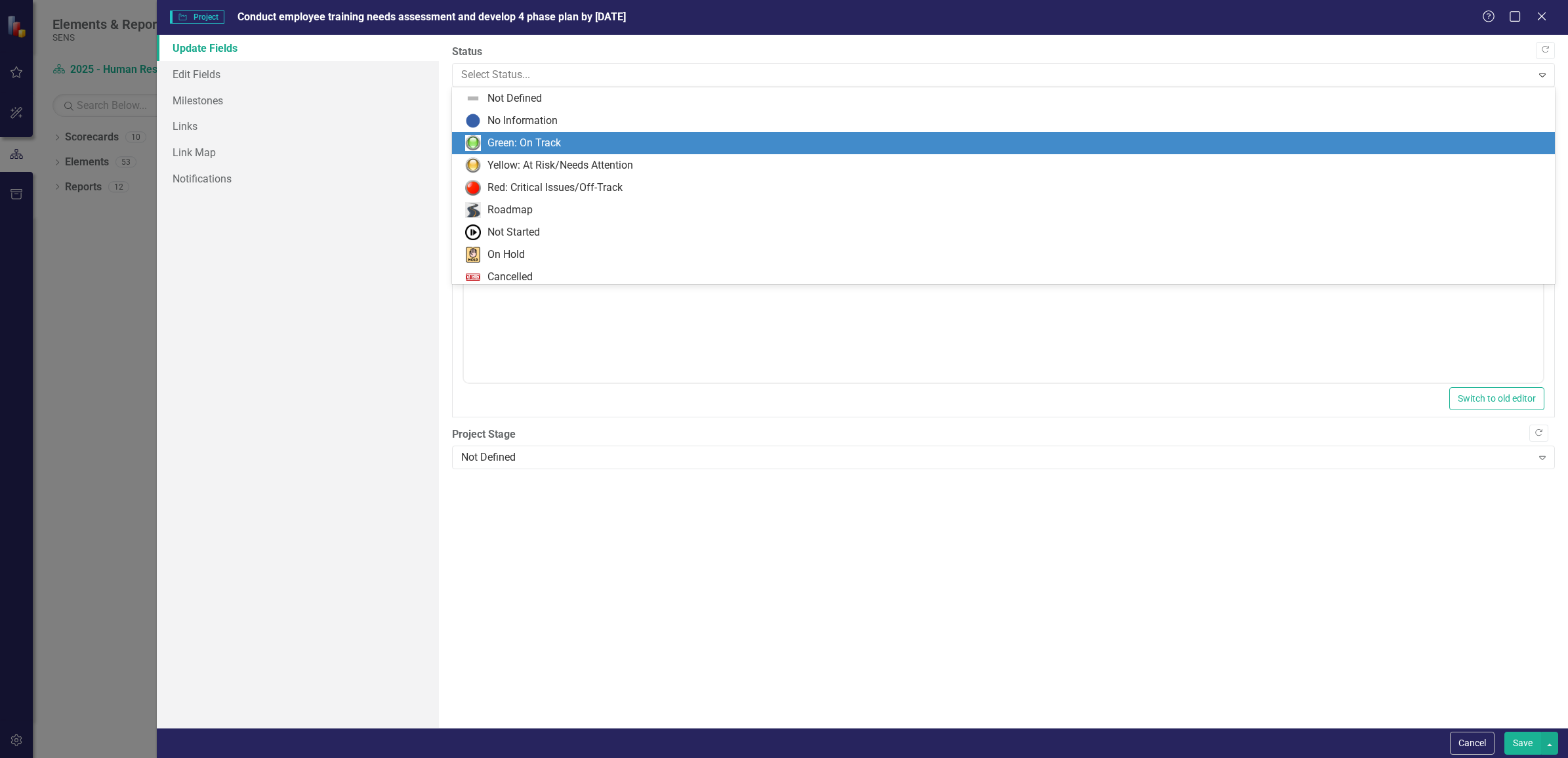
click at [529, 141] on div "Green: On Track" at bounding box center [524, 144] width 74 height 15
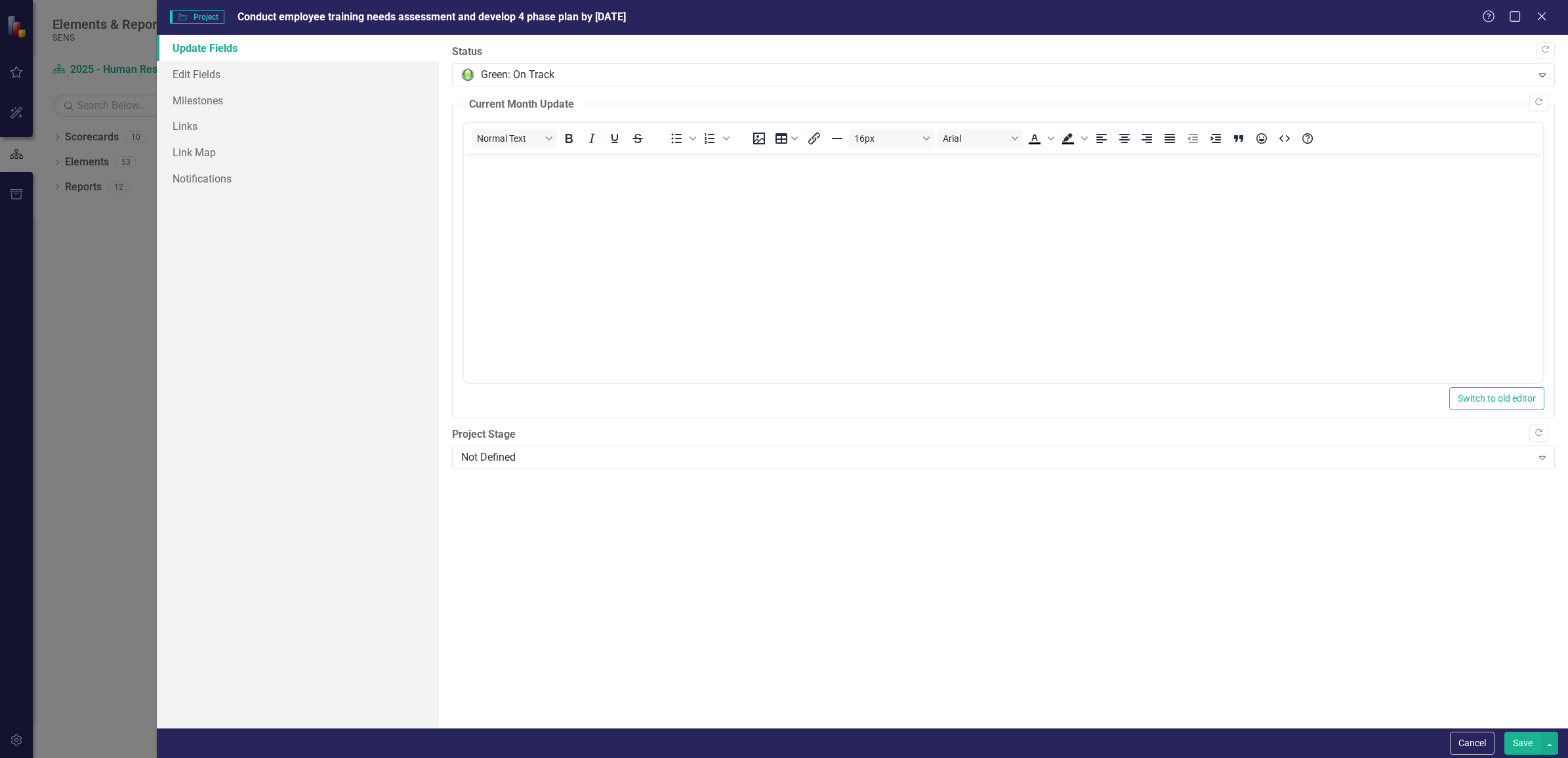
click at [1513, 745] on button "Save" at bounding box center [1522, 743] width 37 height 23
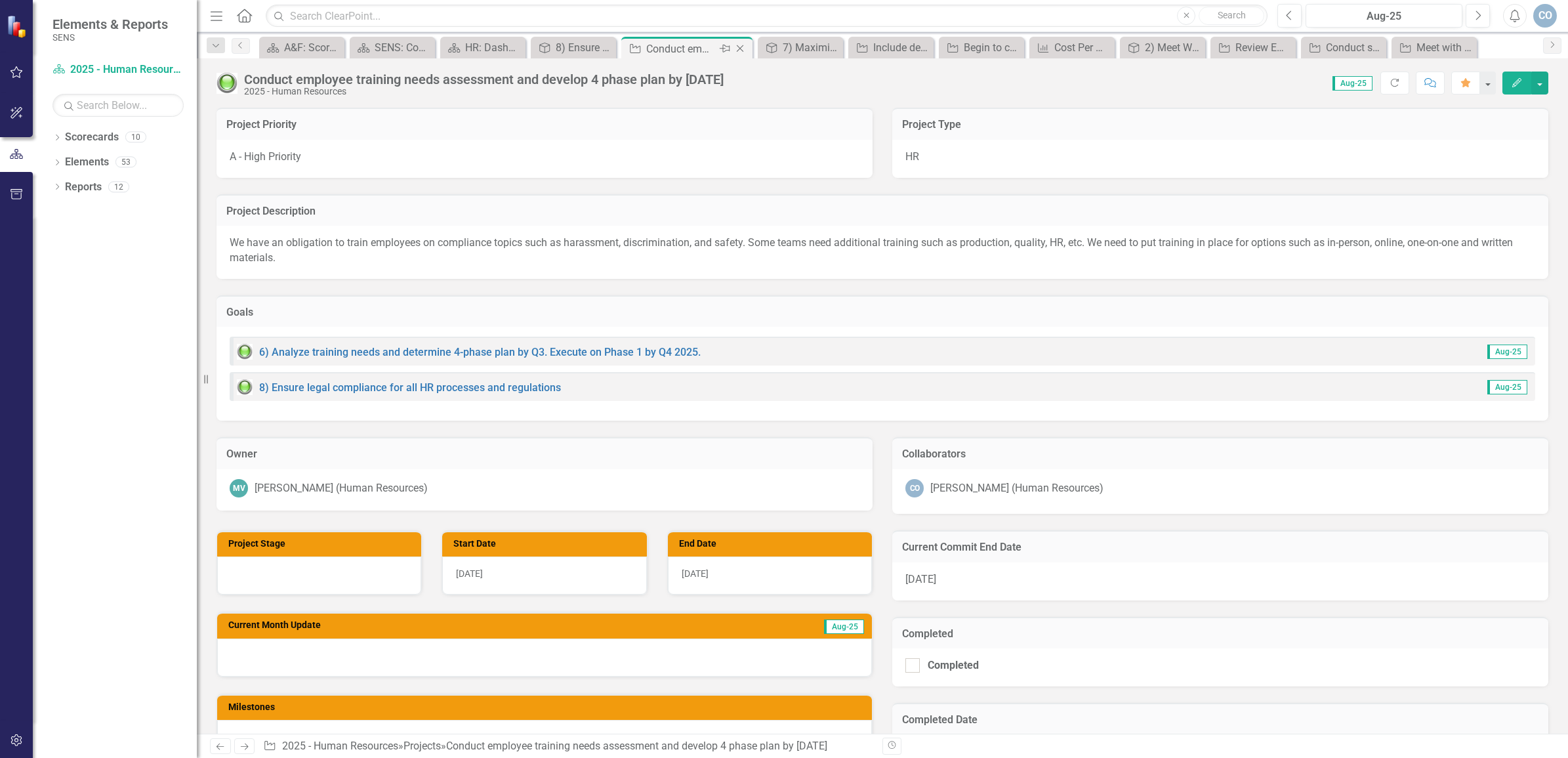
click at [738, 44] on icon "Close" at bounding box center [740, 48] width 13 height 10
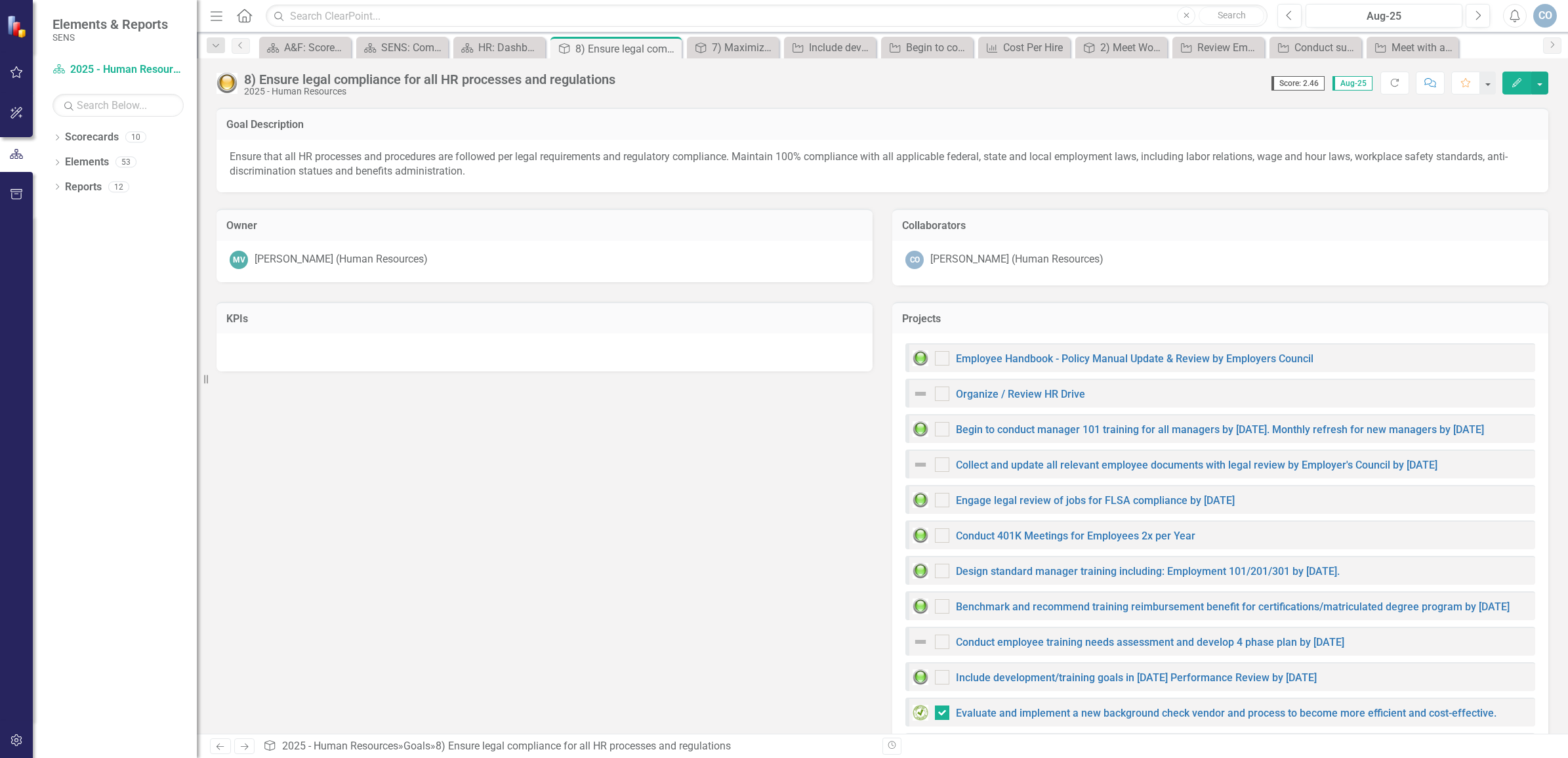
checkbox input "false"
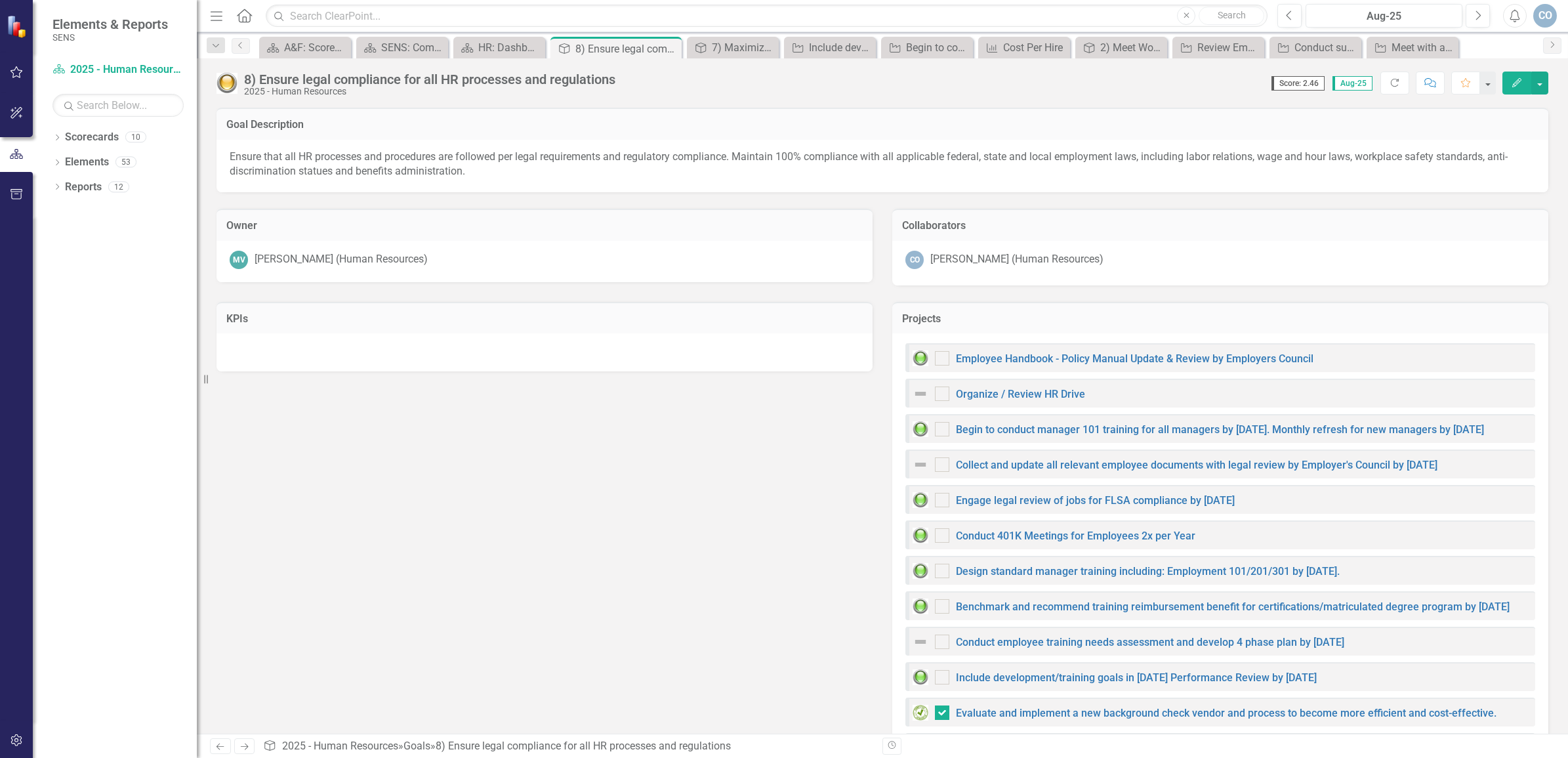
checkbox input "false"
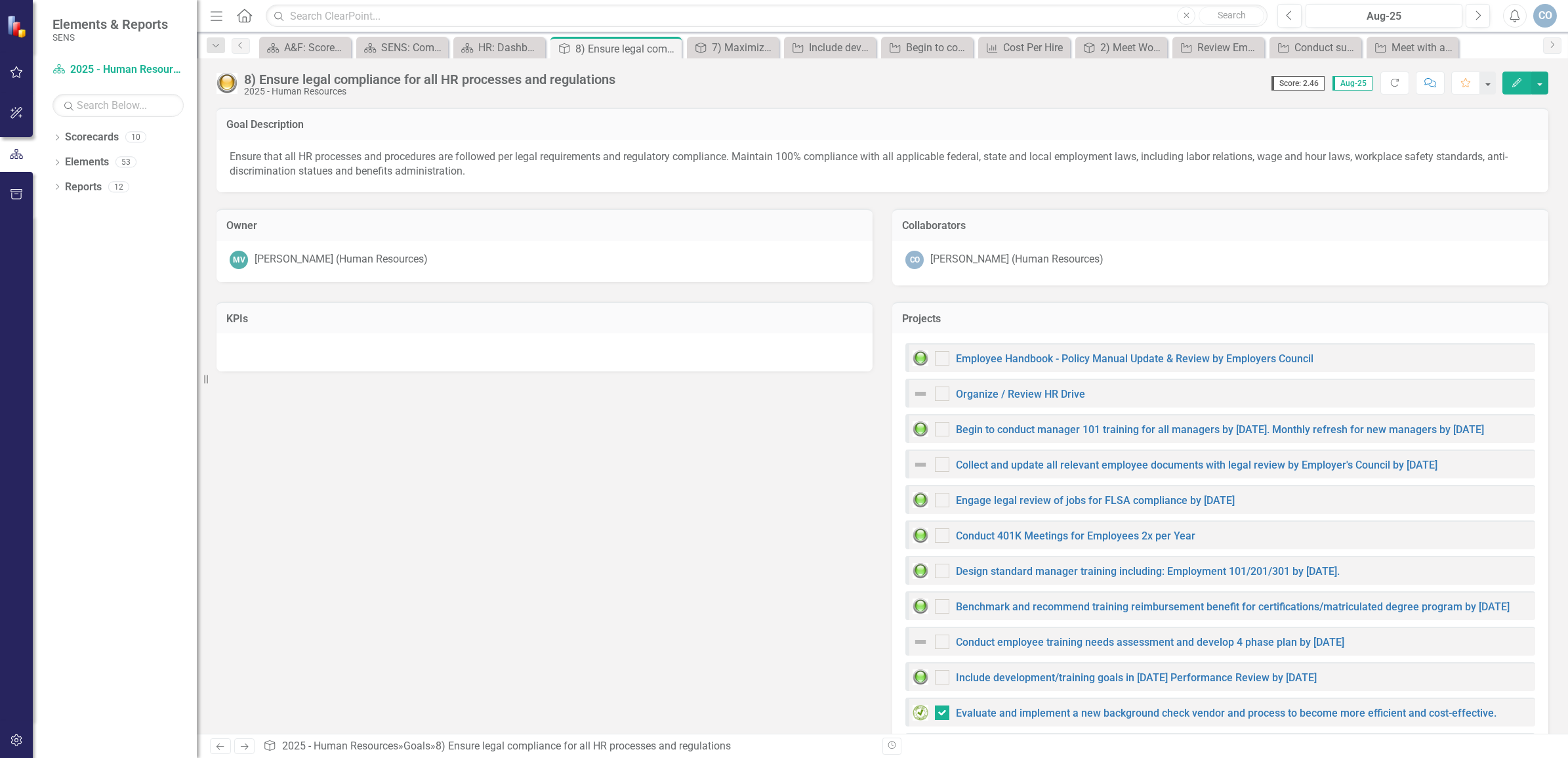
checkbox input "true"
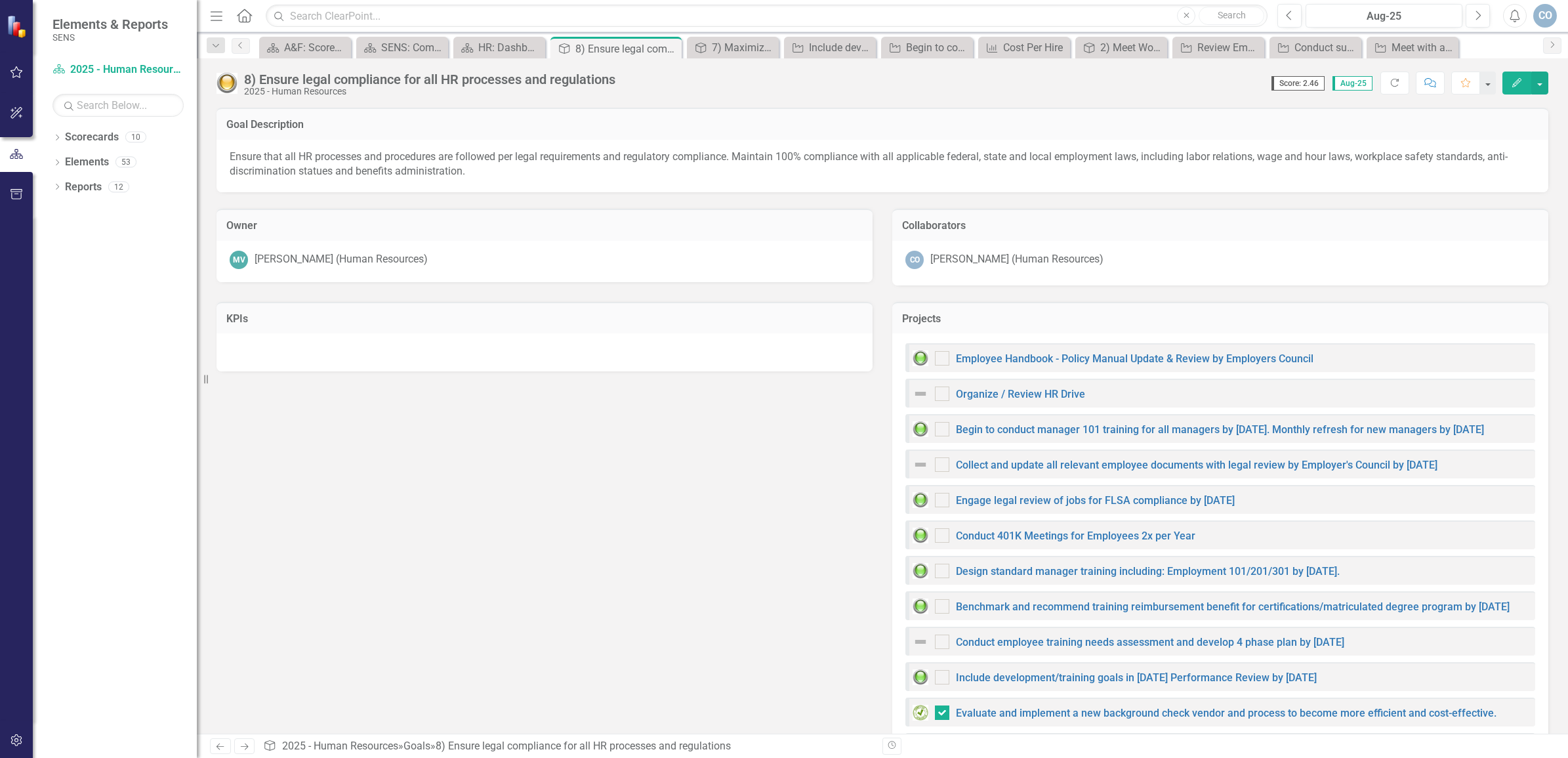
checkbox input "true"
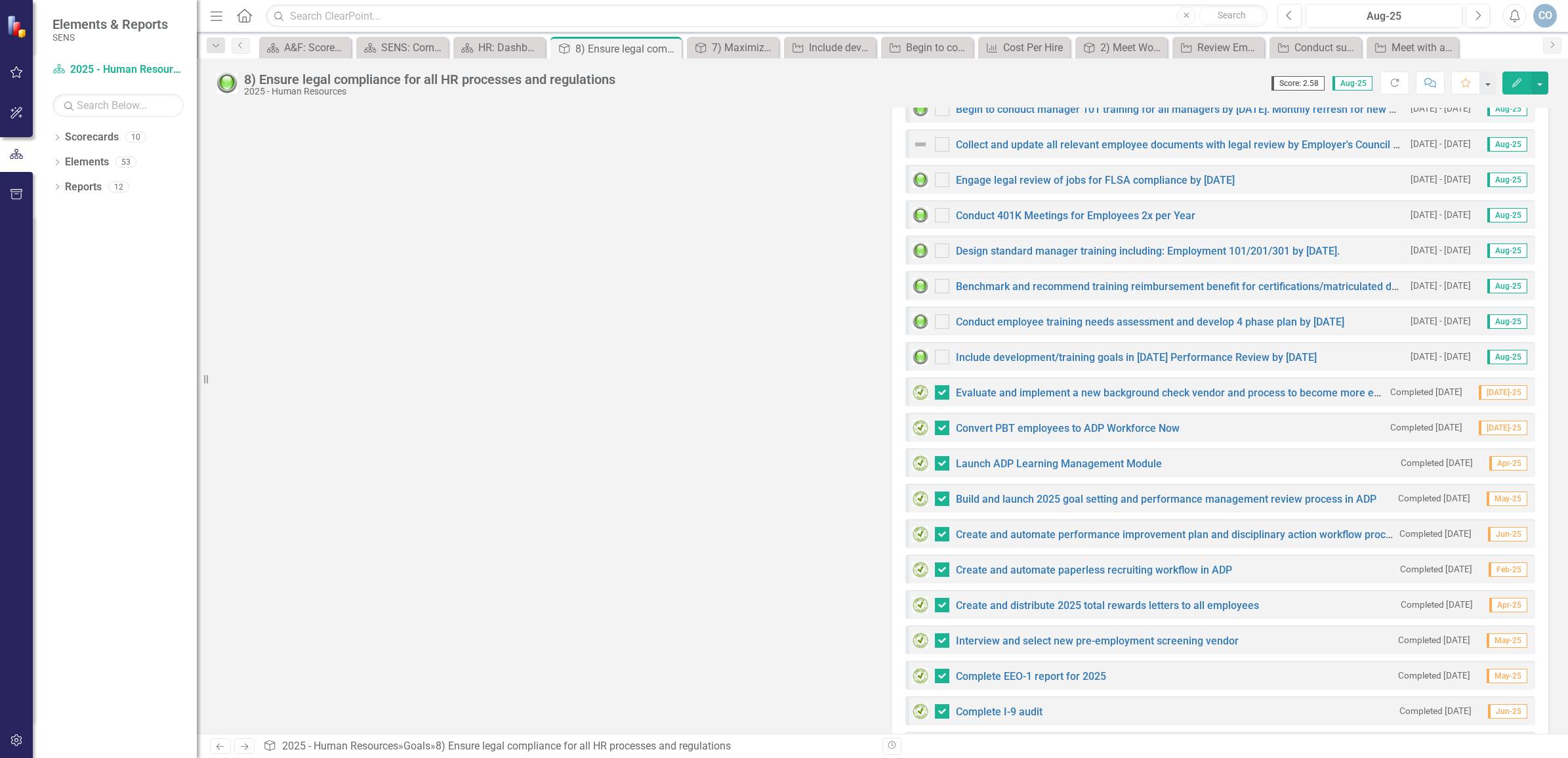
scroll to position [379, 0]
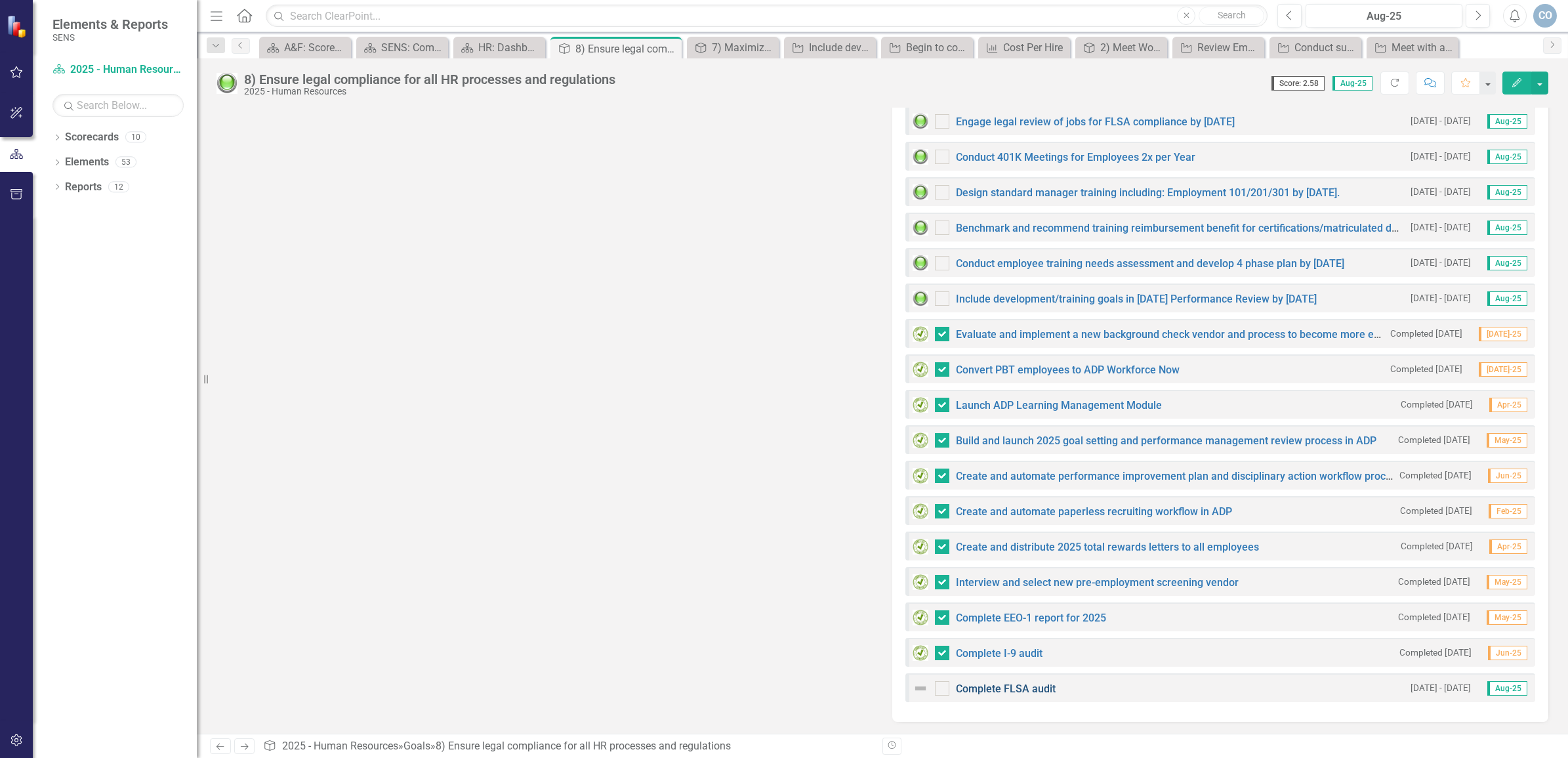
click at [1026, 687] on link "Complete FLSA audit" at bounding box center [1006, 689] width 100 height 13
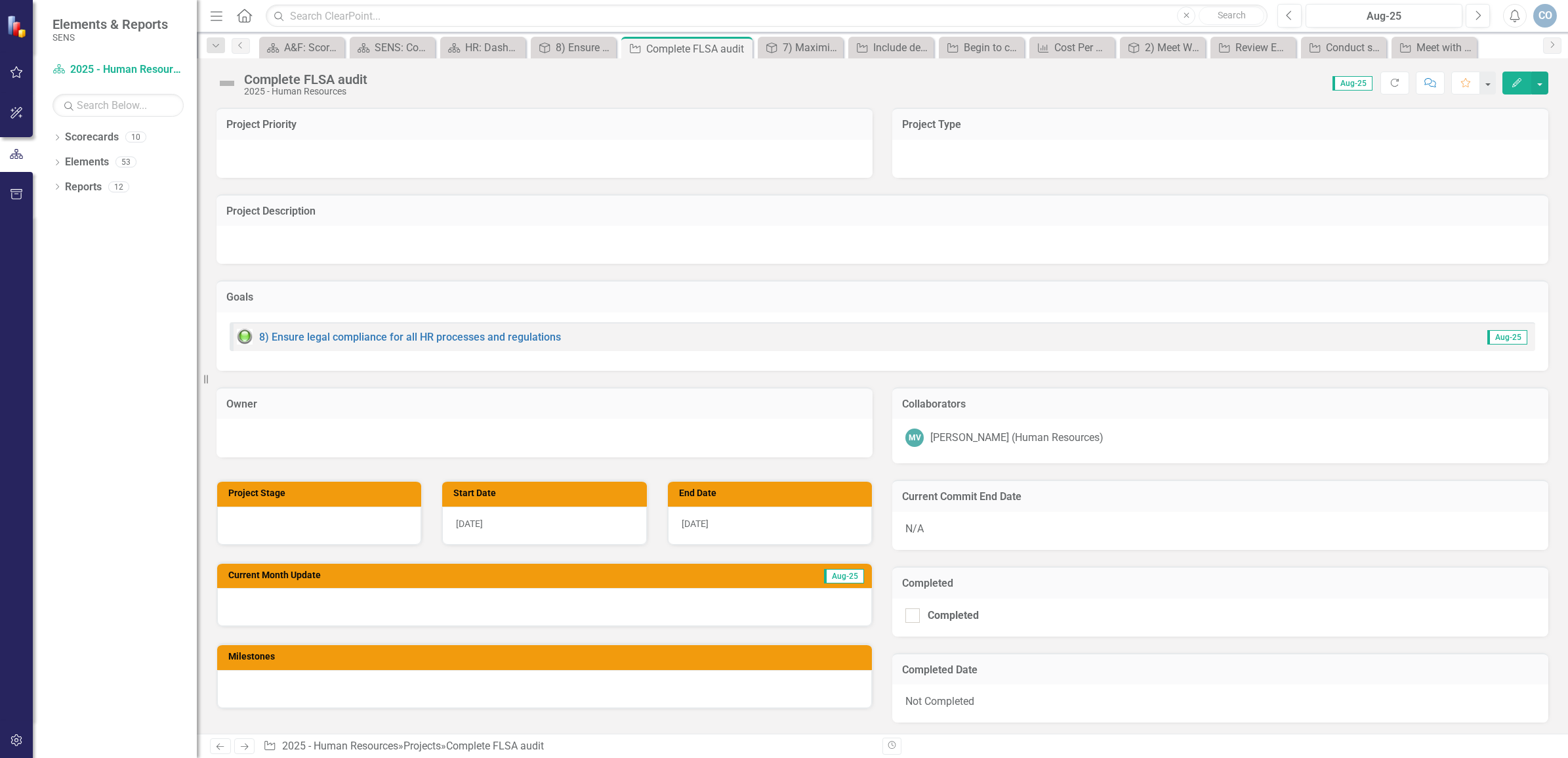
click at [1519, 81] on icon "button" at bounding box center [1517, 82] width 9 height 9
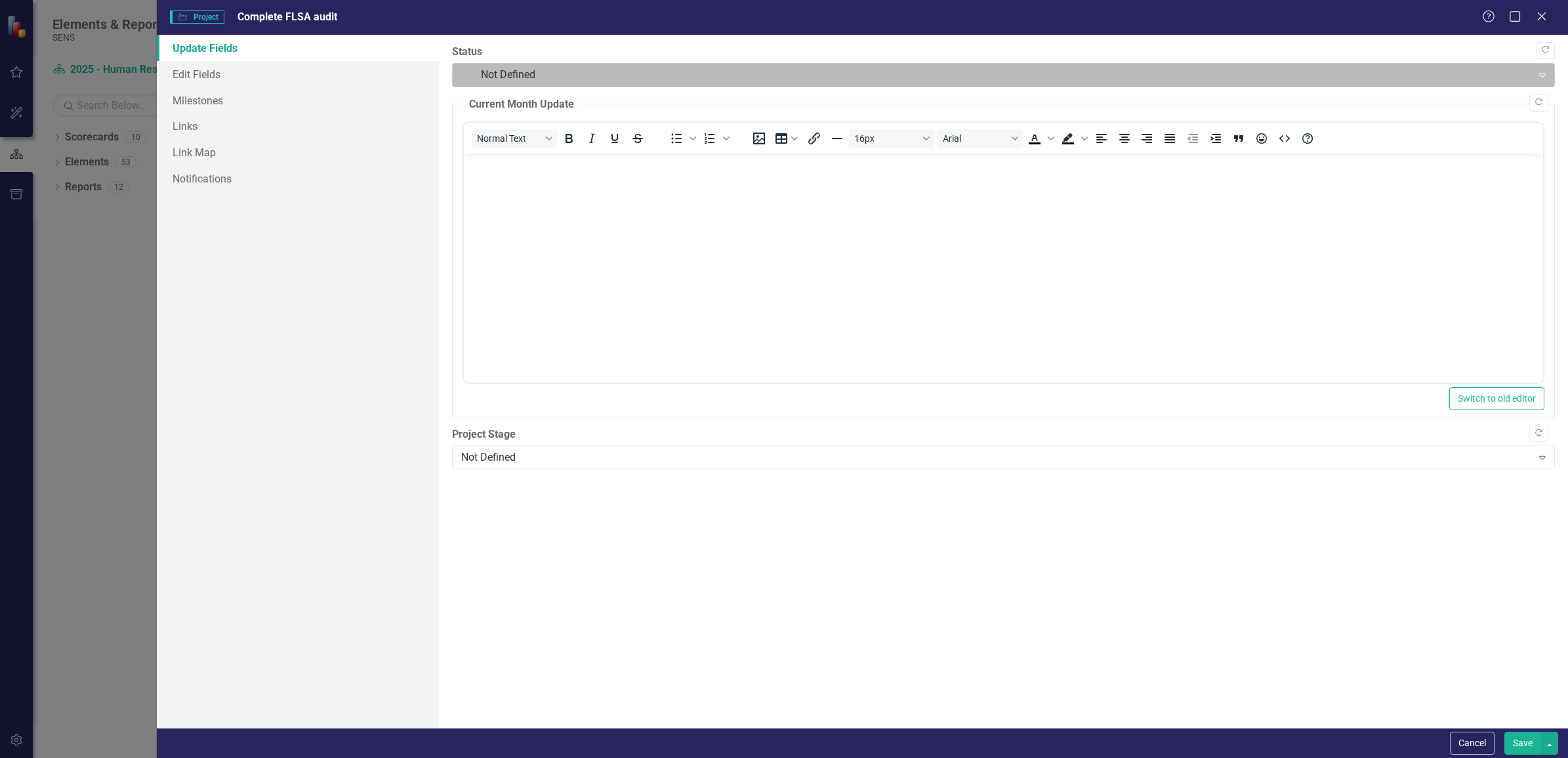
click at [672, 83] on div at bounding box center [992, 75] width 1062 height 18
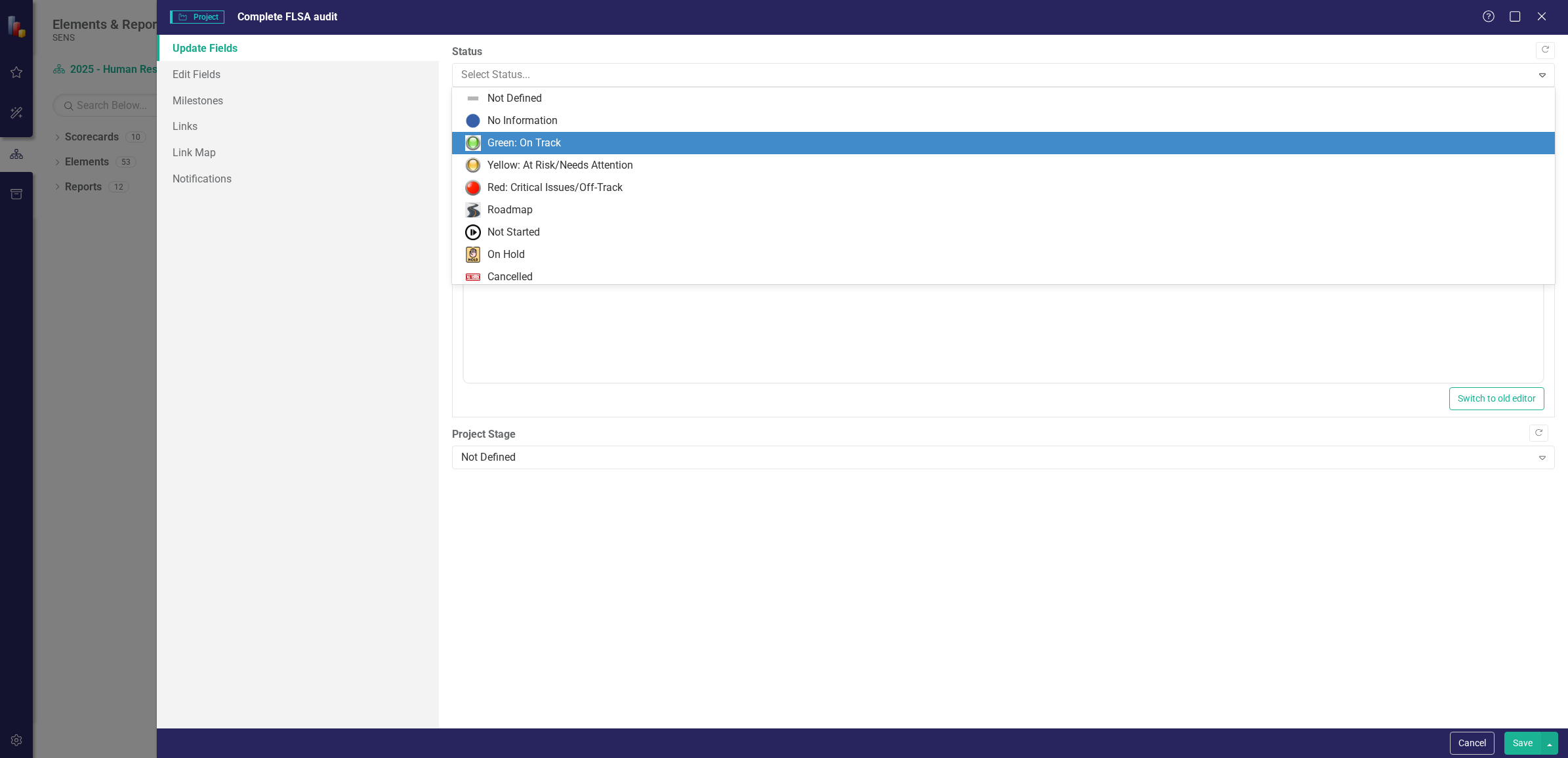
click at [586, 148] on div "Green: On Track" at bounding box center [1006, 143] width 1082 height 16
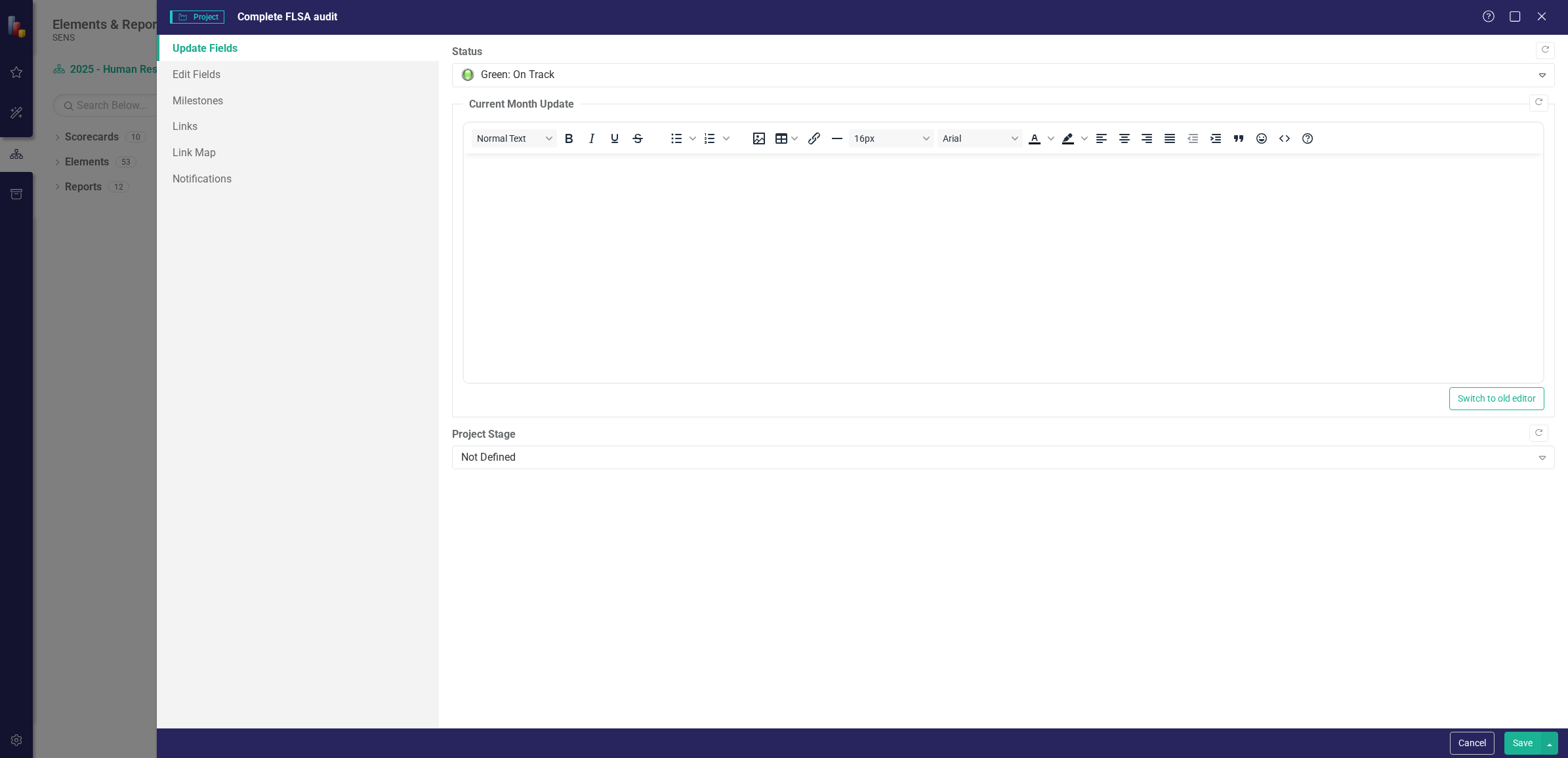
click at [1524, 739] on button "Save" at bounding box center [1522, 743] width 37 height 23
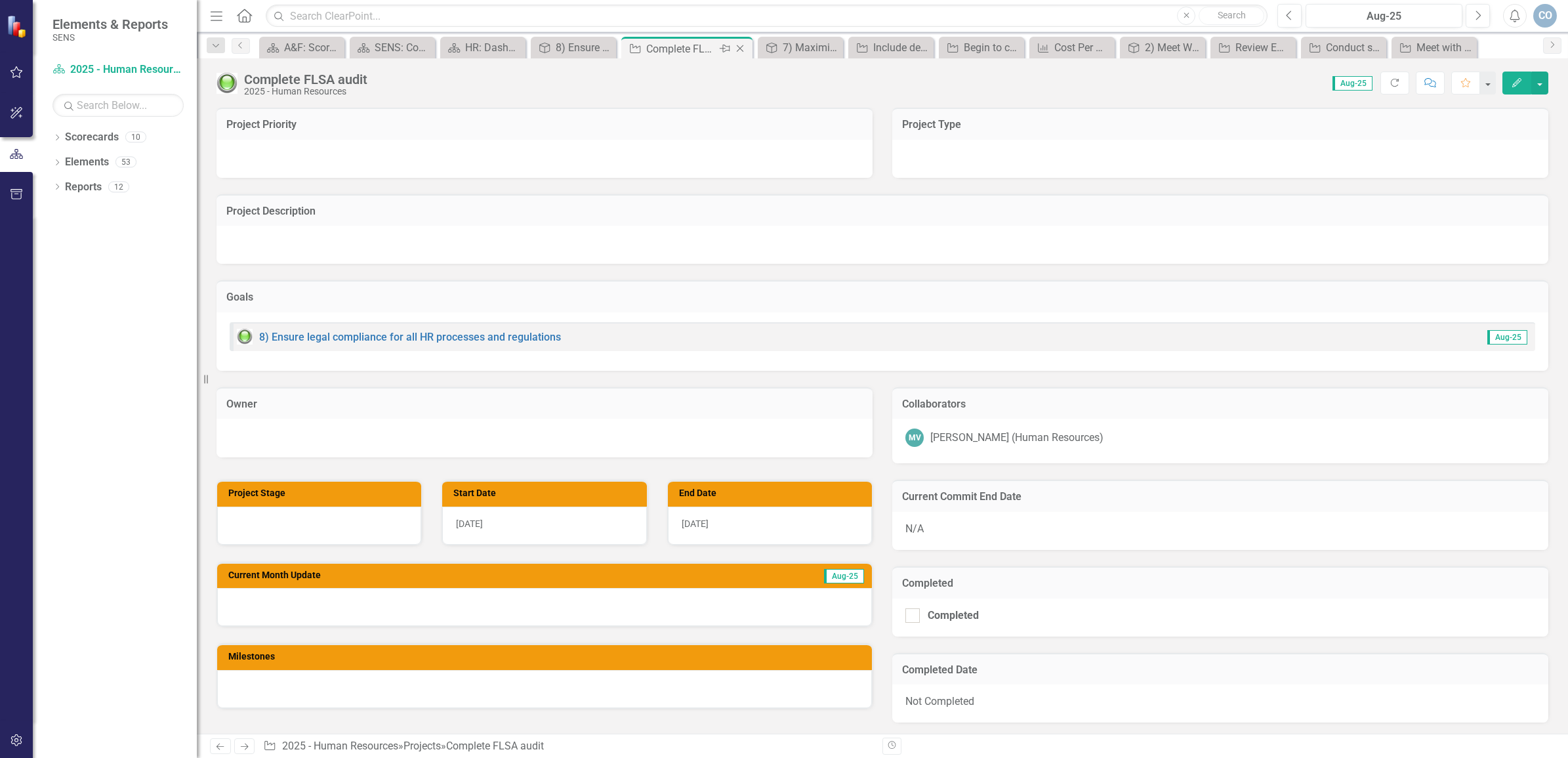
click at [743, 51] on icon "Close" at bounding box center [740, 48] width 13 height 10
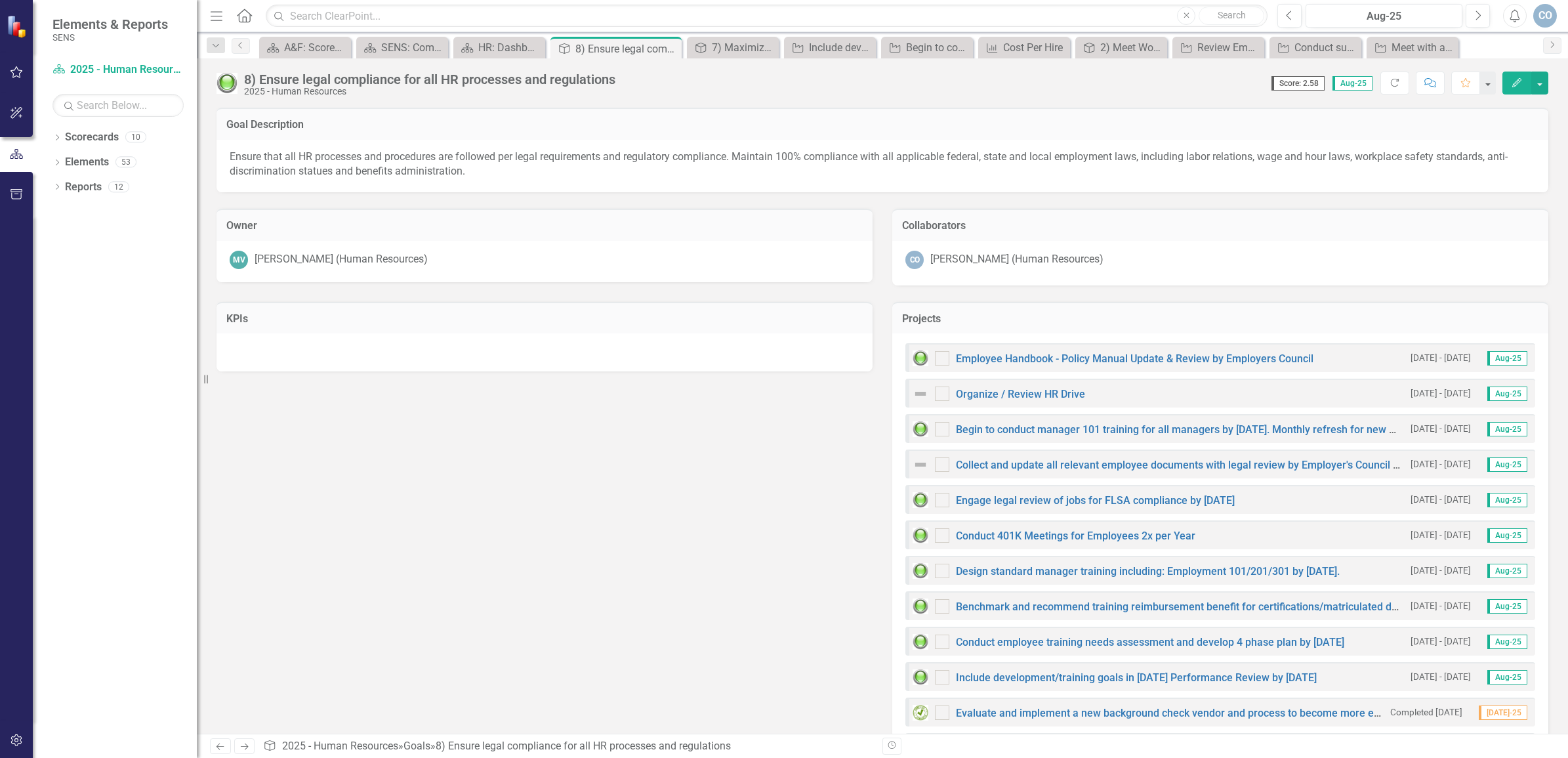
checkbox input "false"
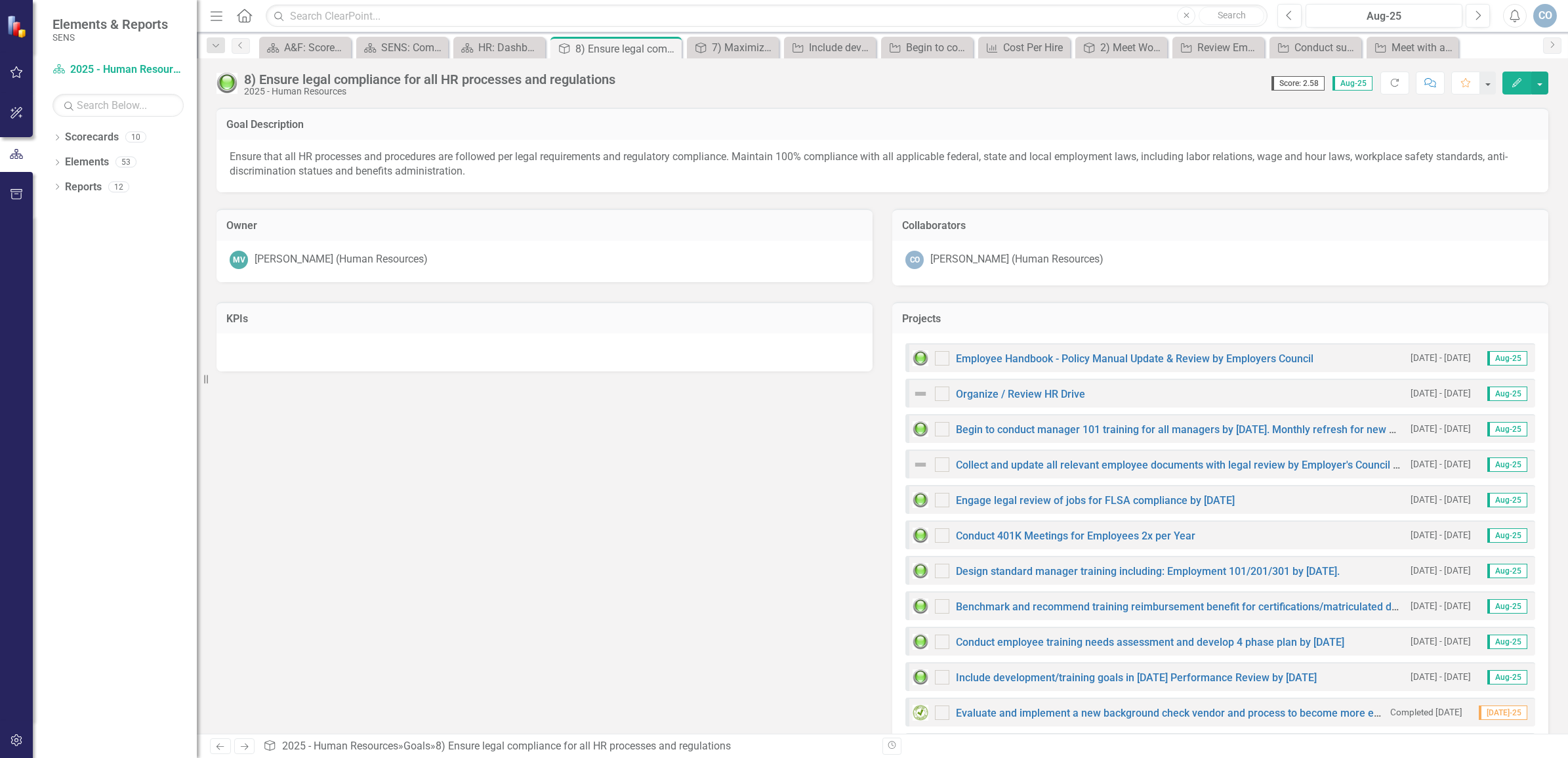
checkbox input "false"
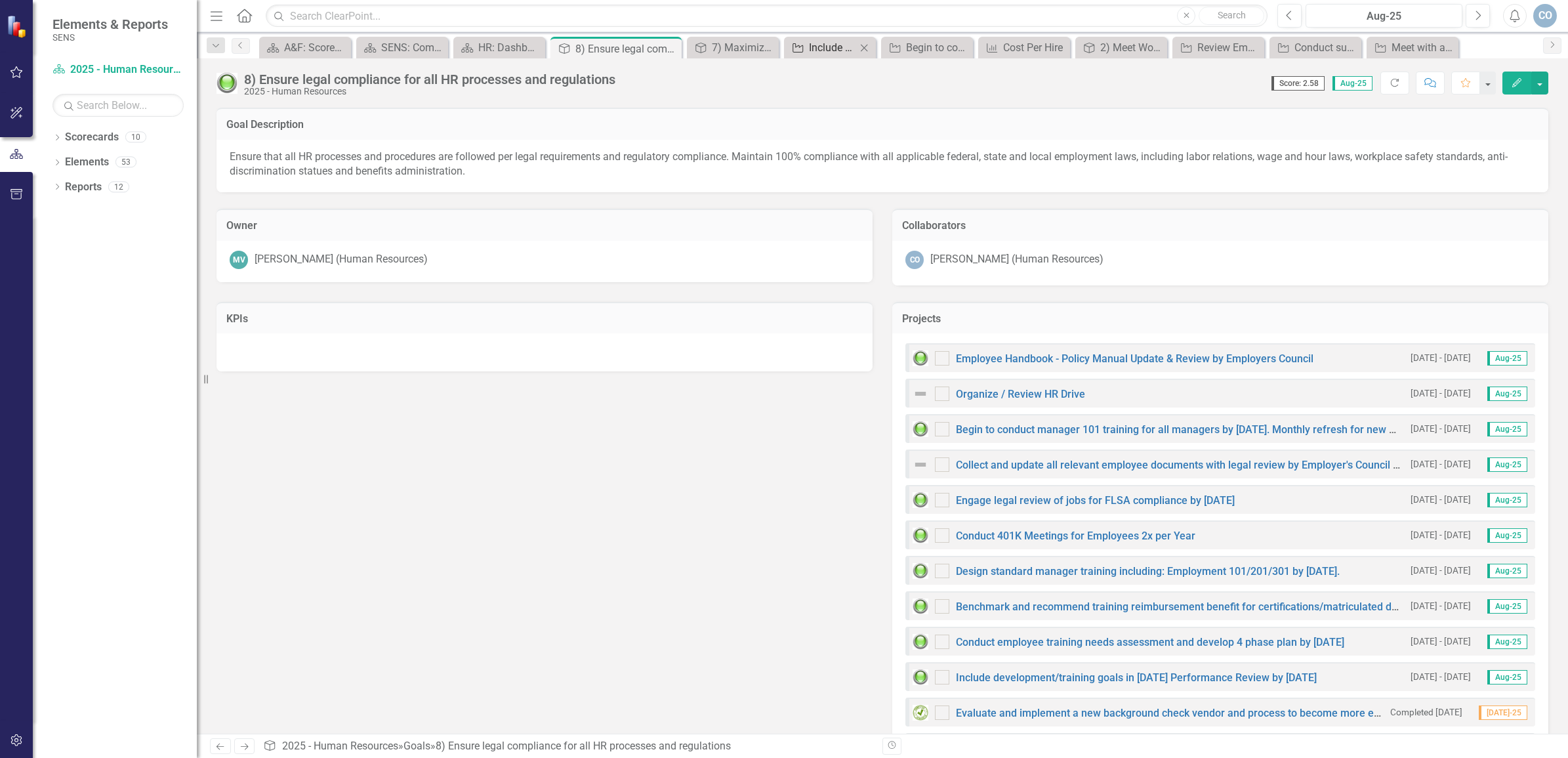
checkbox input "true"
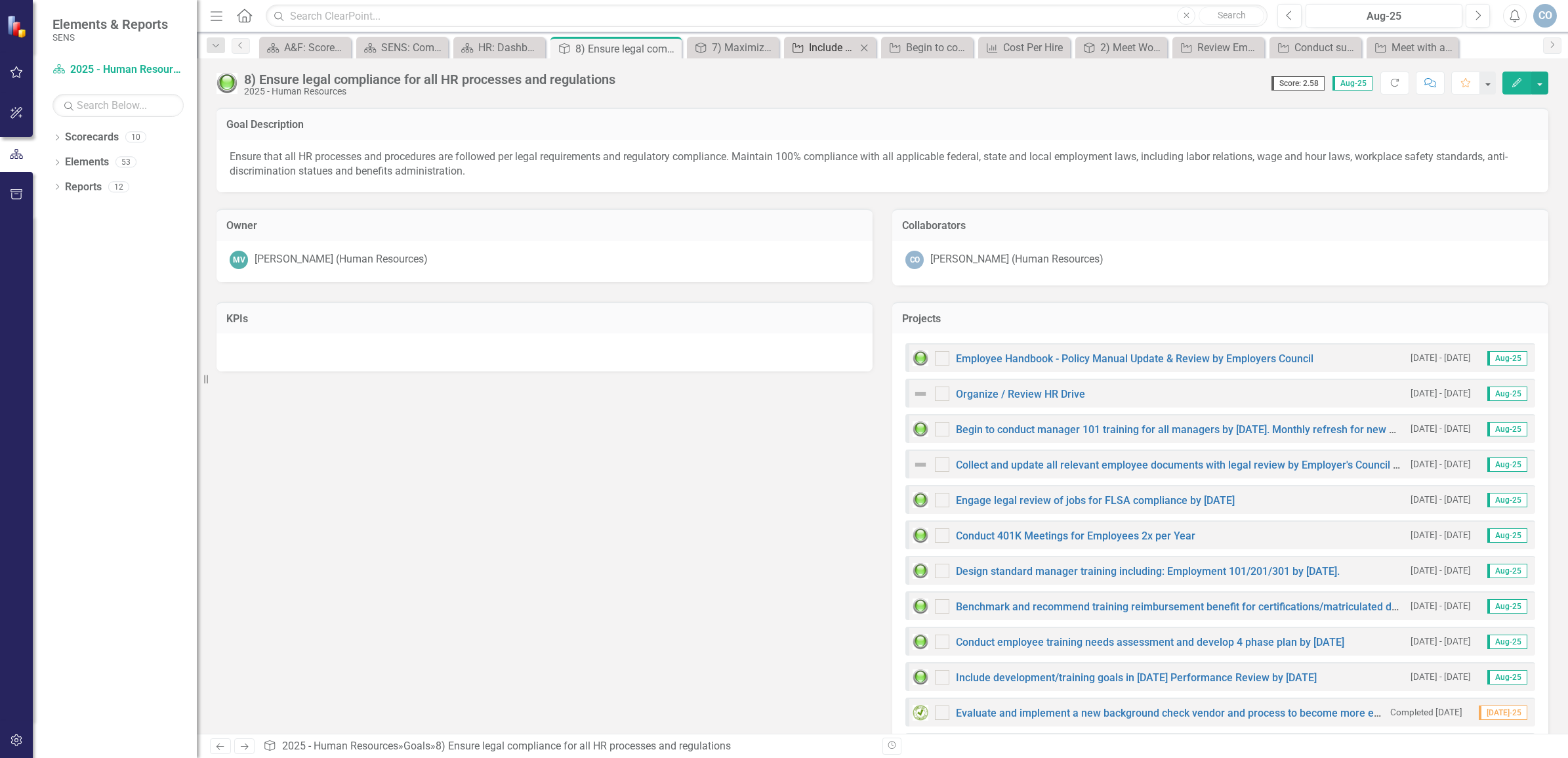
checkbox input "true"
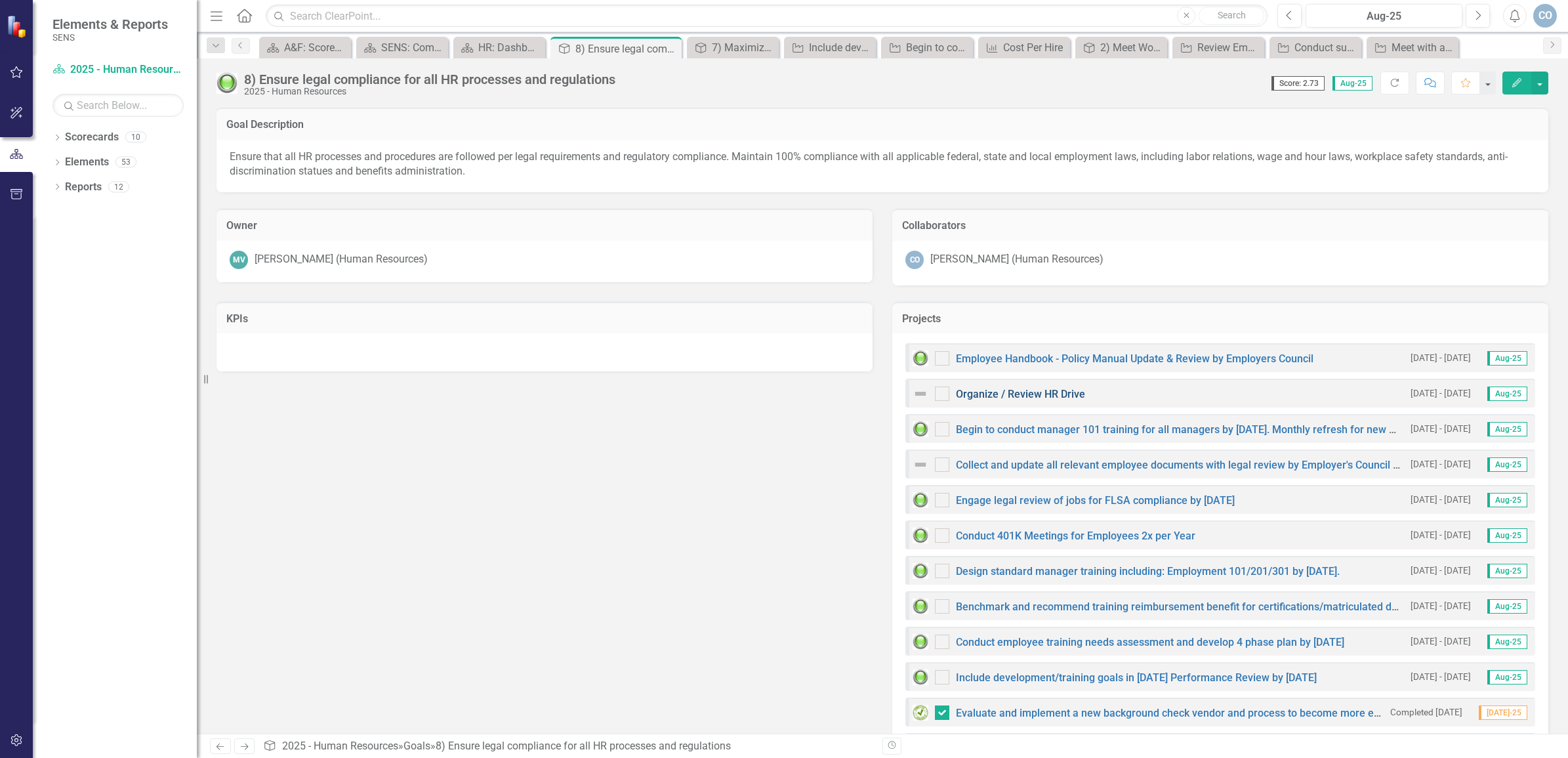
click at [1041, 388] on link "Organize / Review HR Drive" at bounding box center [1021, 394] width 129 height 13
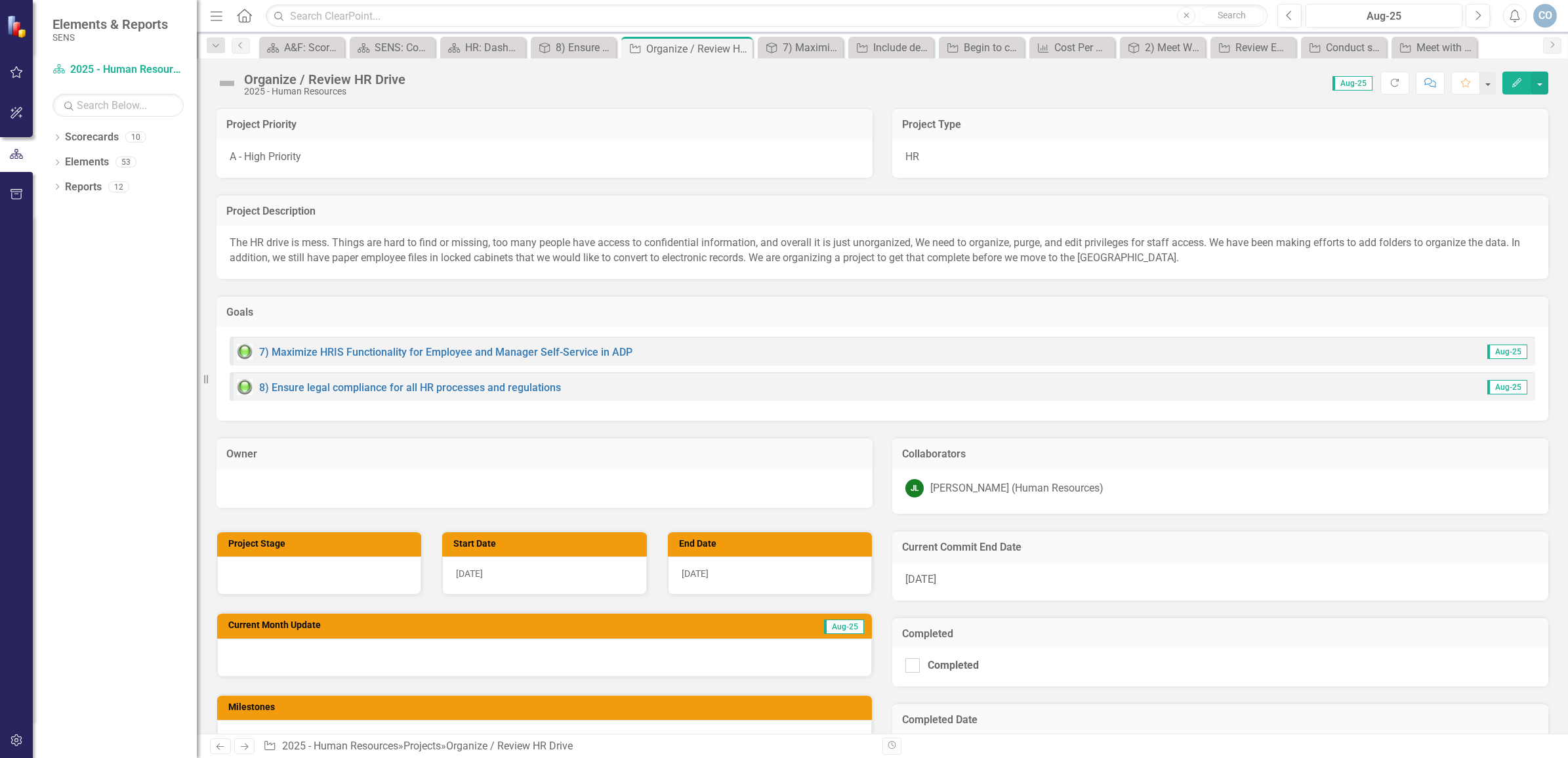
click at [1521, 80] on icon "Edit" at bounding box center [1517, 82] width 12 height 9
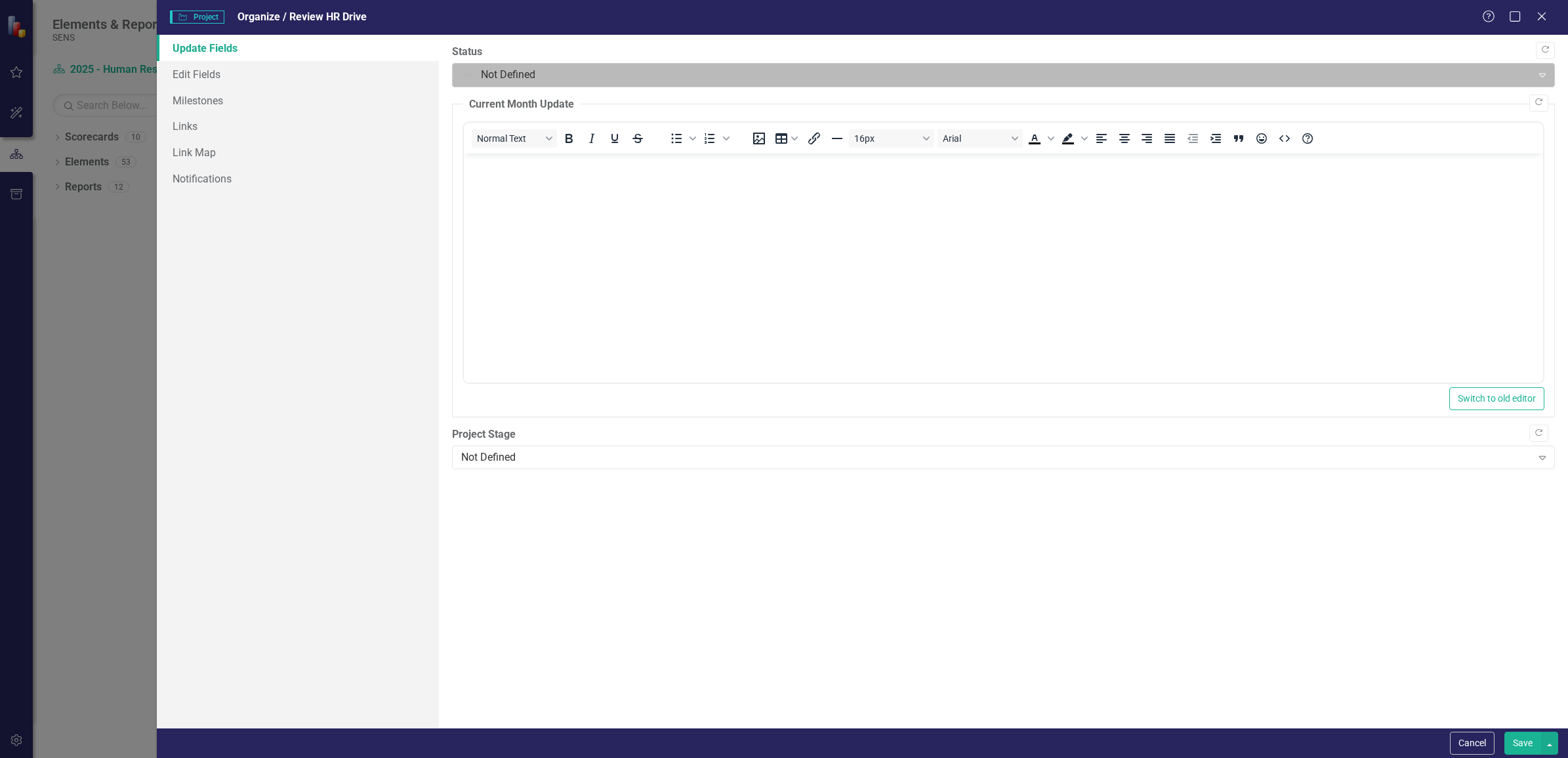
click at [491, 69] on div at bounding box center [992, 75] width 1062 height 18
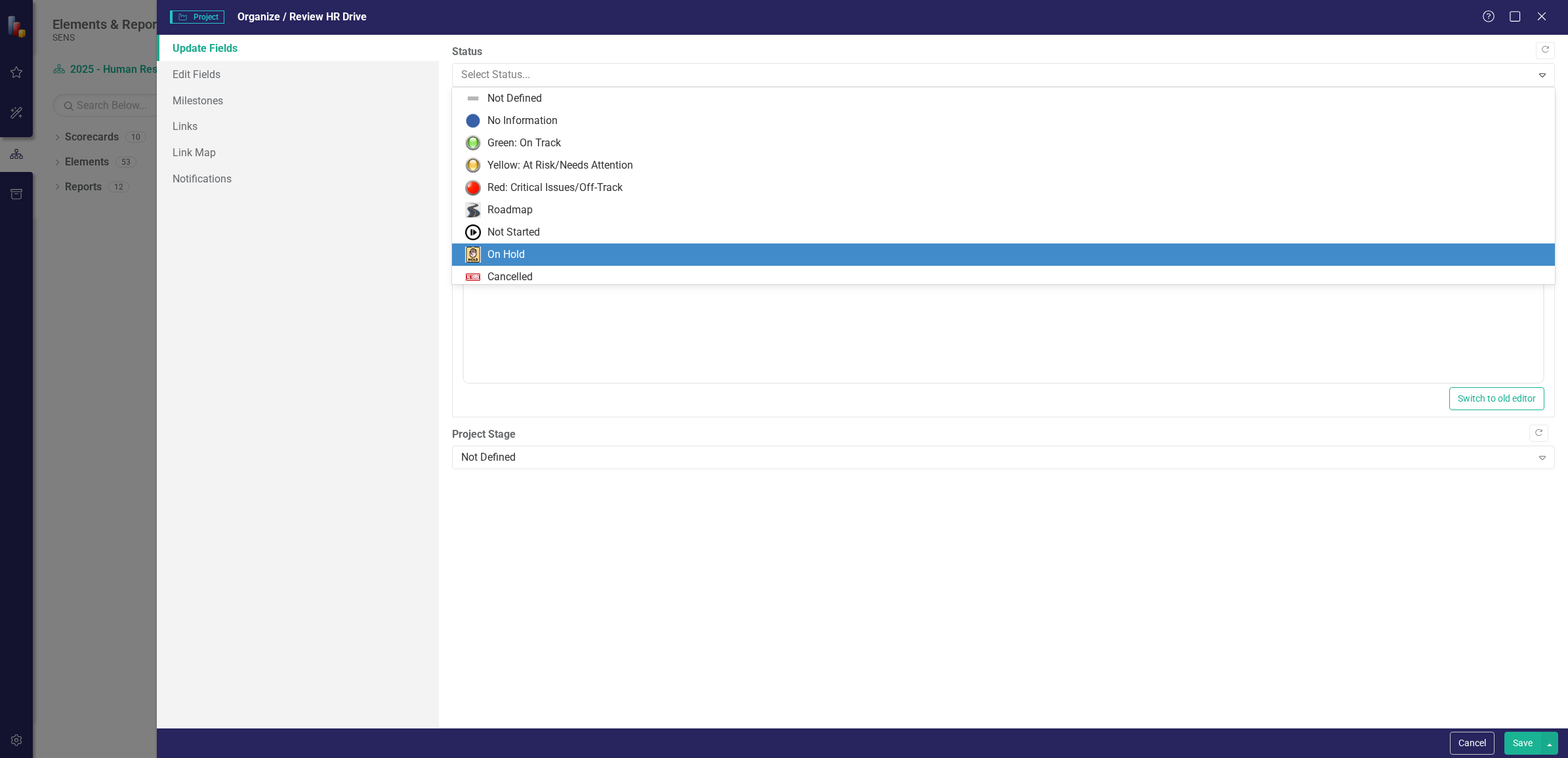
scroll to position [26, 0]
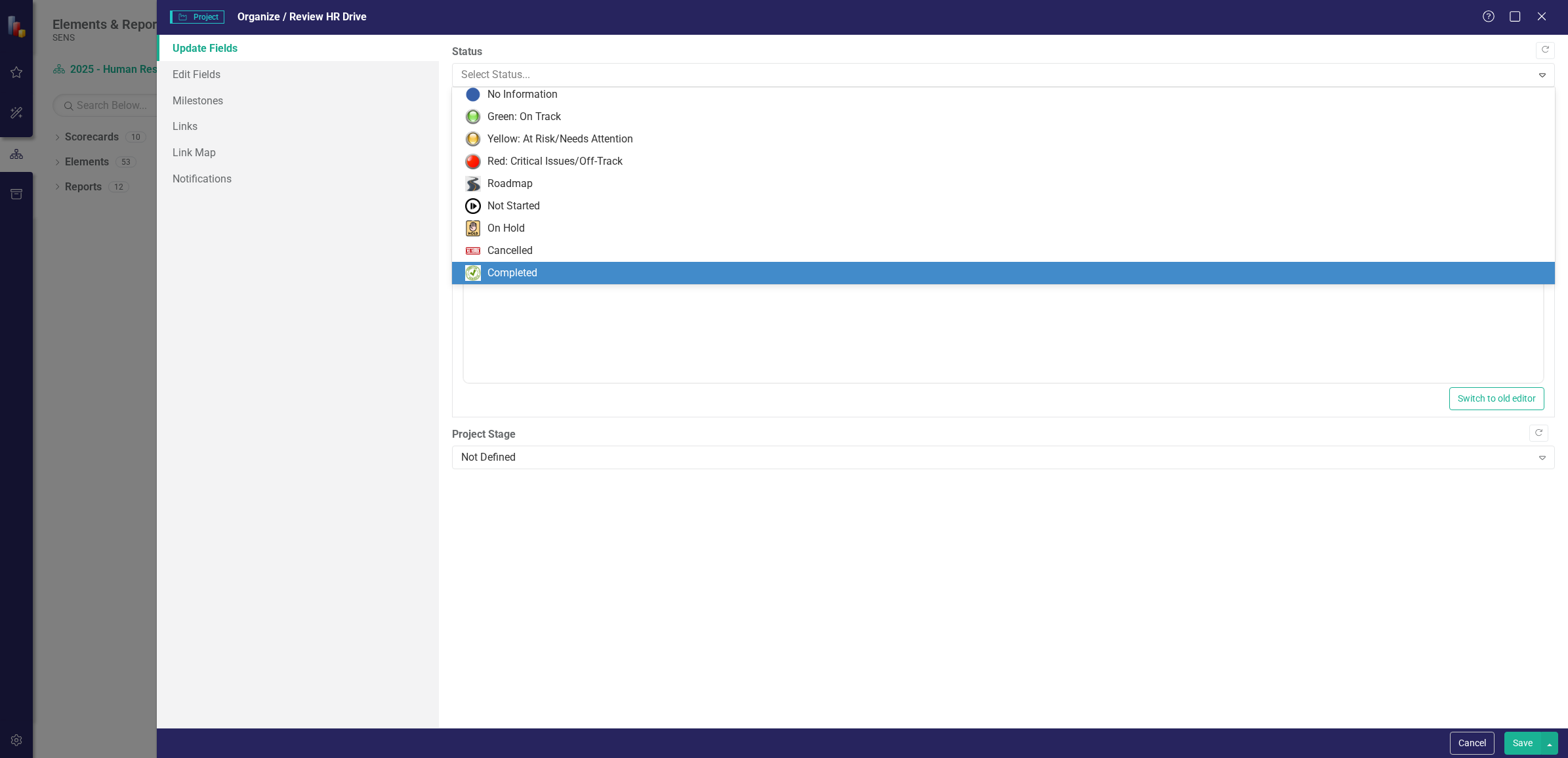
click at [551, 270] on div "Completed" at bounding box center [1006, 273] width 1082 height 16
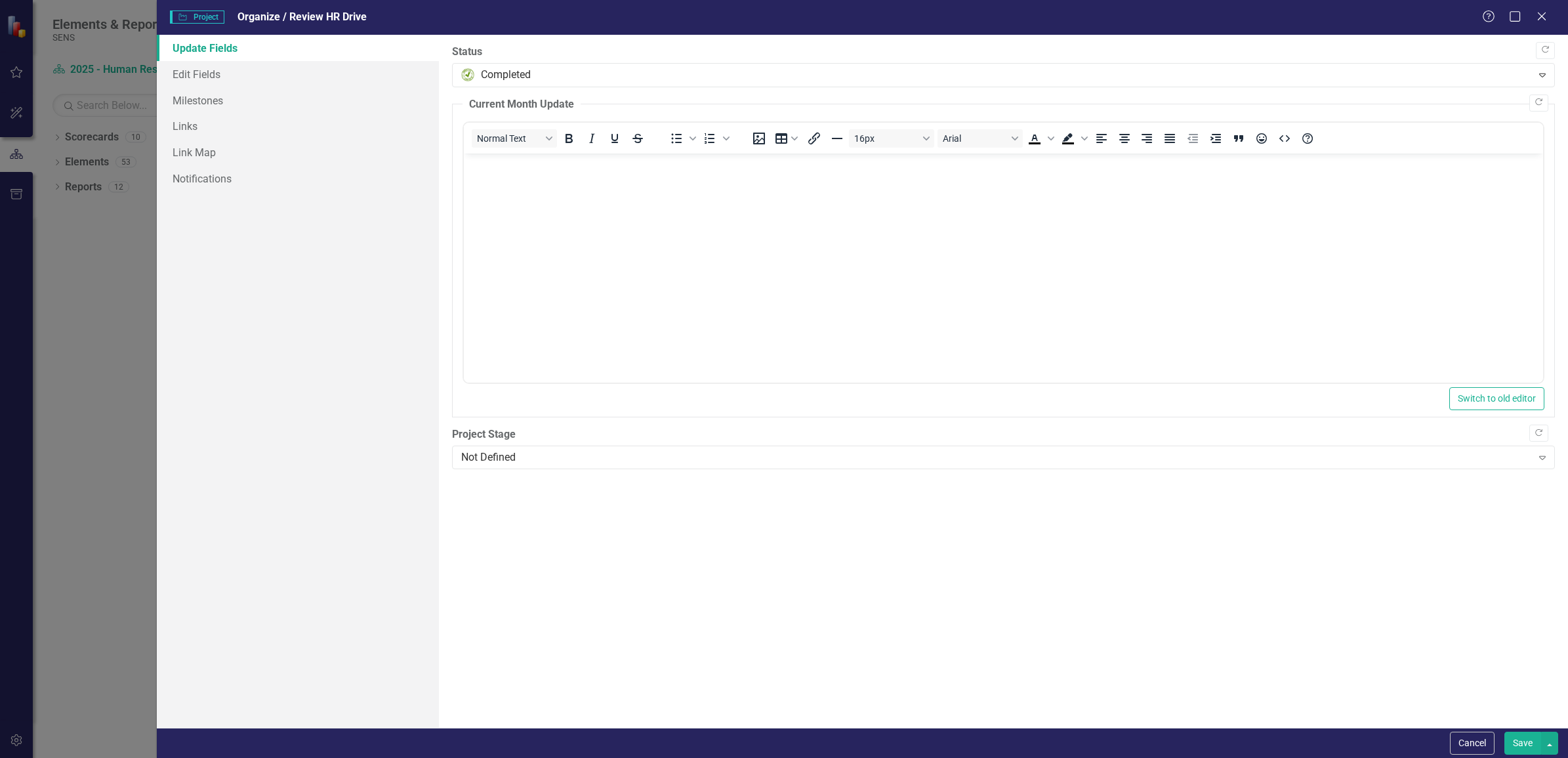
click at [1515, 739] on button "Save" at bounding box center [1522, 743] width 37 height 23
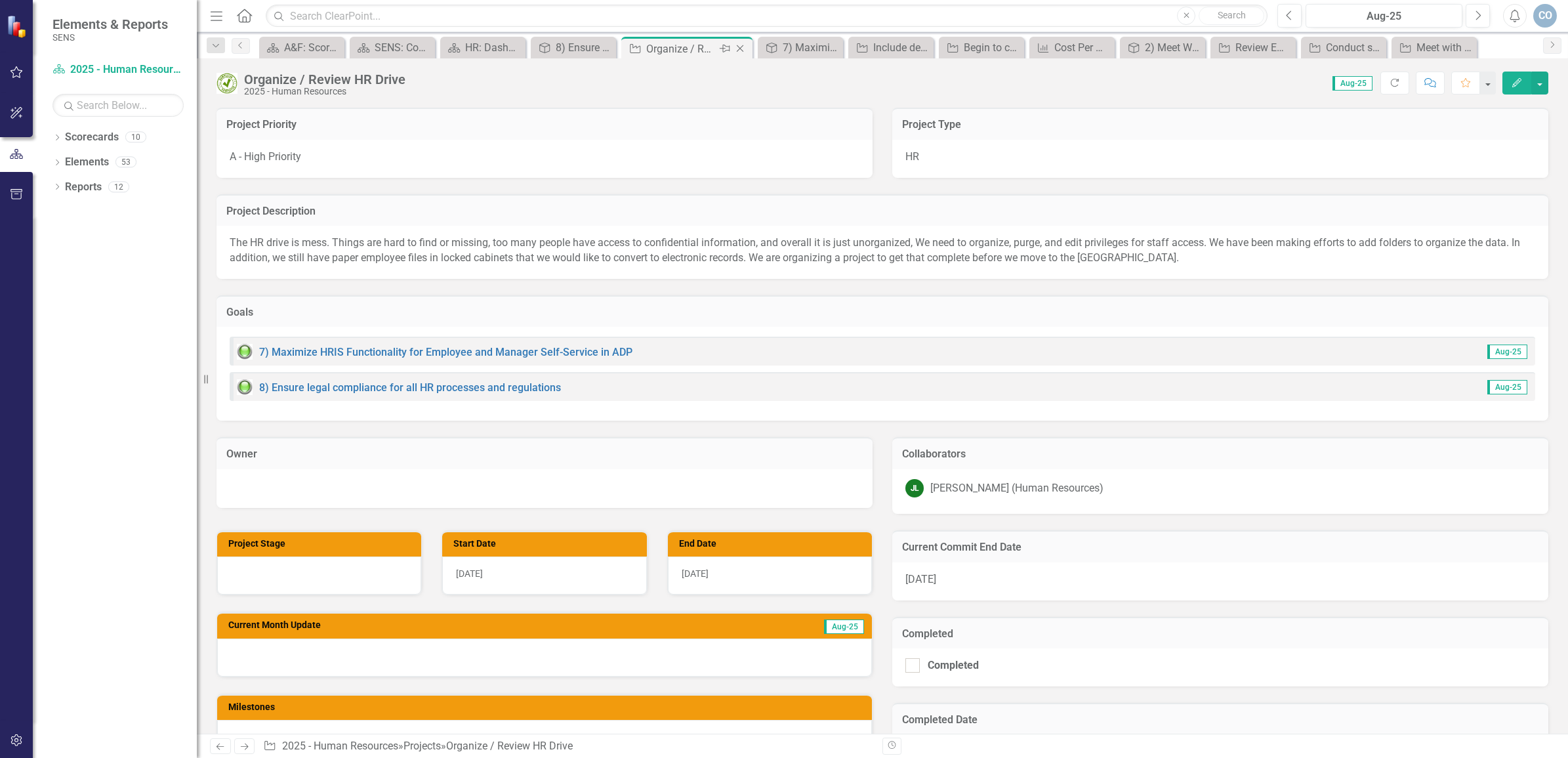
click at [743, 49] on icon "Close" at bounding box center [740, 48] width 13 height 10
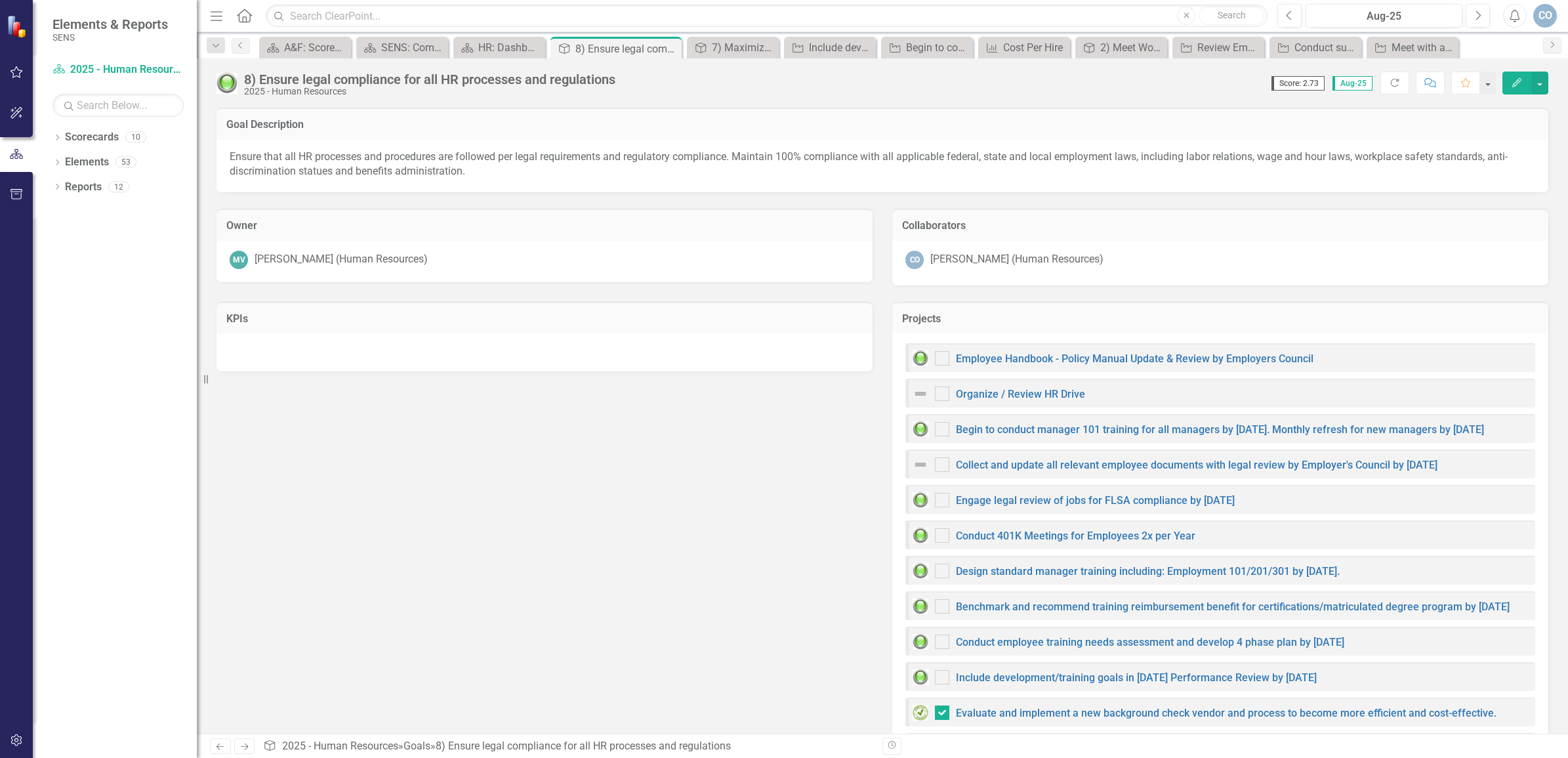
checkbox input "false"
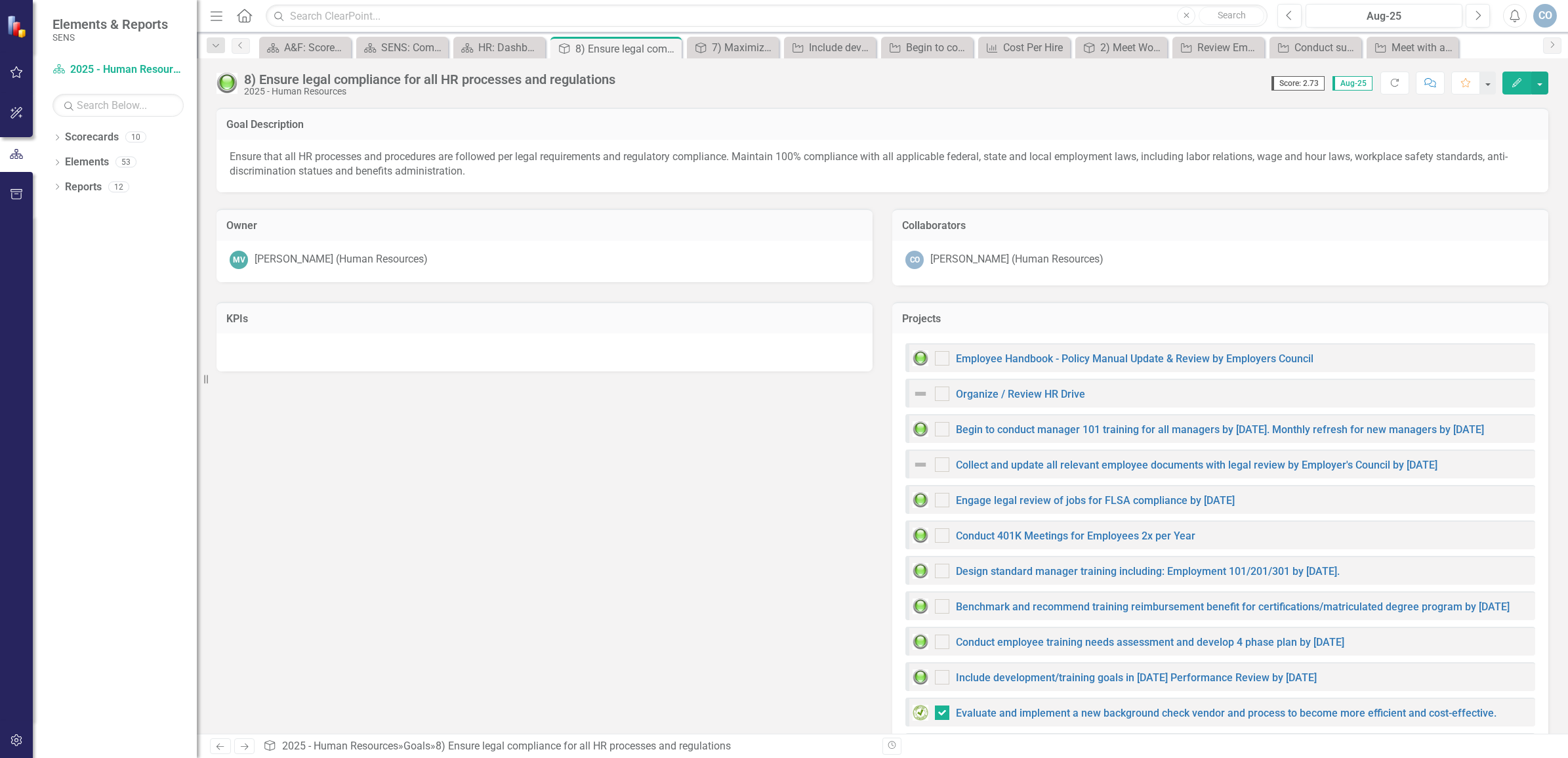
checkbox input "false"
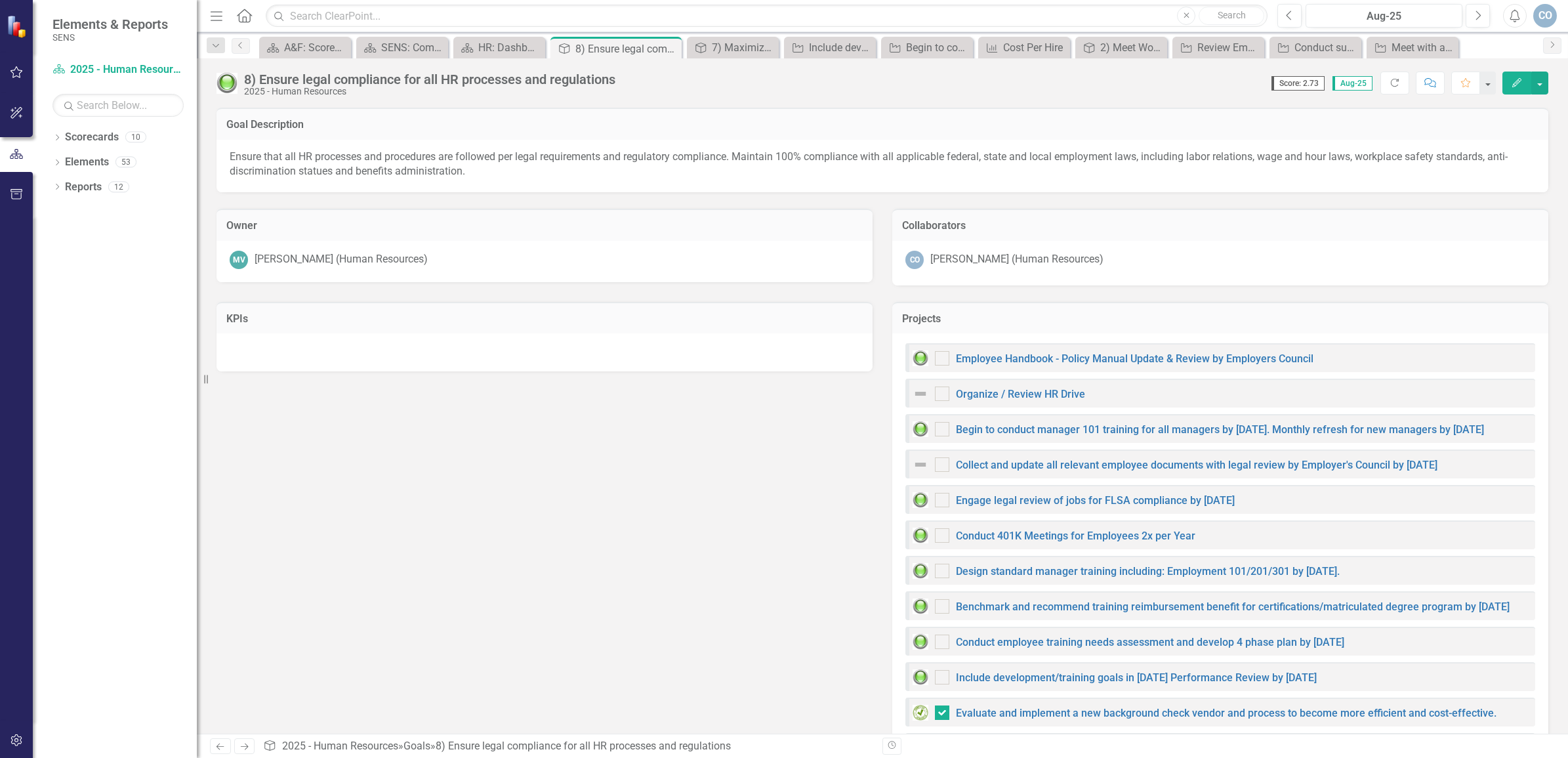
checkbox input "true"
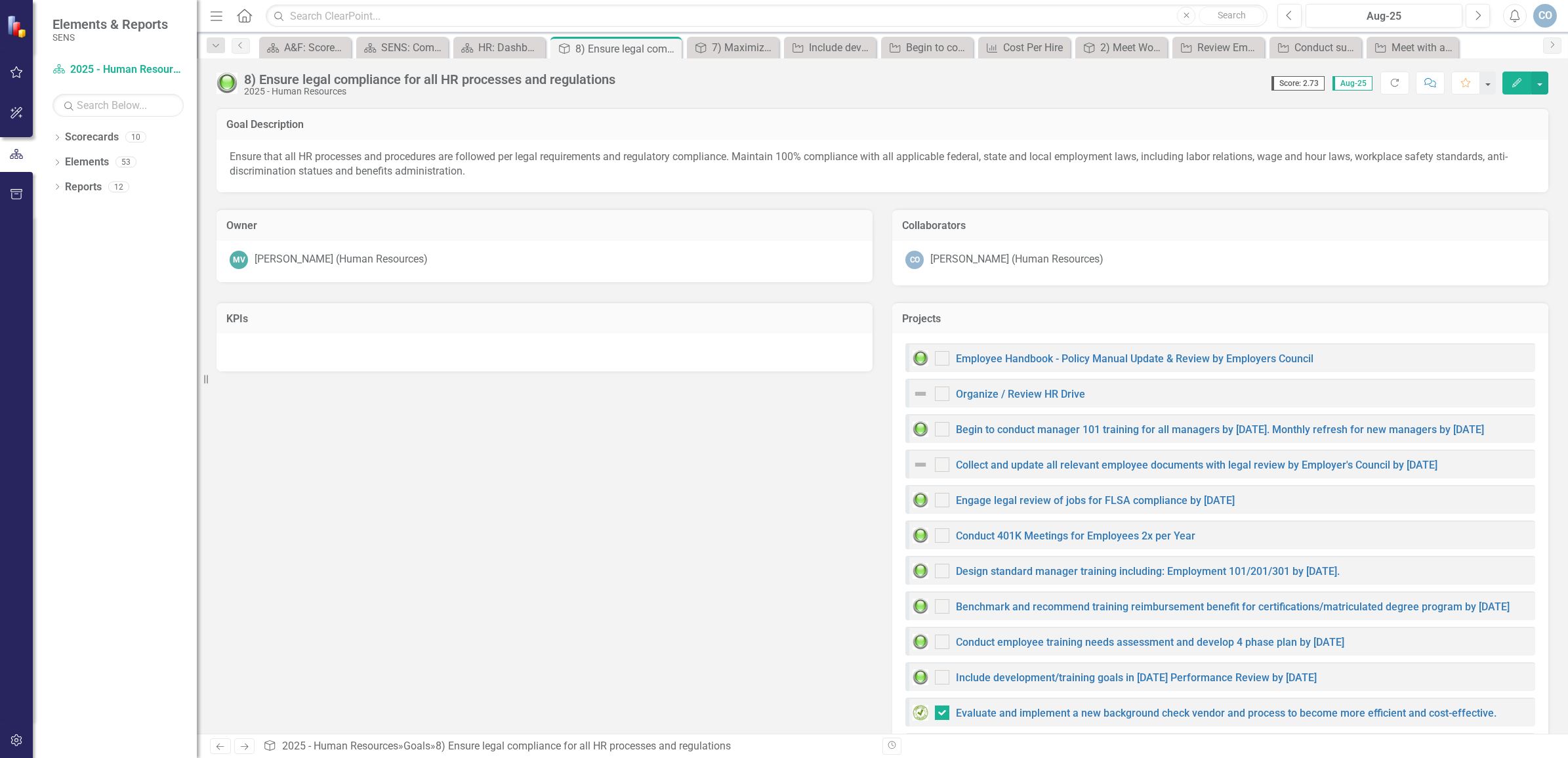
checkbox input "true"
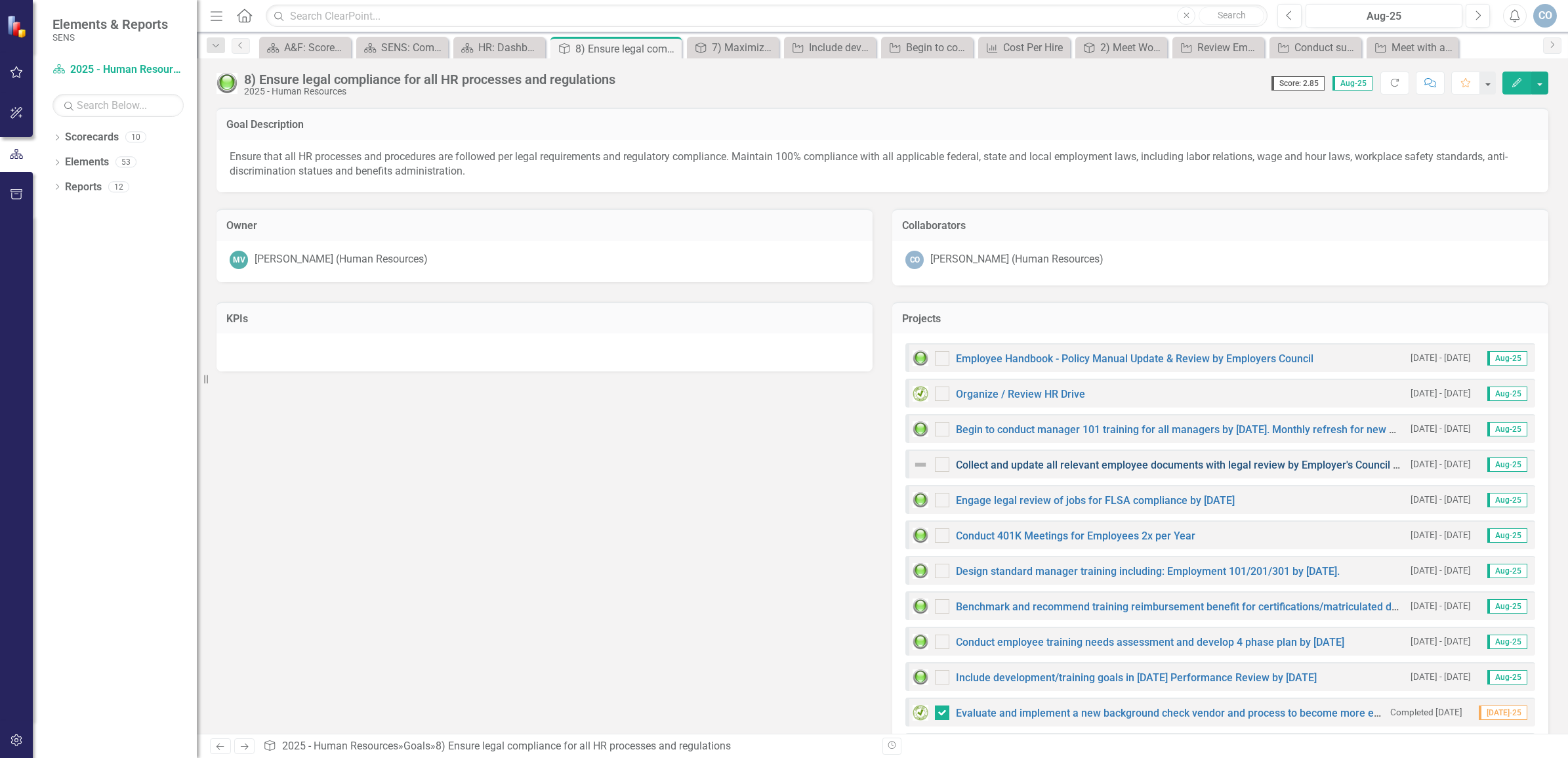
click at [1066, 460] on link "Collect and update all relevant employee documents with legal review by Employe…" at bounding box center [1196, 465] width 481 height 13
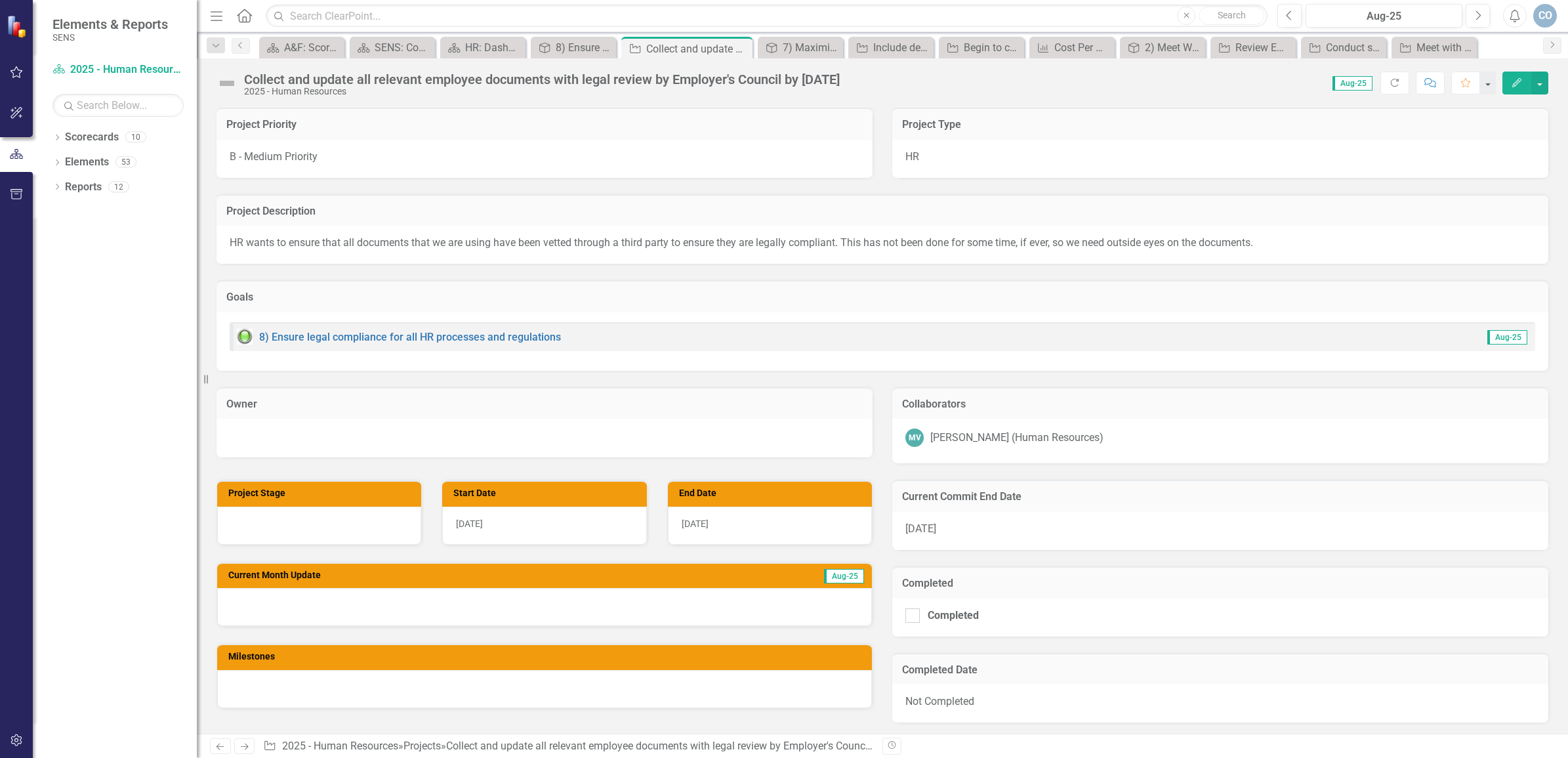
click at [1511, 80] on icon "Edit" at bounding box center [1517, 82] width 12 height 9
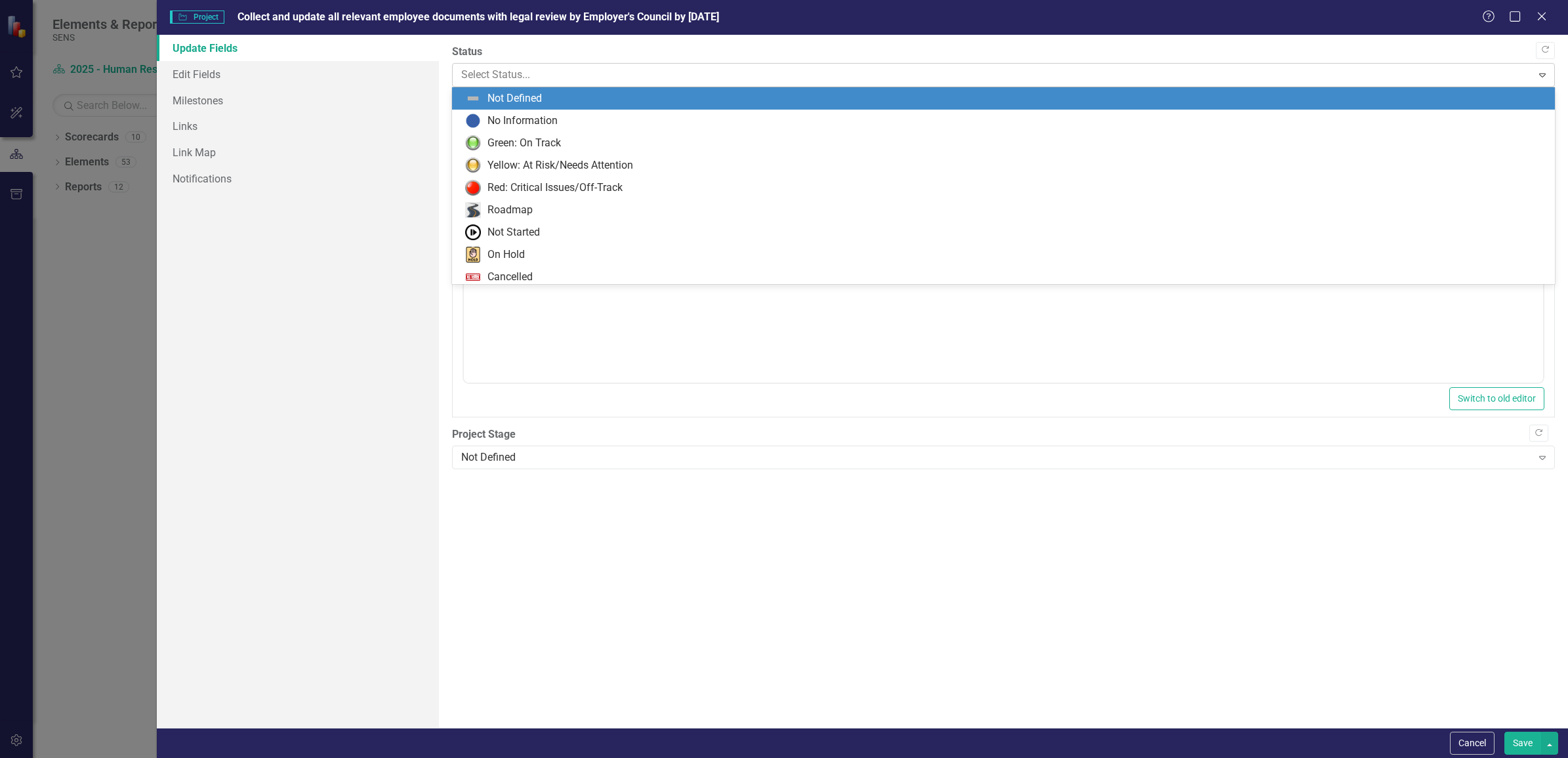
click at [547, 64] on div "Select Status..." at bounding box center [992, 75] width 1076 height 23
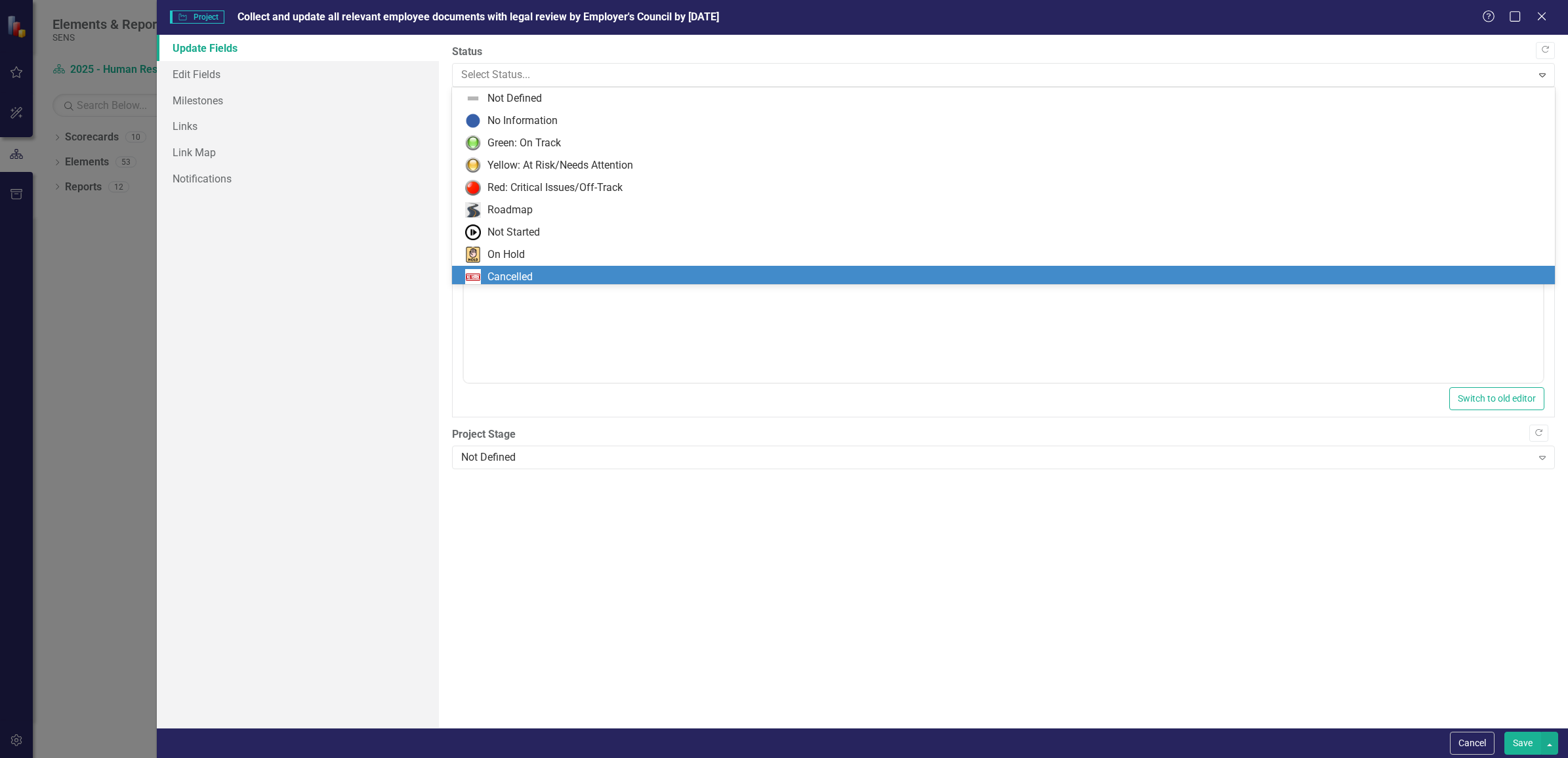
scroll to position [26, 0]
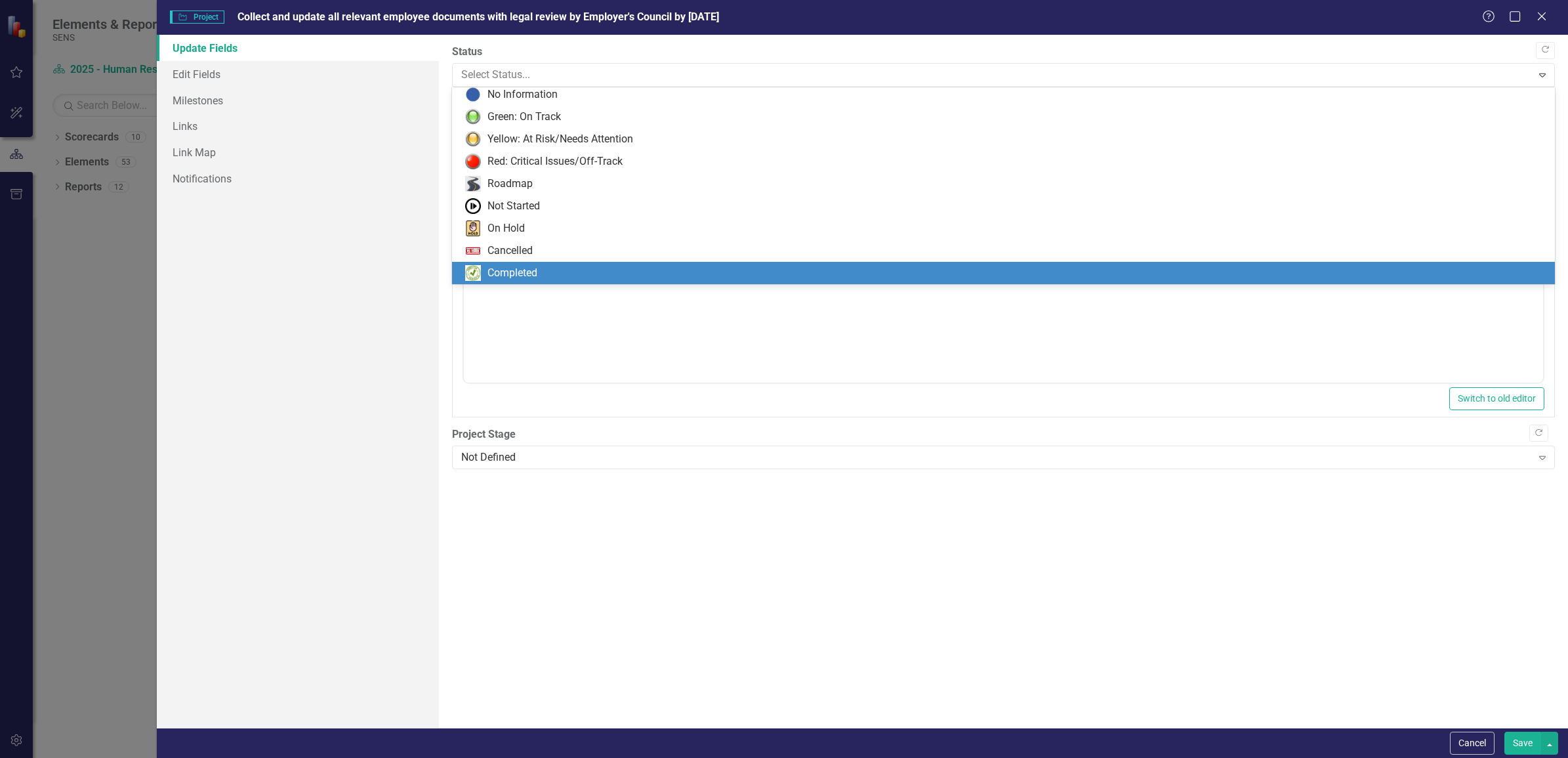
click at [545, 265] on div "Completed" at bounding box center [1006, 273] width 1082 height 16
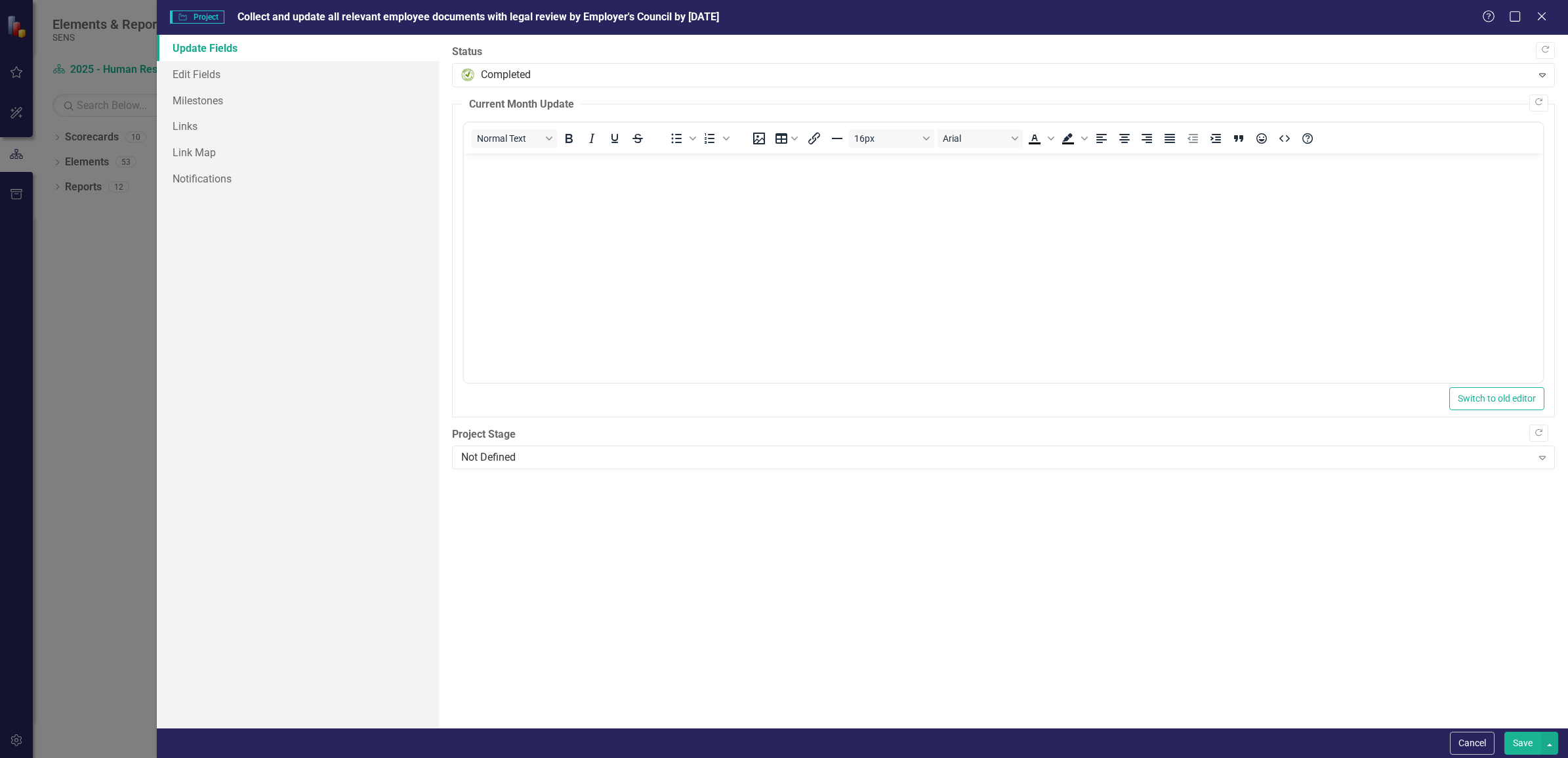
click at [1520, 740] on button "Save" at bounding box center [1522, 743] width 37 height 23
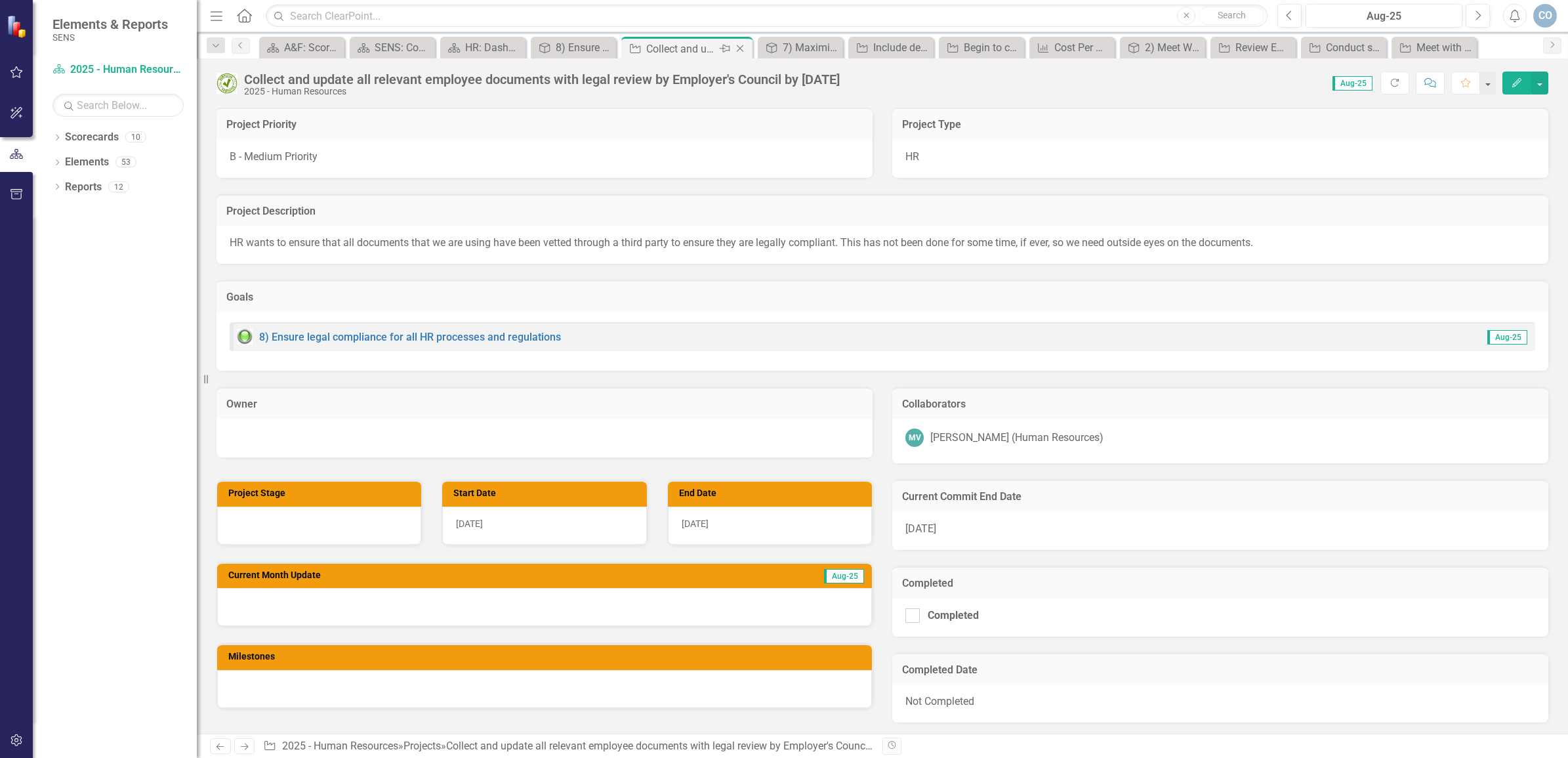
click at [743, 49] on icon "Close" at bounding box center [740, 48] width 13 height 10
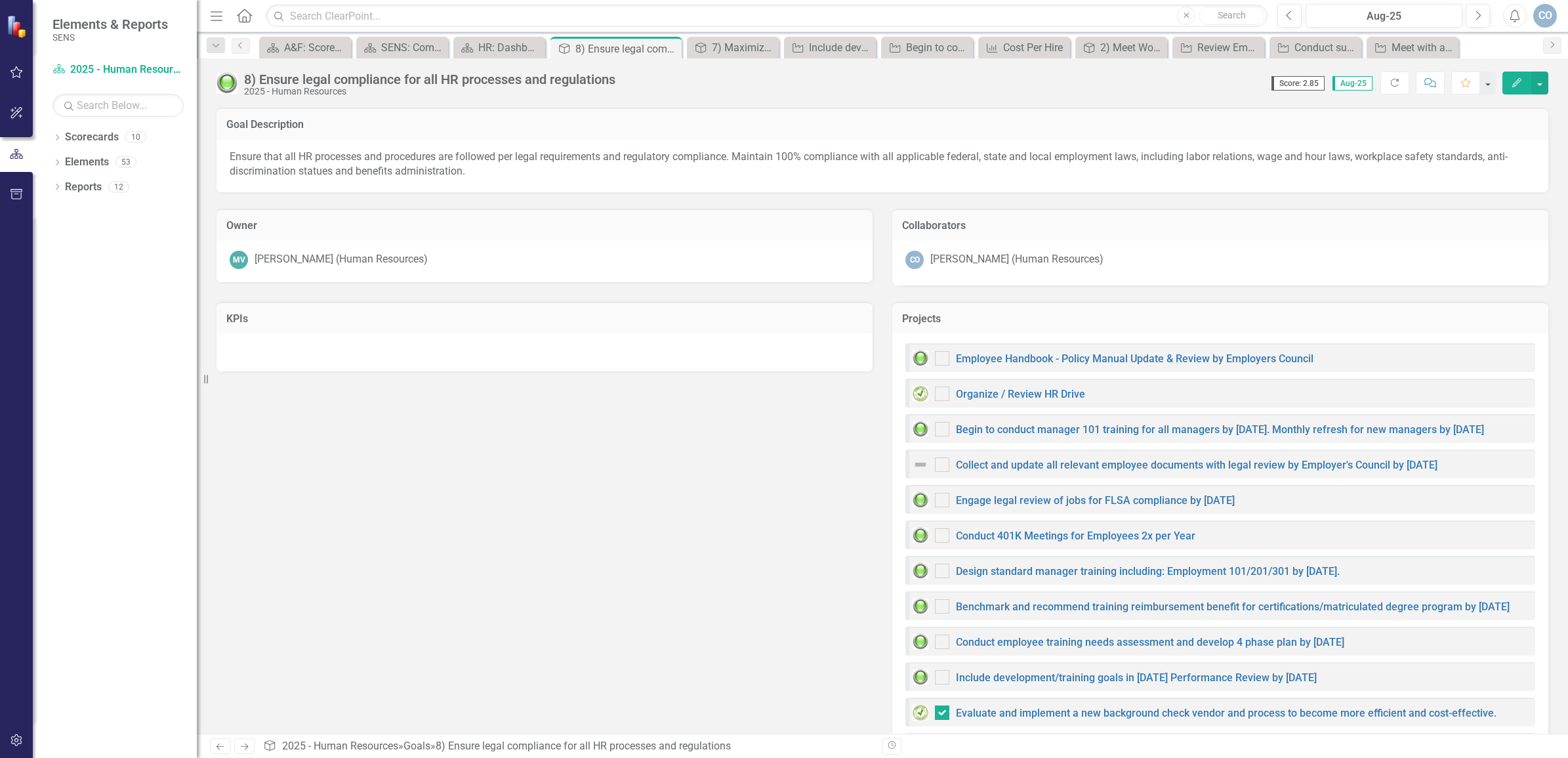
checkbox input "false"
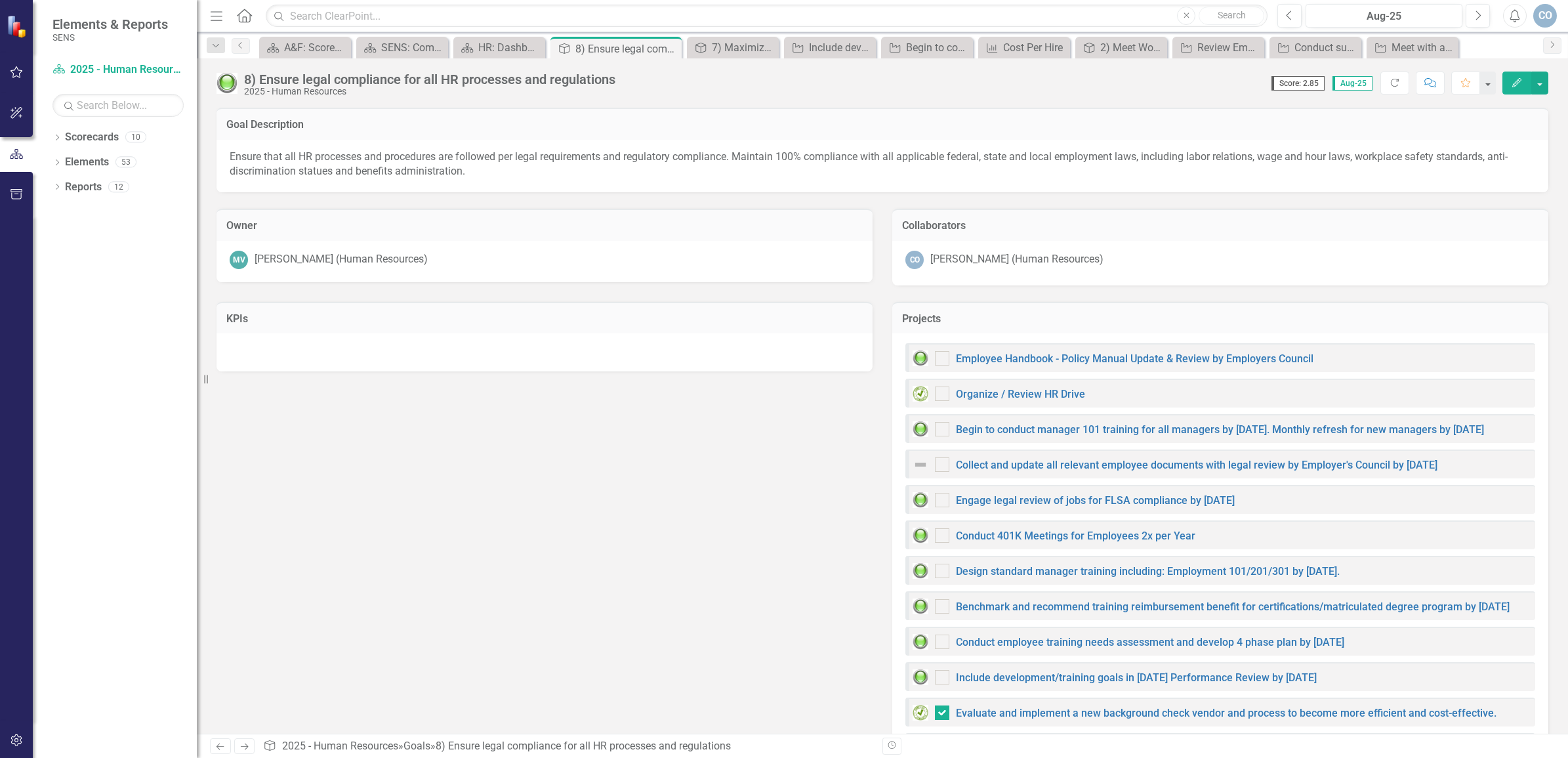
checkbox input "false"
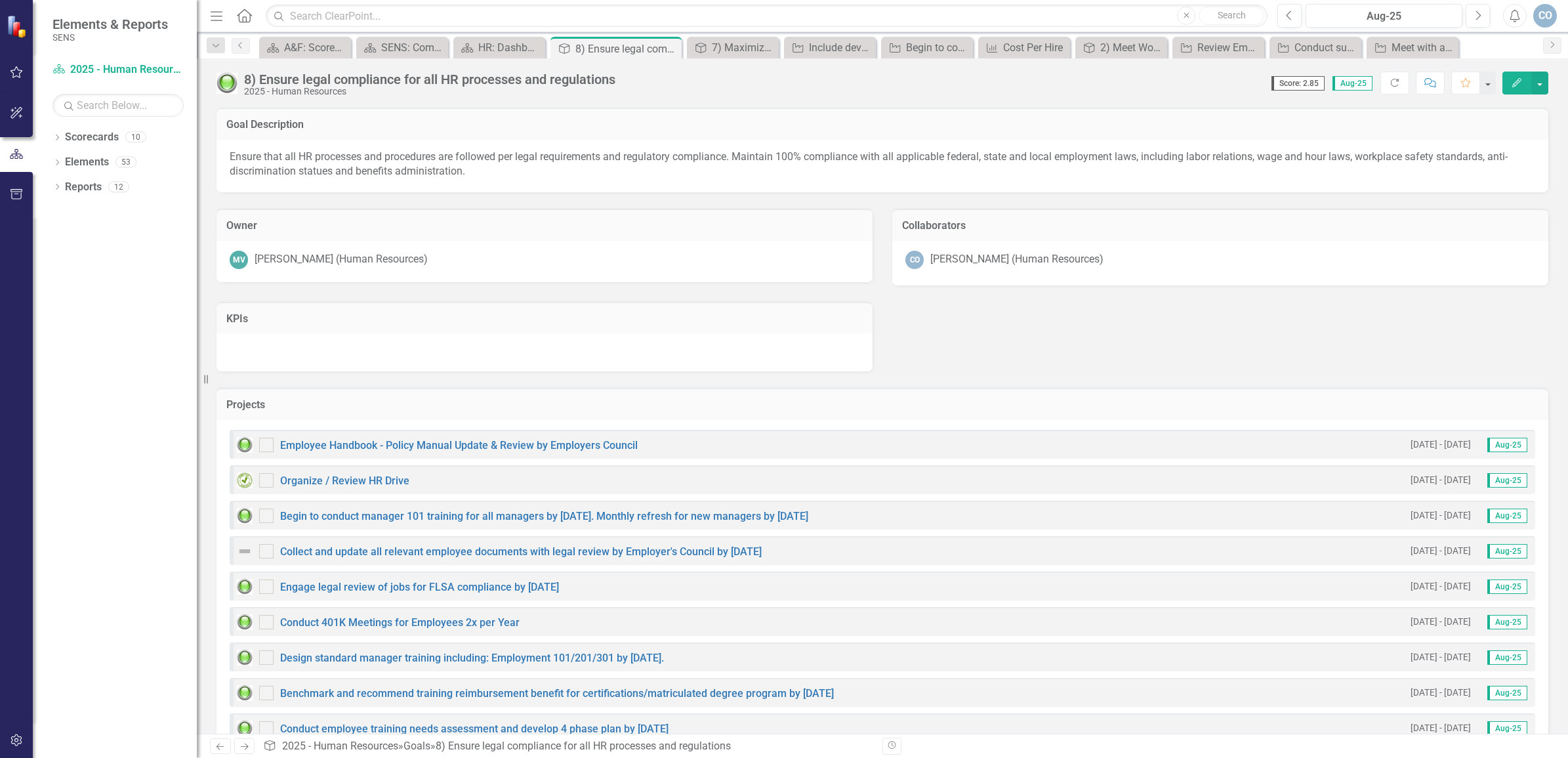
checkbox input "true"
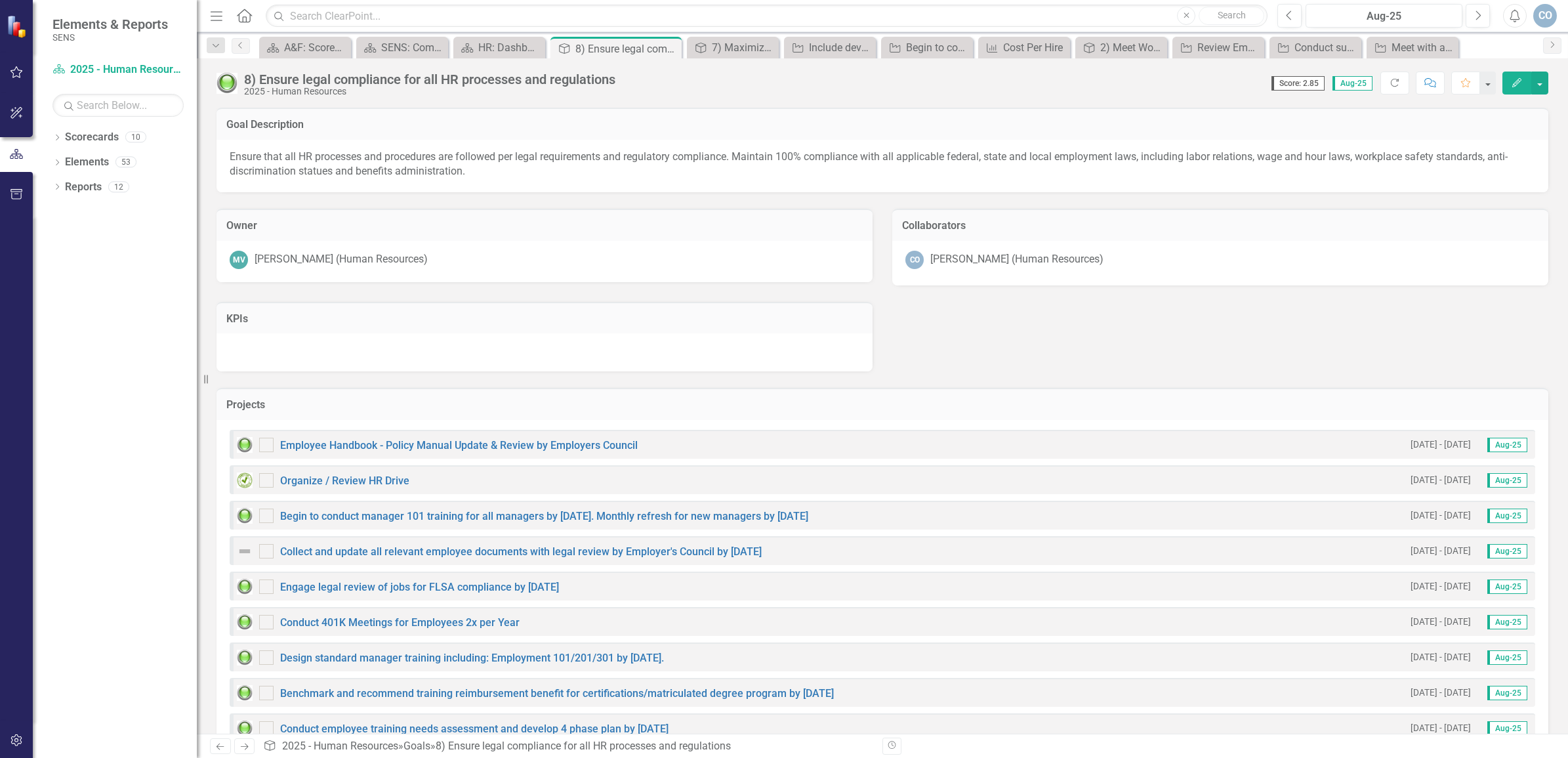
checkbox input "true"
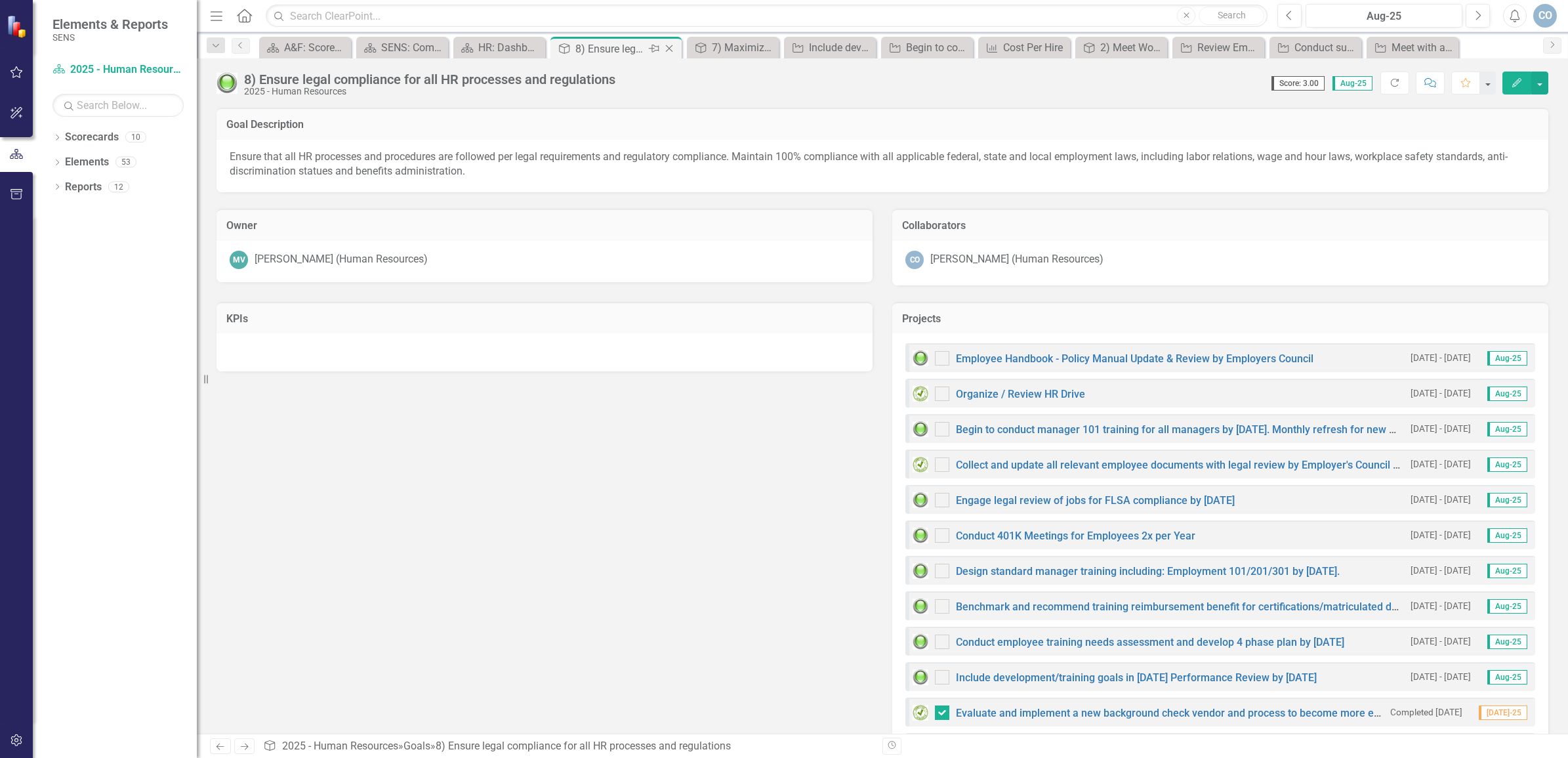
click at [673, 48] on icon "Close" at bounding box center [669, 48] width 13 height 10
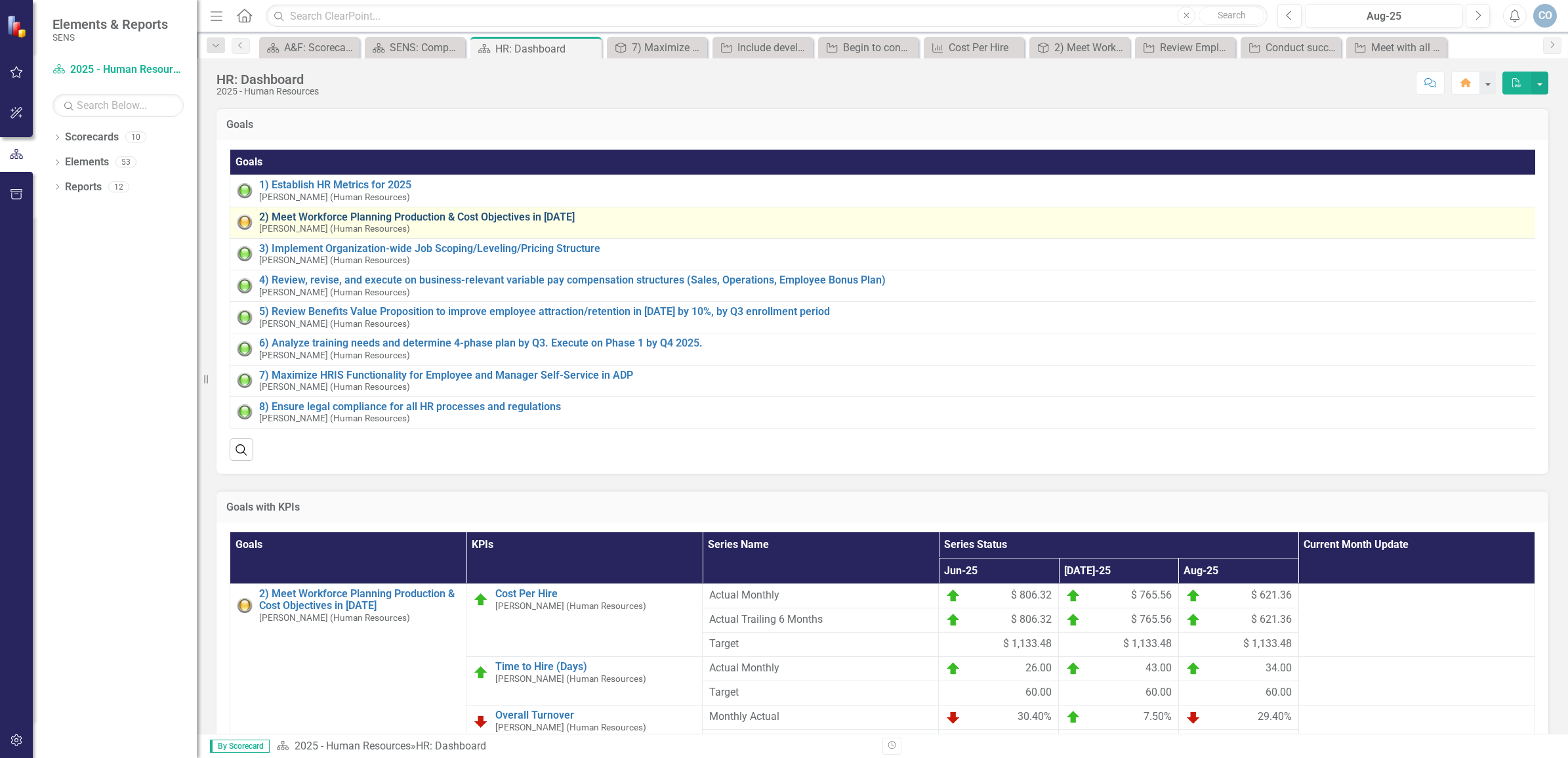
click at [559, 219] on link "2) Meet Workforce Planning Production & Cost Objectives in [DATE]" at bounding box center [894, 217] width 1270 height 12
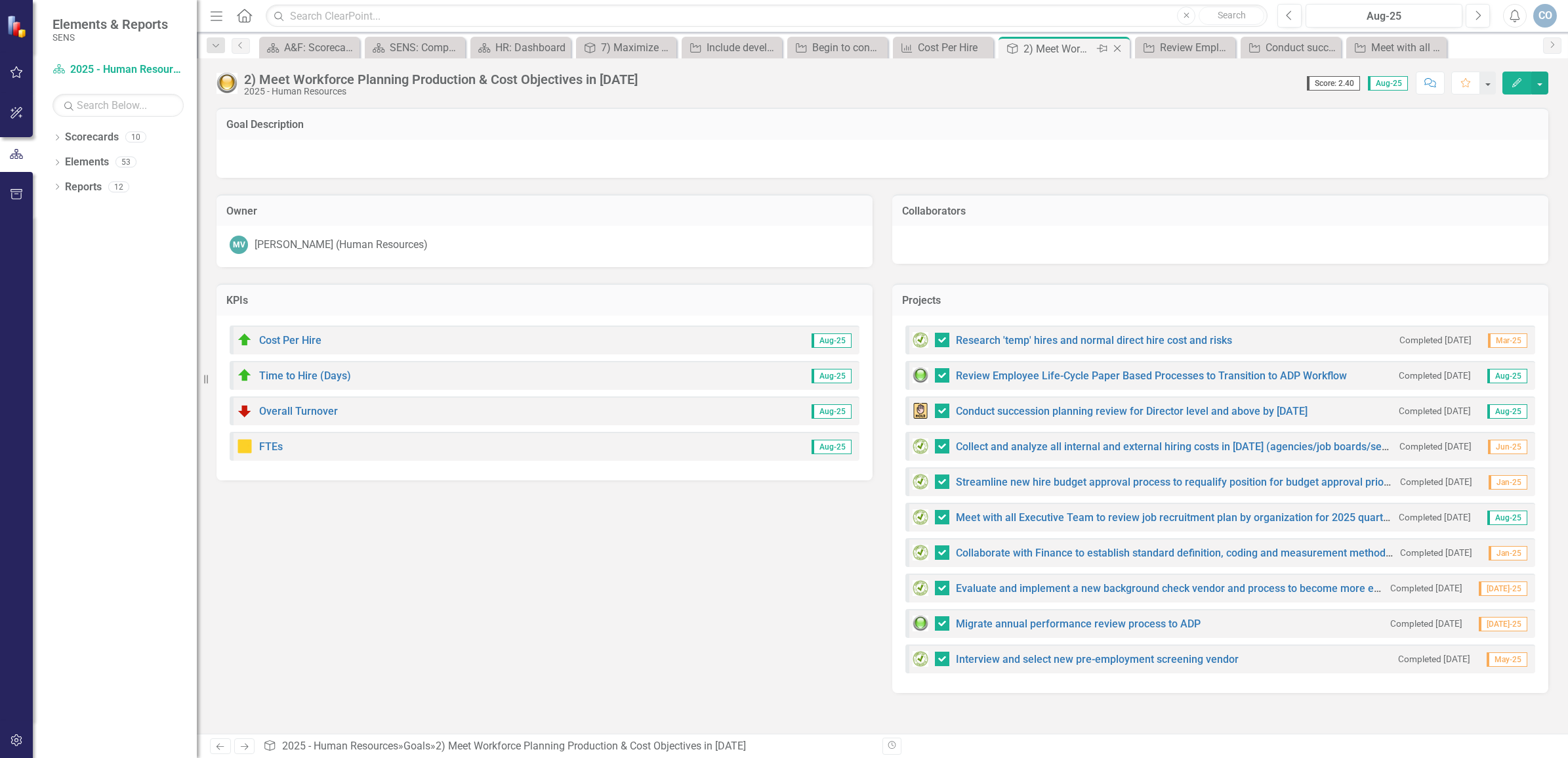
click at [1113, 46] on icon "Close" at bounding box center [1117, 48] width 13 height 10
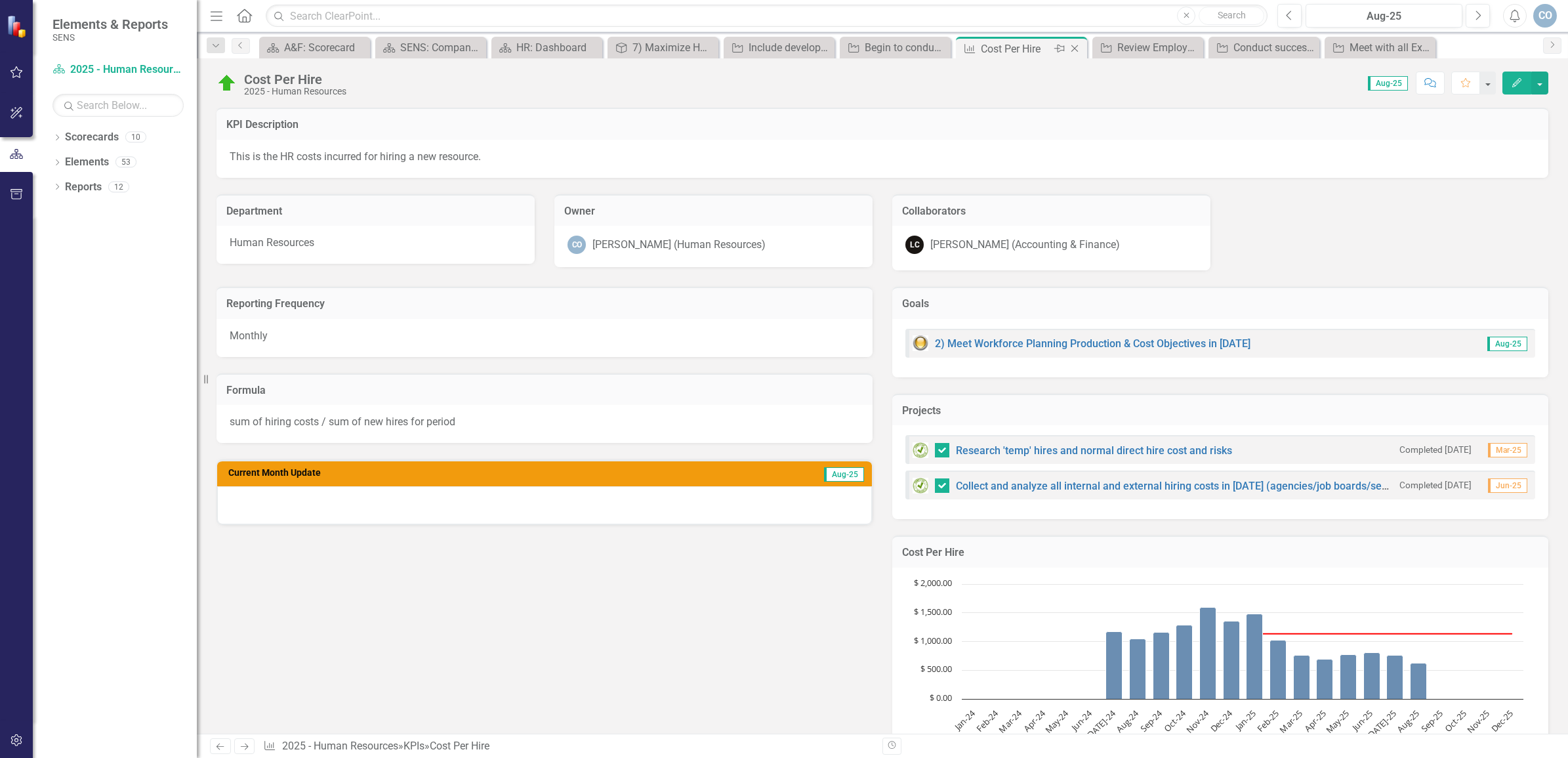
click at [1076, 51] on icon "Close" at bounding box center [1074, 48] width 13 height 10
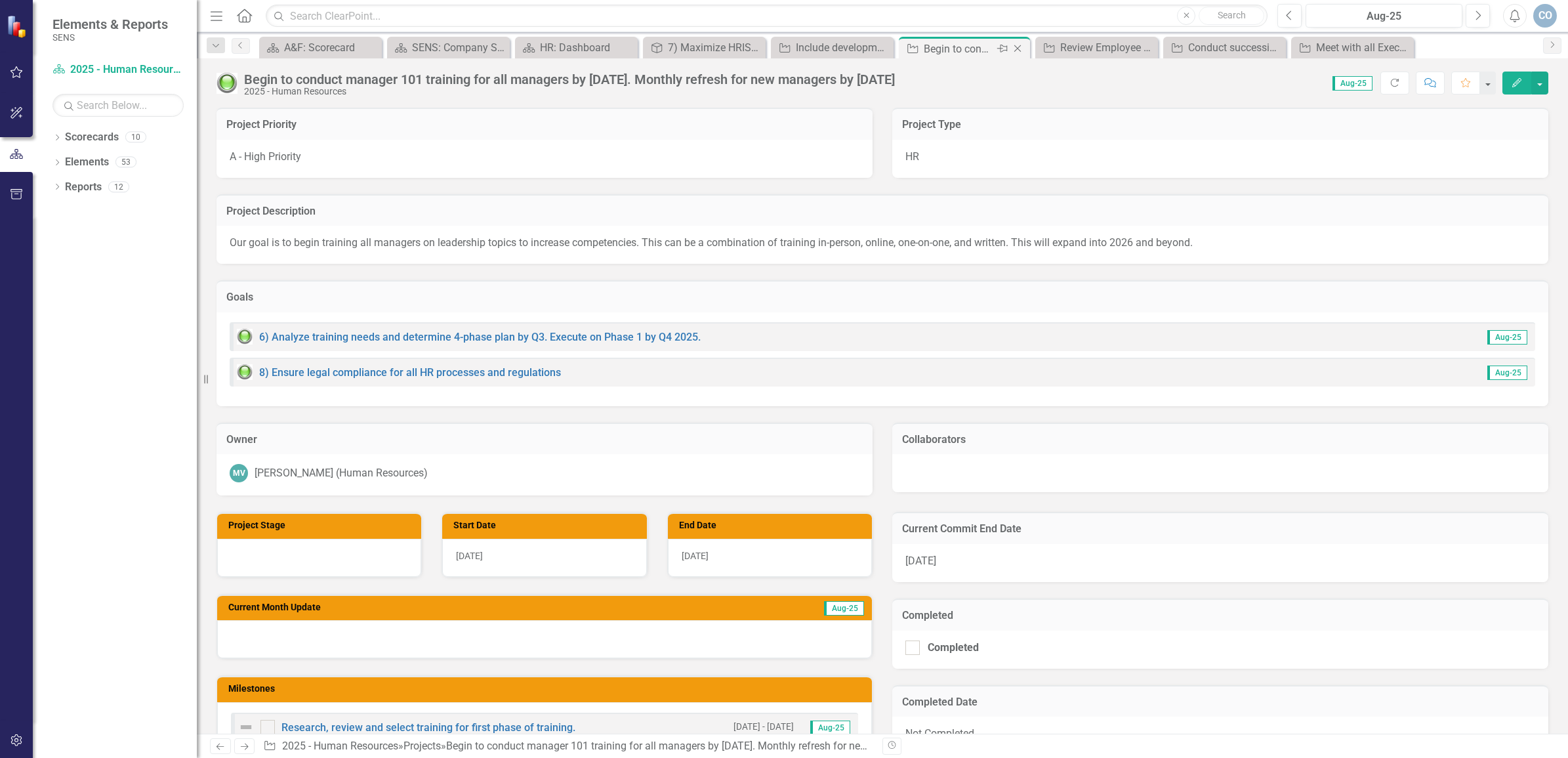
click at [1016, 47] on icon "Close" at bounding box center [1017, 48] width 13 height 10
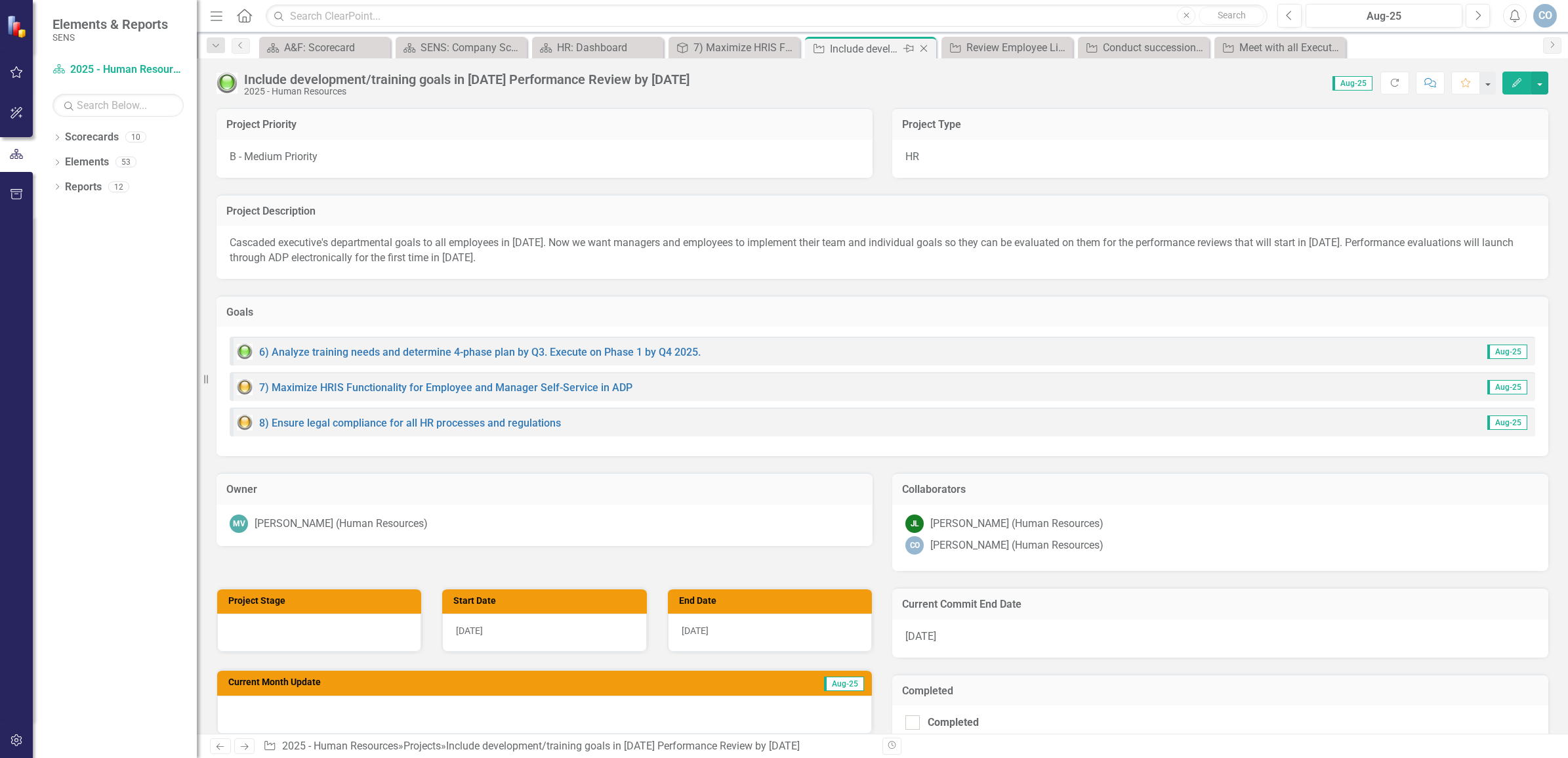
click at [926, 51] on icon "Close" at bounding box center [924, 48] width 13 height 10
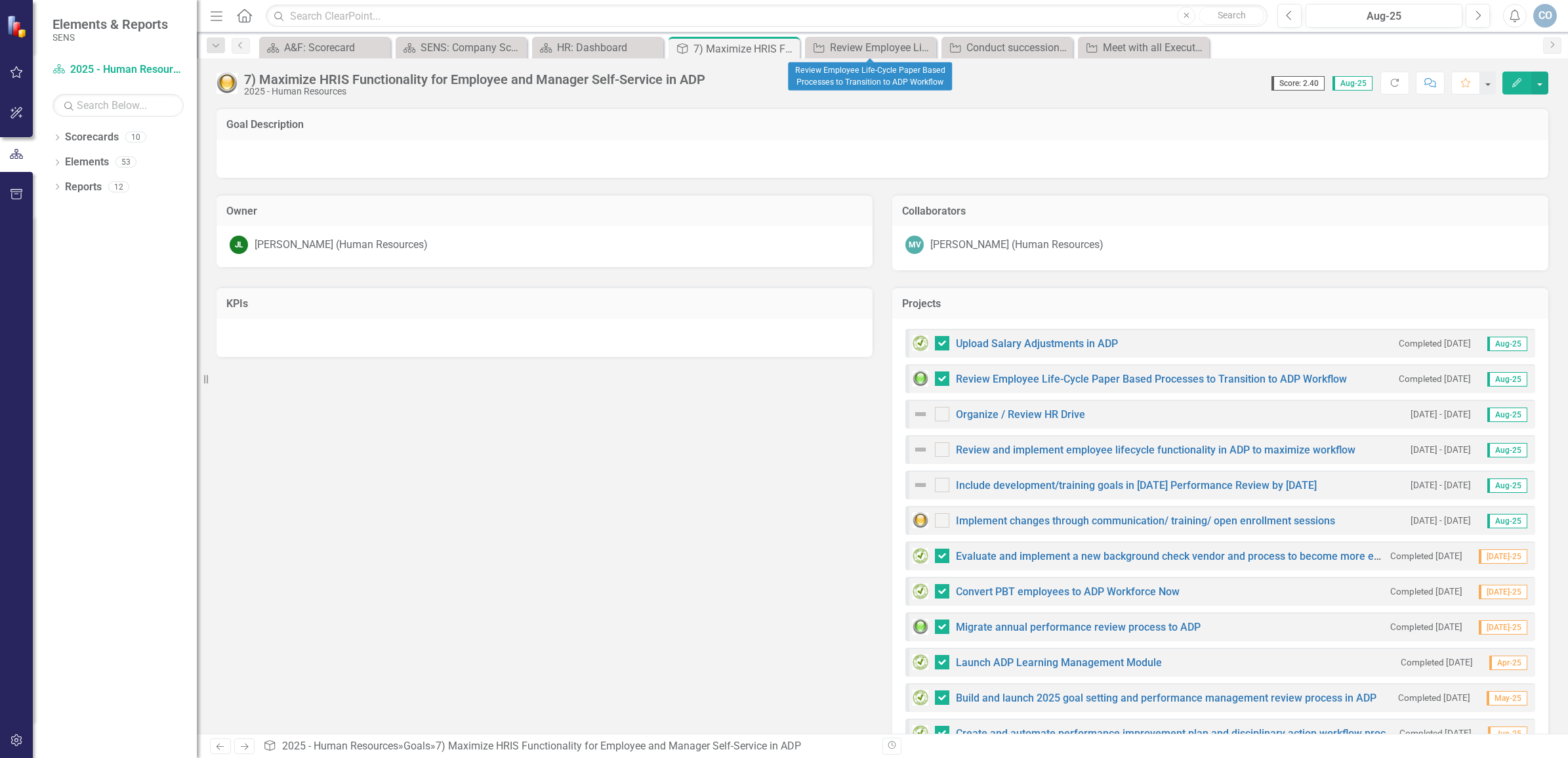
checkbox input "false"
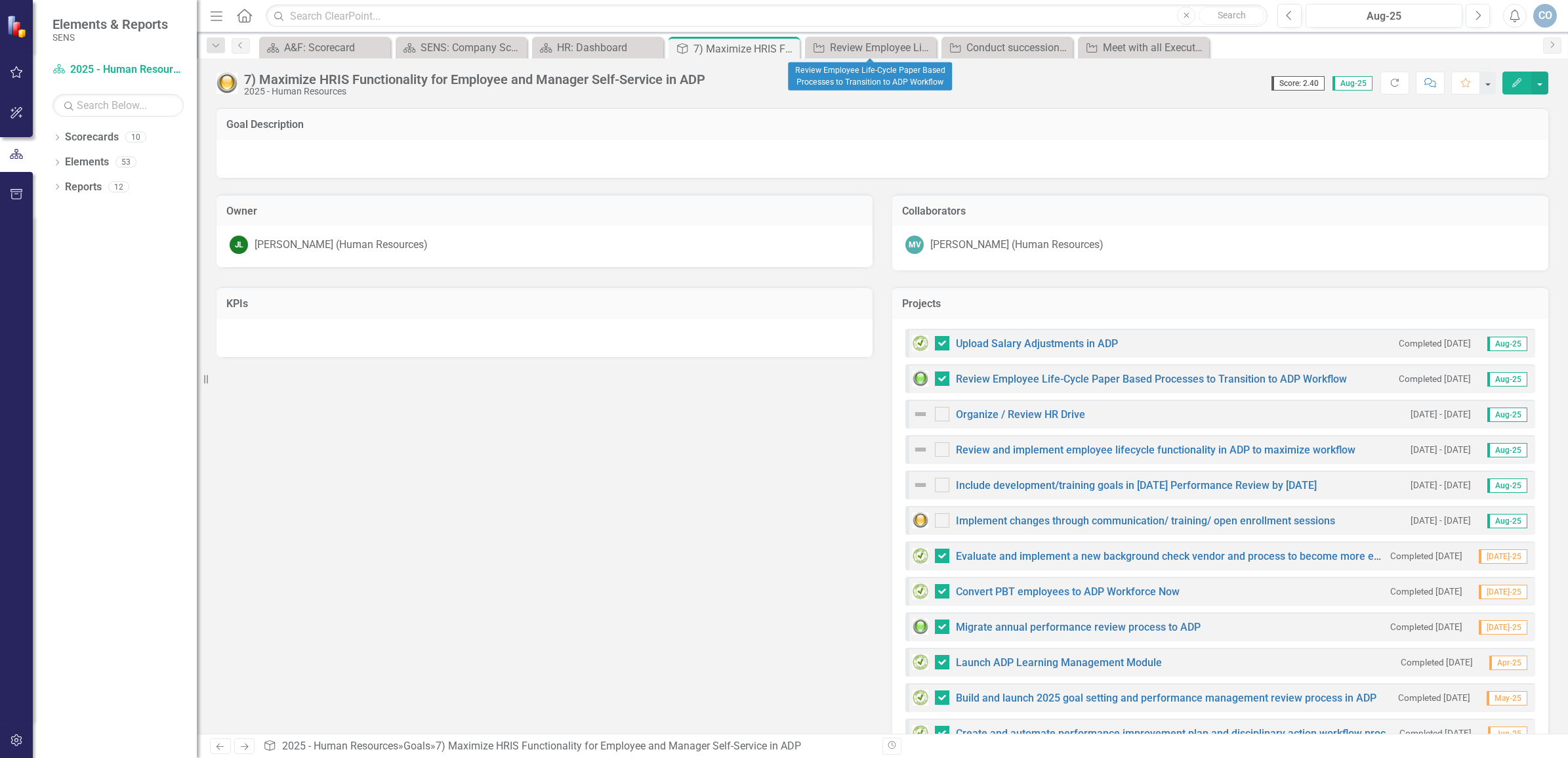
checkbox input "false"
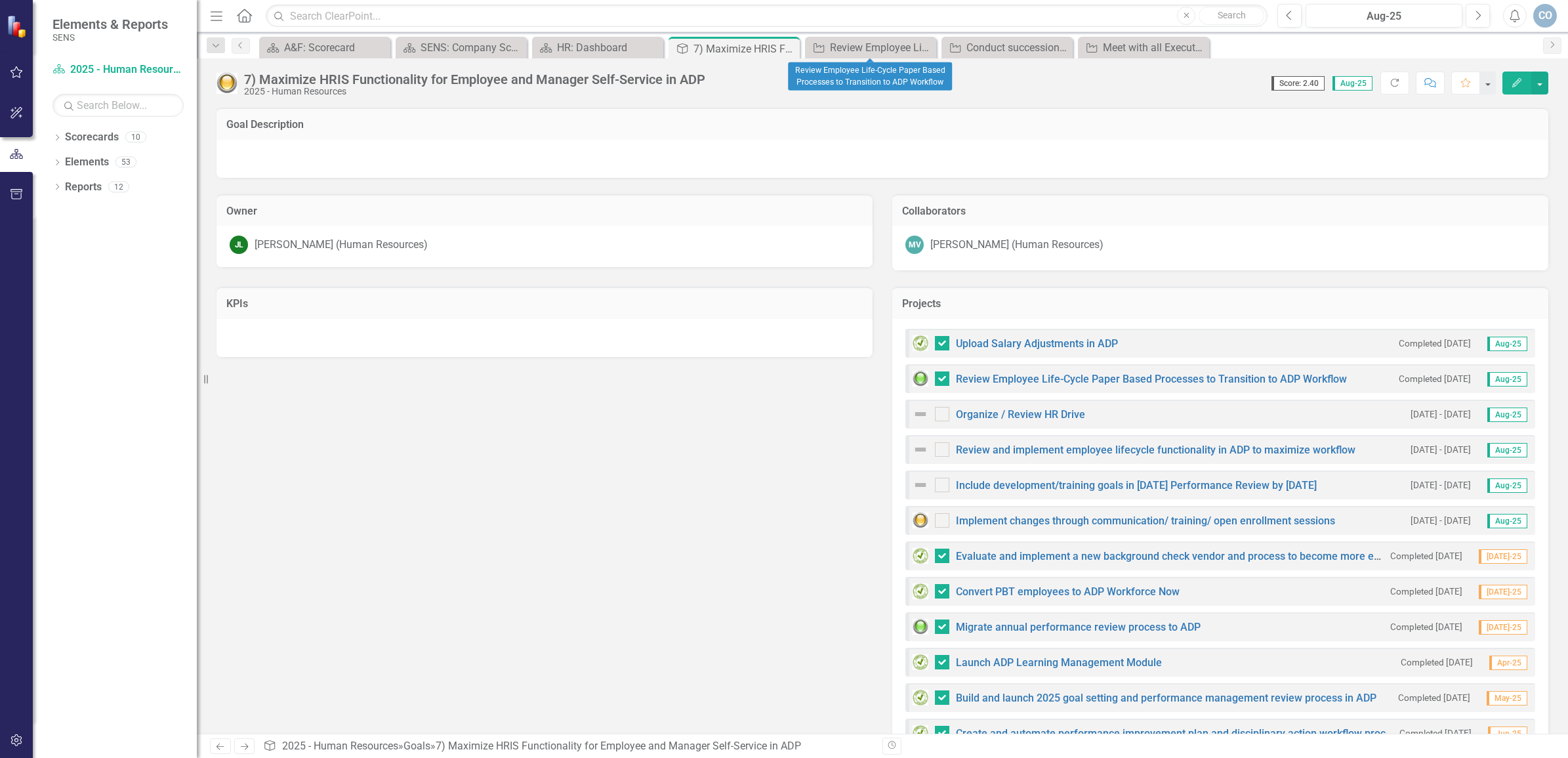
checkbox input "false"
checkbox input "true"
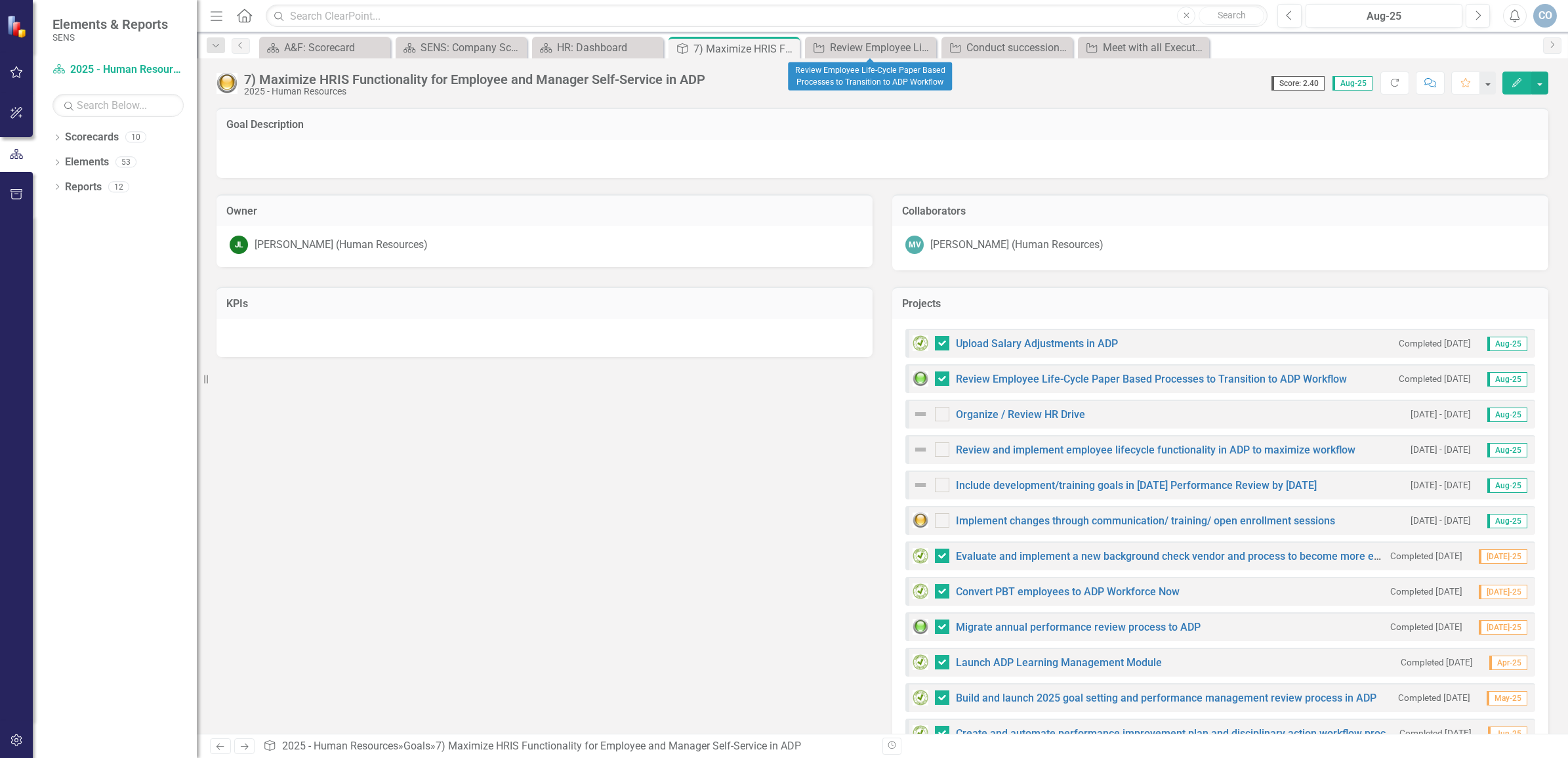
checkbox input "true"
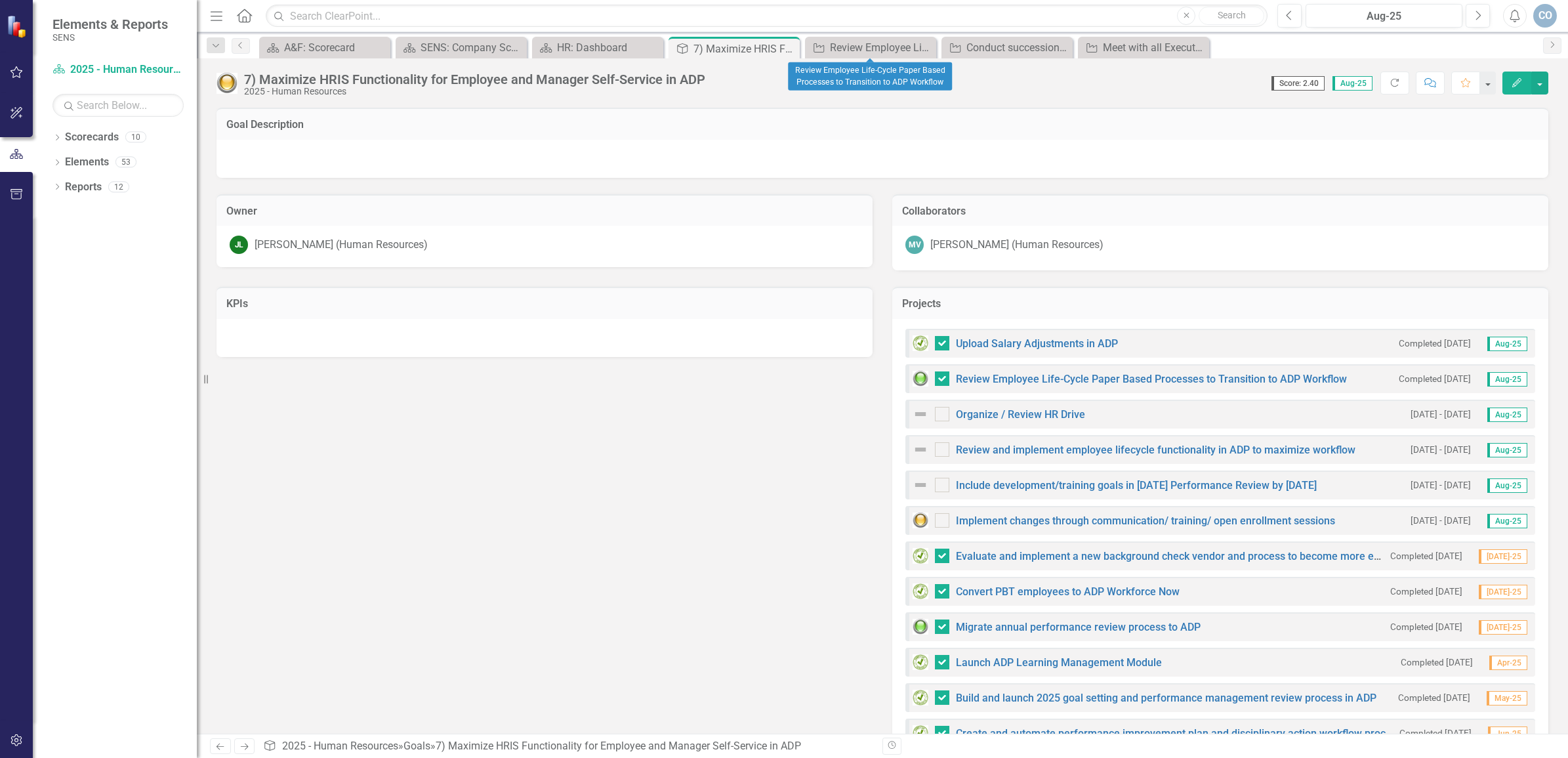
checkbox input "true"
click at [719, 46] on div "7) Maximize HRIS Functionality for Employee and Manager Self-Service in ADP" at bounding box center [728, 49] width 70 height 17
click at [790, 48] on icon "Close" at bounding box center [787, 48] width 13 height 10
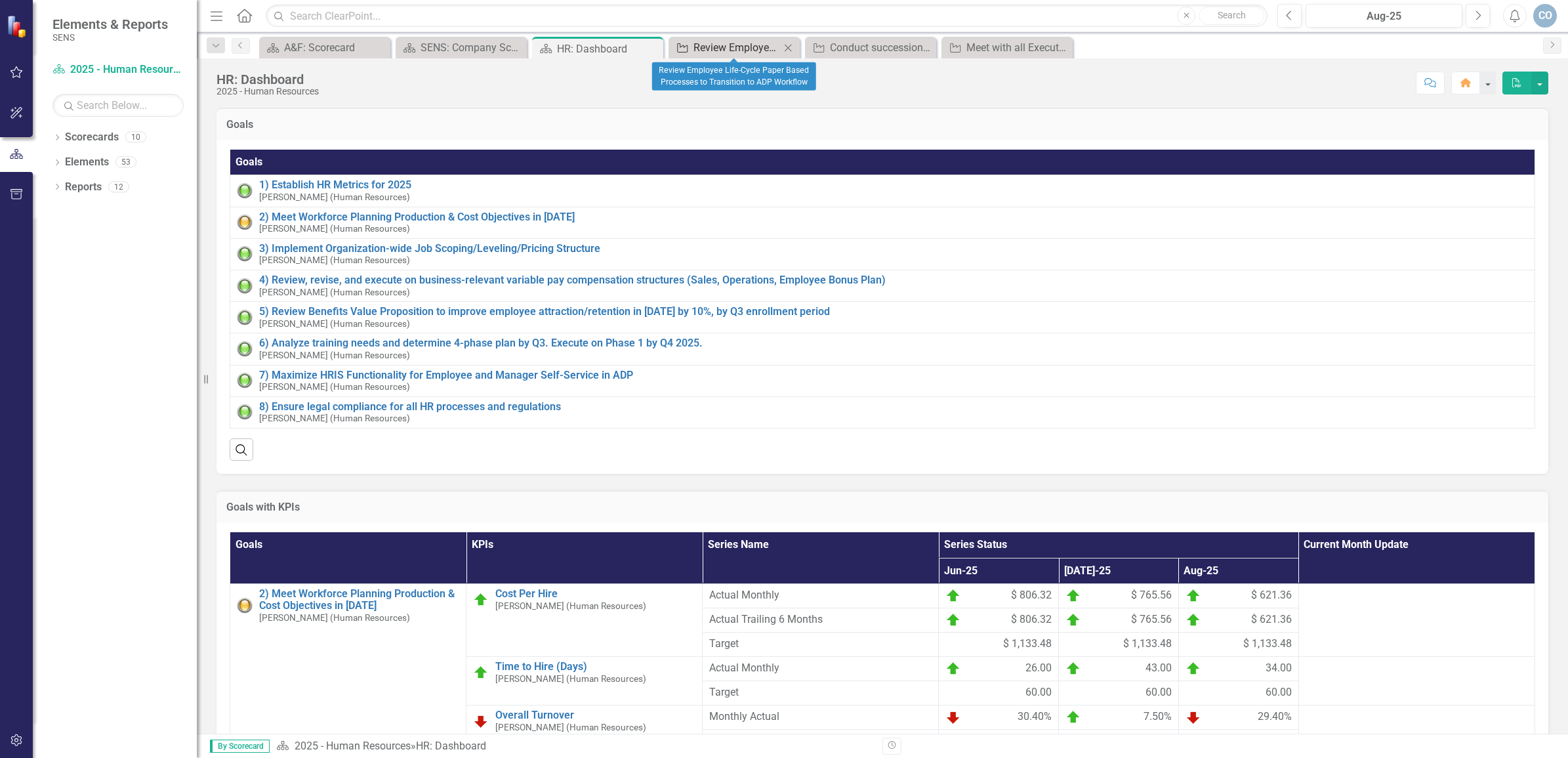
click at [722, 43] on div "Review Employee Life-Cycle Paper Based Processes to Transition to ADP Workflow" at bounding box center [737, 48] width 87 height 17
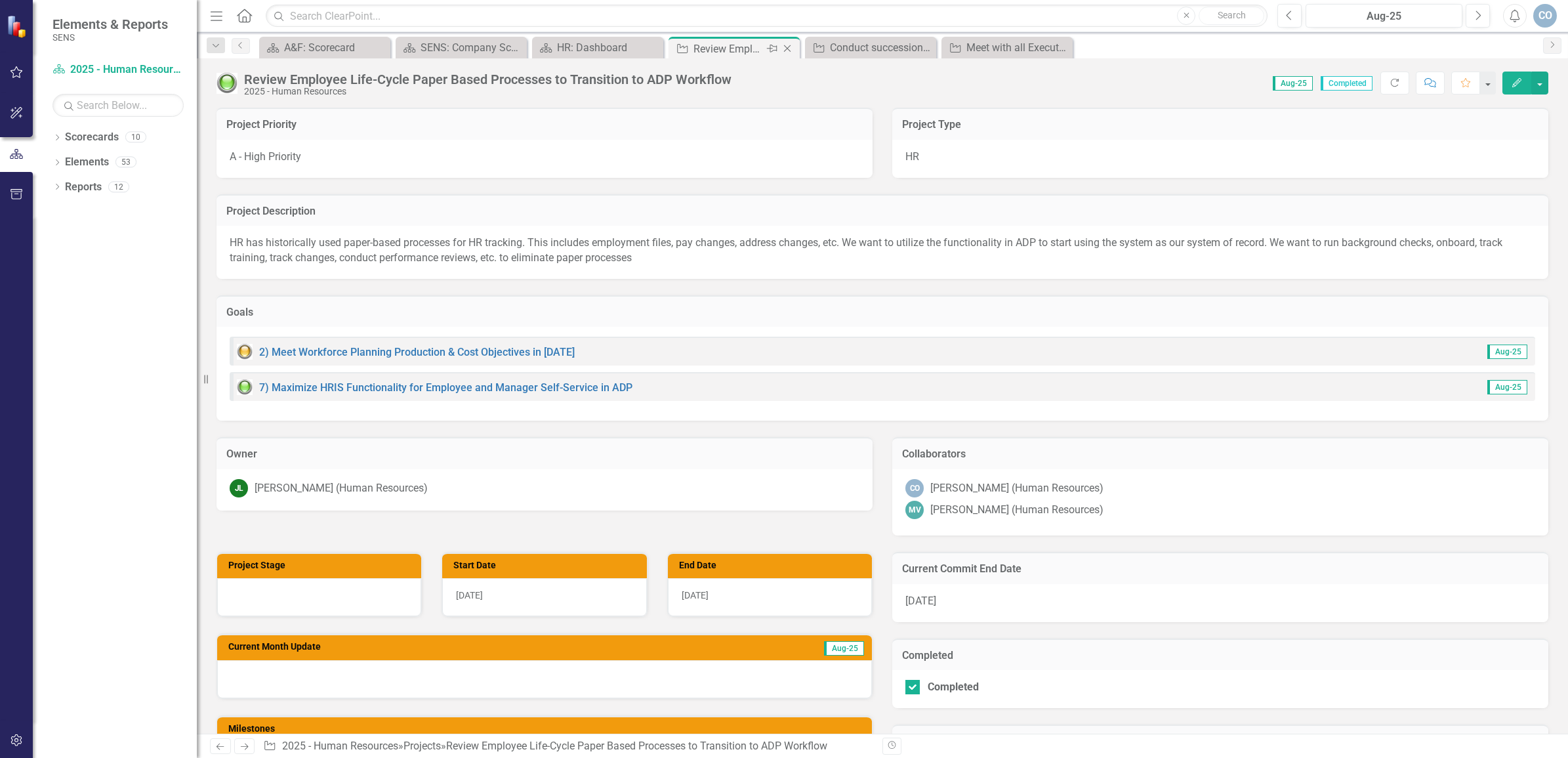
click at [785, 43] on icon "Close" at bounding box center [787, 48] width 13 height 10
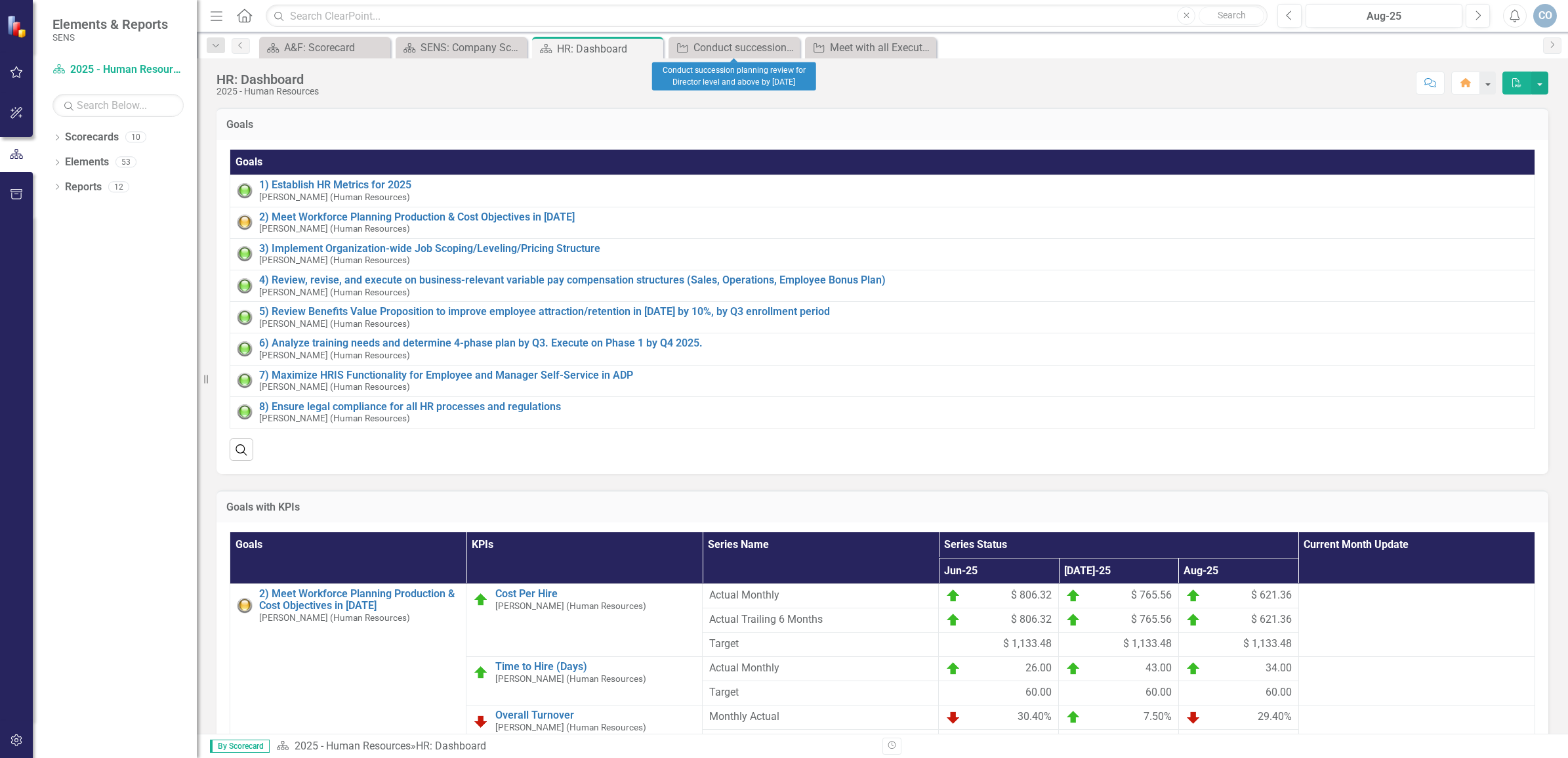
click at [0, 0] on icon "Close" at bounding box center [0, 0] width 0 height 0
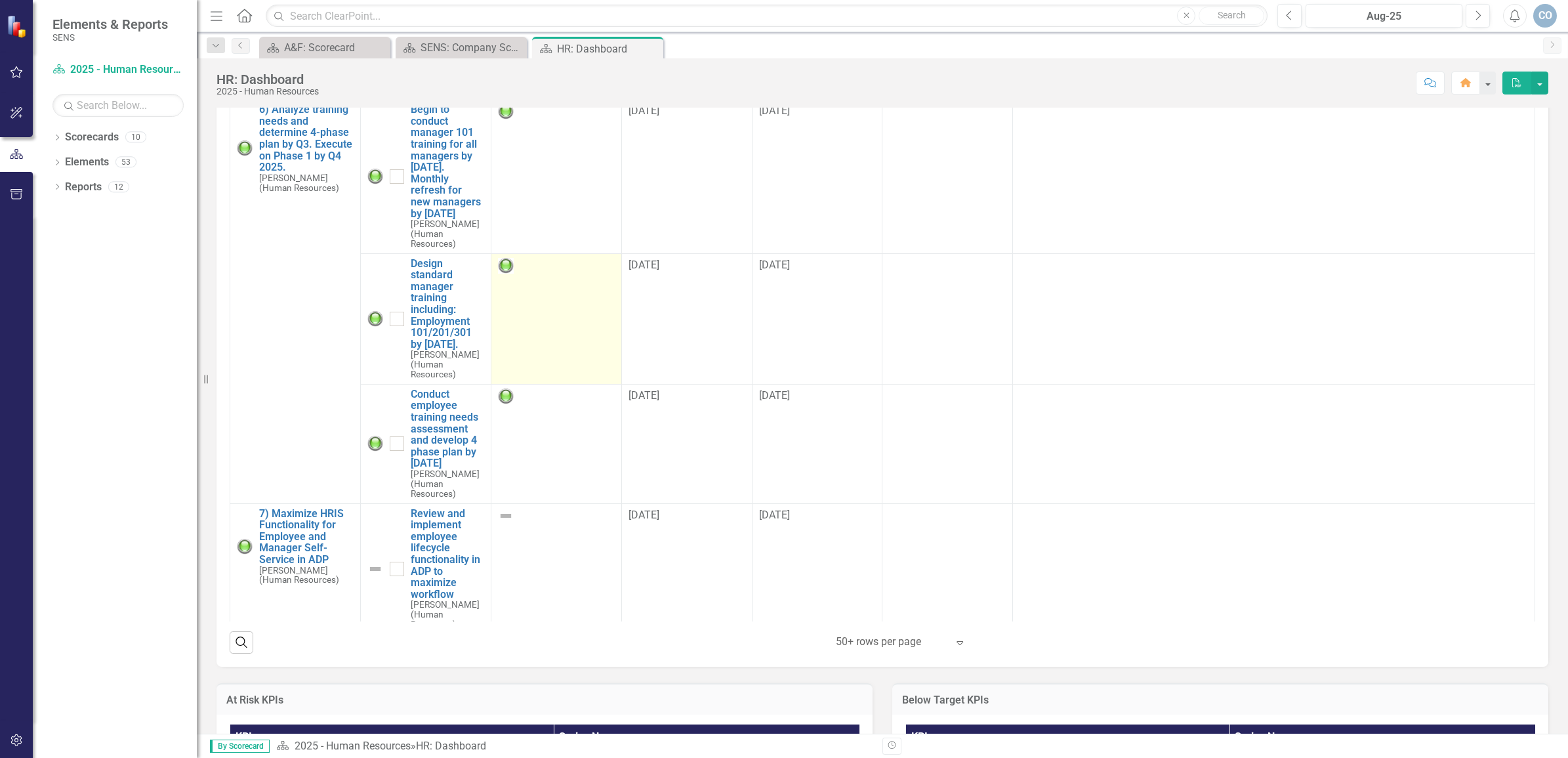
scroll to position [739, 0]
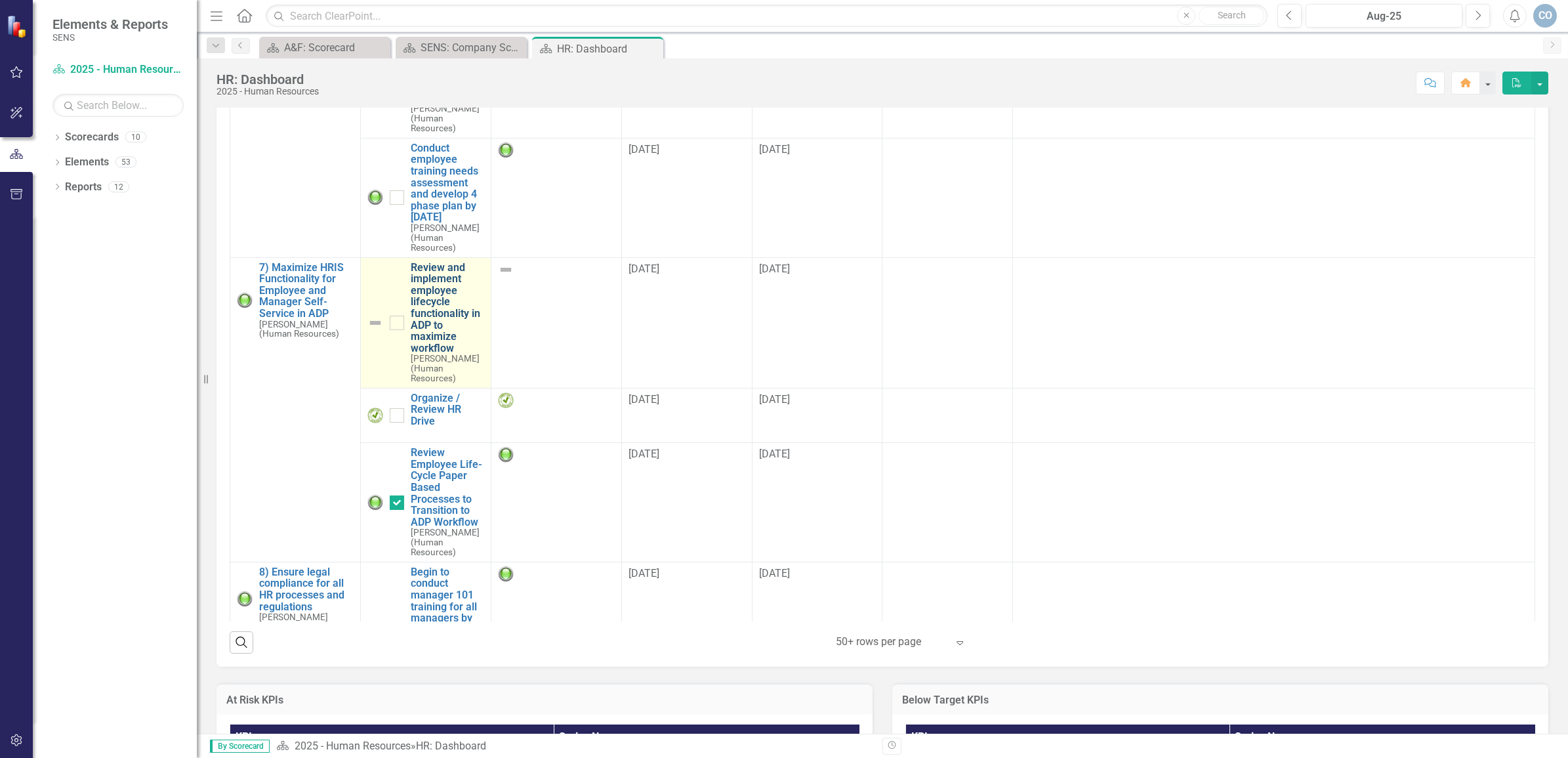
click at [446, 319] on link "Review and implement employee lifecycle functionality in ADP to maximize workfl…" at bounding box center [447, 308] width 74 height 92
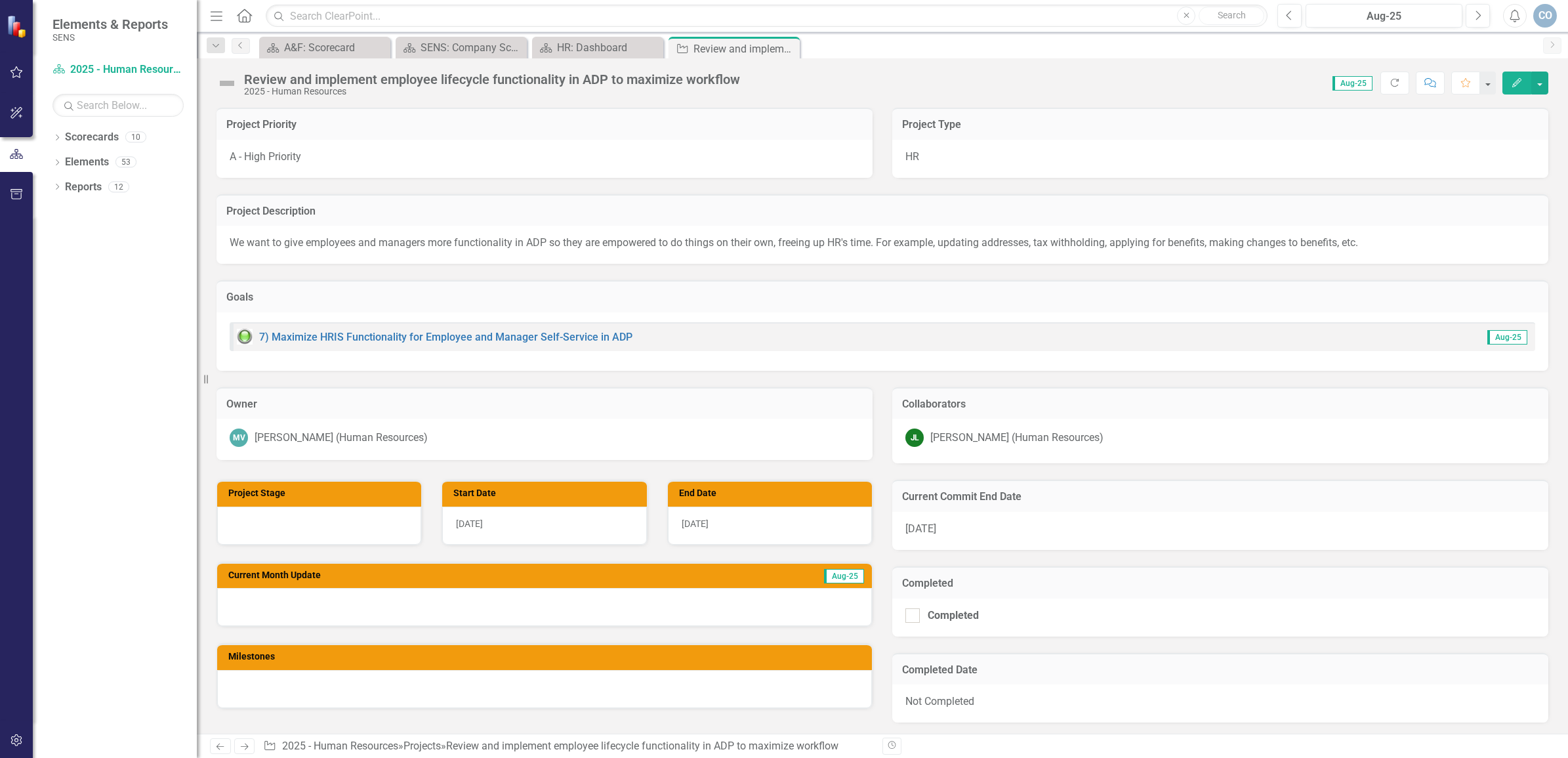
click at [1520, 84] on icon "Edit" at bounding box center [1517, 82] width 12 height 9
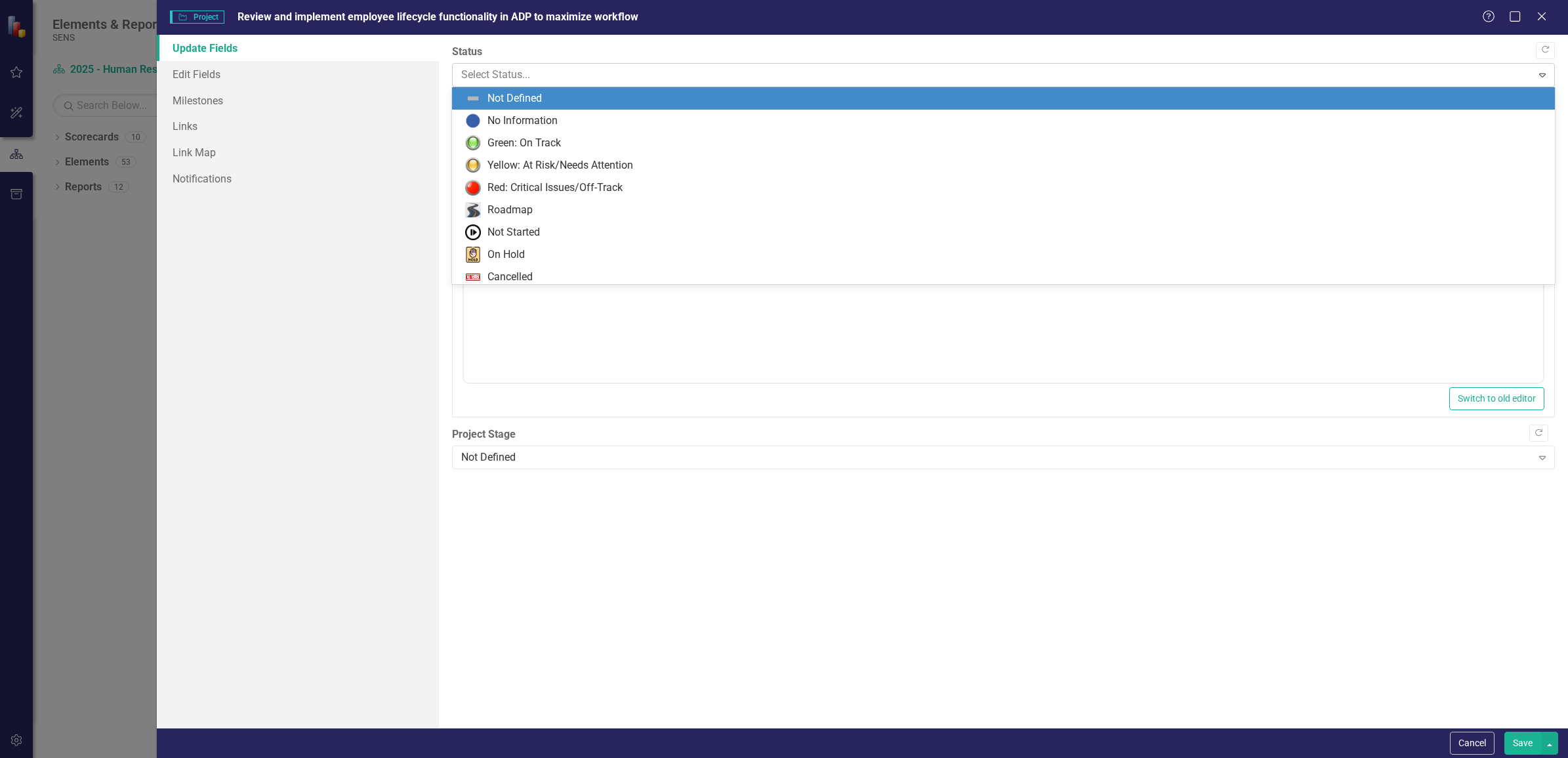
click at [542, 66] on div at bounding box center [992, 75] width 1062 height 18
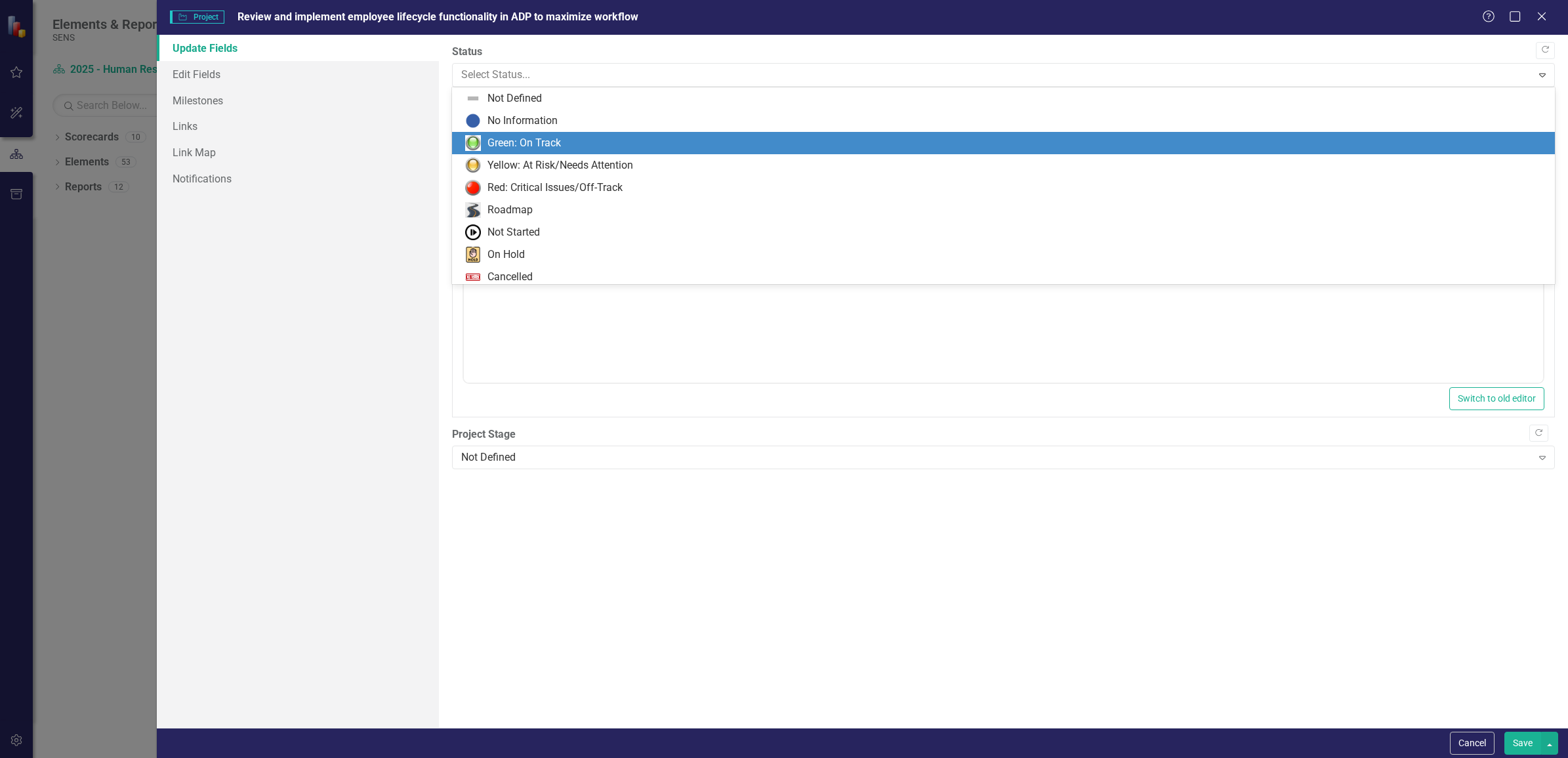
click at [536, 142] on div "Green: On Track" at bounding box center [524, 144] width 74 height 15
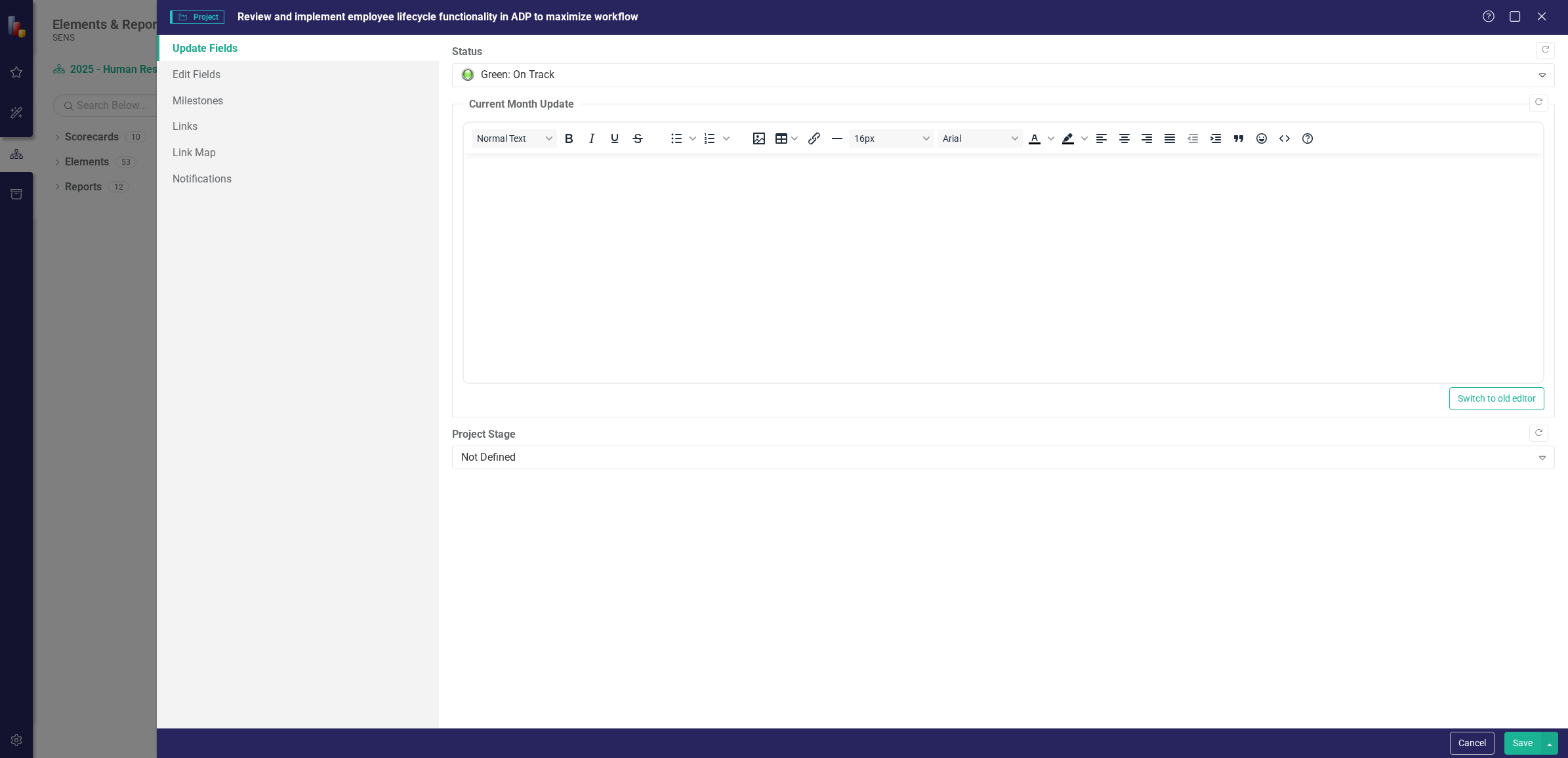
click at [1524, 743] on button "Save" at bounding box center [1522, 743] width 37 height 23
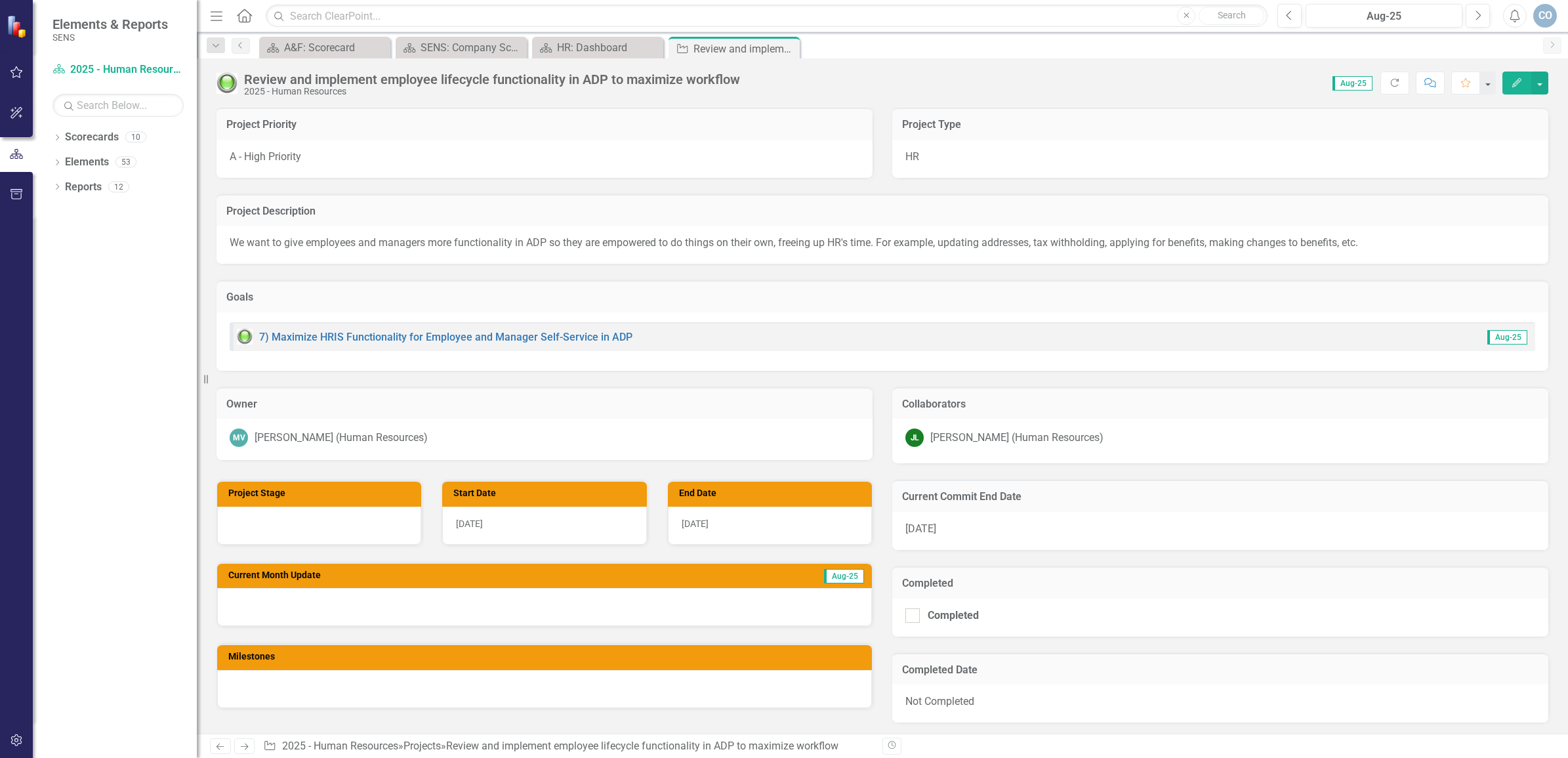
click at [0, 0] on icon "Close" at bounding box center [0, 0] width 0 height 0
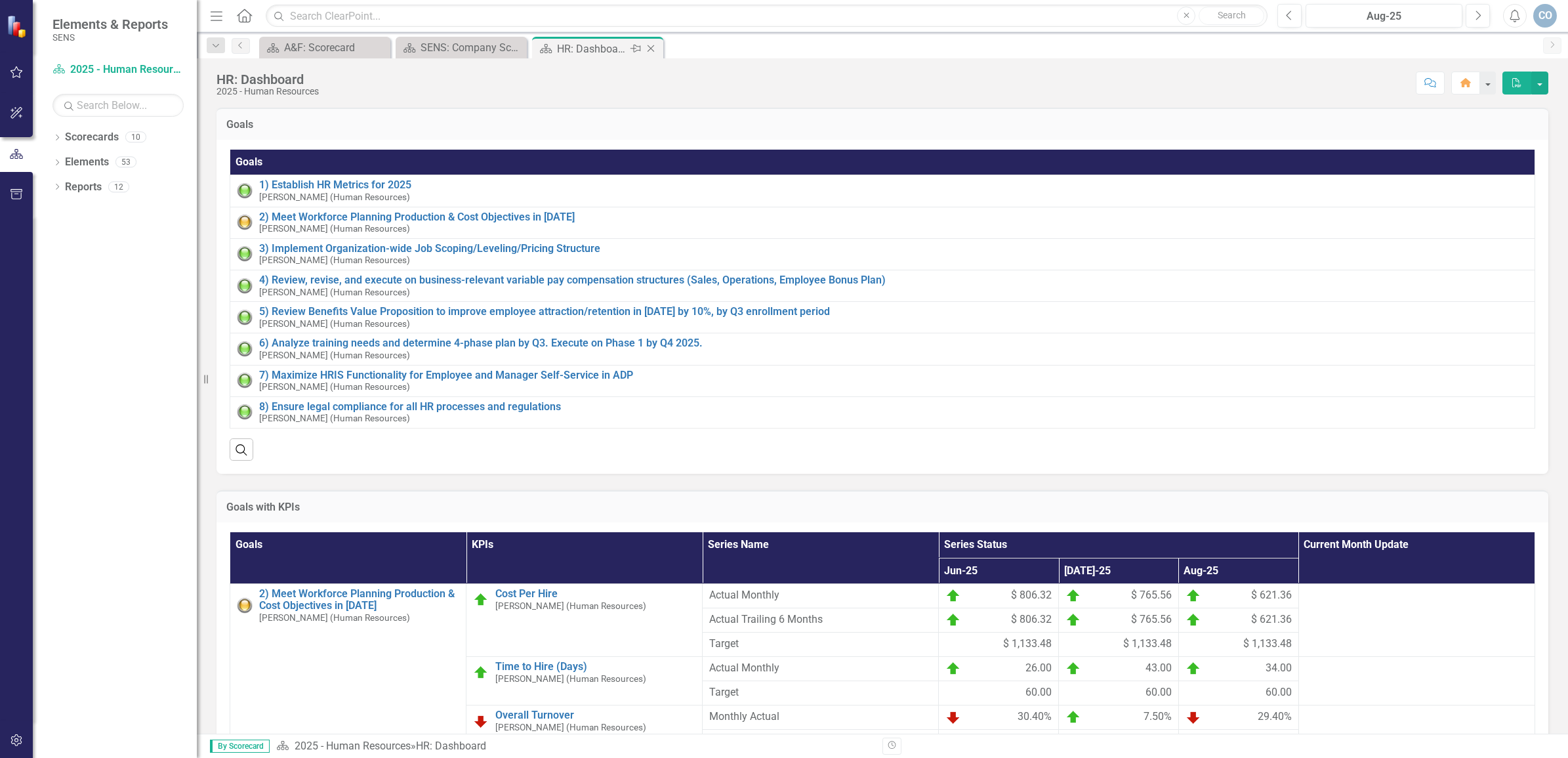
click at [586, 46] on div "HR: Dashboard" at bounding box center [592, 49] width 70 height 17
